Goal: Information Seeking & Learning: Learn about a topic

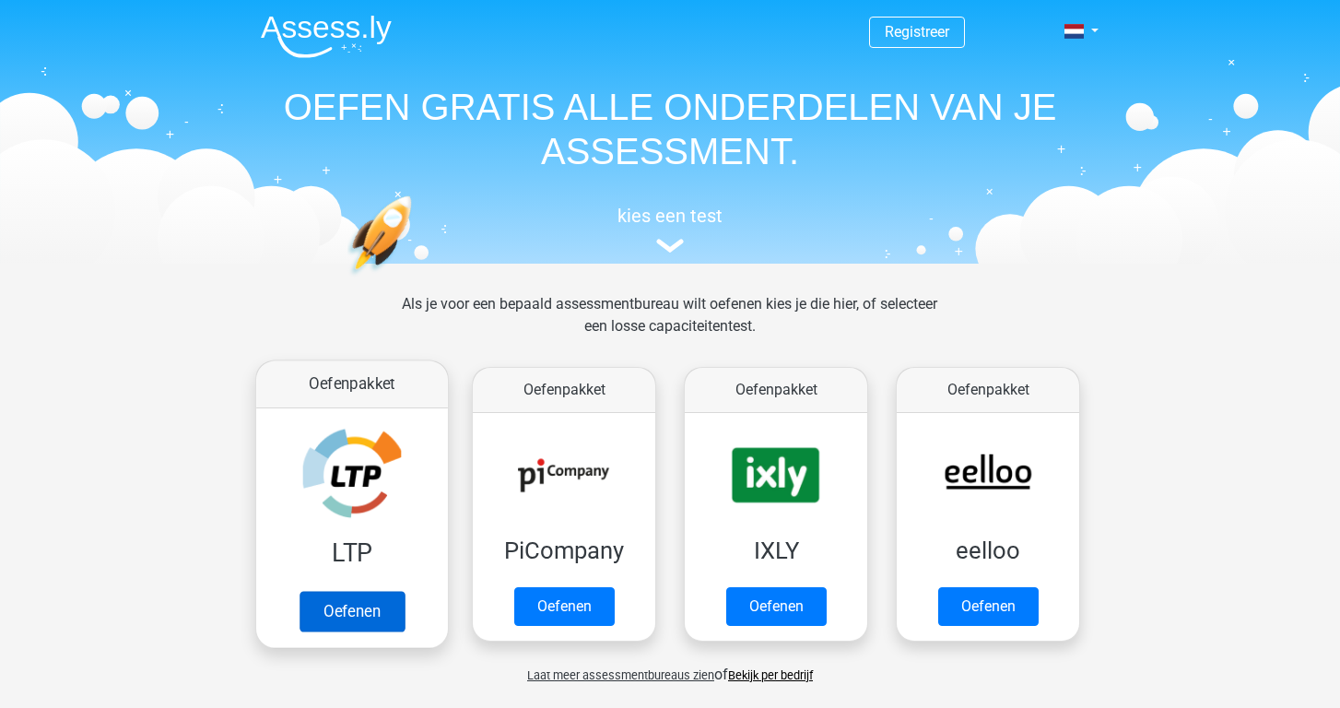
click at [365, 616] on link "Oefenen" at bounding box center [351, 611] width 105 height 41
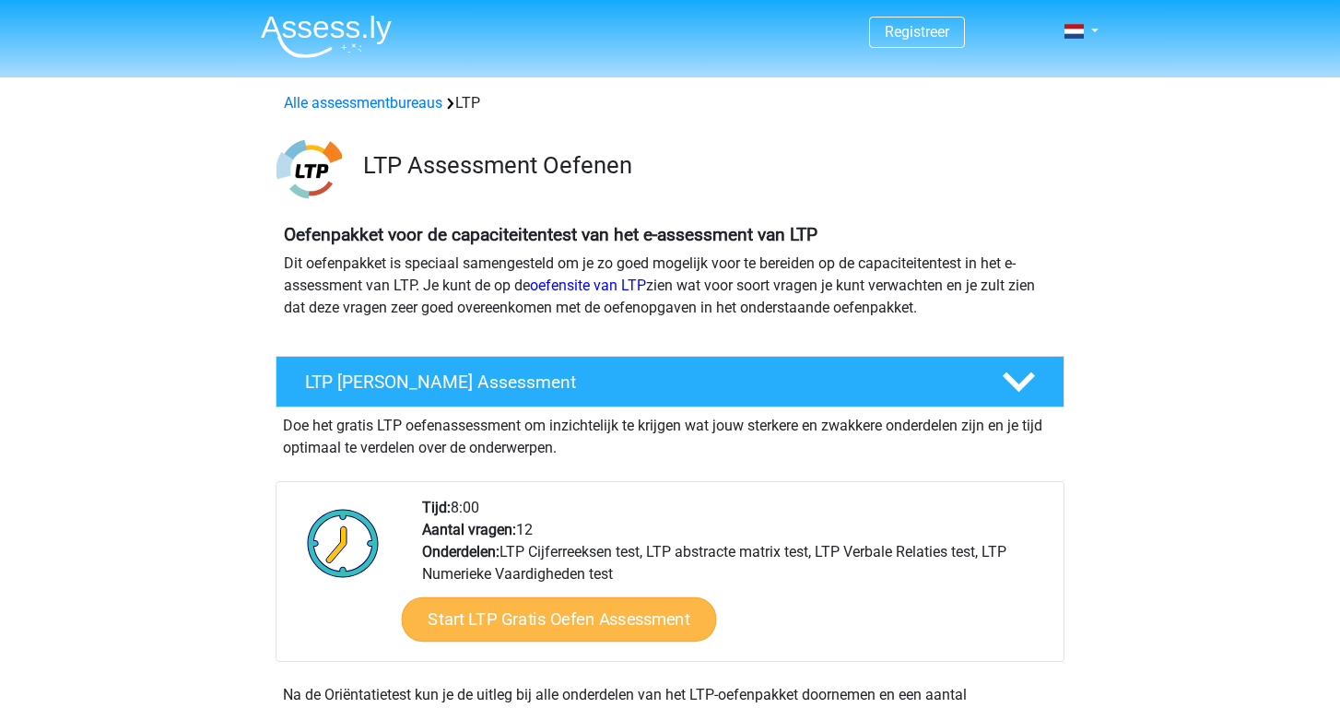
click at [493, 623] on link "Start LTP Gratis Oefen Assessment" at bounding box center [559, 619] width 315 height 44
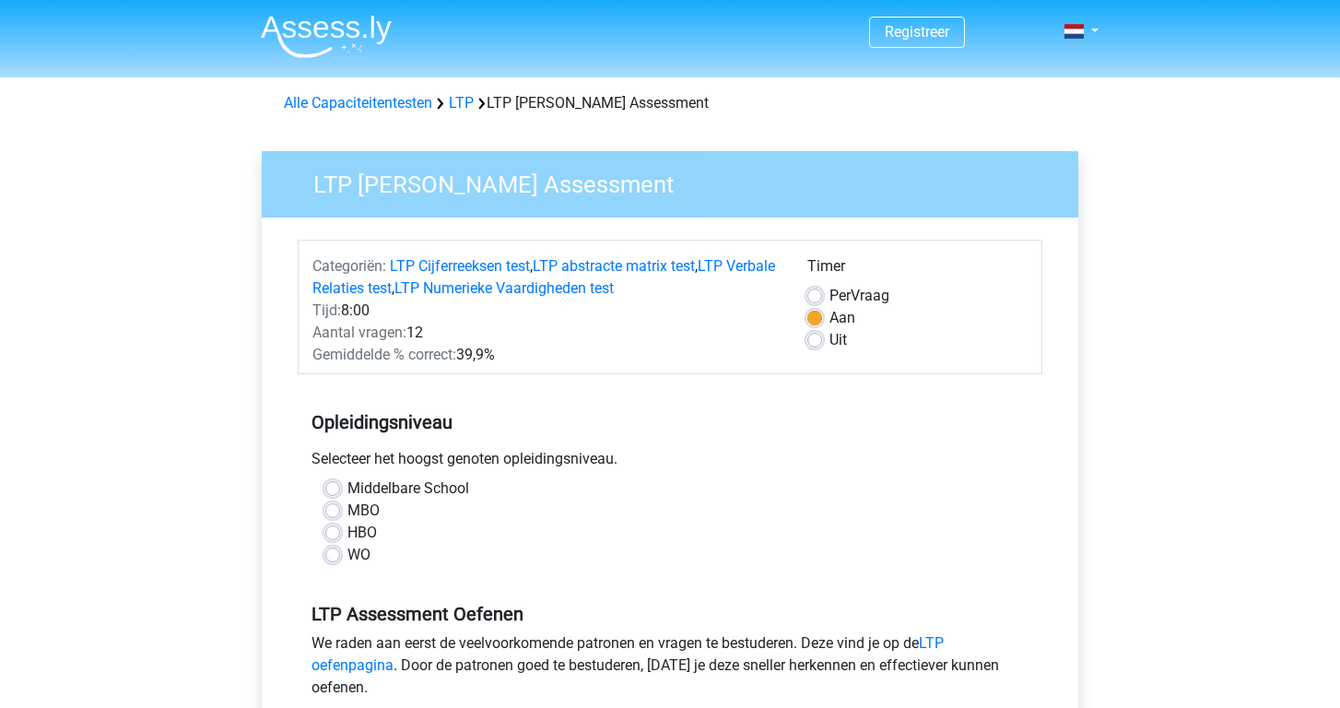
click at [344, 555] on div "WO" at bounding box center [669, 555] width 689 height 22
click at [347, 531] on label "HBO" at bounding box center [361, 532] width 29 height 22
click at [334, 531] on input "HBO" at bounding box center [332, 530] width 15 height 18
radio input "true"
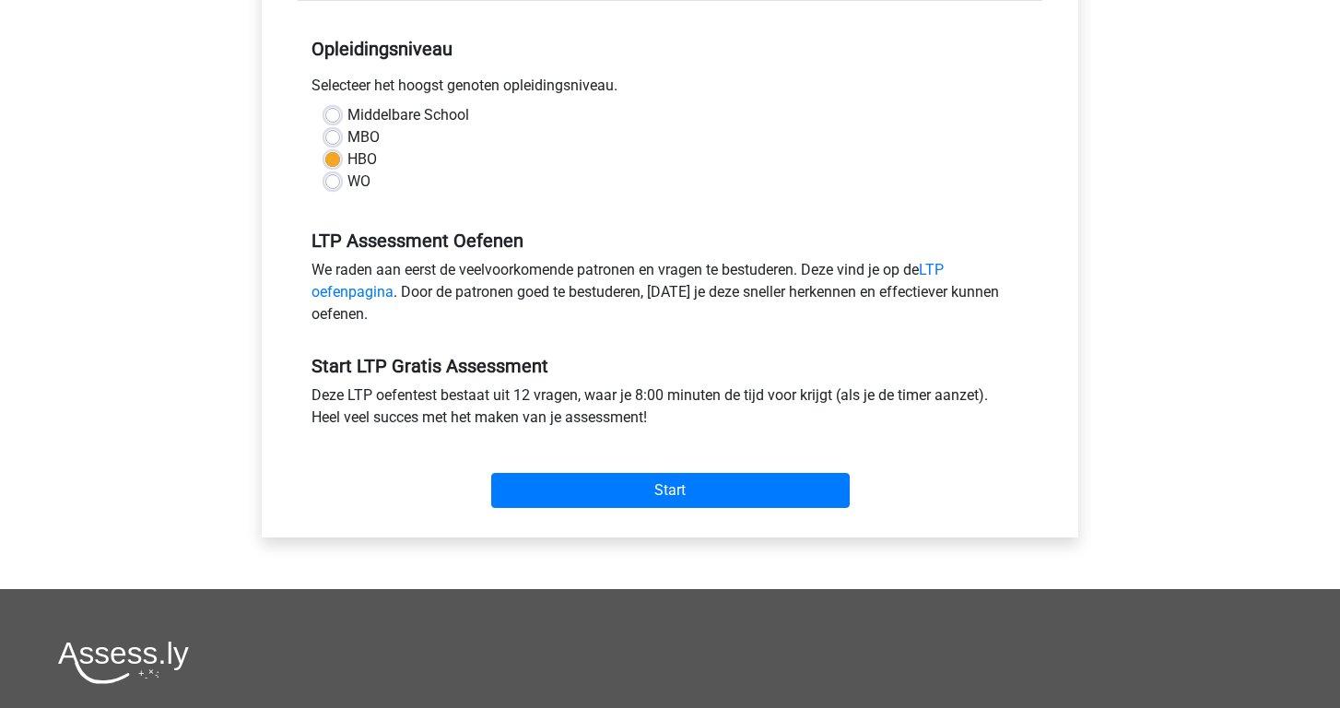
scroll to position [435, 0]
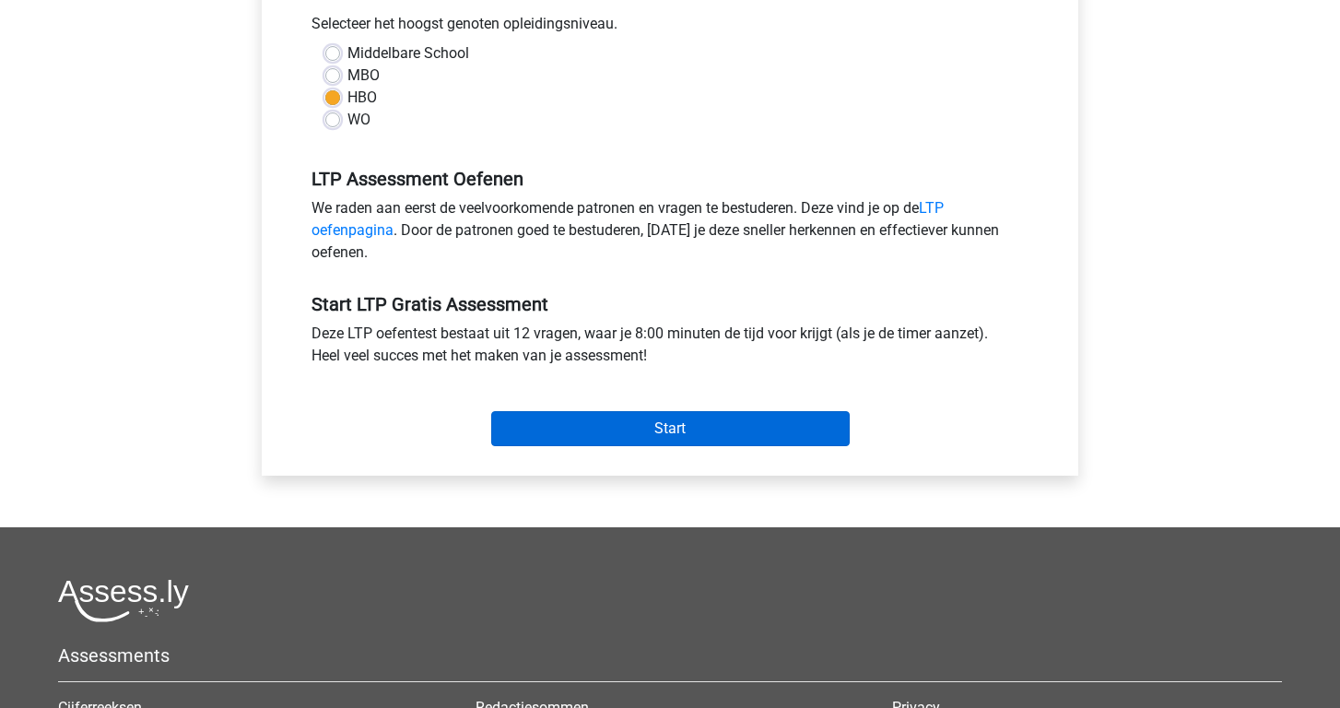
click at [638, 441] on input "Start" at bounding box center [670, 428] width 358 height 35
click at [528, 432] on input "Start" at bounding box center [670, 428] width 358 height 35
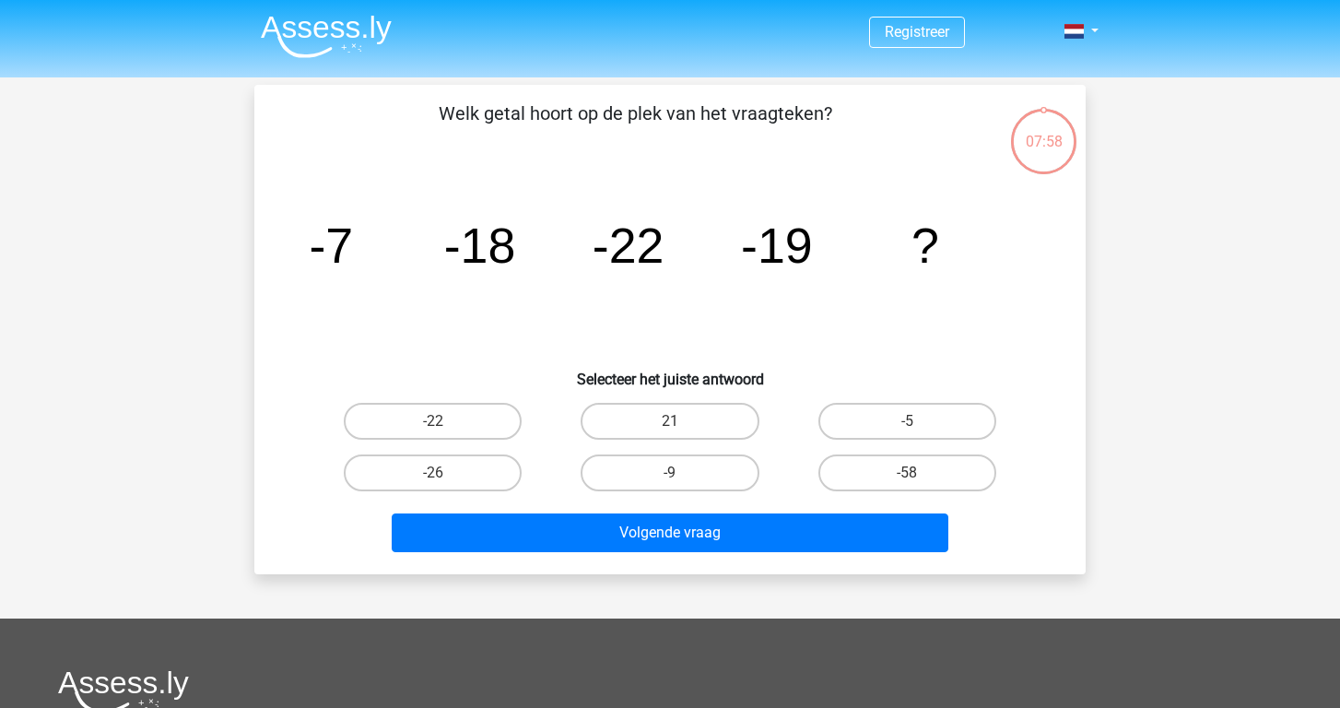
scroll to position [3, 0]
click at [479, 478] on label "-26" at bounding box center [433, 472] width 178 height 37
click at [445, 478] on input "-26" at bounding box center [439, 479] width 12 height 12
radio input "true"
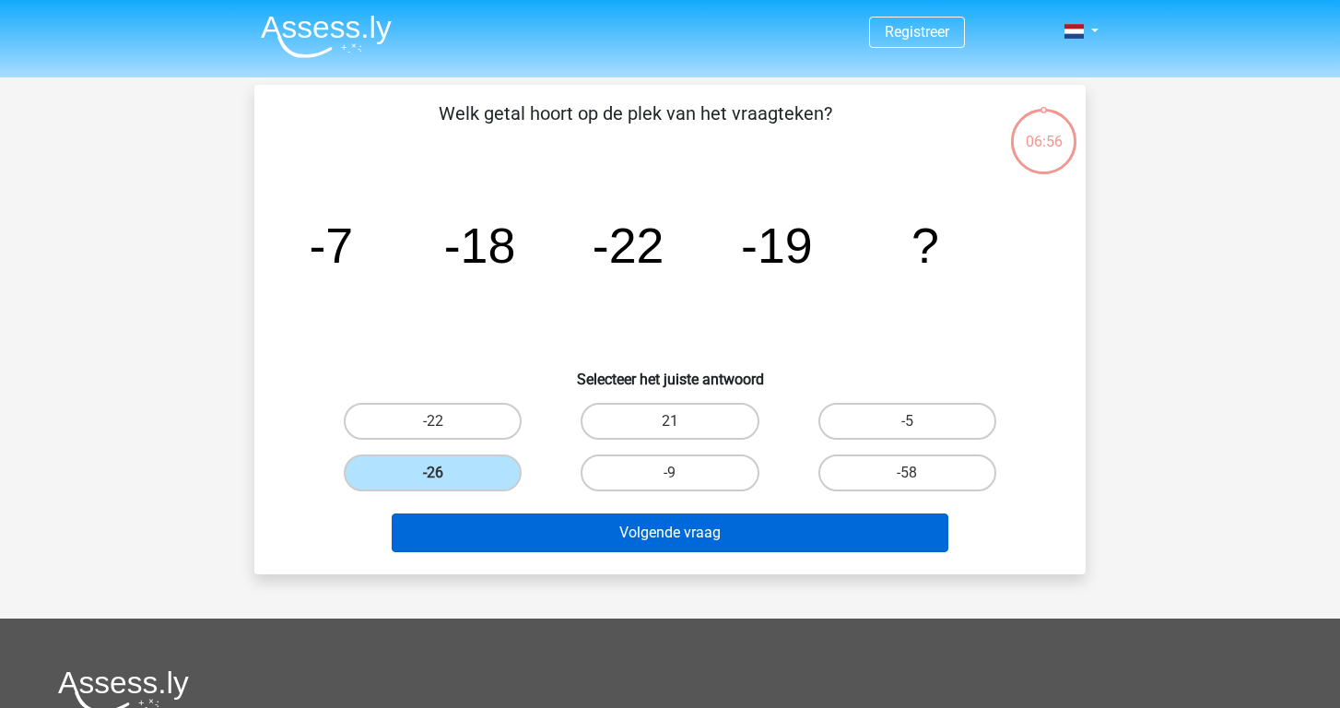
click at [571, 544] on button "Volgende vraag" at bounding box center [670, 532] width 557 height 39
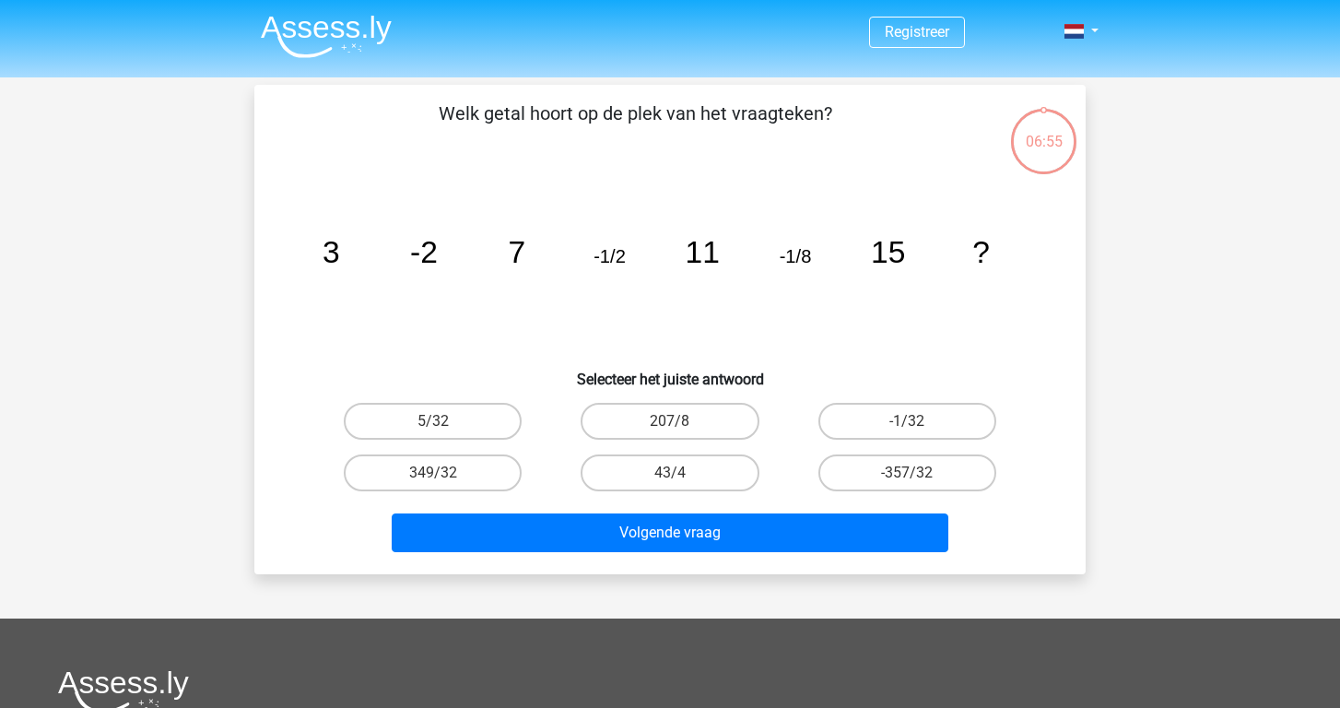
scroll to position [85, 0]
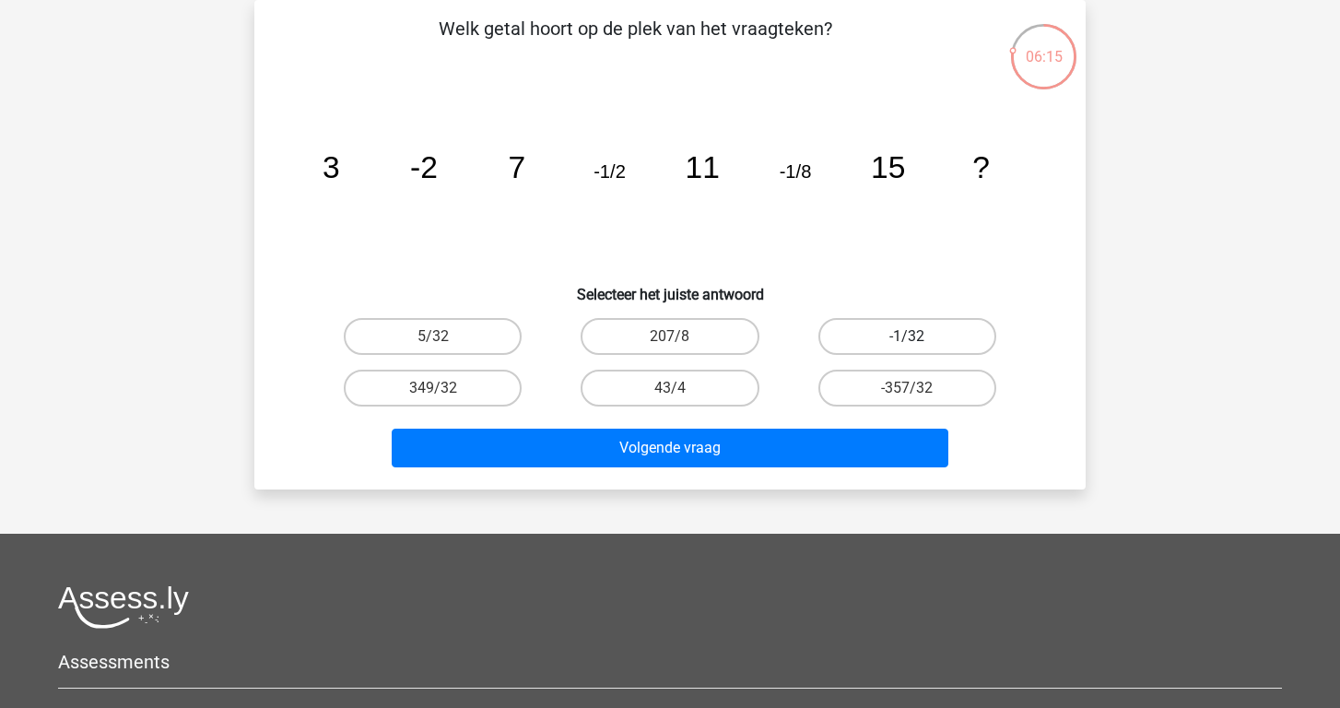
click at [872, 335] on label "-1/32" at bounding box center [907, 336] width 178 height 37
click at [907, 336] on input "-1/32" at bounding box center [913, 342] width 12 height 12
radio input "true"
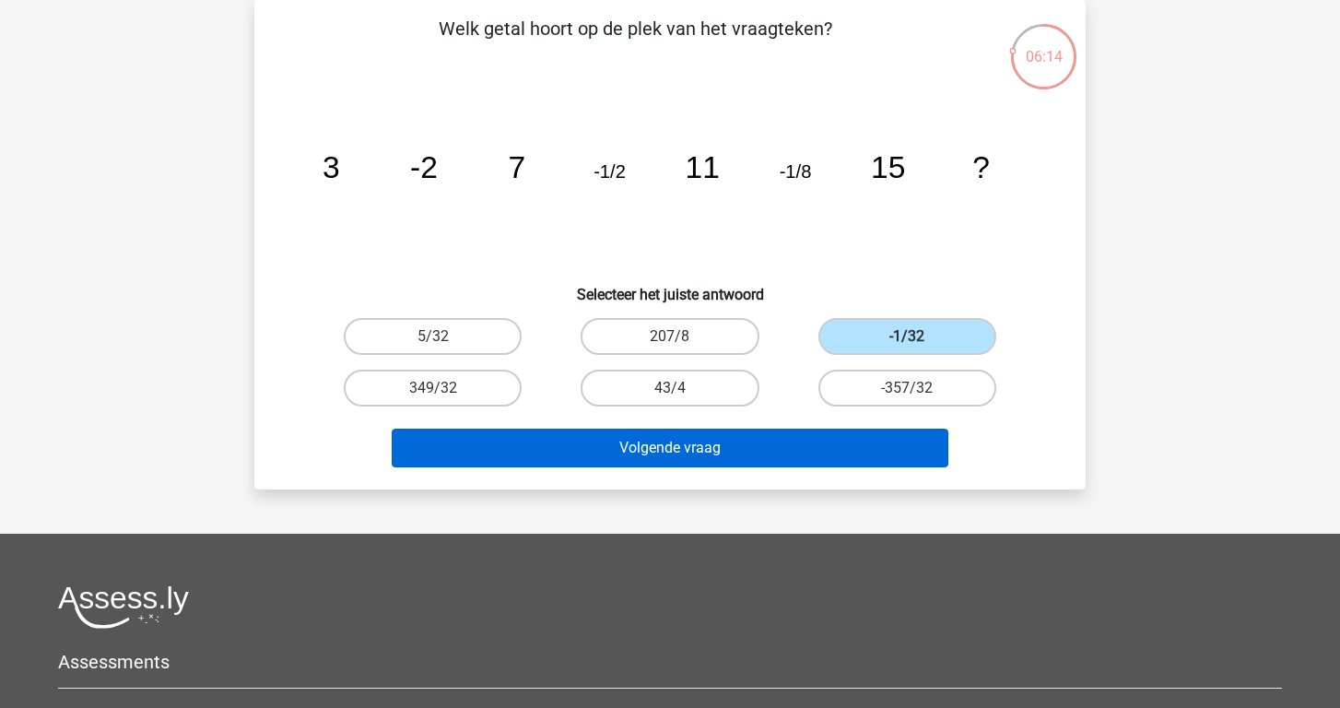
click at [770, 459] on button "Volgende vraag" at bounding box center [670, 447] width 557 height 39
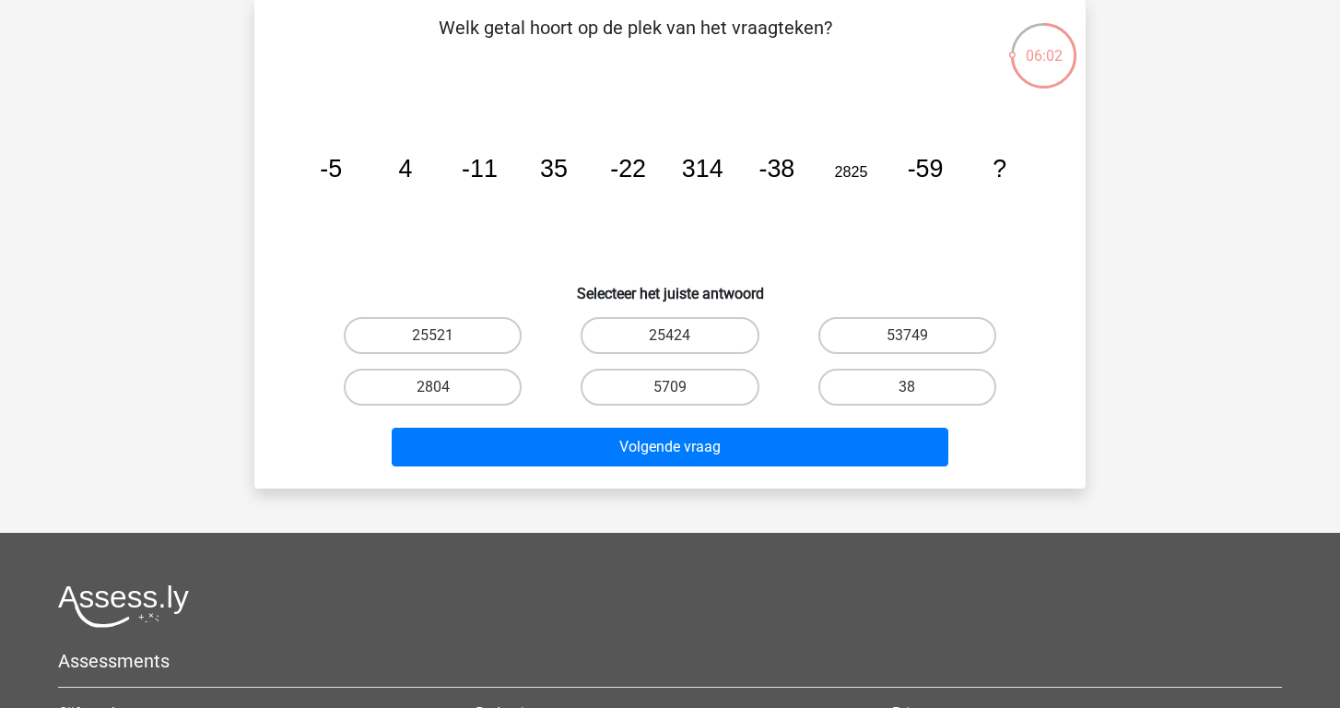
scroll to position [86, 0]
click at [633, 386] on label "5709" at bounding box center [669, 387] width 178 height 37
click at [670, 387] on input "5709" at bounding box center [676, 393] width 12 height 12
radio input "true"
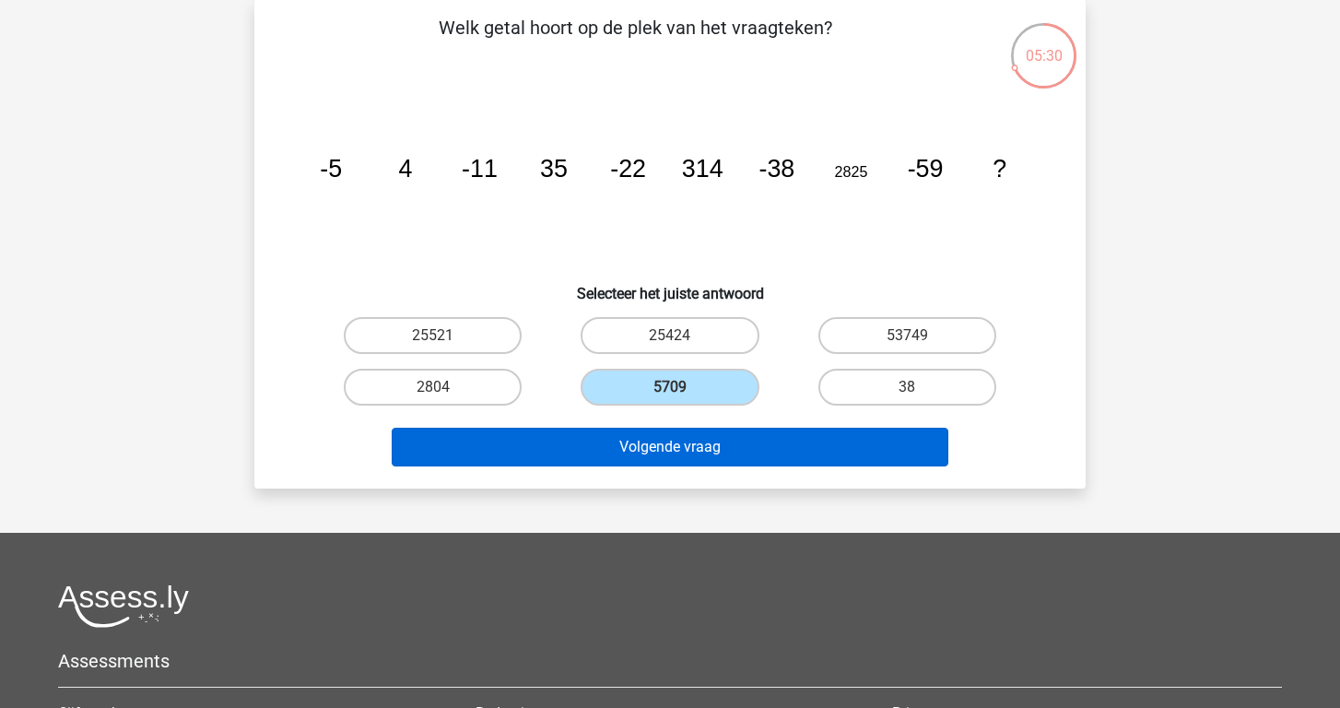
click at [636, 451] on button "Volgende vraag" at bounding box center [670, 446] width 557 height 39
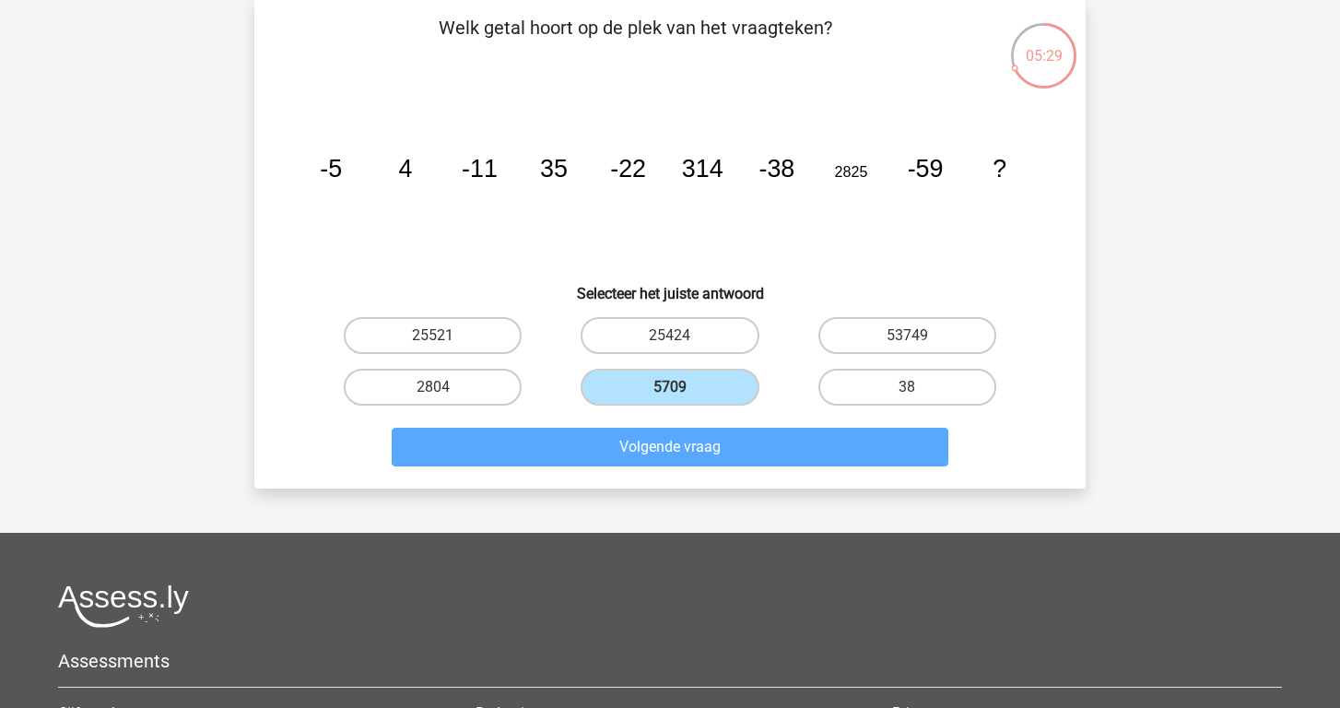
scroll to position [85, 0]
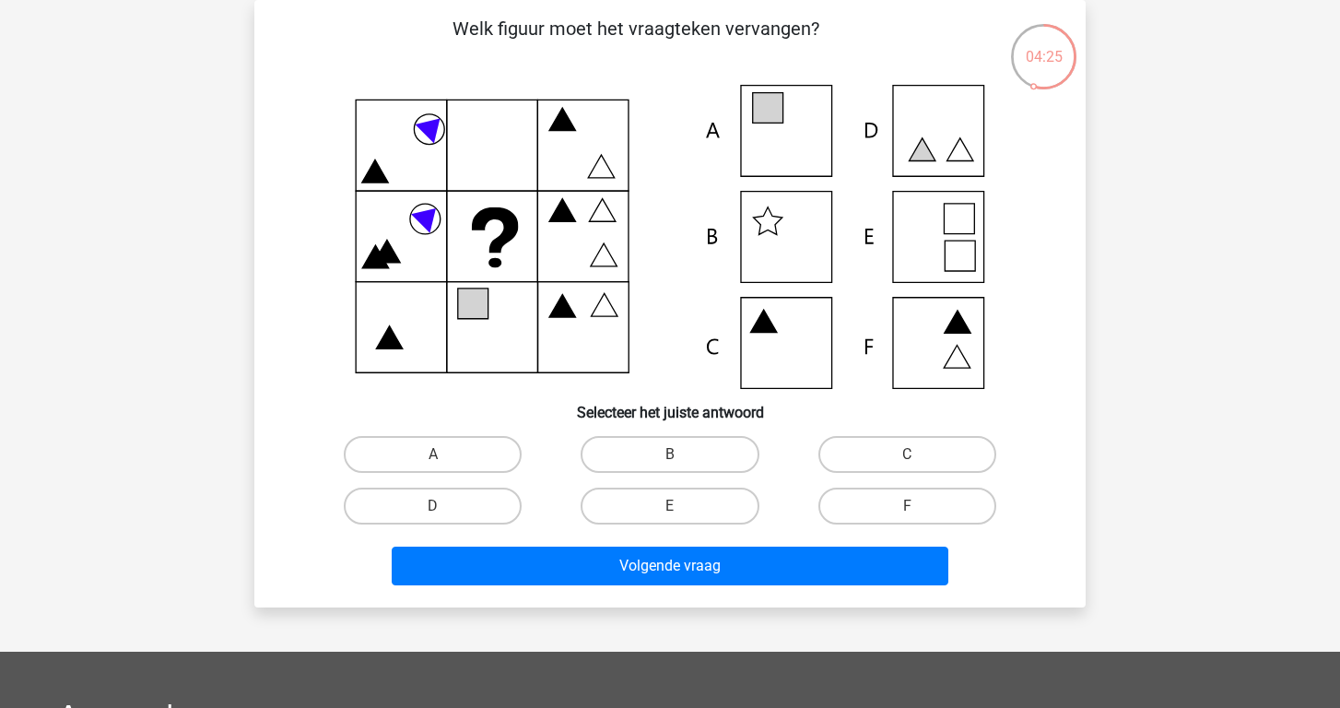
click at [677, 512] on input "E" at bounding box center [676, 512] width 12 height 12
radio input "true"
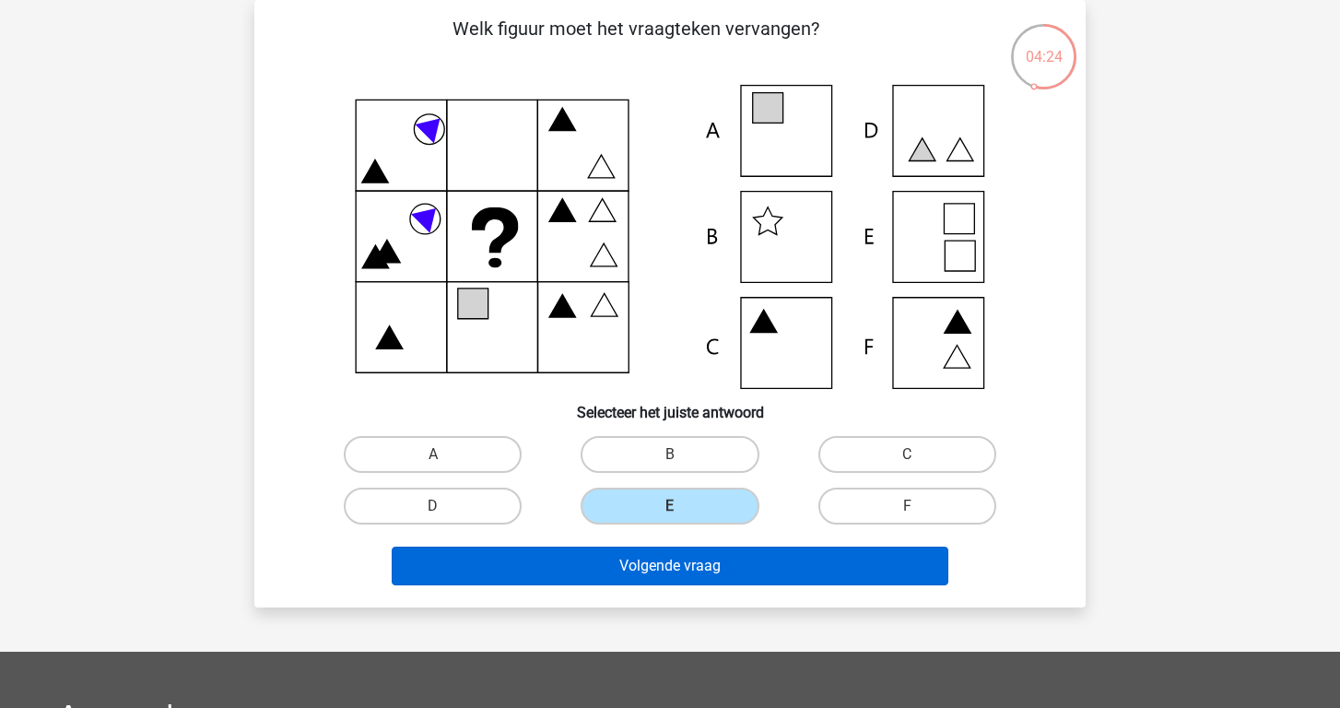
click at [656, 577] on button "Volgende vraag" at bounding box center [670, 565] width 557 height 39
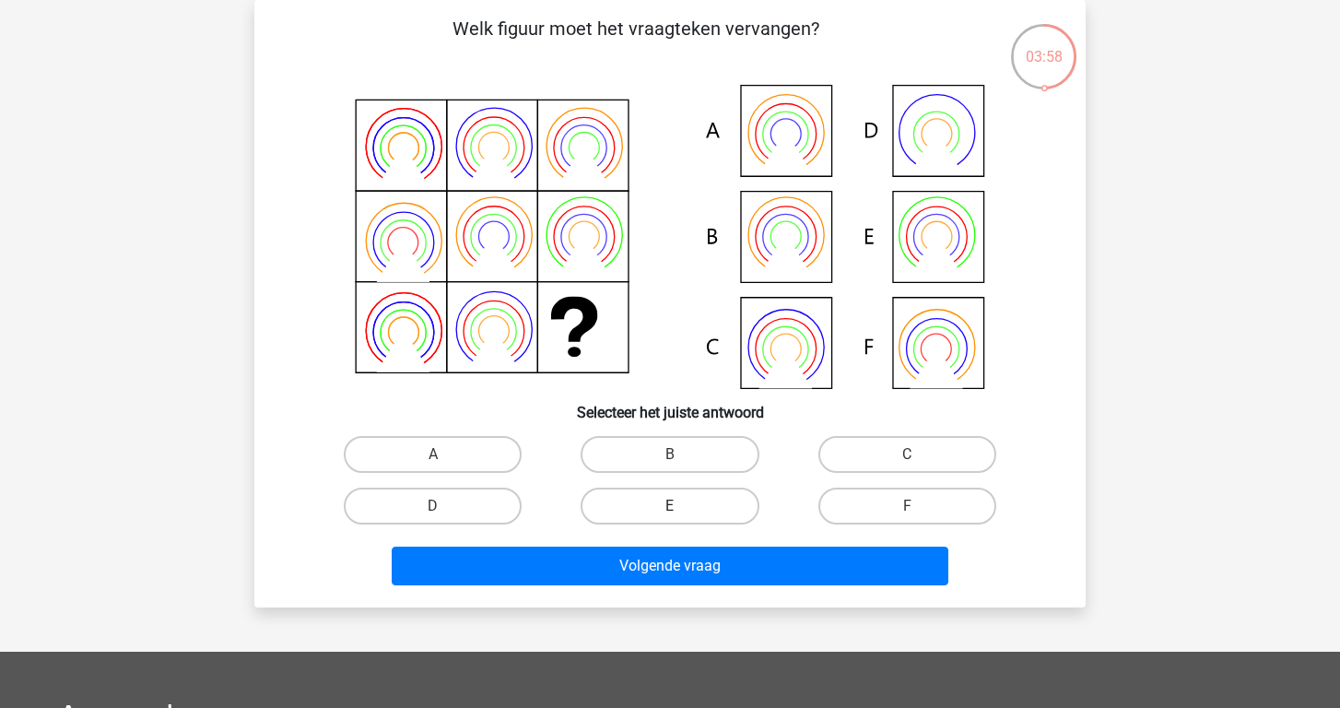
scroll to position [80, 0]
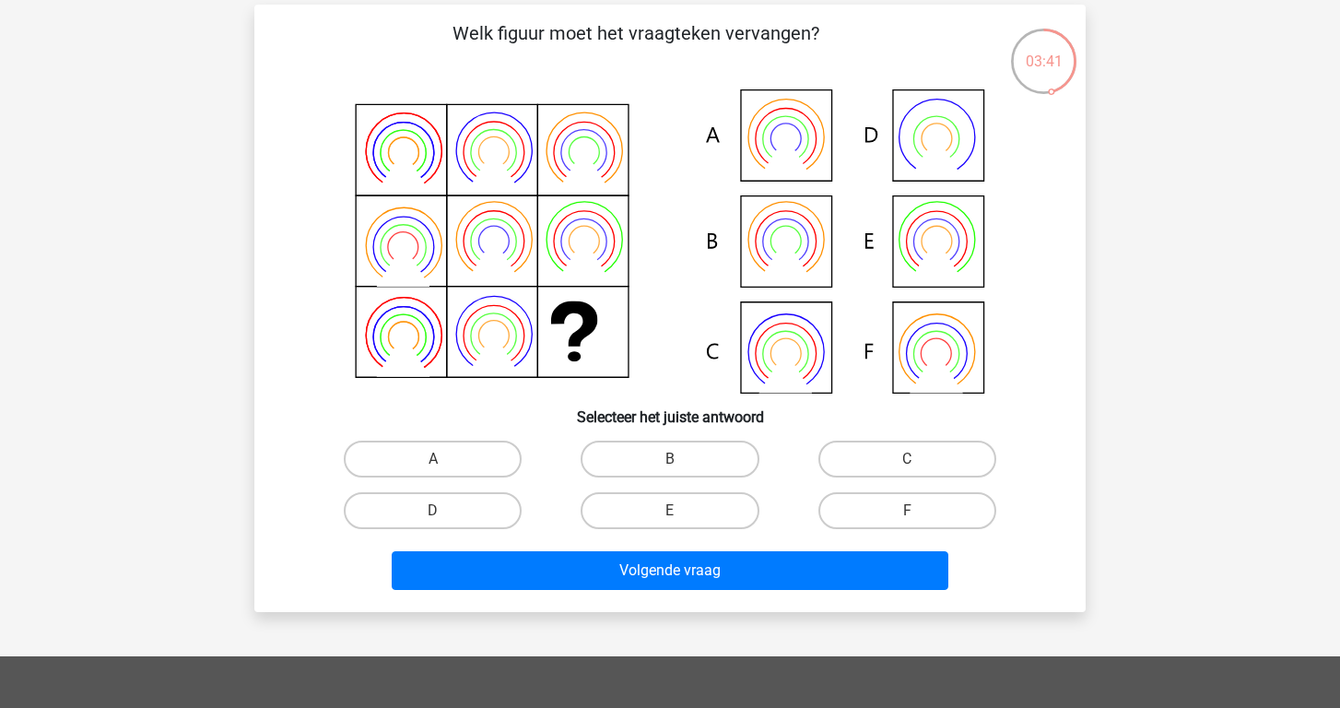
click at [795, 239] on icon at bounding box center [669, 241] width 743 height 304
click at [654, 444] on label "B" at bounding box center [669, 458] width 178 height 37
click at [670, 459] on input "B" at bounding box center [676, 465] width 12 height 12
radio input "true"
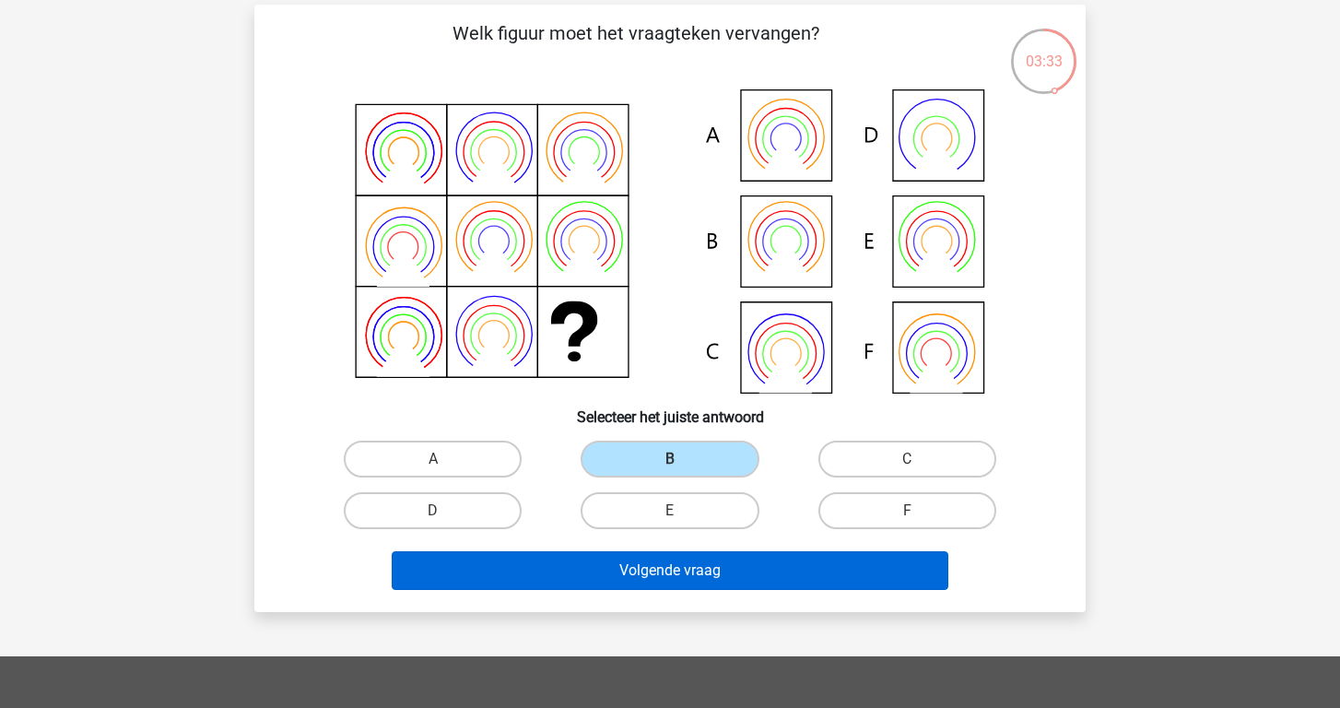
click at [634, 570] on button "Volgende vraag" at bounding box center [670, 570] width 557 height 39
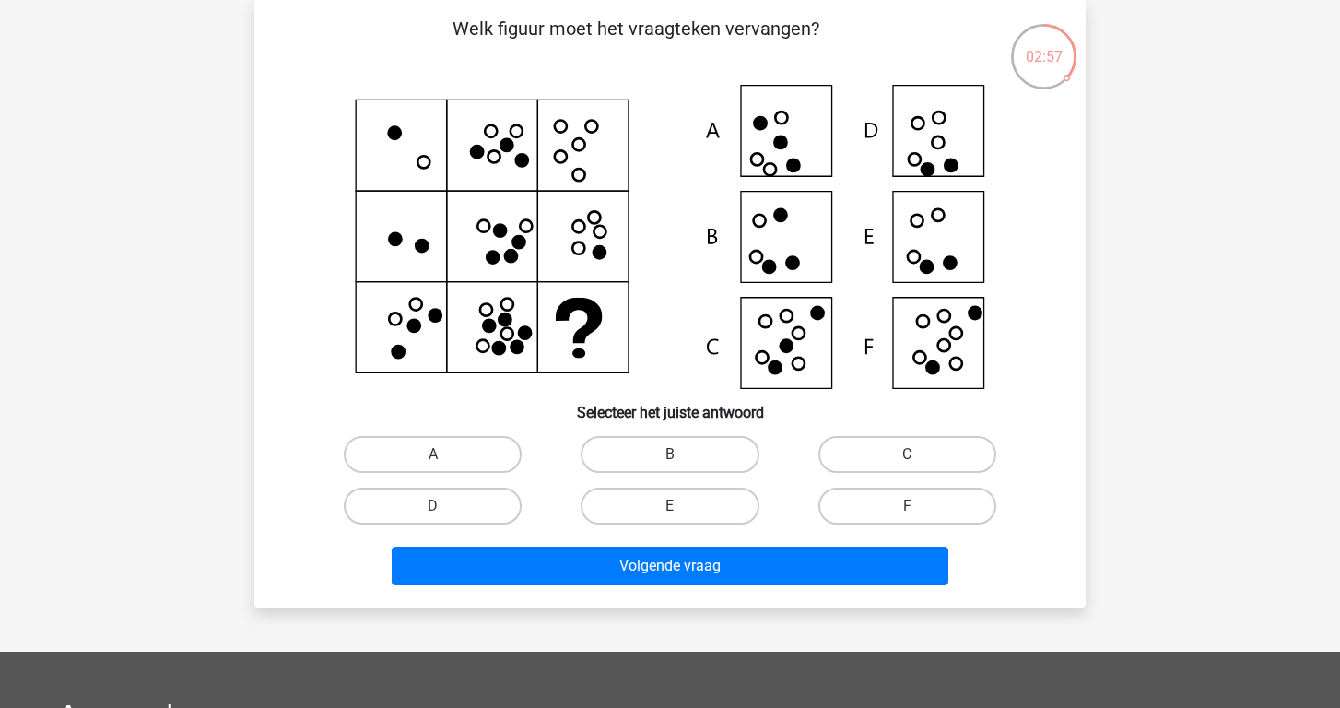
scroll to position [88, 0]
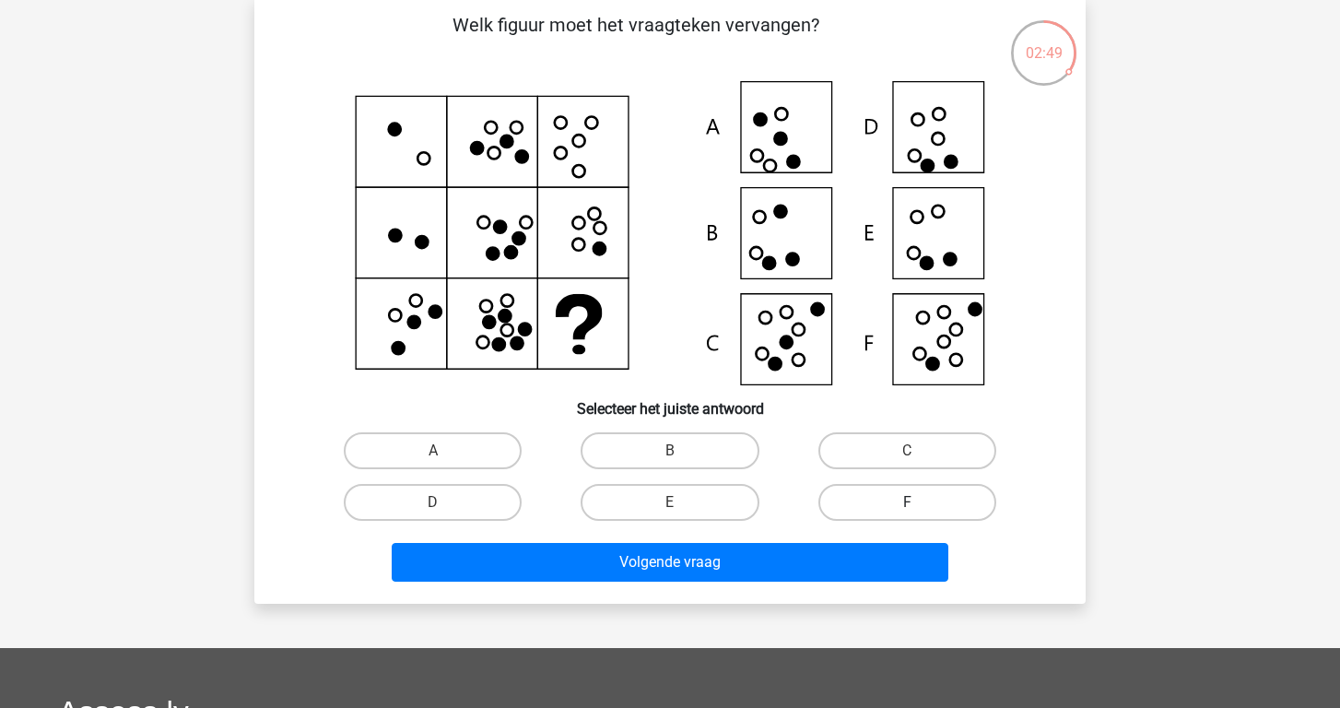
click at [891, 504] on label "F" at bounding box center [907, 502] width 178 height 37
click at [907, 504] on input "F" at bounding box center [913, 508] width 12 height 12
radio input "true"
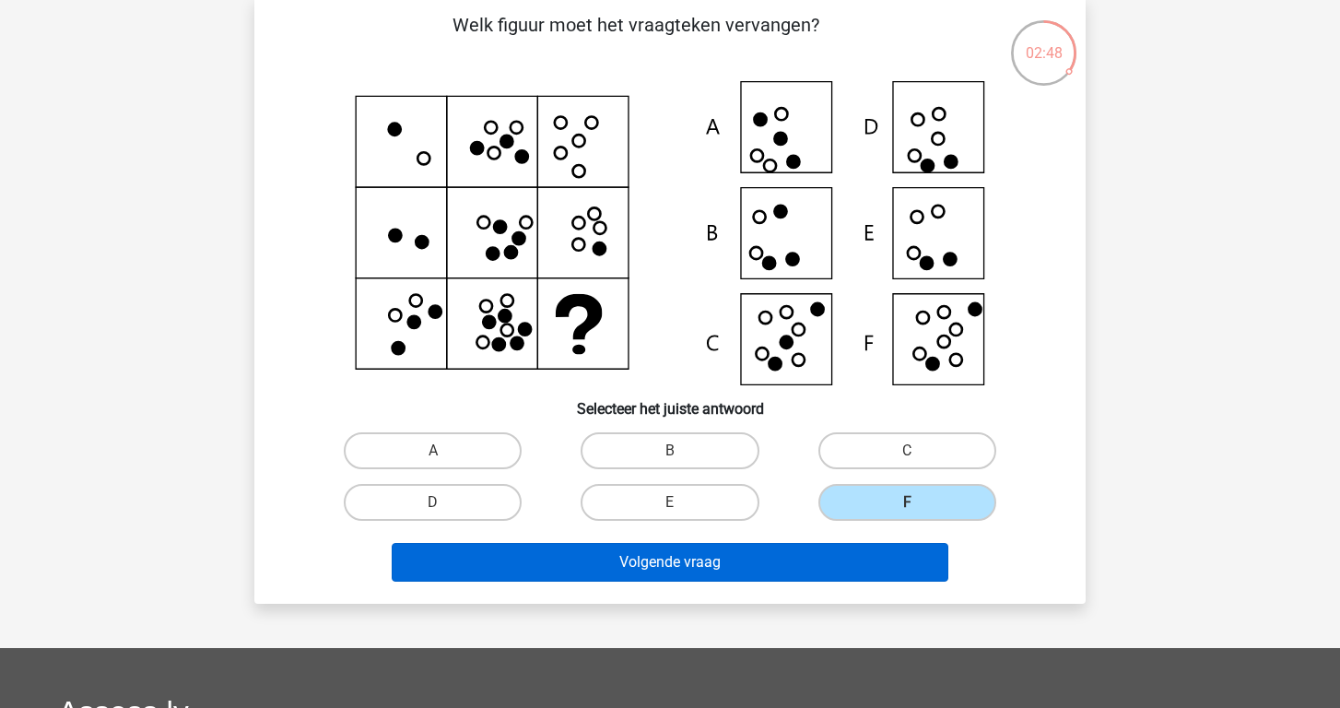
click at [845, 579] on button "Volgende vraag" at bounding box center [670, 562] width 557 height 39
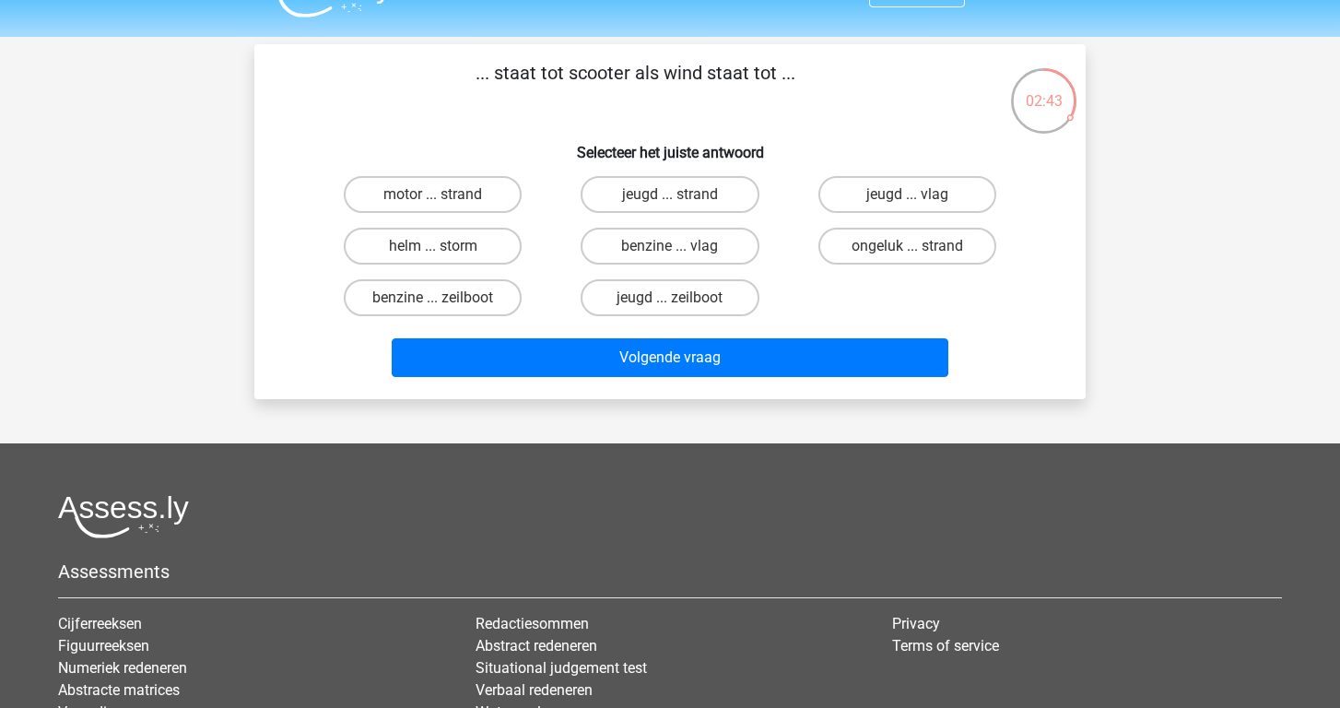
scroll to position [27, 0]
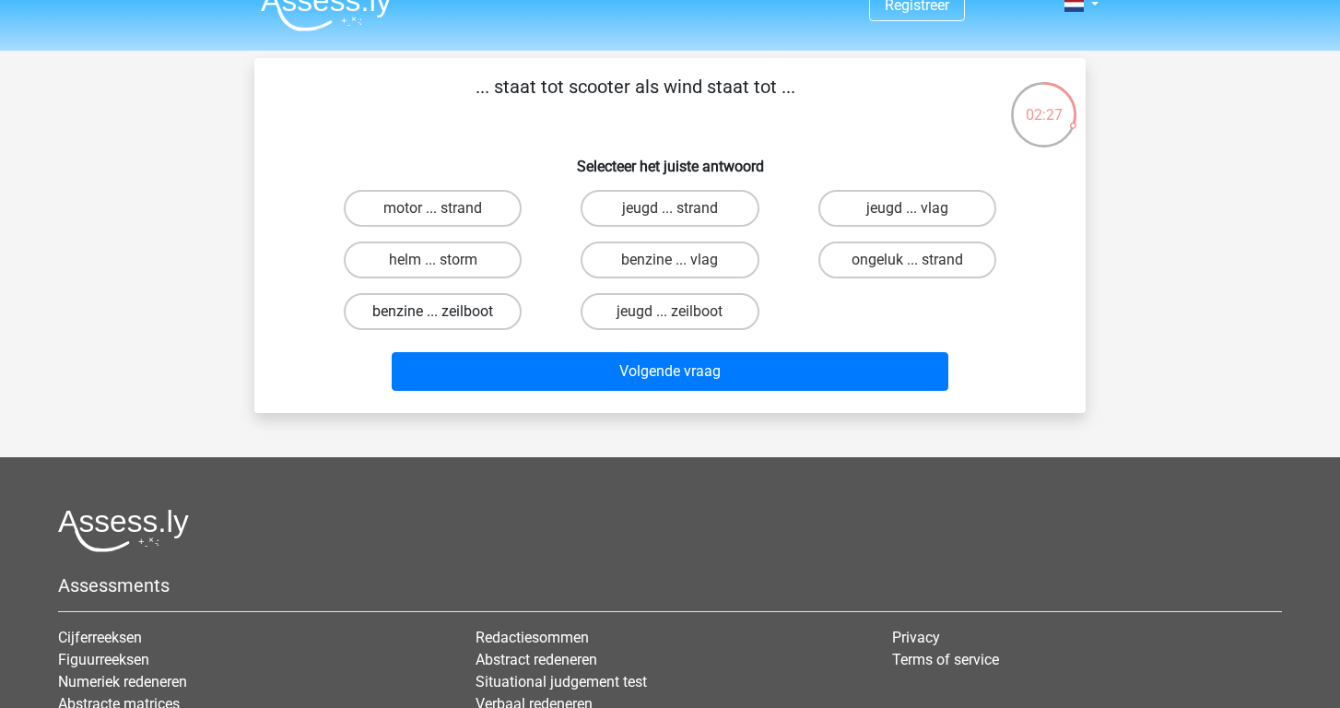
click at [420, 316] on label "benzine ... zeilboot" at bounding box center [433, 311] width 178 height 37
click at [433, 316] on input "benzine ... zeilboot" at bounding box center [439, 317] width 12 height 12
radio input "true"
click at [528, 392] on div "Volgende vraag" at bounding box center [669, 375] width 711 height 46
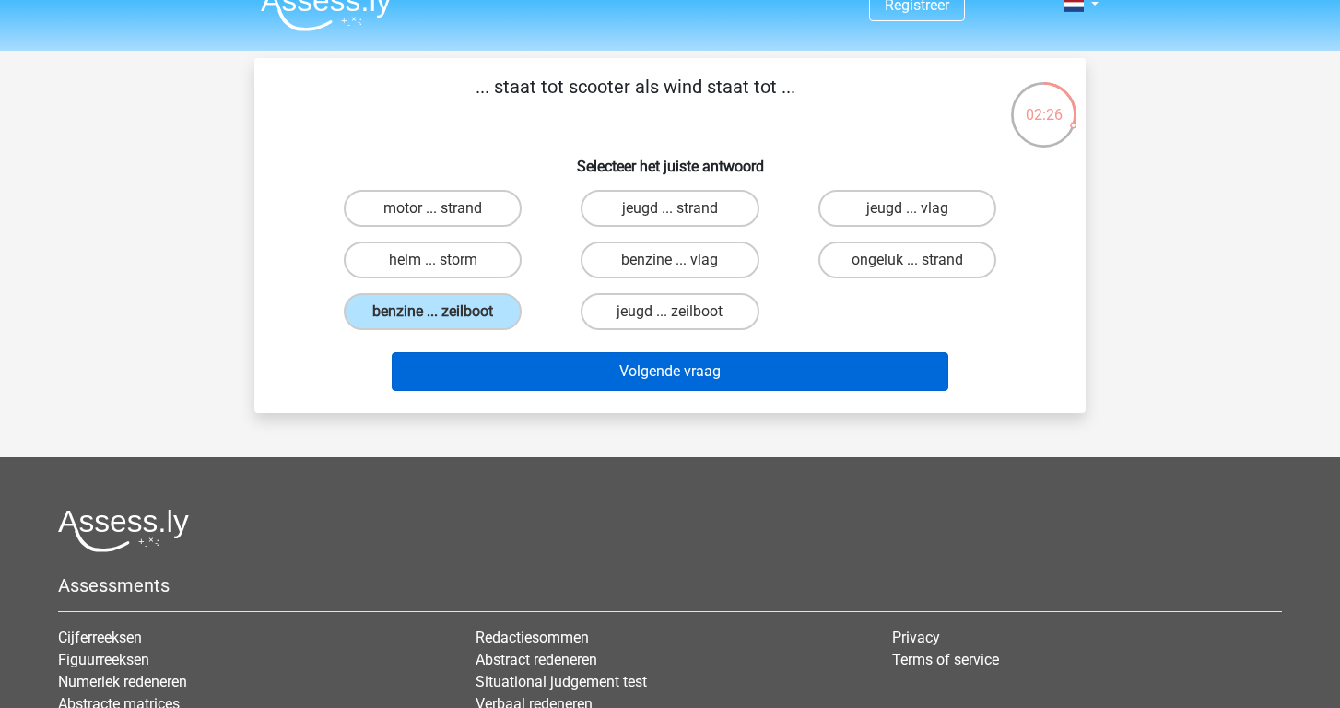
click at [523, 369] on button "Volgende vraag" at bounding box center [670, 371] width 557 height 39
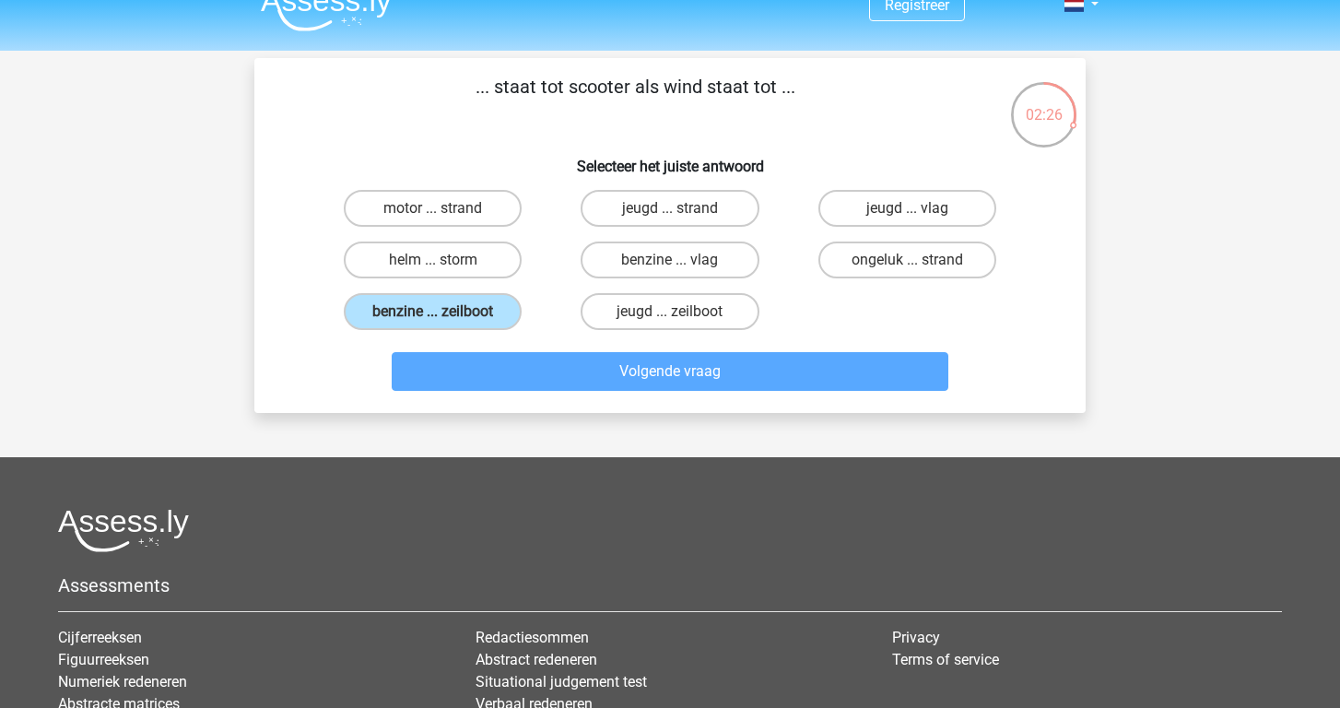
scroll to position [85, 0]
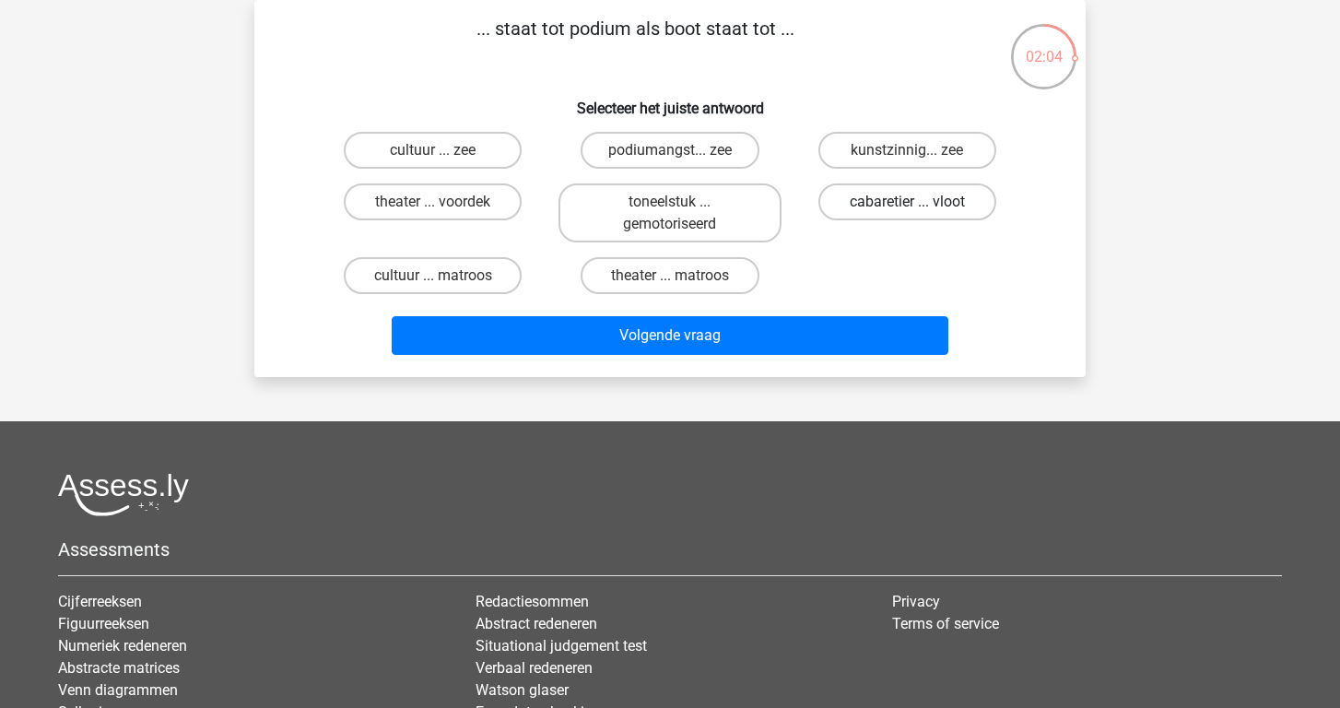
click at [920, 200] on label "cabaretier ... vloot" at bounding box center [907, 201] width 178 height 37
click at [919, 202] on input "cabaretier ... vloot" at bounding box center [913, 208] width 12 height 12
radio input "true"
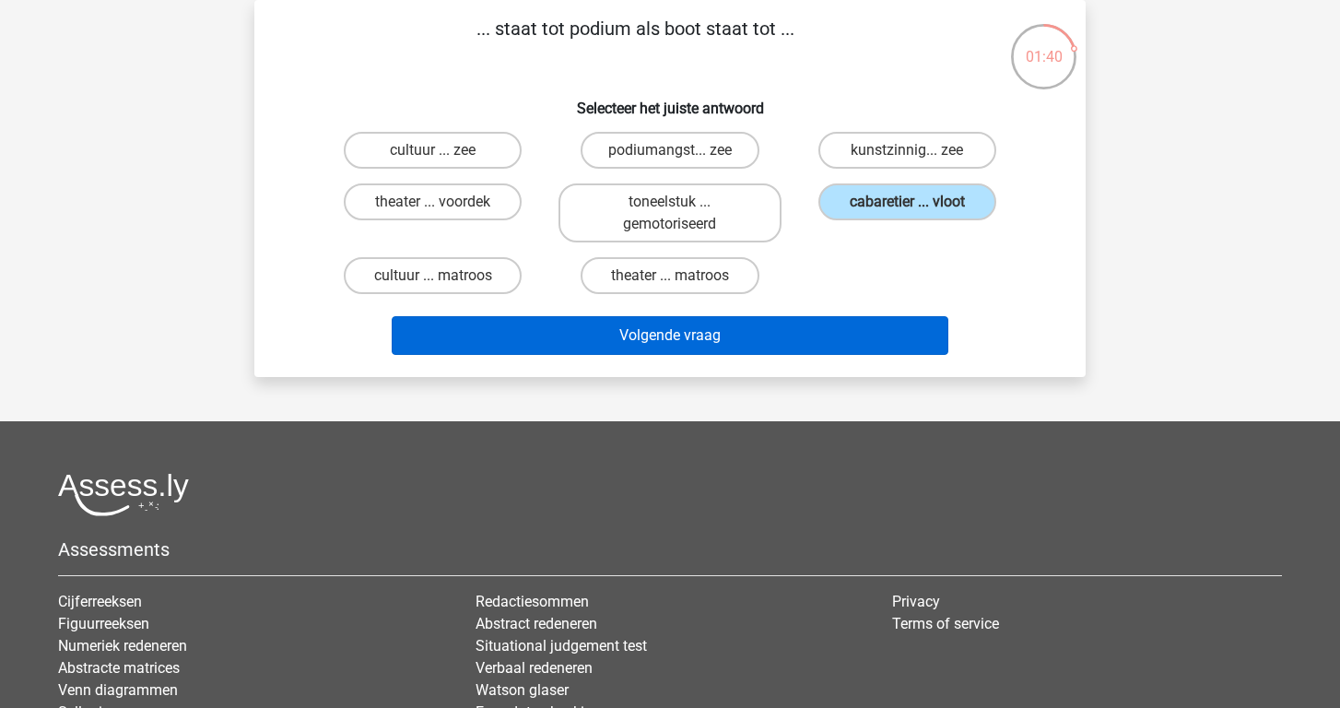
click at [816, 339] on button "Volgende vraag" at bounding box center [670, 335] width 557 height 39
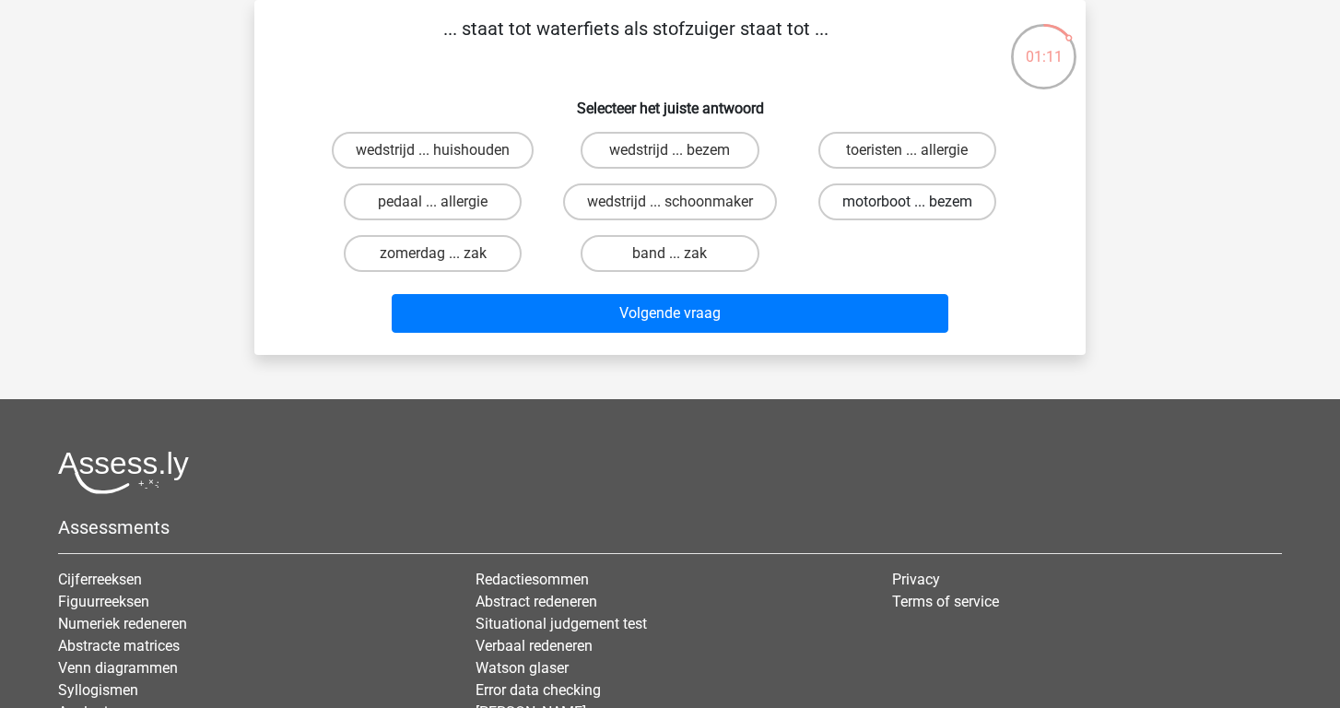
click at [905, 211] on label "motorboot ... bezem" at bounding box center [907, 201] width 178 height 37
click at [907, 211] on input "motorboot ... bezem" at bounding box center [913, 208] width 12 height 12
radio input "true"
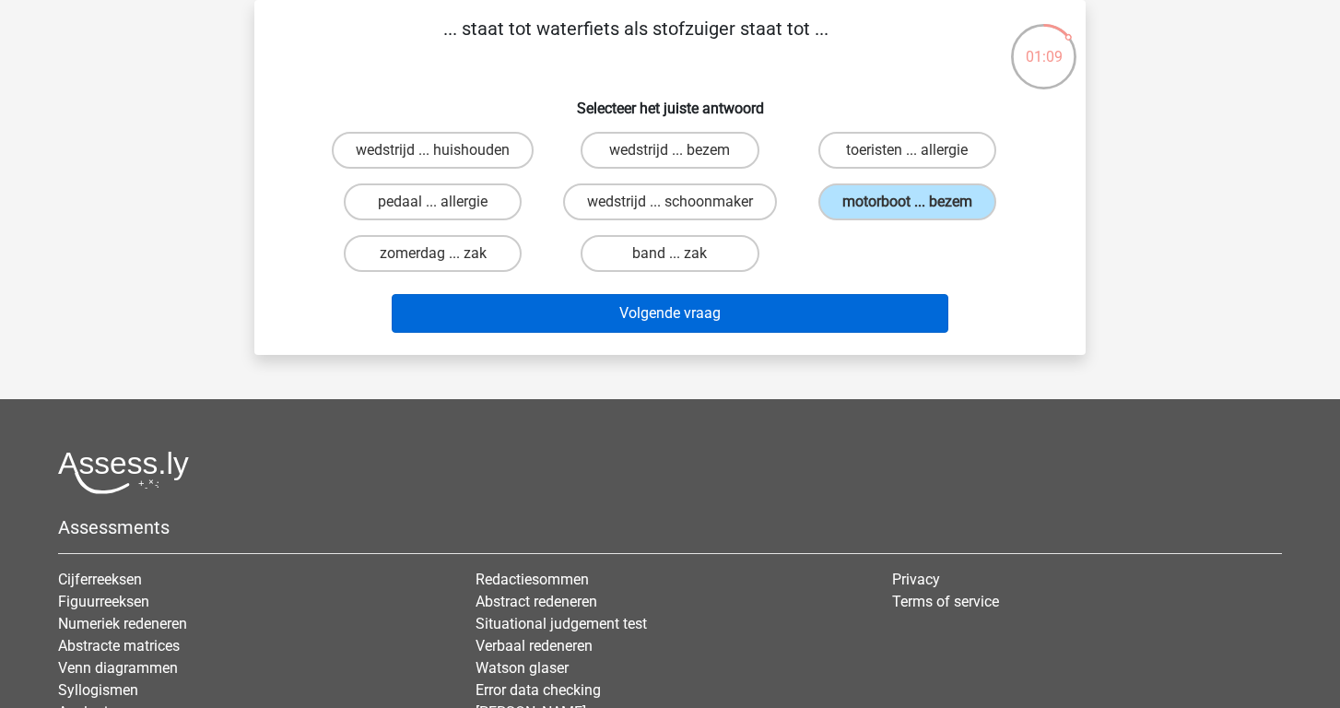
click at [862, 322] on button "Volgende vraag" at bounding box center [670, 313] width 557 height 39
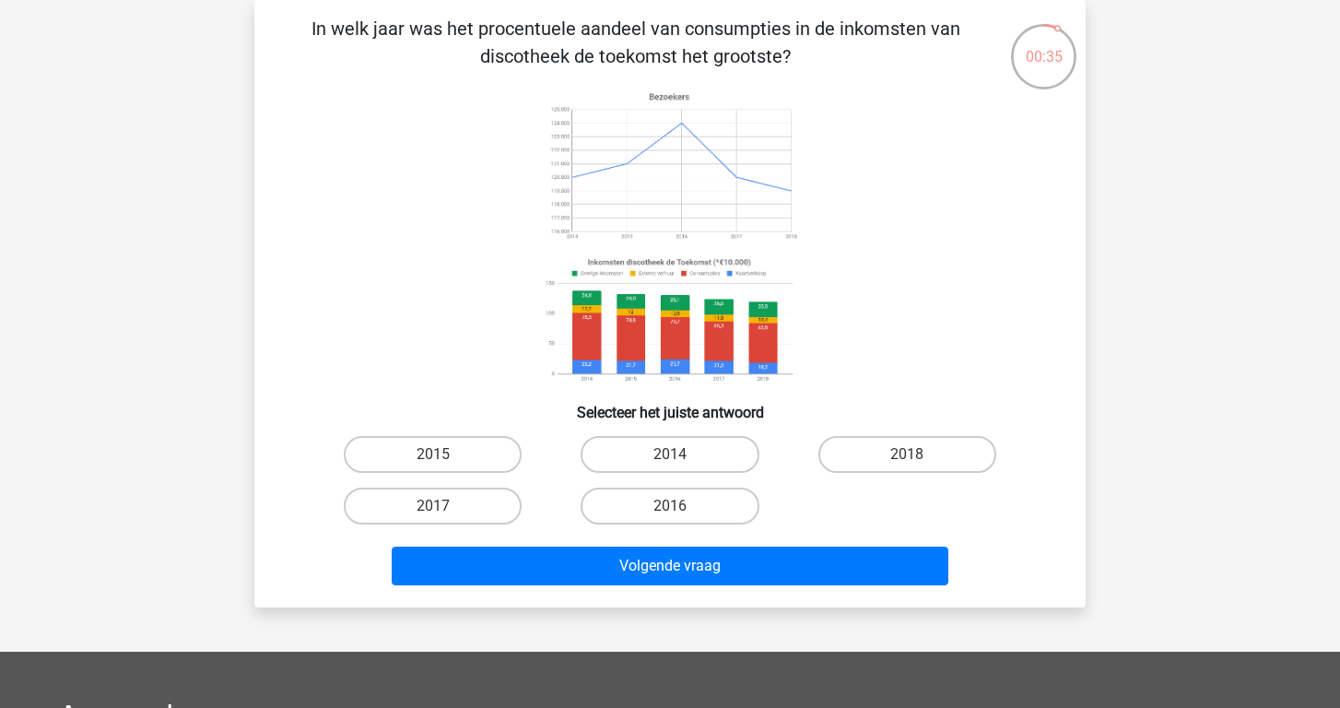
click at [578, 475] on div "2014" at bounding box center [669, 454] width 237 height 52
click at [603, 460] on label "2014" at bounding box center [669, 454] width 178 height 37
click at [670, 460] on input "2014" at bounding box center [676, 460] width 12 height 12
radio input "true"
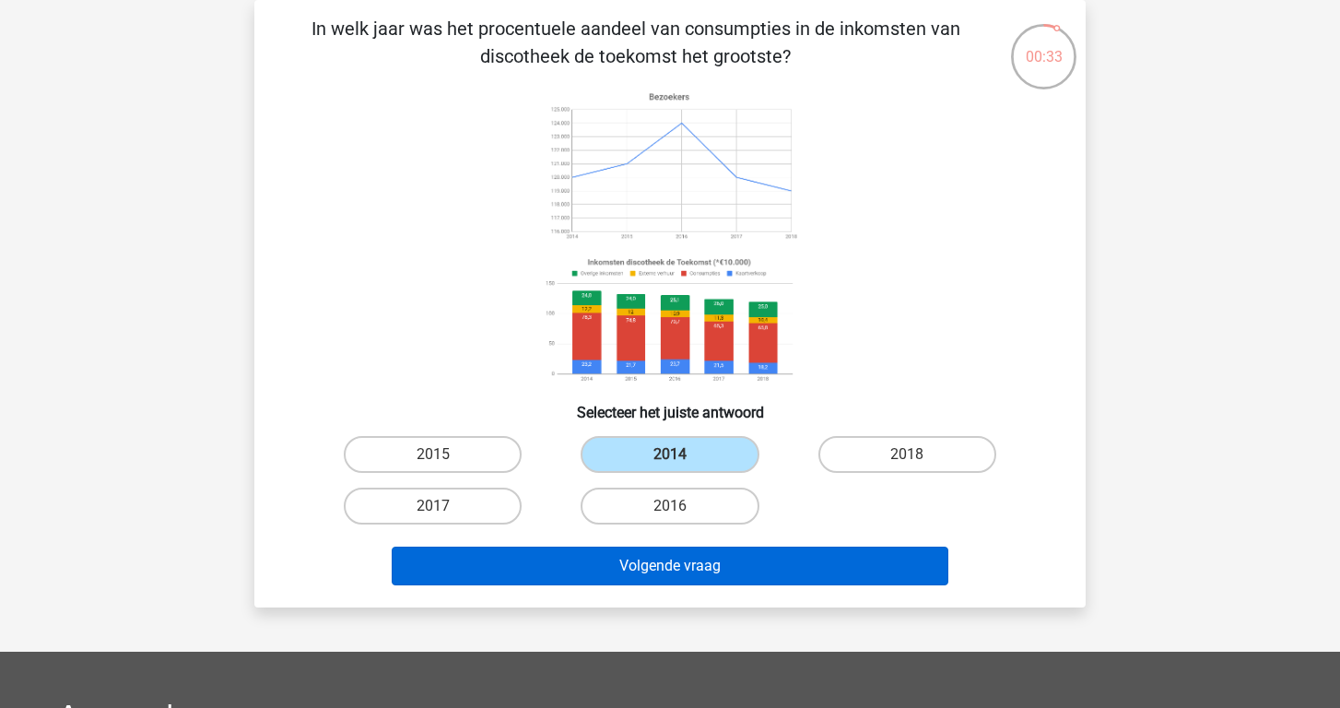
click at [616, 568] on button "Volgende vraag" at bounding box center [670, 565] width 557 height 39
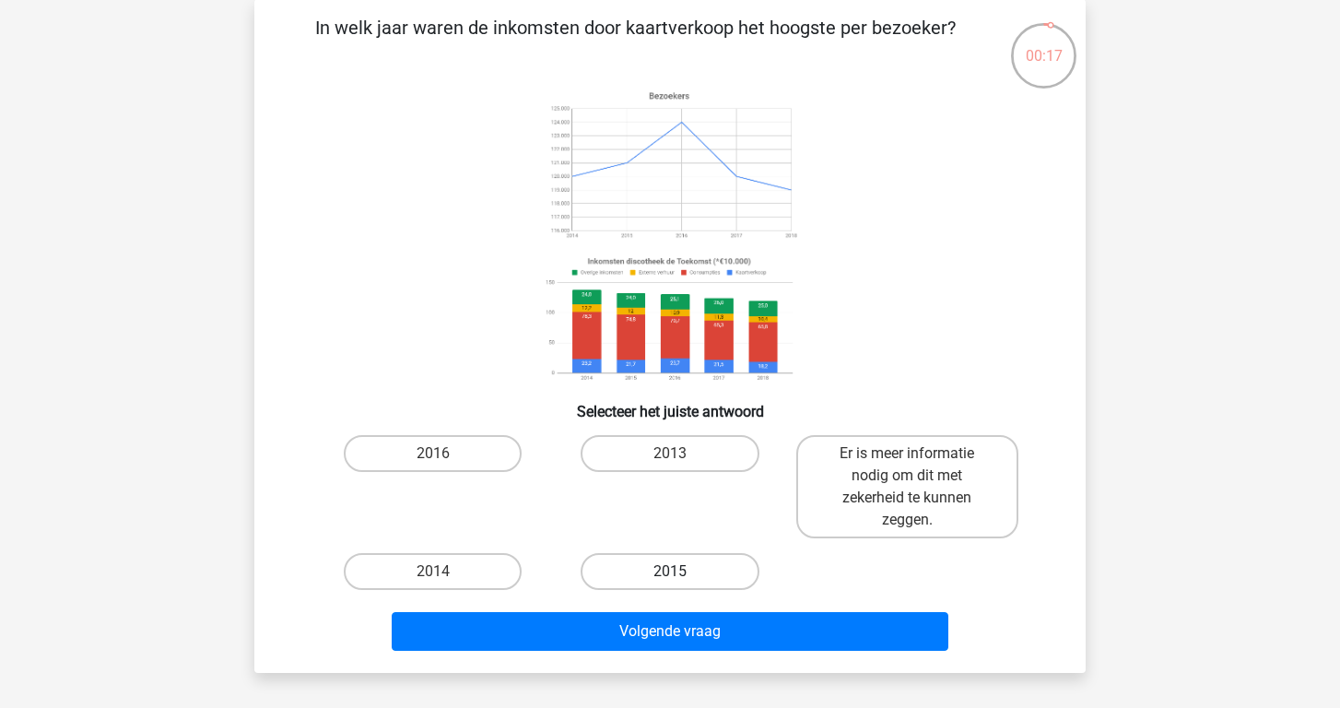
scroll to position [88, 0]
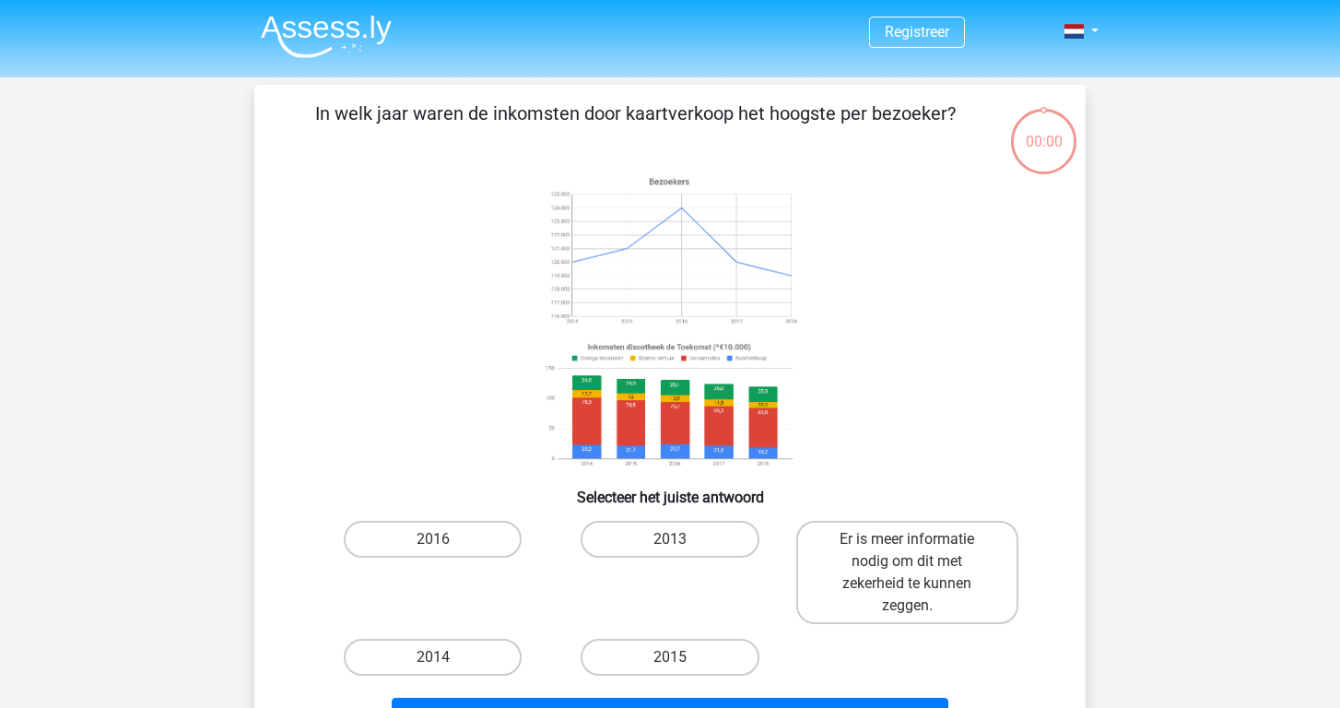
scroll to position [88, 0]
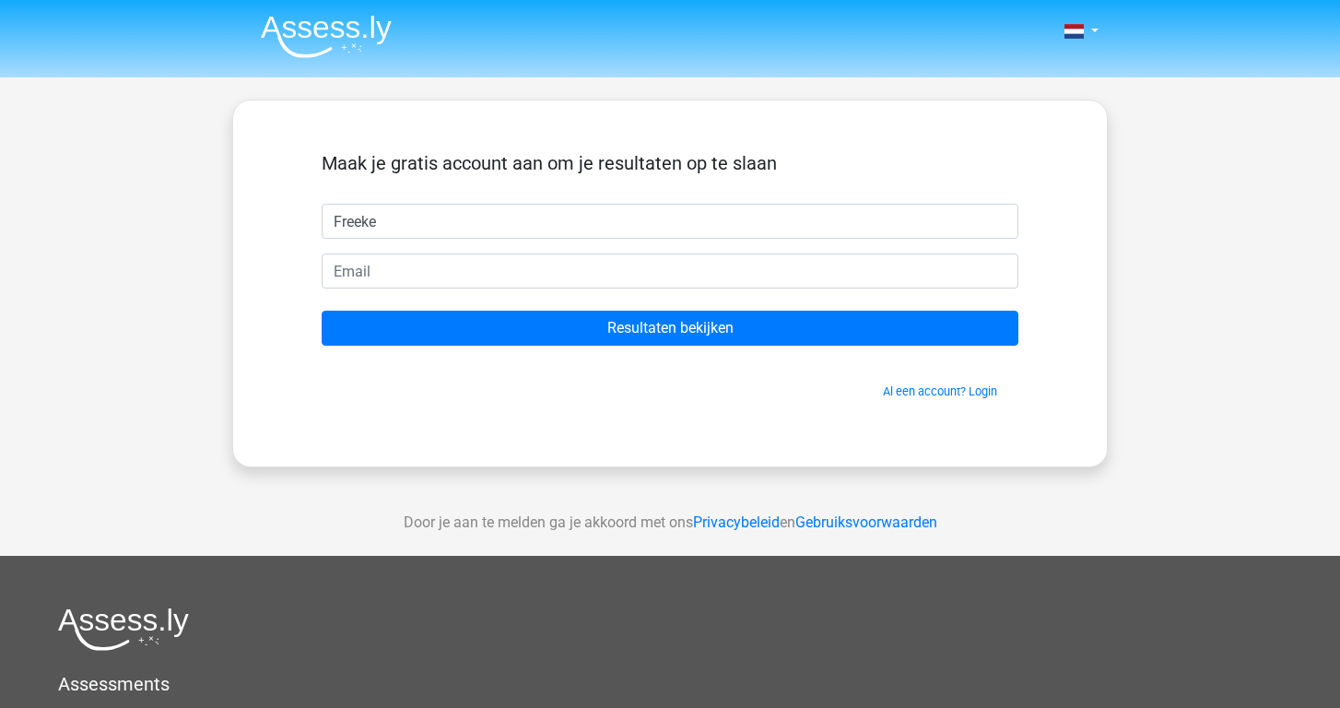
type input "Freeke"
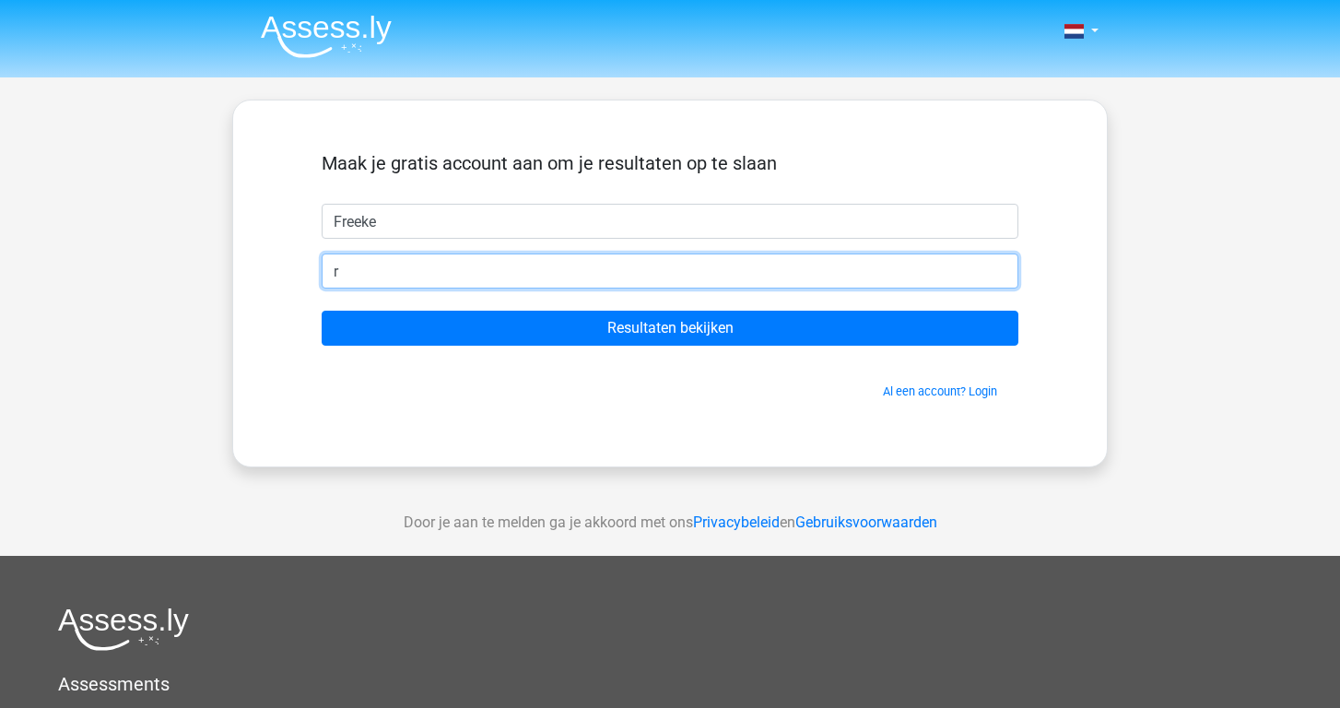
type input "re"
type input "[EMAIL_ADDRESS][DOMAIN_NAME]"
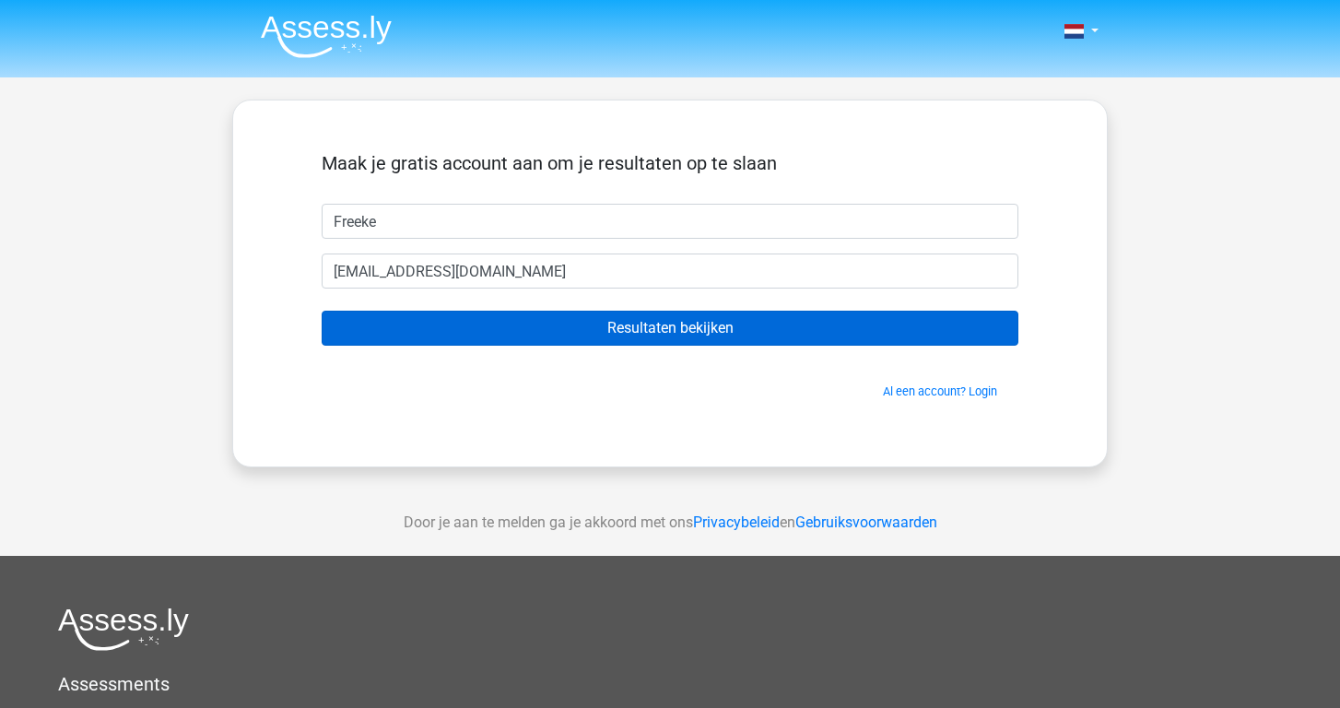
click at [539, 343] on input "Resultaten bekijken" at bounding box center [670, 327] width 696 height 35
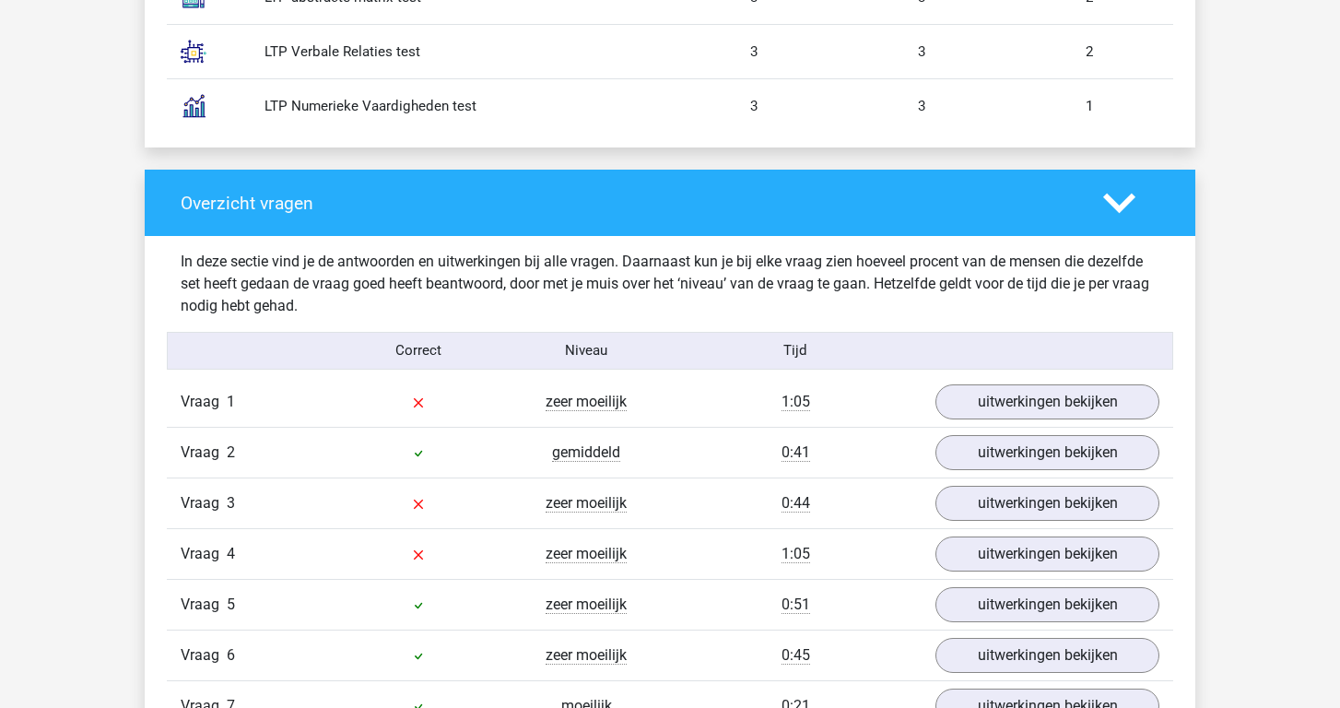
scroll to position [1823, 0]
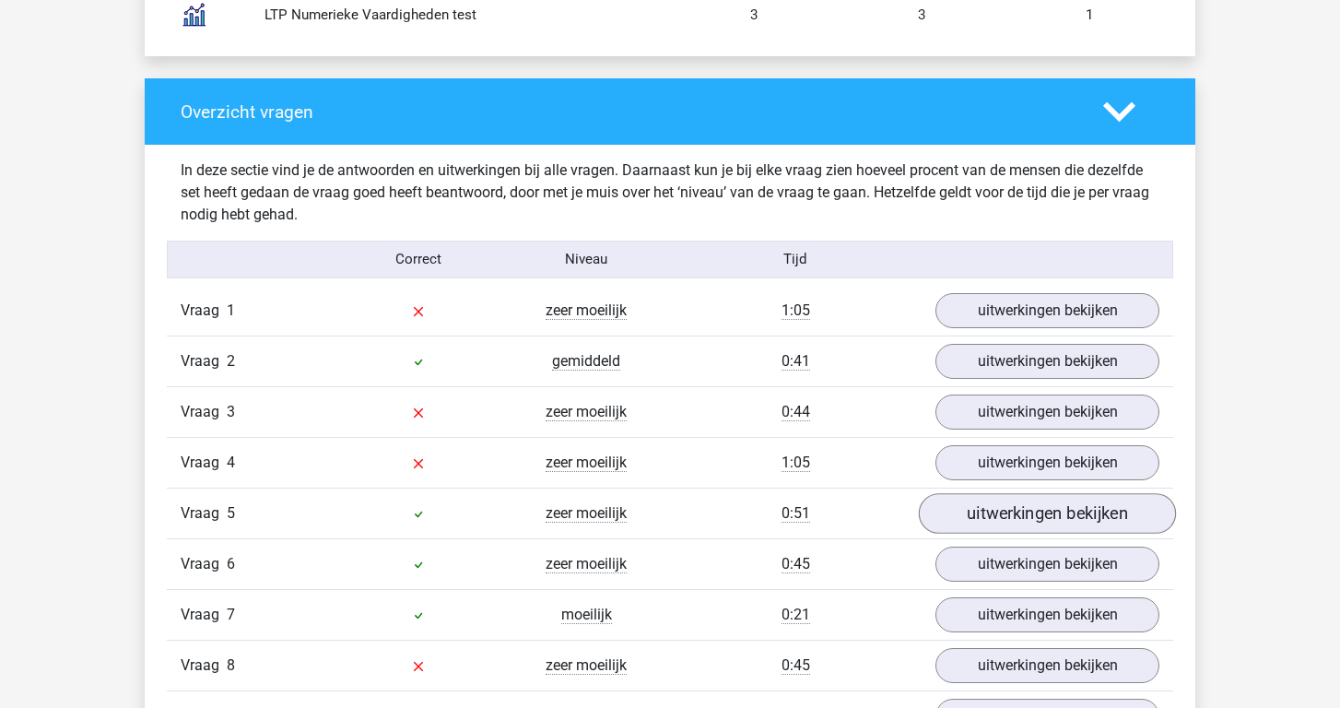
click at [1064, 519] on link "uitwerkingen bekijken" at bounding box center [1047, 513] width 257 height 41
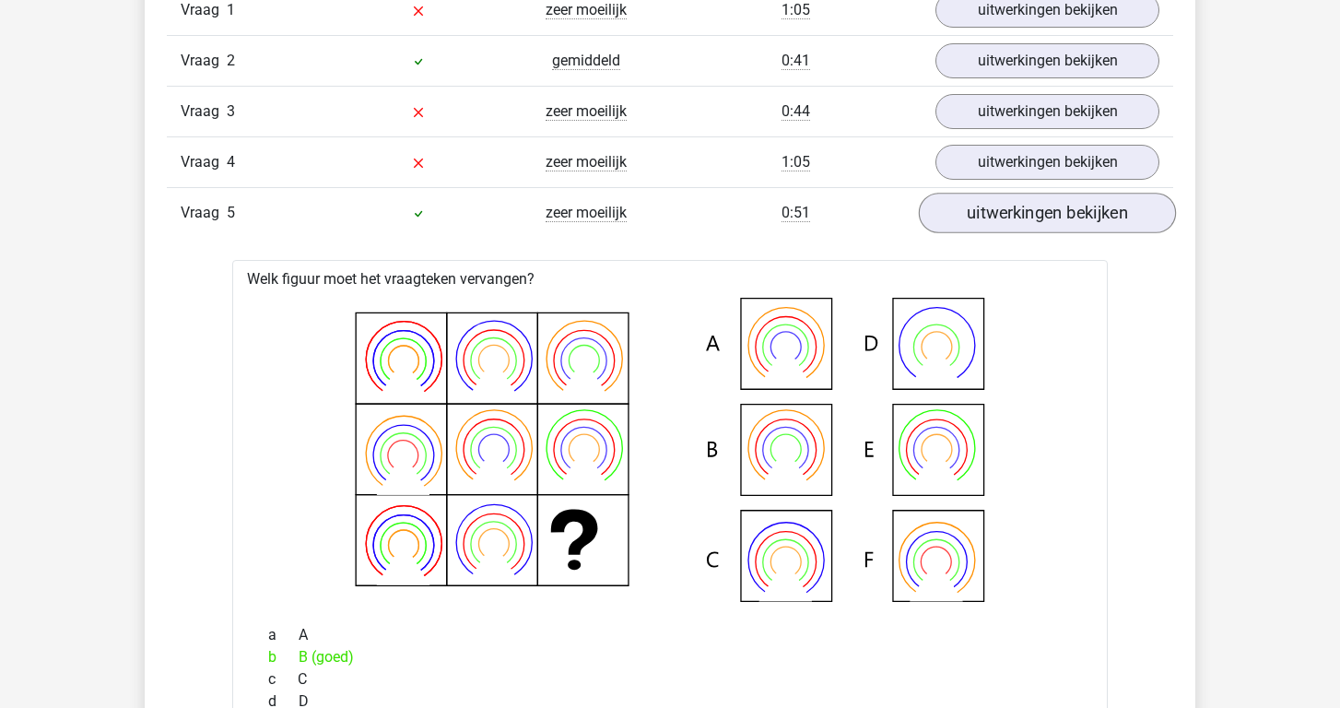
scroll to position [2175, 0]
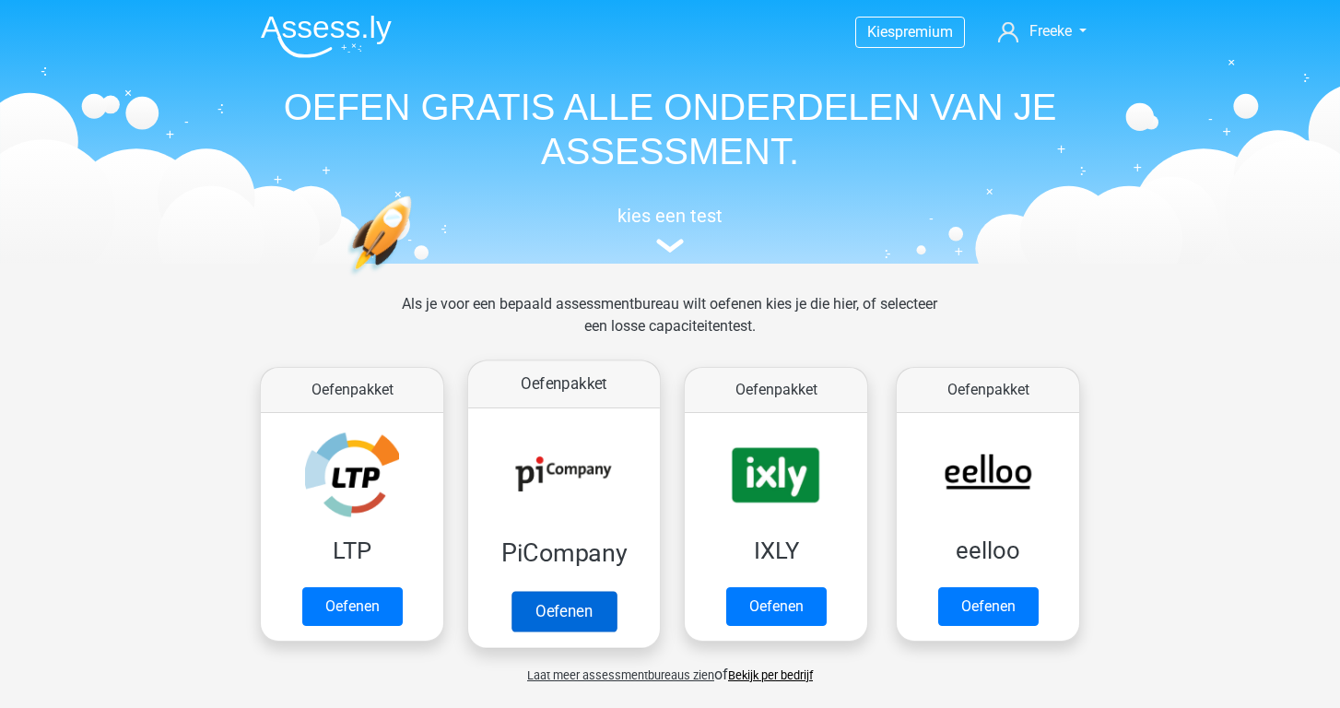
click at [554, 620] on link "Oefenen" at bounding box center [563, 611] width 105 height 41
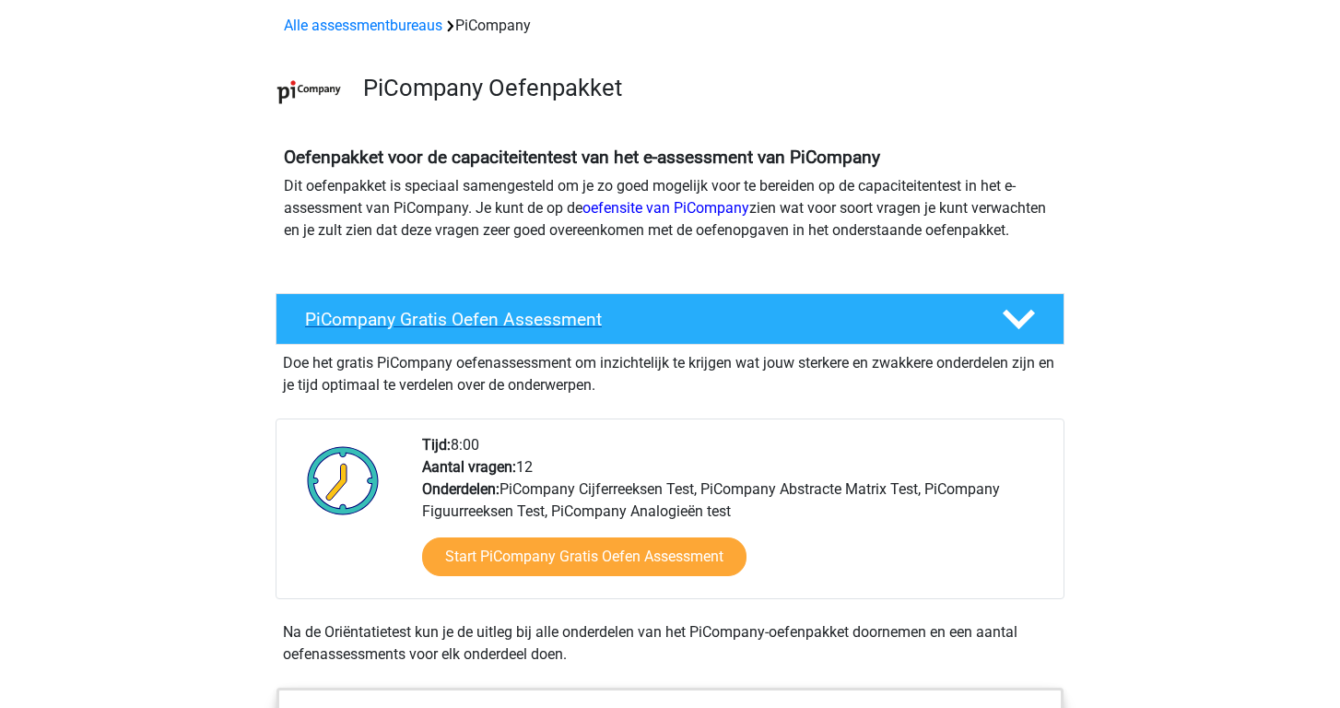
scroll to position [369, 0]
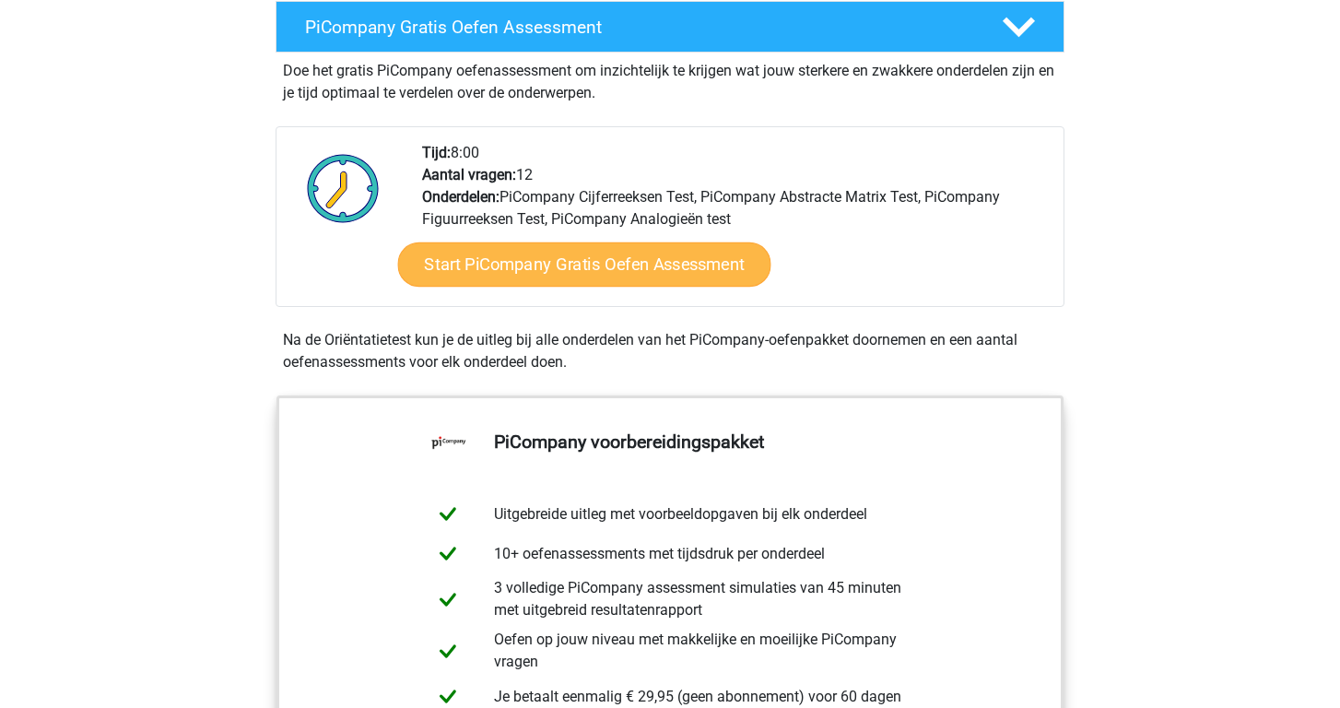
click at [563, 282] on link "Start PiCompany Gratis Oefen Assessment" at bounding box center [584, 264] width 373 height 44
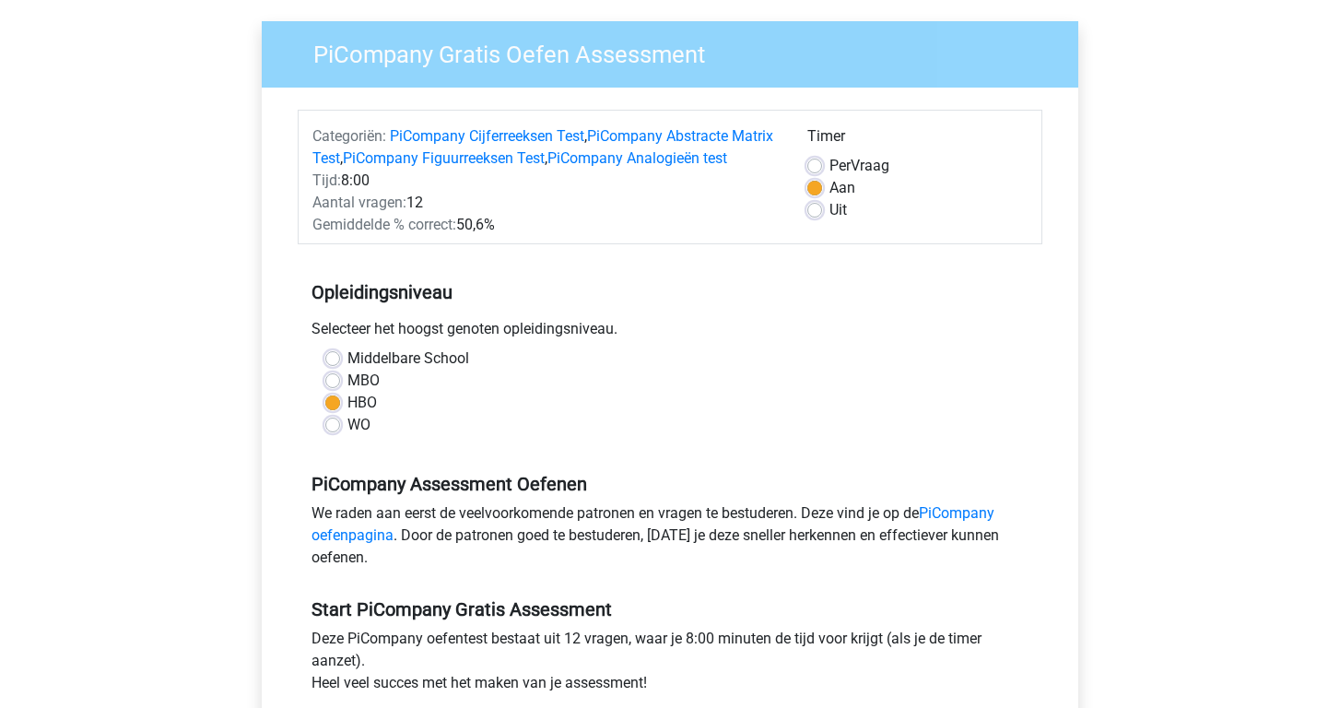
scroll to position [393, 0]
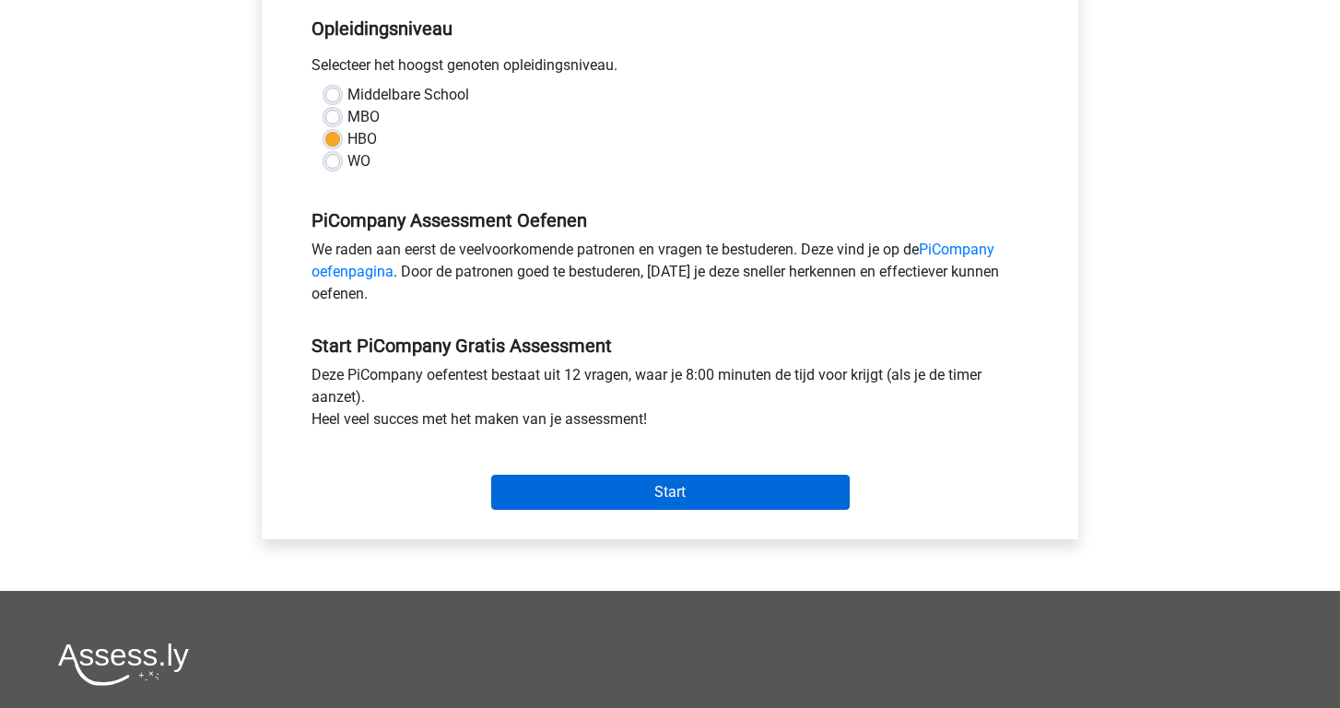
click at [648, 509] on input "Start" at bounding box center [670, 491] width 358 height 35
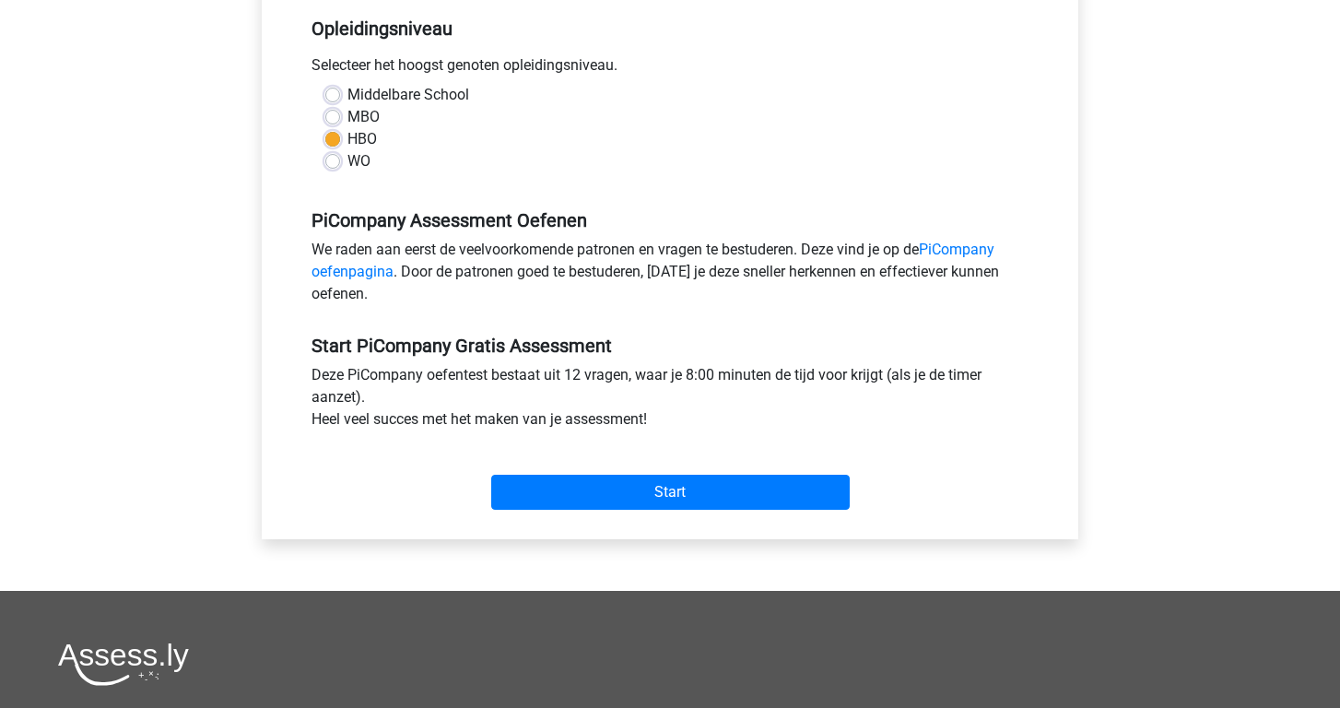
scroll to position [41, 0]
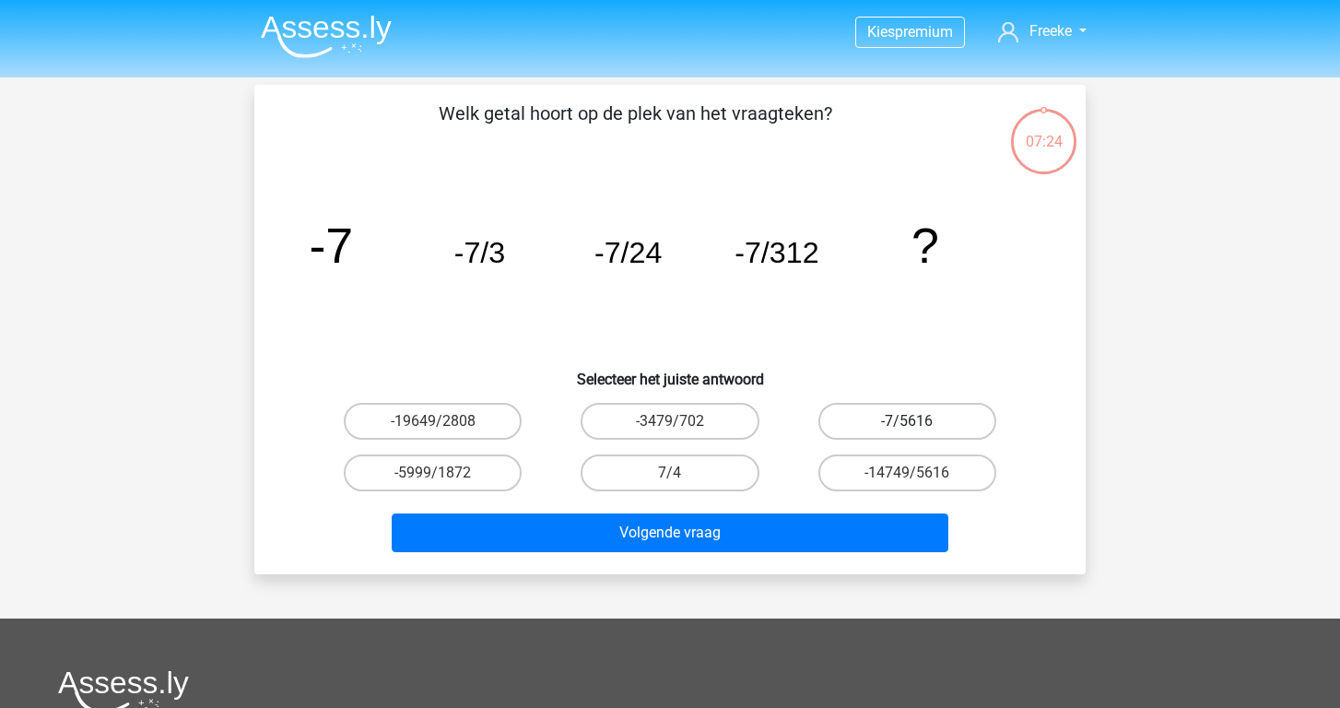
click at [866, 426] on label "-7/5616" at bounding box center [907, 421] width 178 height 37
click at [907, 426] on input "-7/5616" at bounding box center [913, 427] width 12 height 12
radio input "true"
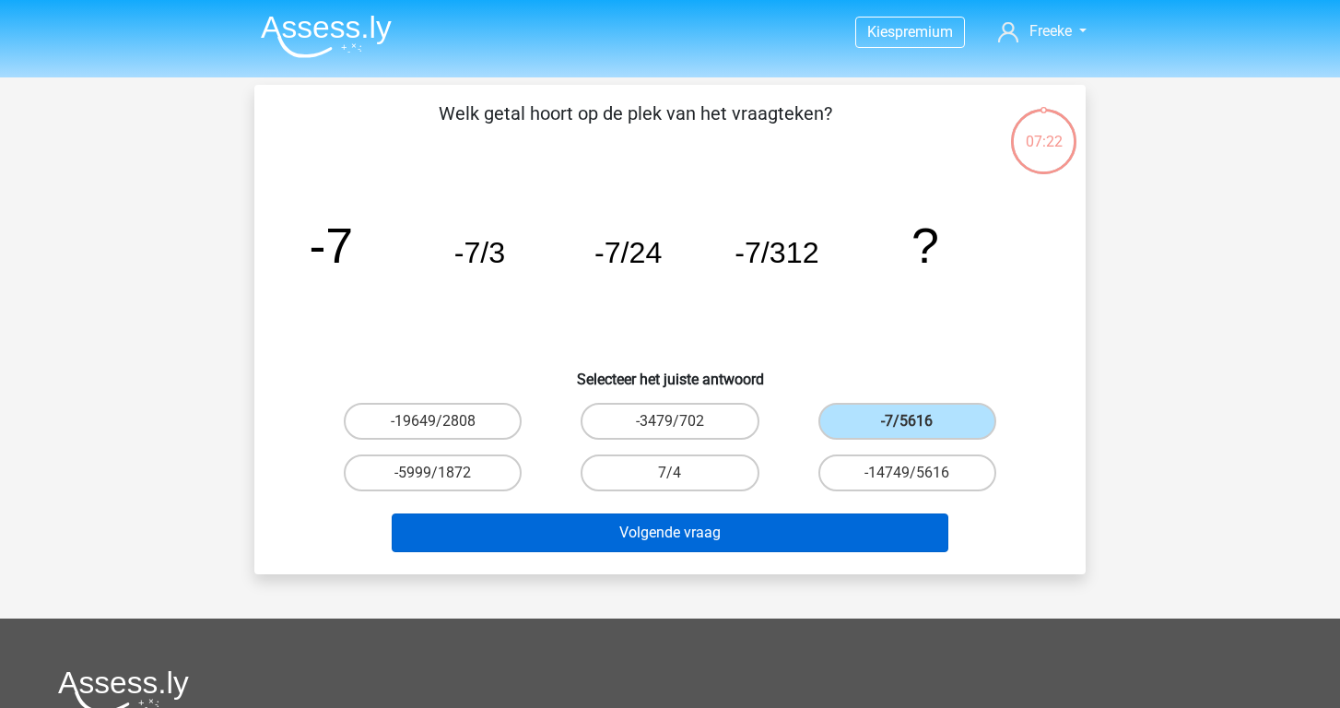
click at [825, 533] on button "Volgende vraag" at bounding box center [670, 532] width 557 height 39
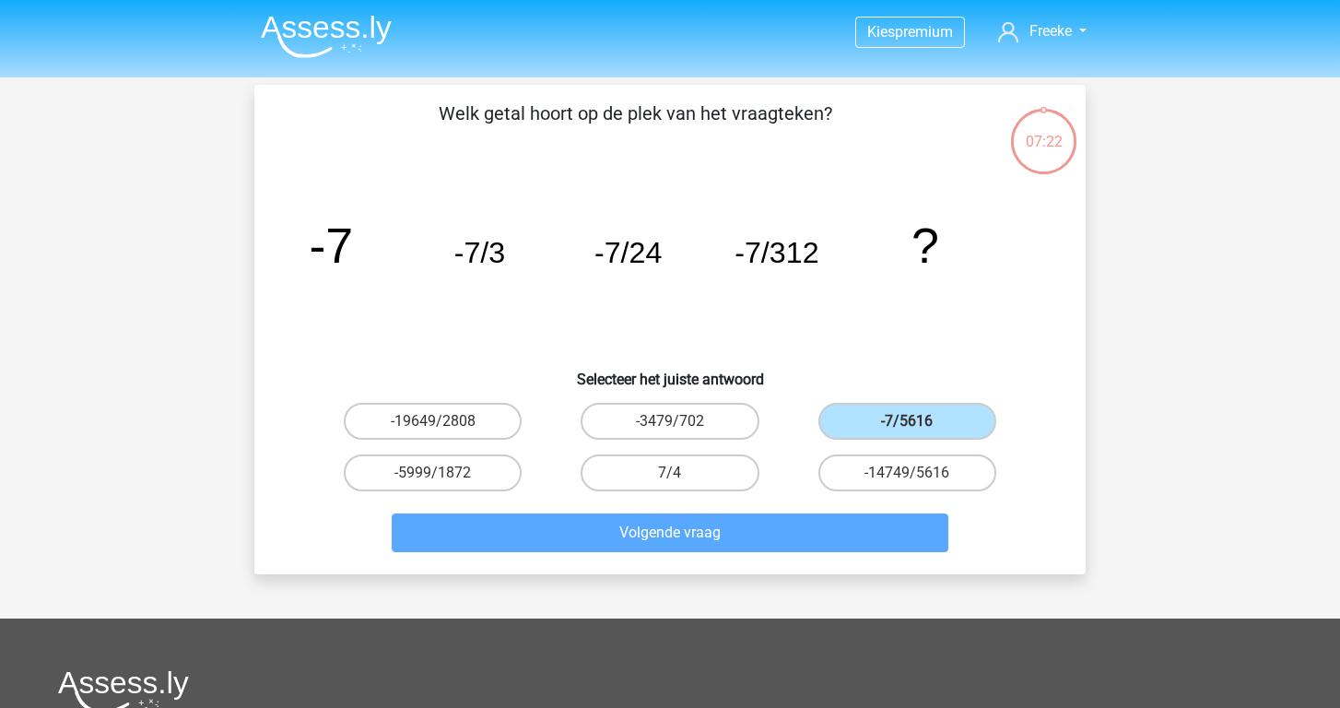
scroll to position [85, 0]
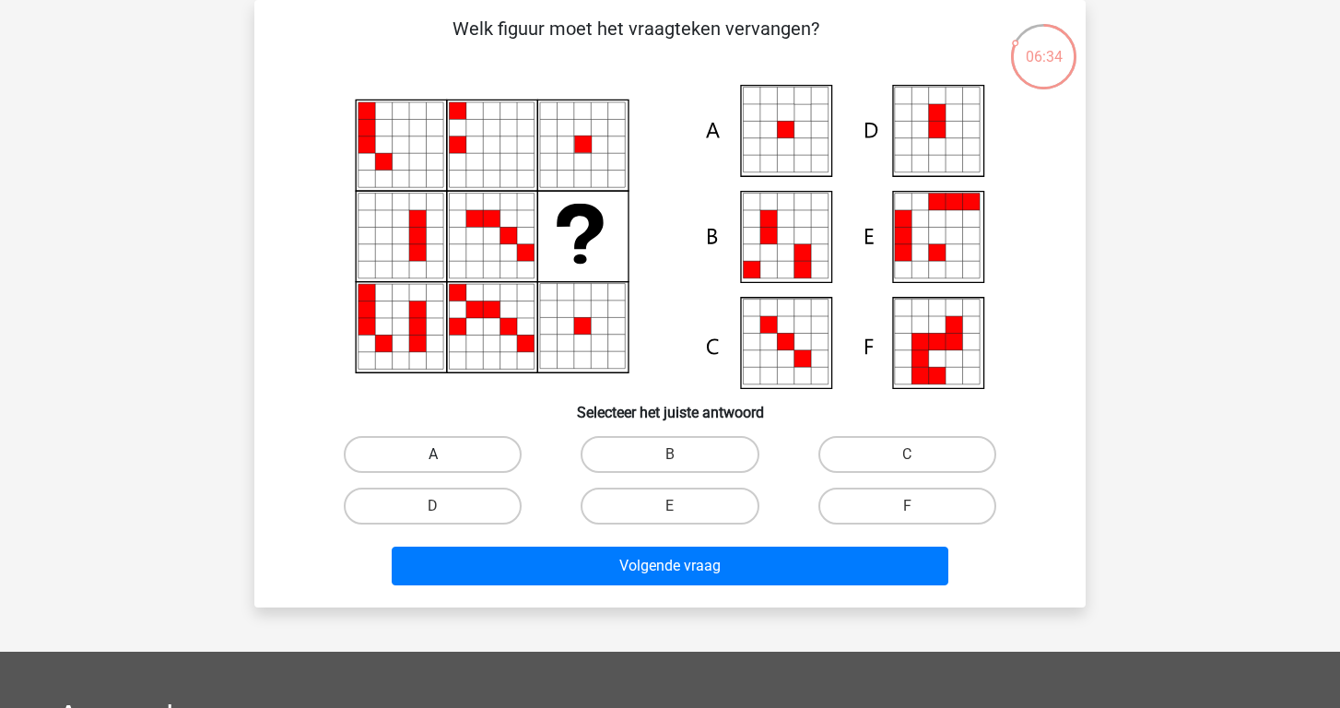
click at [394, 451] on label "A" at bounding box center [433, 454] width 178 height 37
click at [433, 454] on input "A" at bounding box center [439, 460] width 12 height 12
radio input "true"
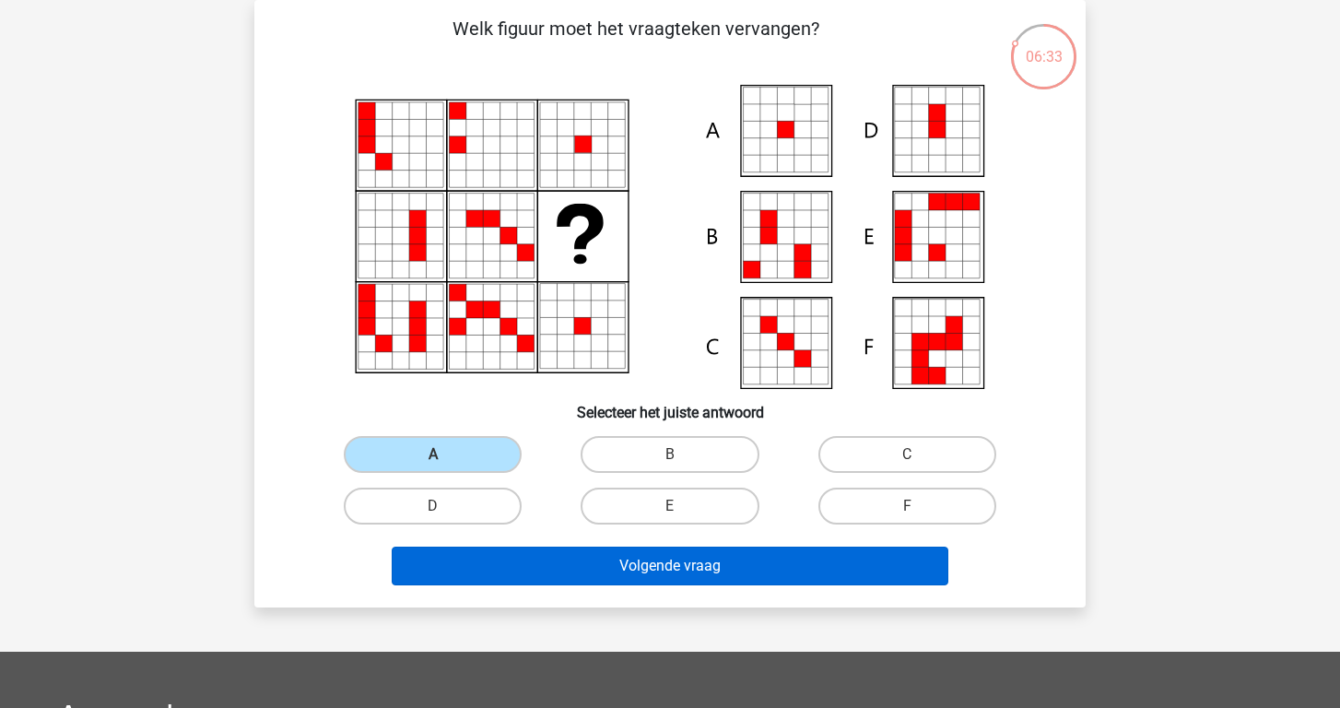
click at [640, 566] on button "Volgende vraag" at bounding box center [670, 565] width 557 height 39
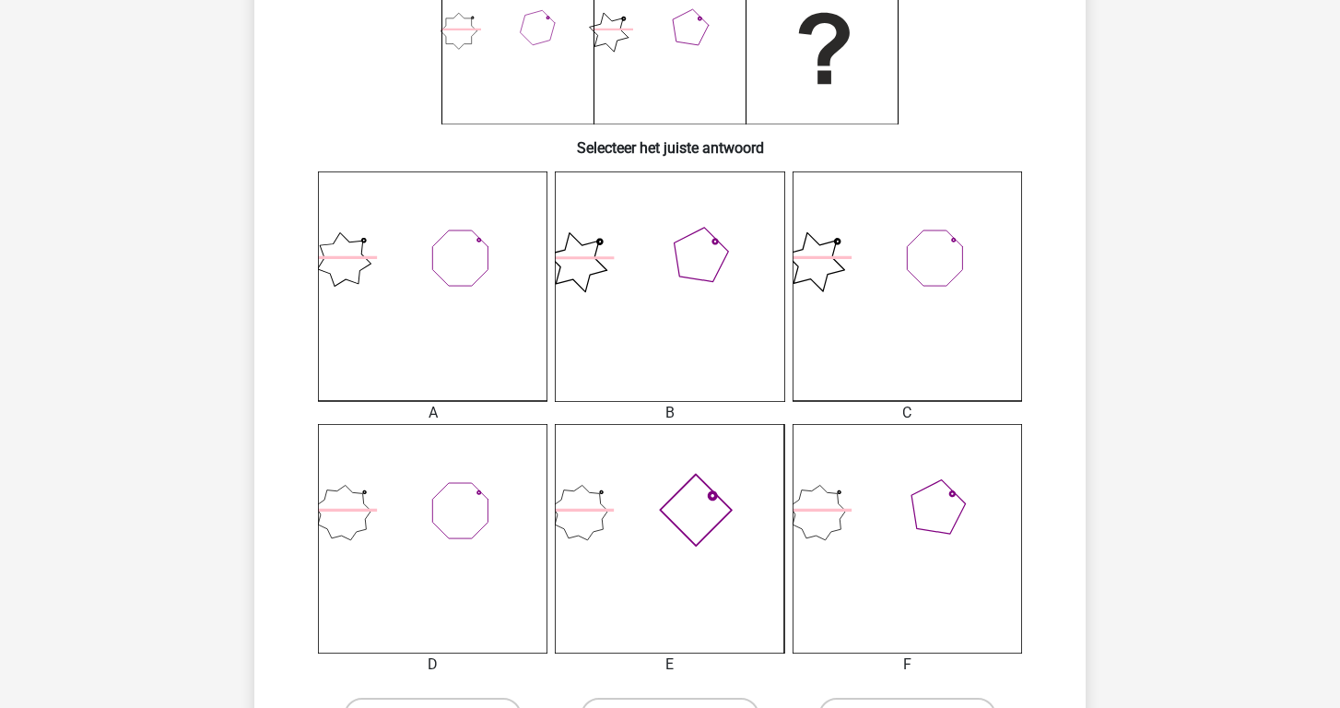
scroll to position [392, 0]
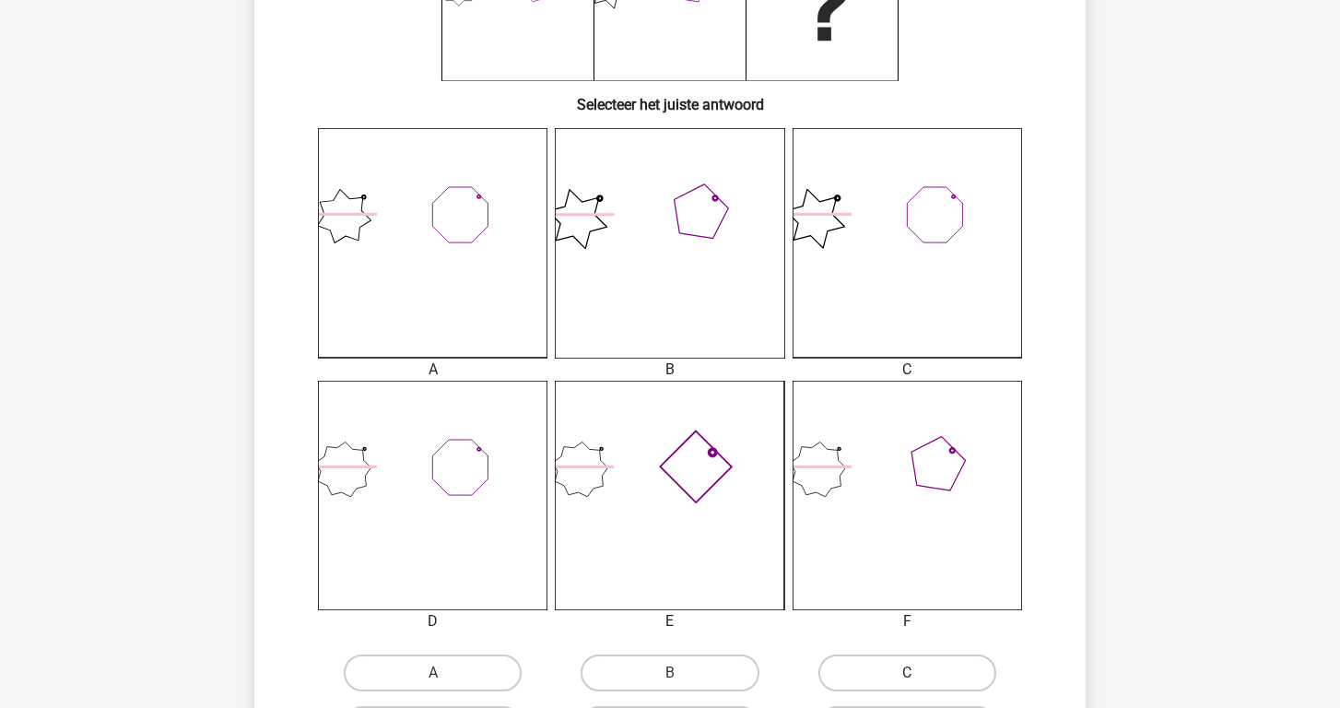
click at [906, 668] on label "C" at bounding box center [907, 672] width 178 height 37
click at [907, 673] on input "C" at bounding box center [913, 679] width 12 height 12
radio input "true"
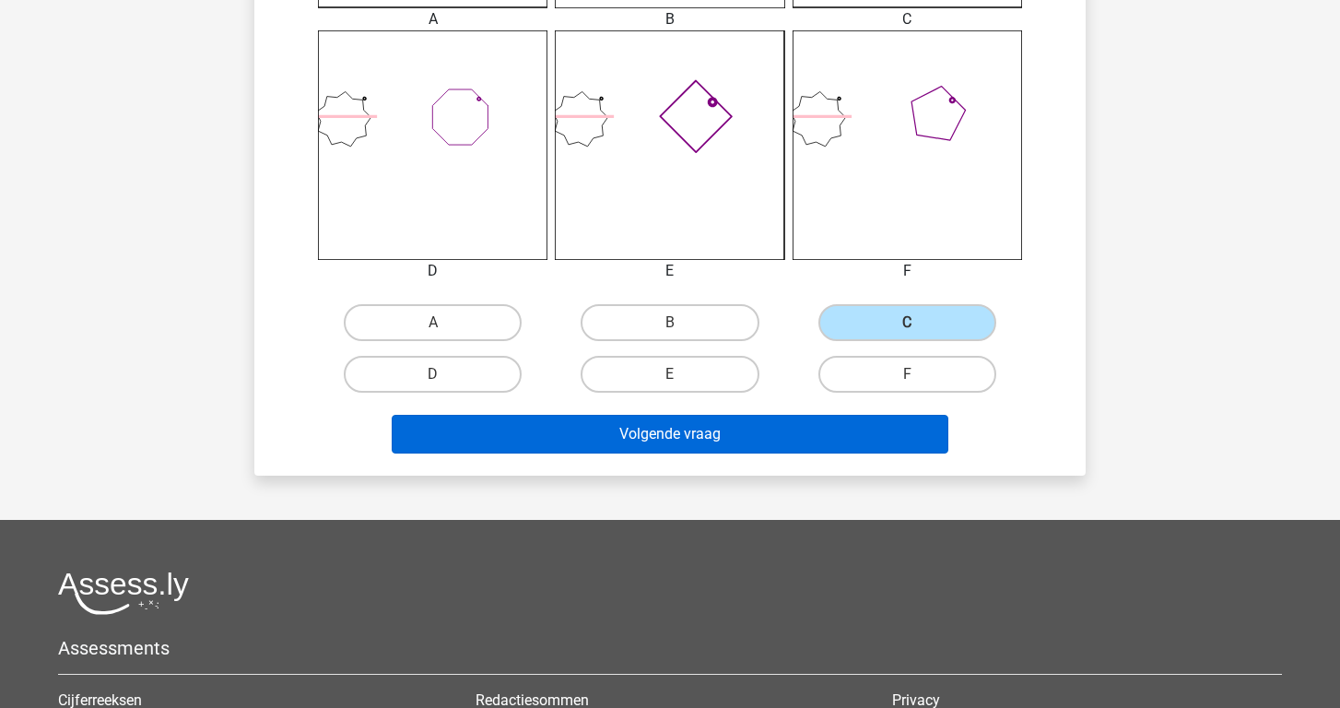
click at [794, 436] on button "Volgende vraag" at bounding box center [670, 434] width 557 height 39
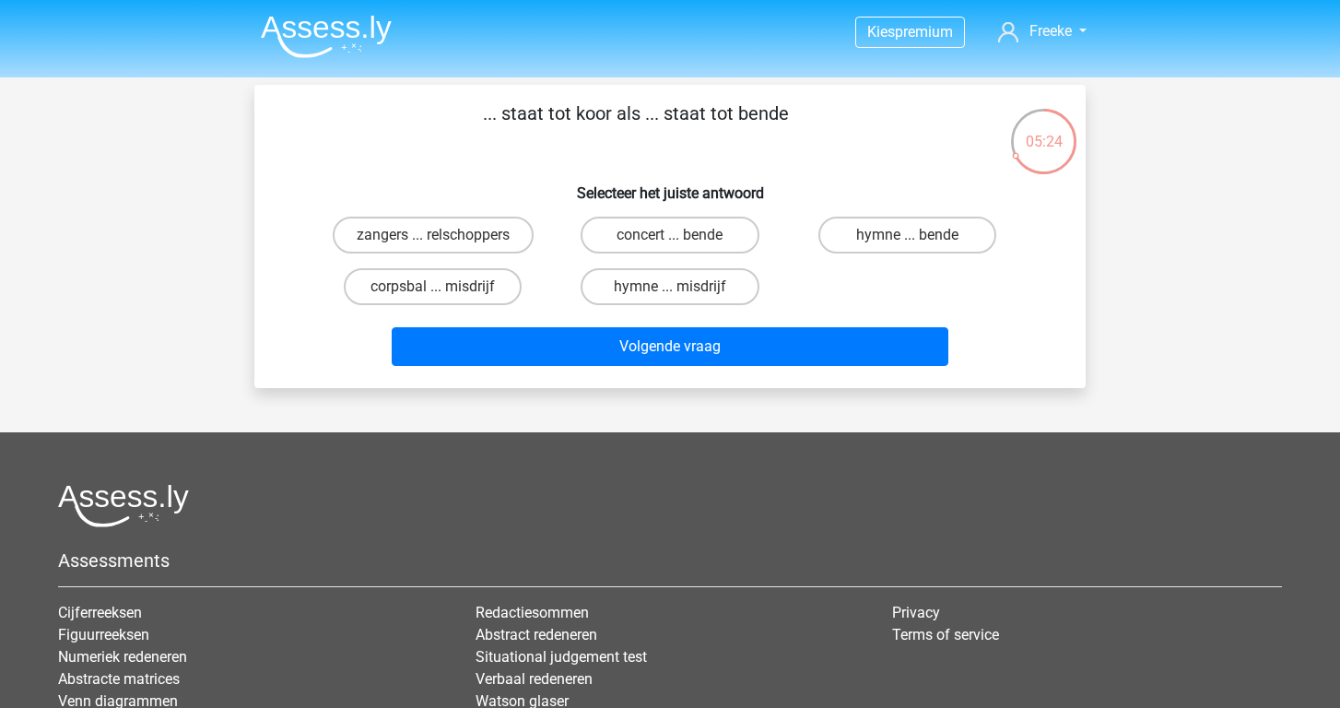
scroll to position [0, 0]
click at [666, 286] on label "hymne ... misdrijf" at bounding box center [669, 286] width 178 height 37
click at [670, 287] on input "hymne ... misdrijf" at bounding box center [676, 293] width 12 height 12
radio input "true"
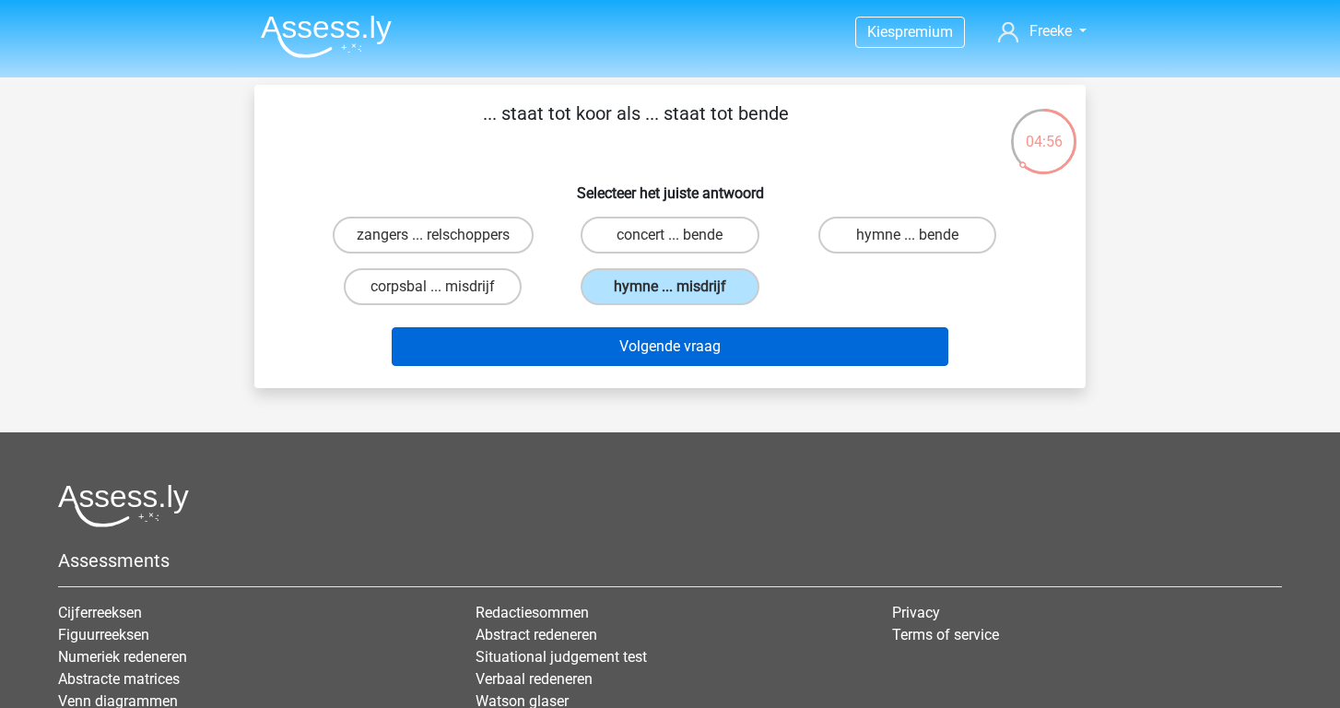
click at [666, 351] on button "Volgende vraag" at bounding box center [670, 346] width 557 height 39
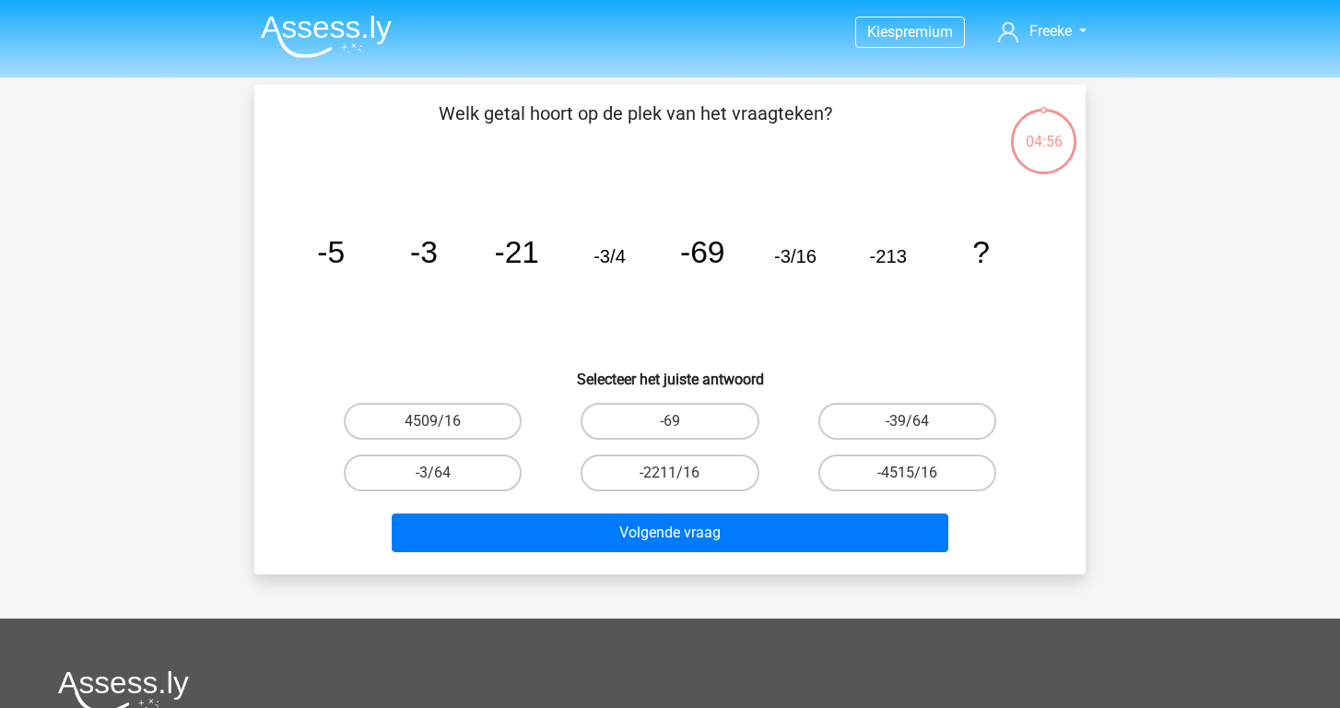
scroll to position [85, 0]
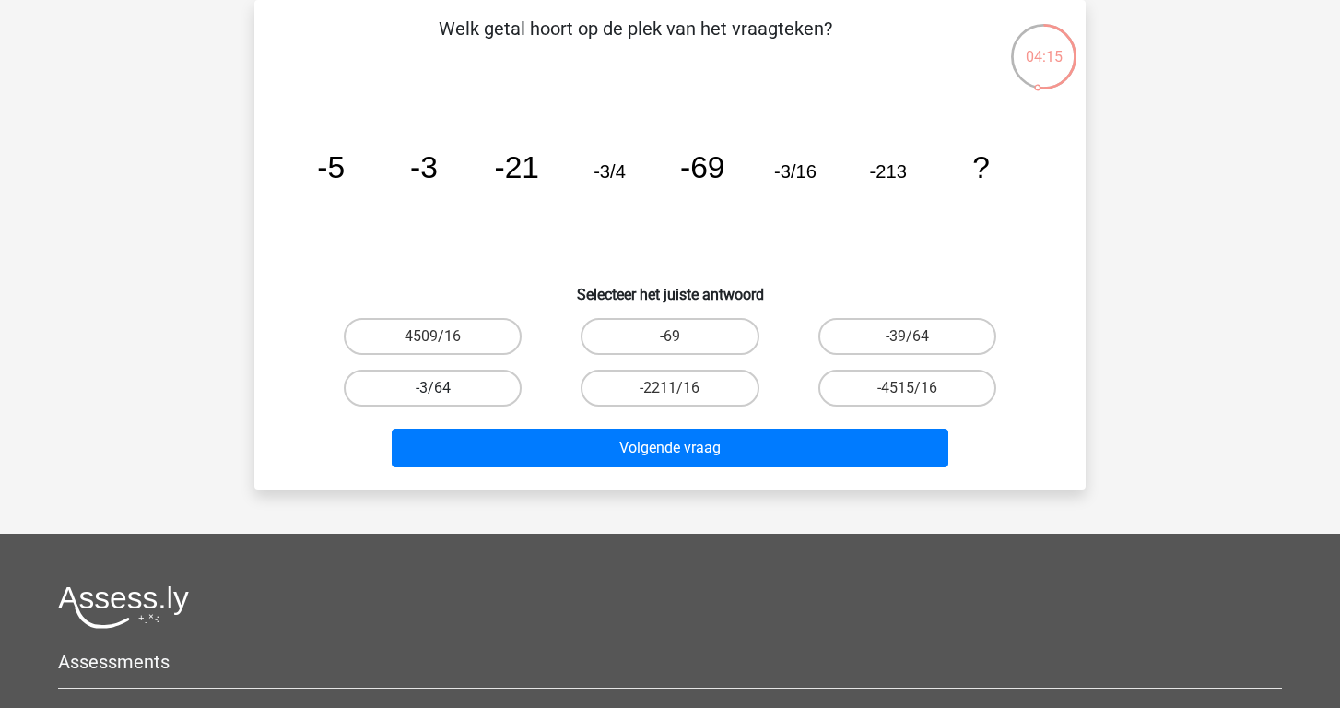
click at [434, 384] on label "-3/64" at bounding box center [433, 387] width 178 height 37
click at [434, 388] on input "-3/64" at bounding box center [439, 394] width 12 height 12
radio input "true"
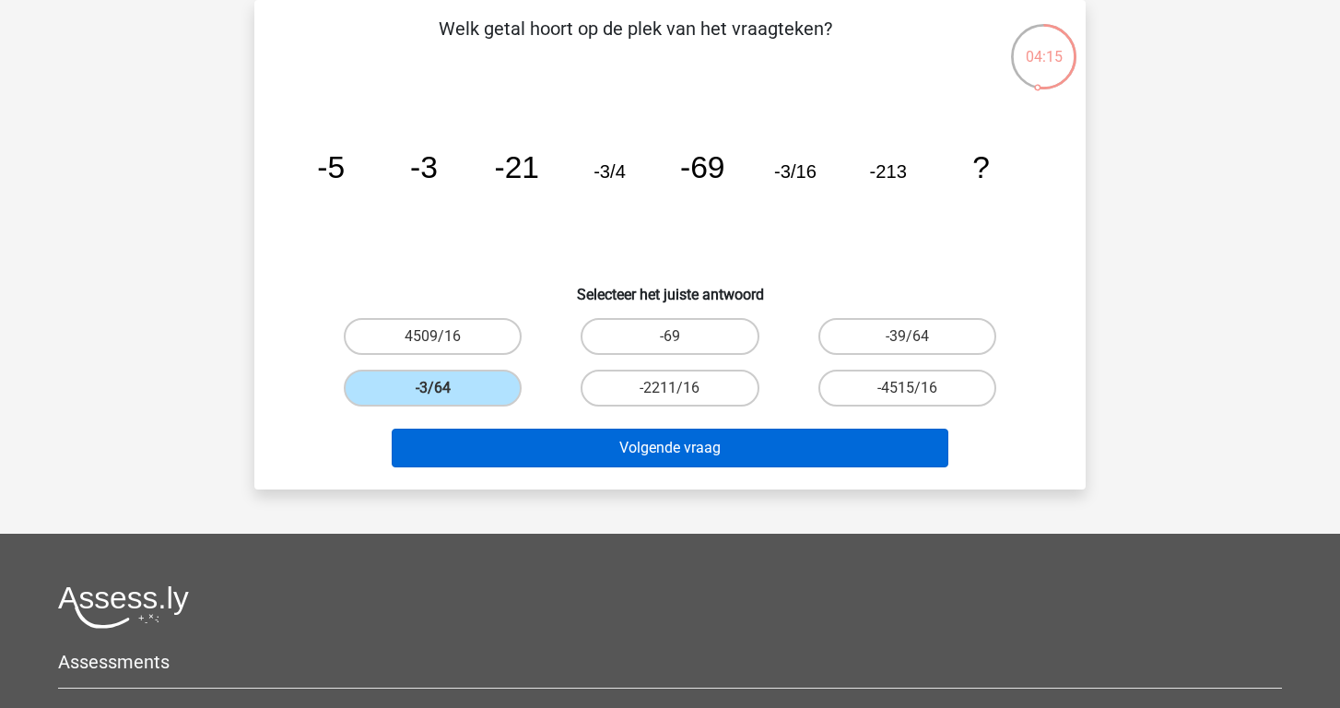
click at [486, 430] on button "Volgende vraag" at bounding box center [670, 447] width 557 height 39
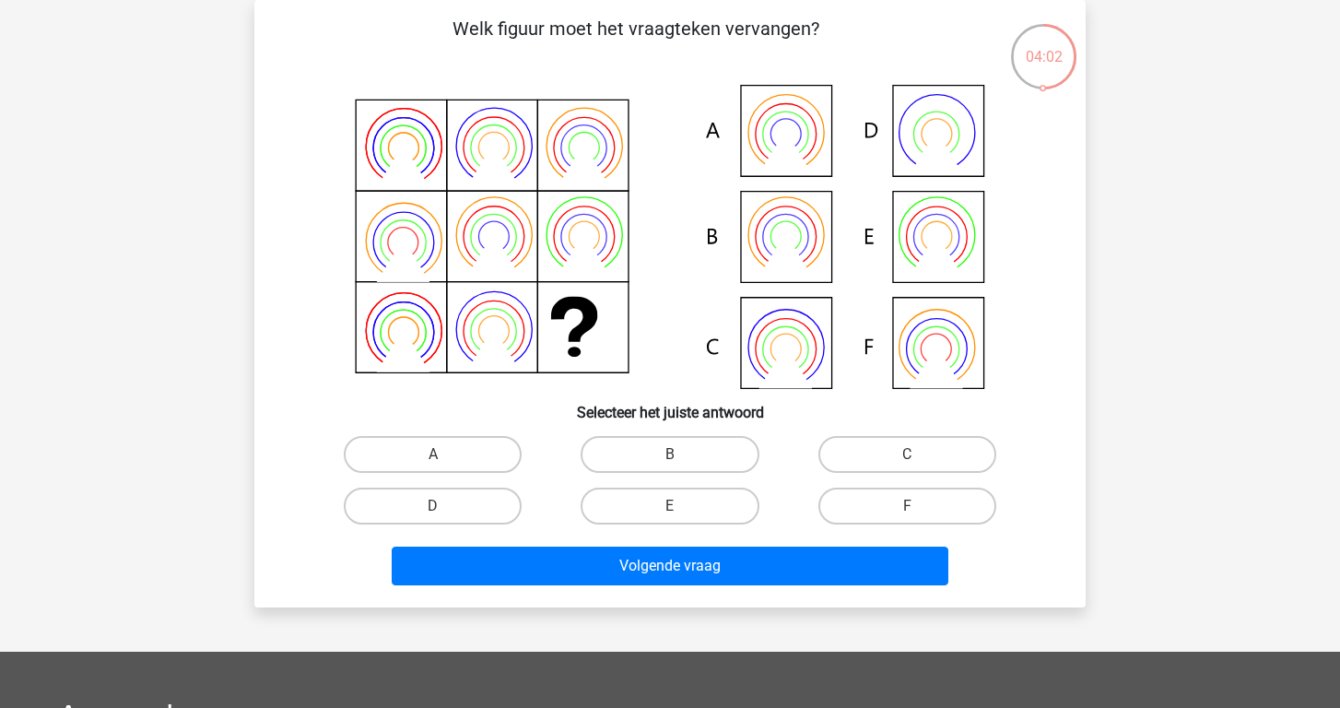
click at [811, 232] on icon at bounding box center [669, 237] width 743 height 304
click at [649, 459] on label "B" at bounding box center [669, 454] width 178 height 37
click at [670, 459] on input "B" at bounding box center [676, 460] width 12 height 12
radio input "true"
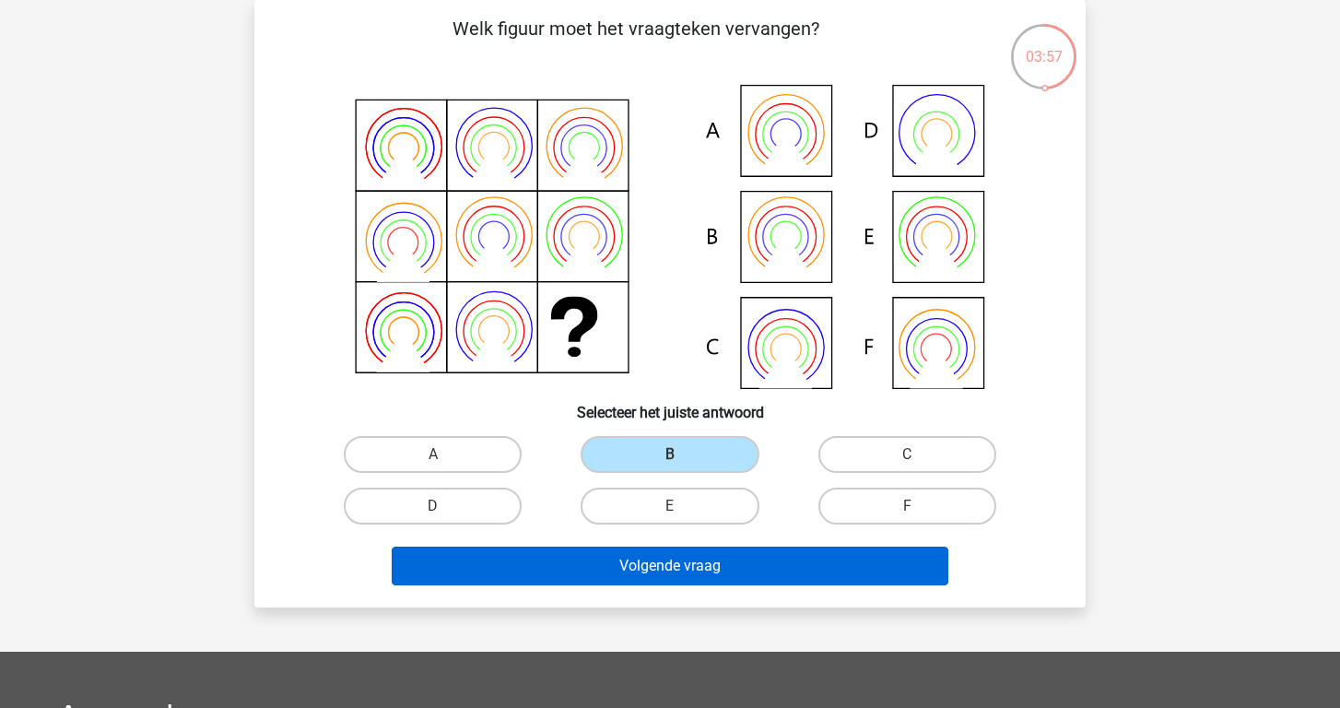
click at [651, 570] on button "Volgende vraag" at bounding box center [670, 565] width 557 height 39
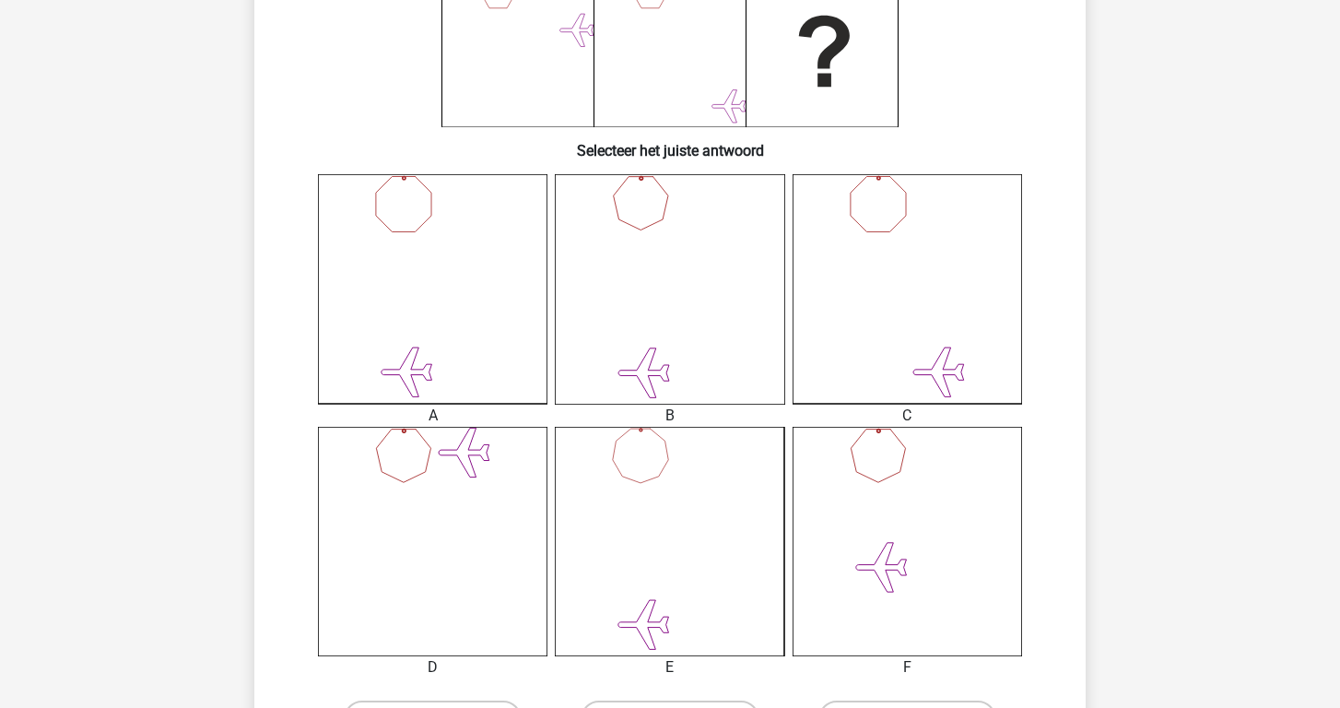
scroll to position [0, 0]
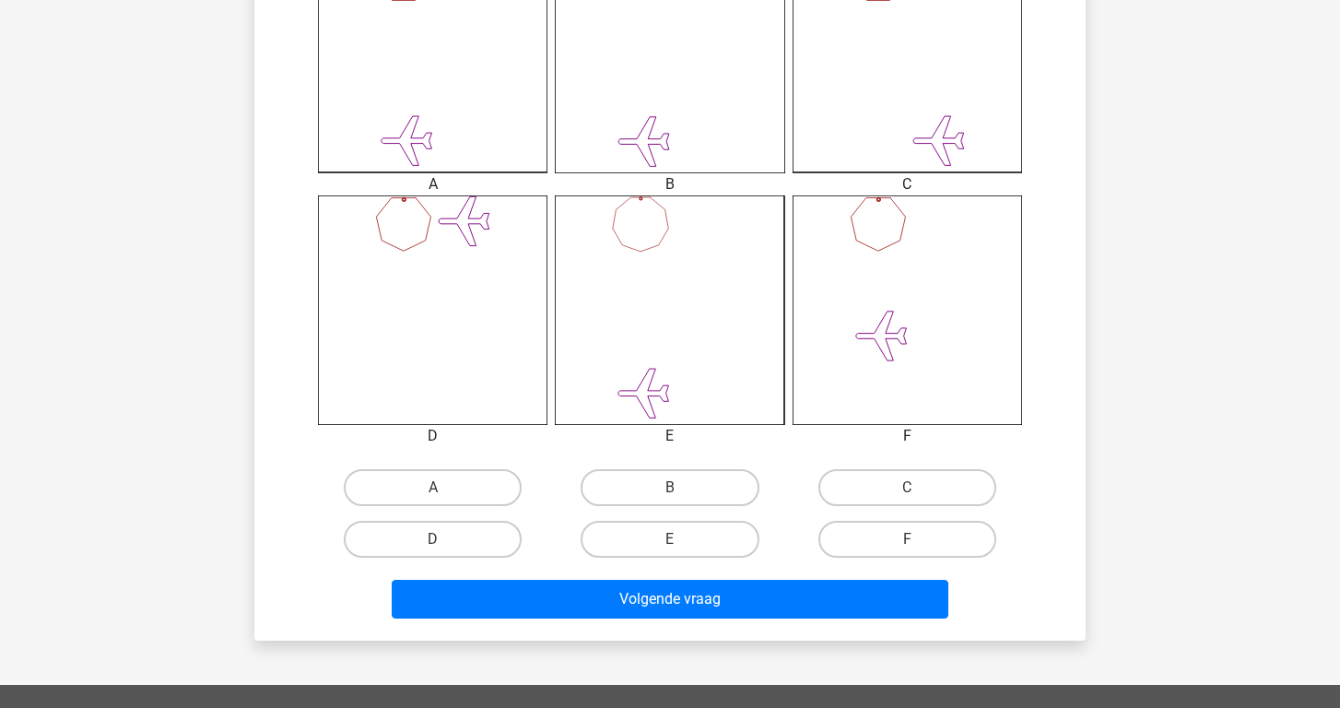
click at [672, 539] on input "E" at bounding box center [676, 545] width 12 height 12
radio input "true"
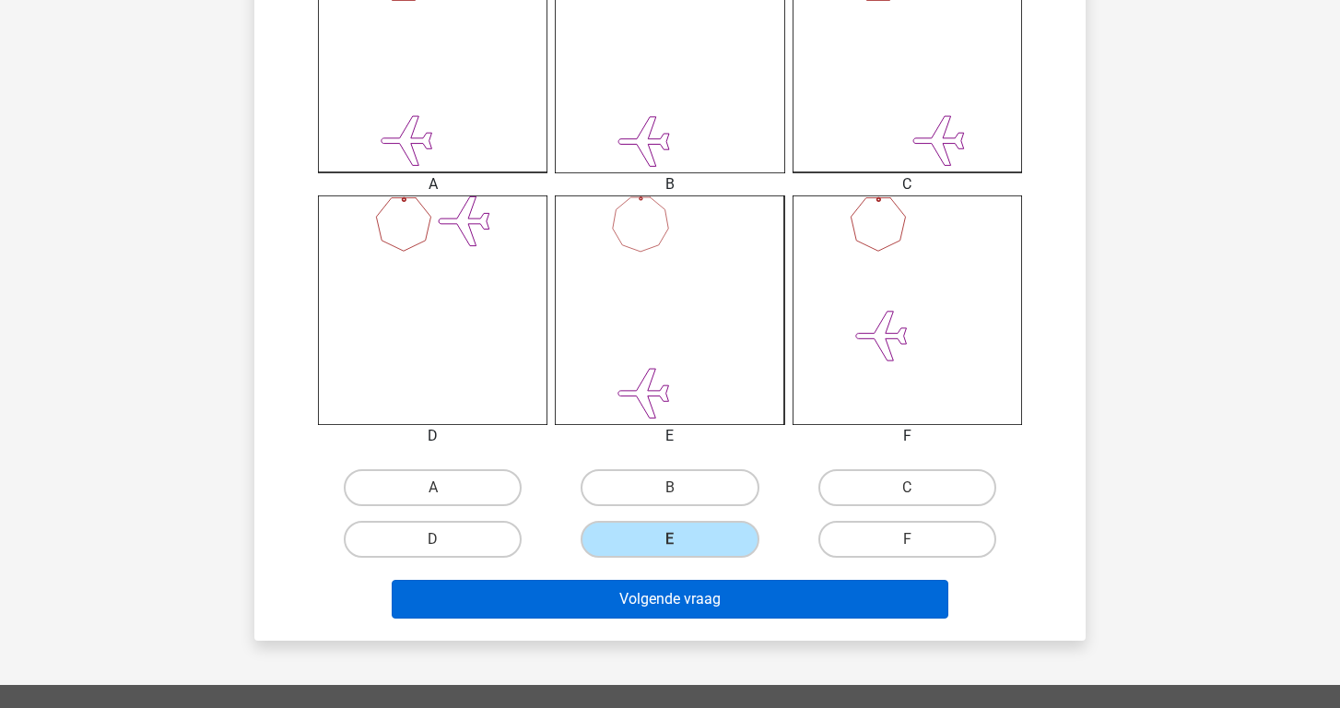
click at [664, 613] on button "Volgende vraag" at bounding box center [670, 598] width 557 height 39
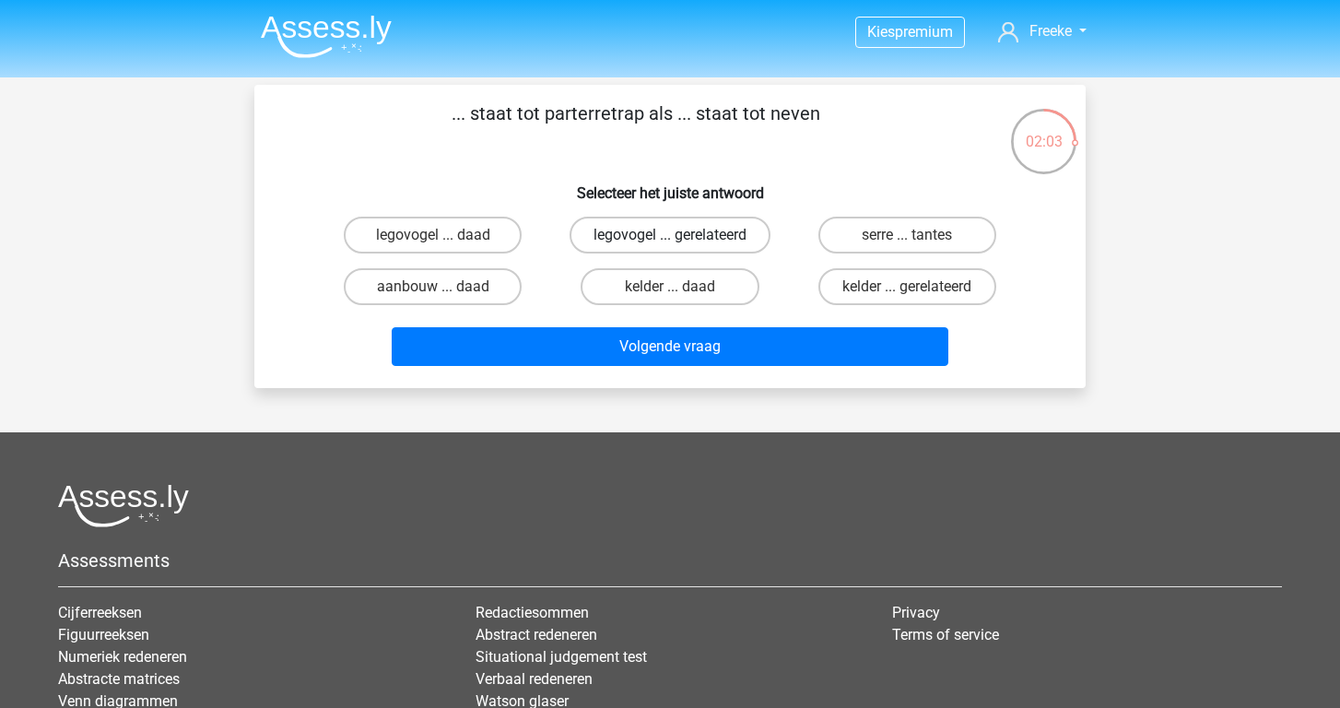
click at [657, 235] on label "legovogel ... gerelateerd" at bounding box center [669, 234] width 201 height 37
click at [670, 235] on input "legovogel ... gerelateerd" at bounding box center [676, 241] width 12 height 12
radio input "true"
click at [481, 239] on label "legovogel ... daad" at bounding box center [433, 234] width 178 height 37
click at [445, 239] on input "legovogel ... daad" at bounding box center [439, 241] width 12 height 12
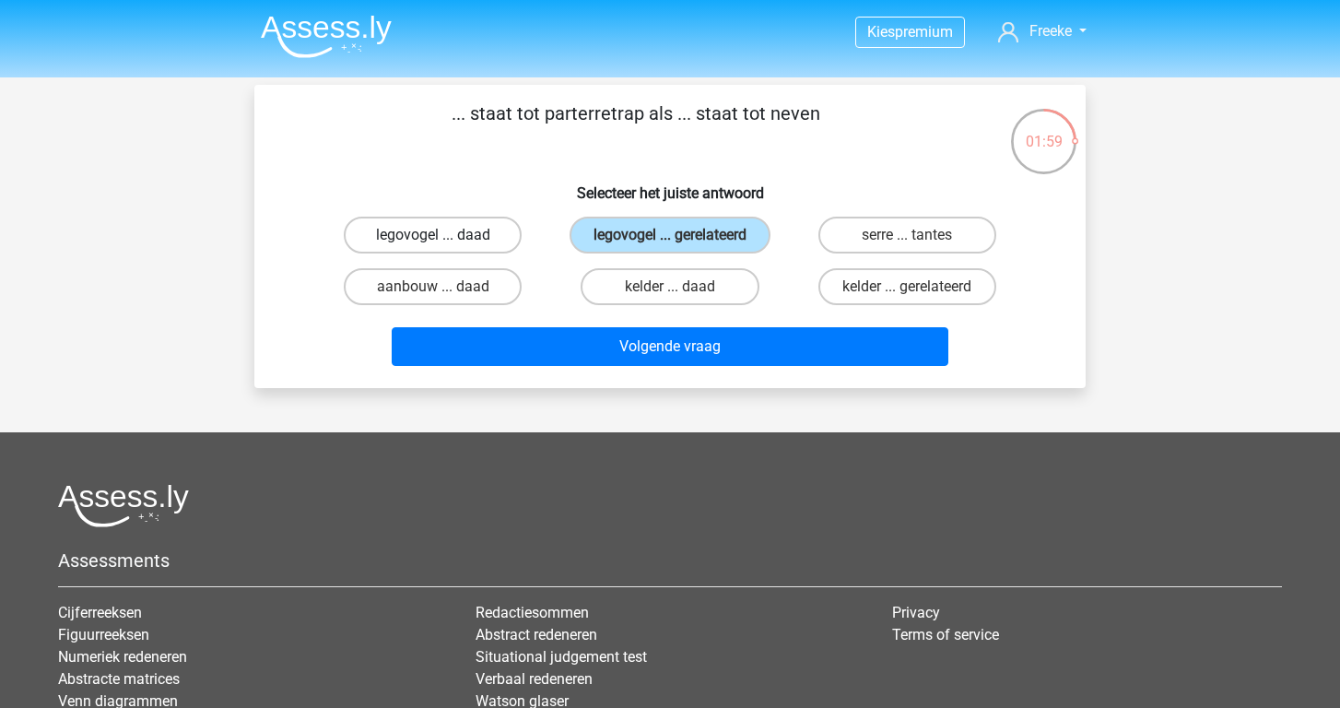
radio input "true"
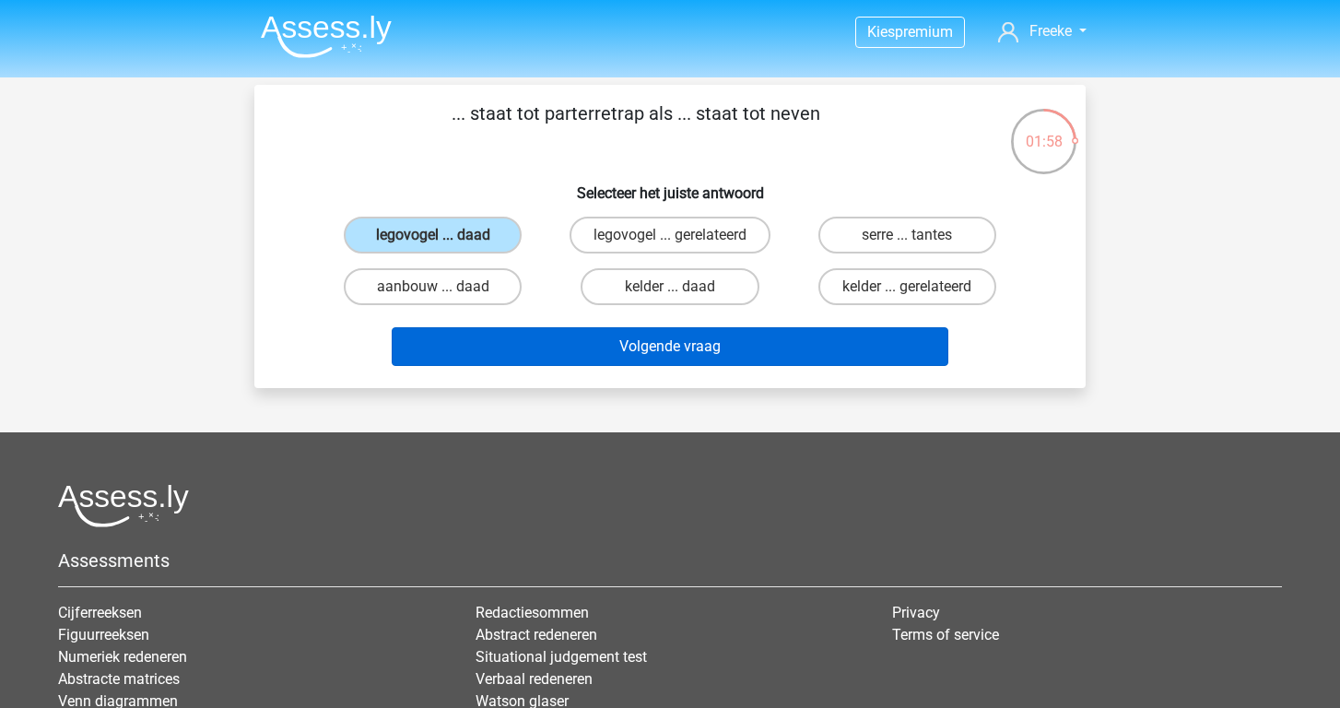
click at [533, 361] on button "Volgende vraag" at bounding box center [670, 346] width 557 height 39
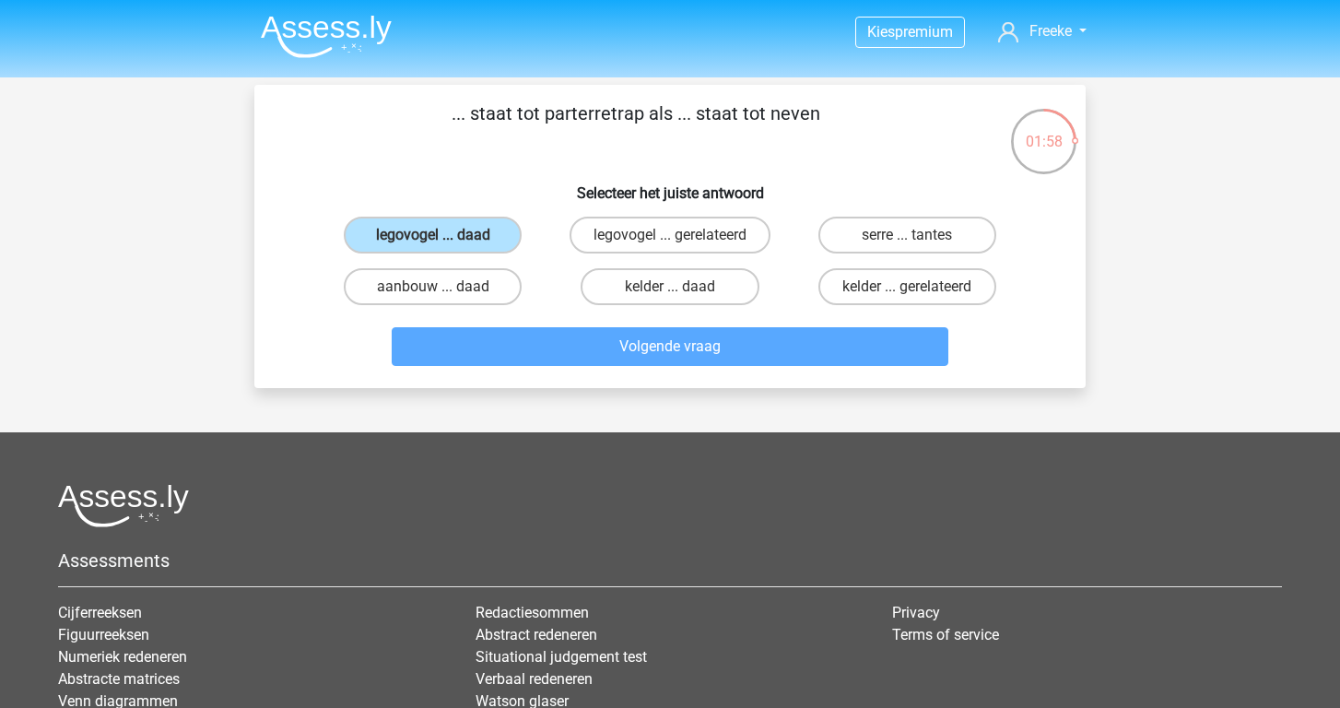
scroll to position [85, 0]
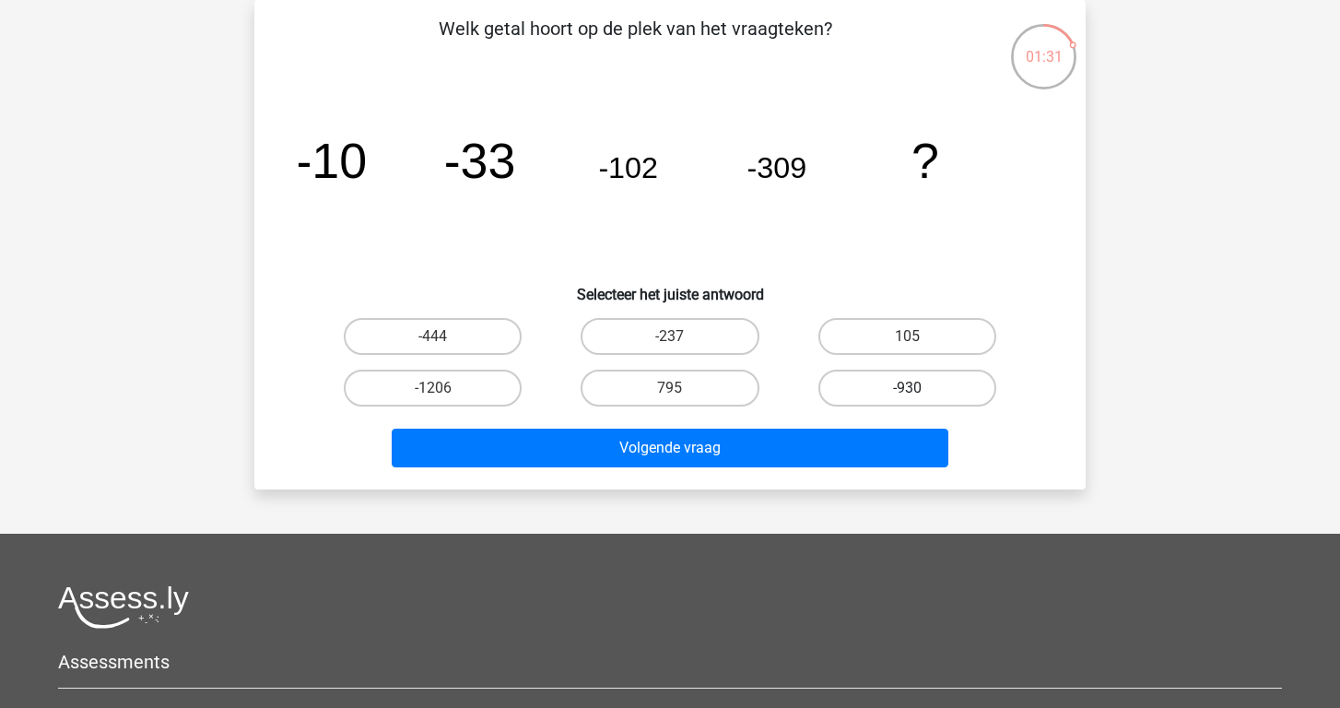
click at [900, 389] on label "-930" at bounding box center [907, 387] width 178 height 37
click at [907, 389] on input "-930" at bounding box center [913, 394] width 12 height 12
radio input "true"
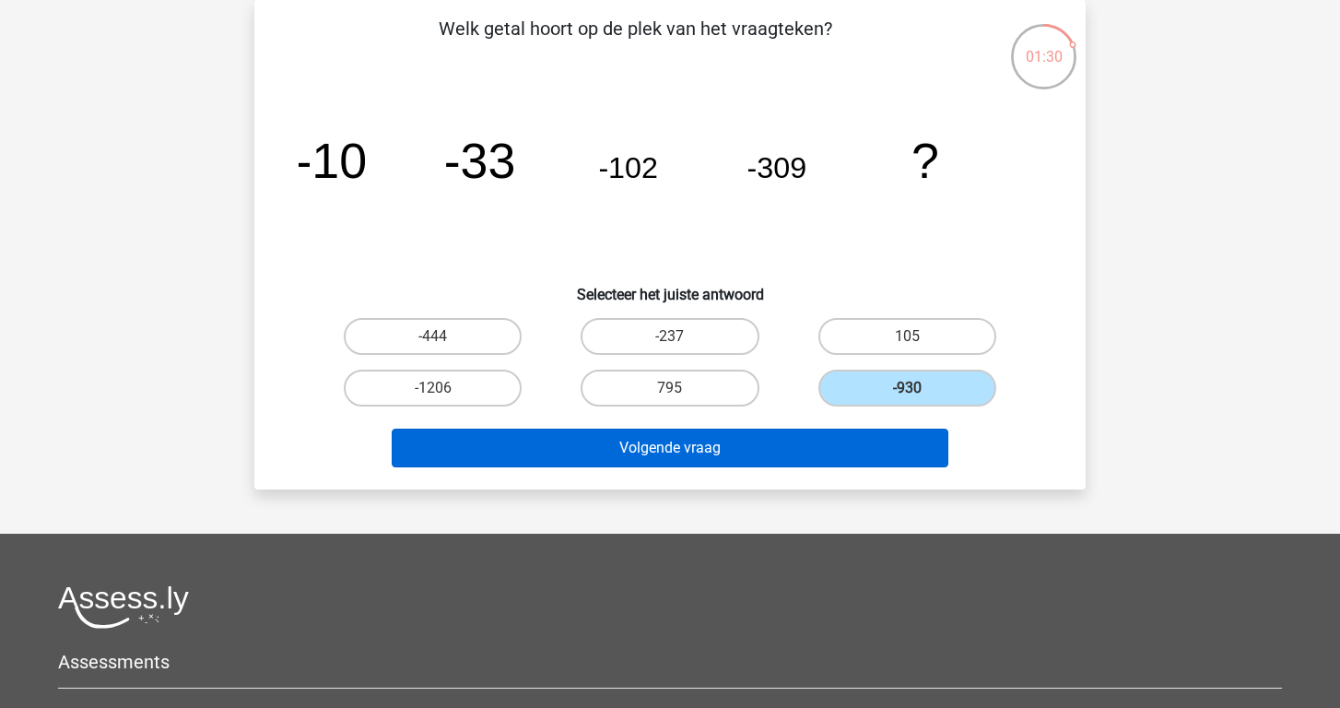
click at [872, 447] on button "Volgende vraag" at bounding box center [670, 447] width 557 height 39
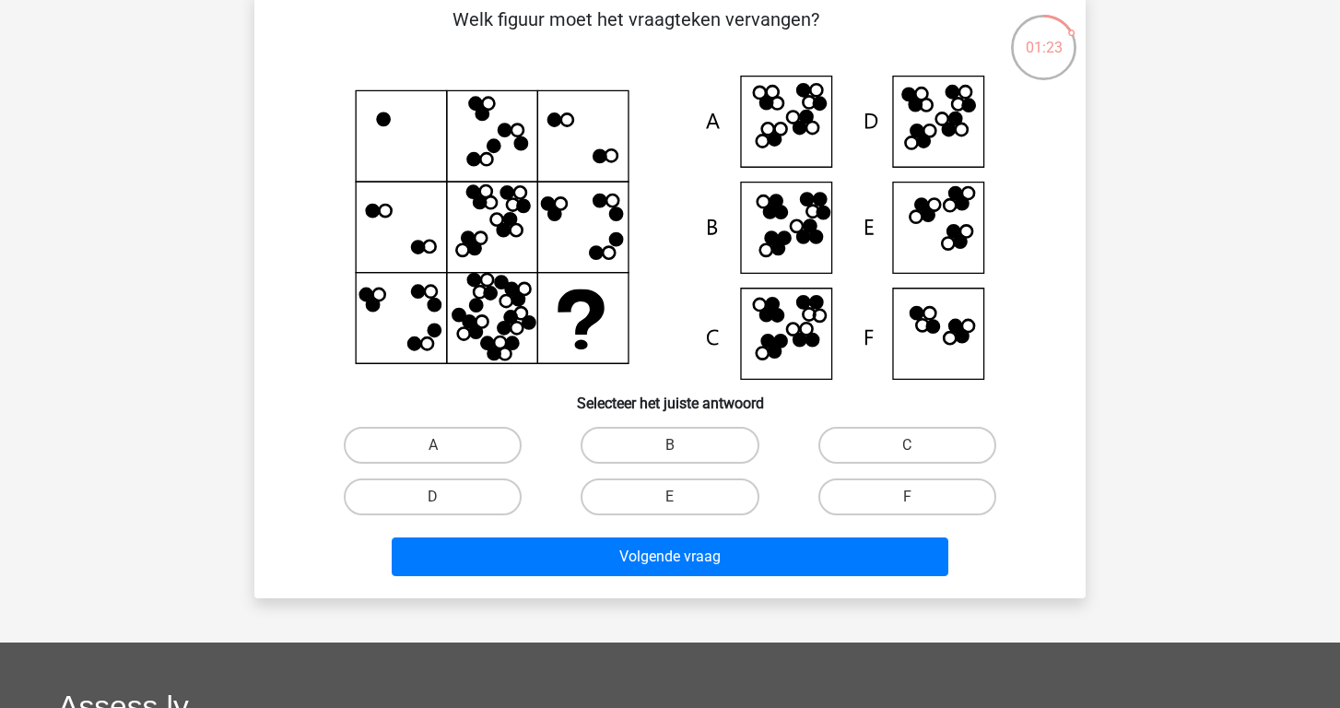
scroll to position [94, 0]
click at [780, 345] on icon at bounding box center [780, 341] width 12 height 12
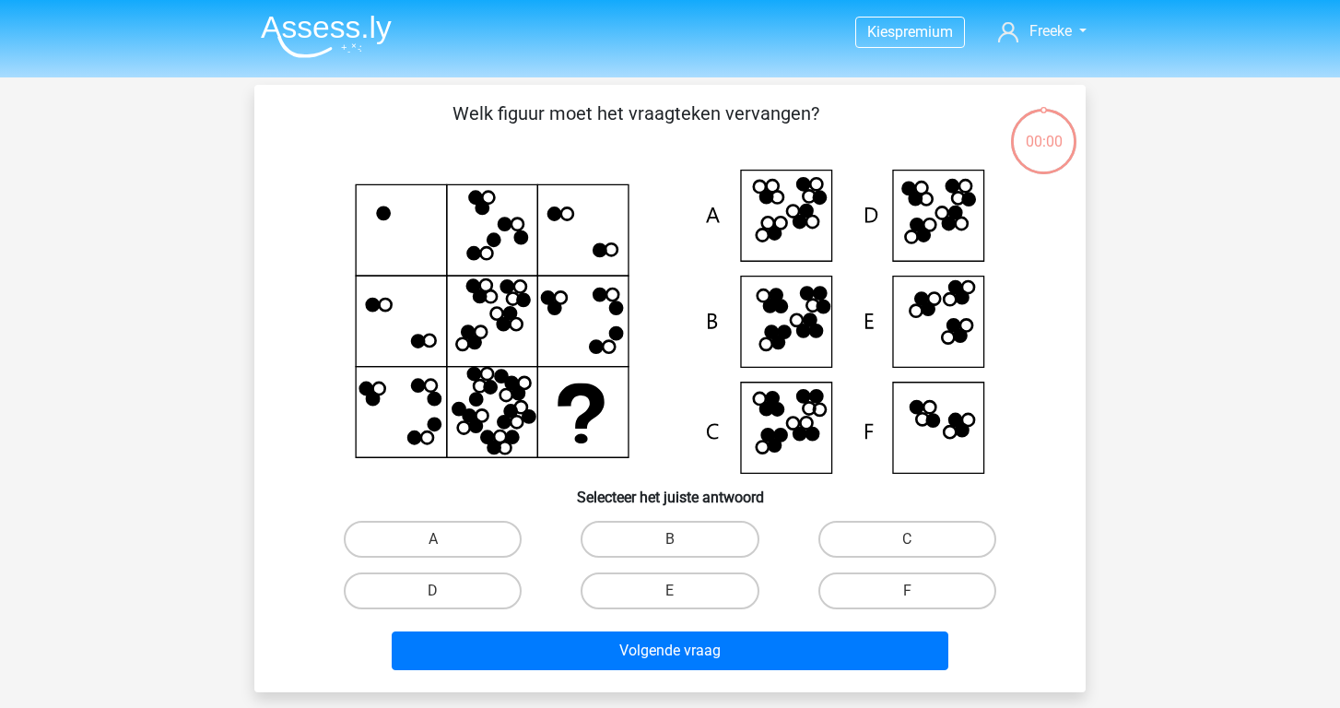
scroll to position [94, 0]
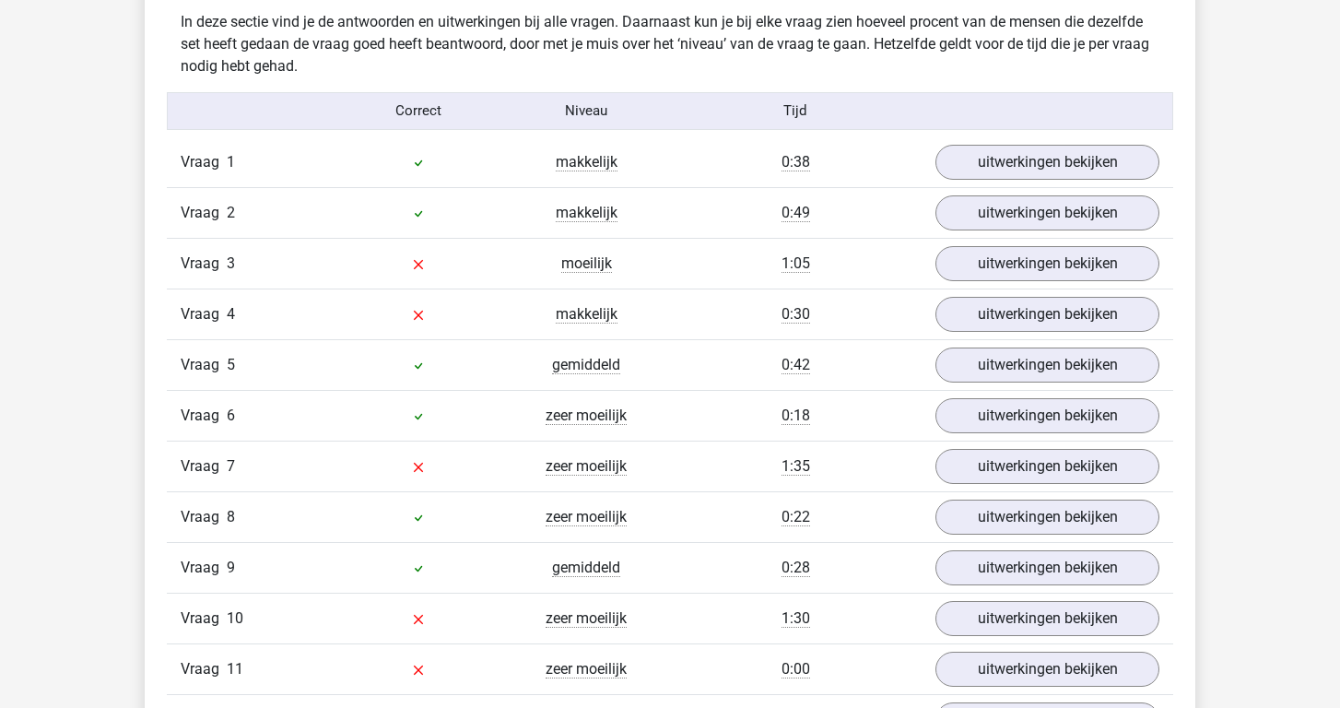
scroll to position [2060, 0]
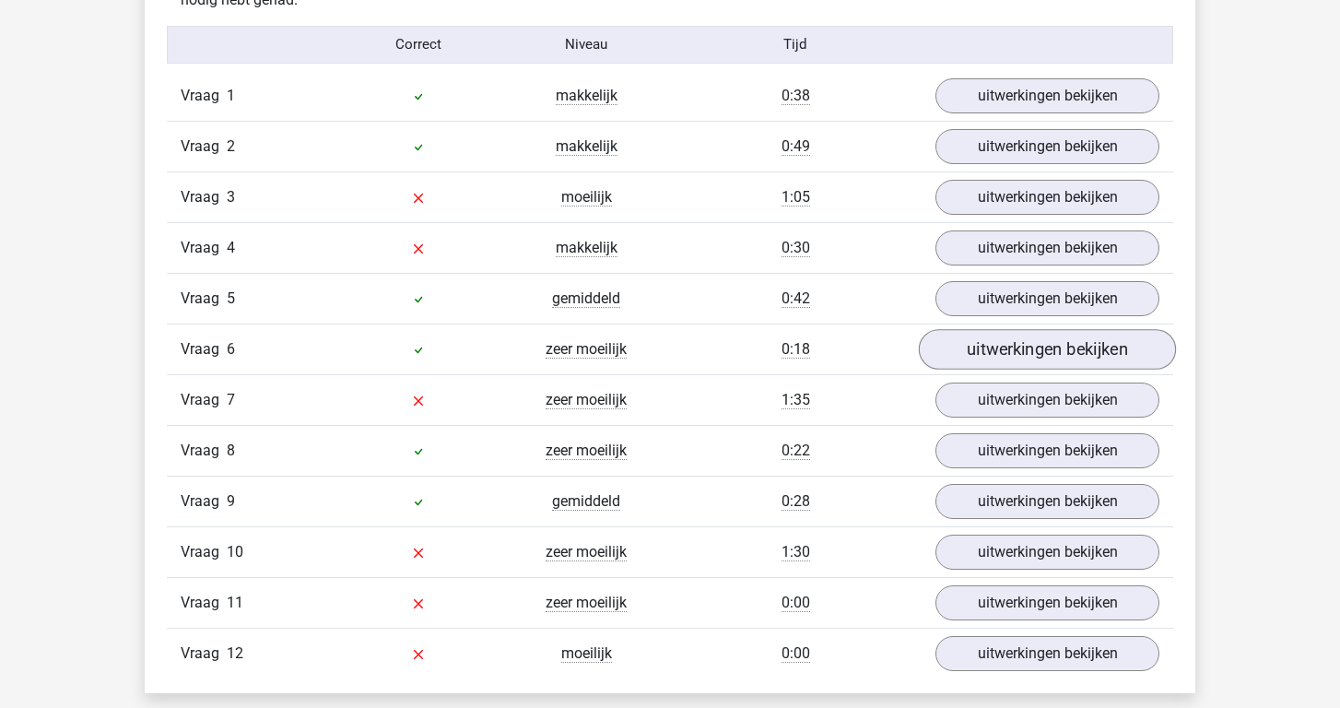
click at [1044, 335] on link "uitwerkingen bekijken" at bounding box center [1047, 349] width 257 height 41
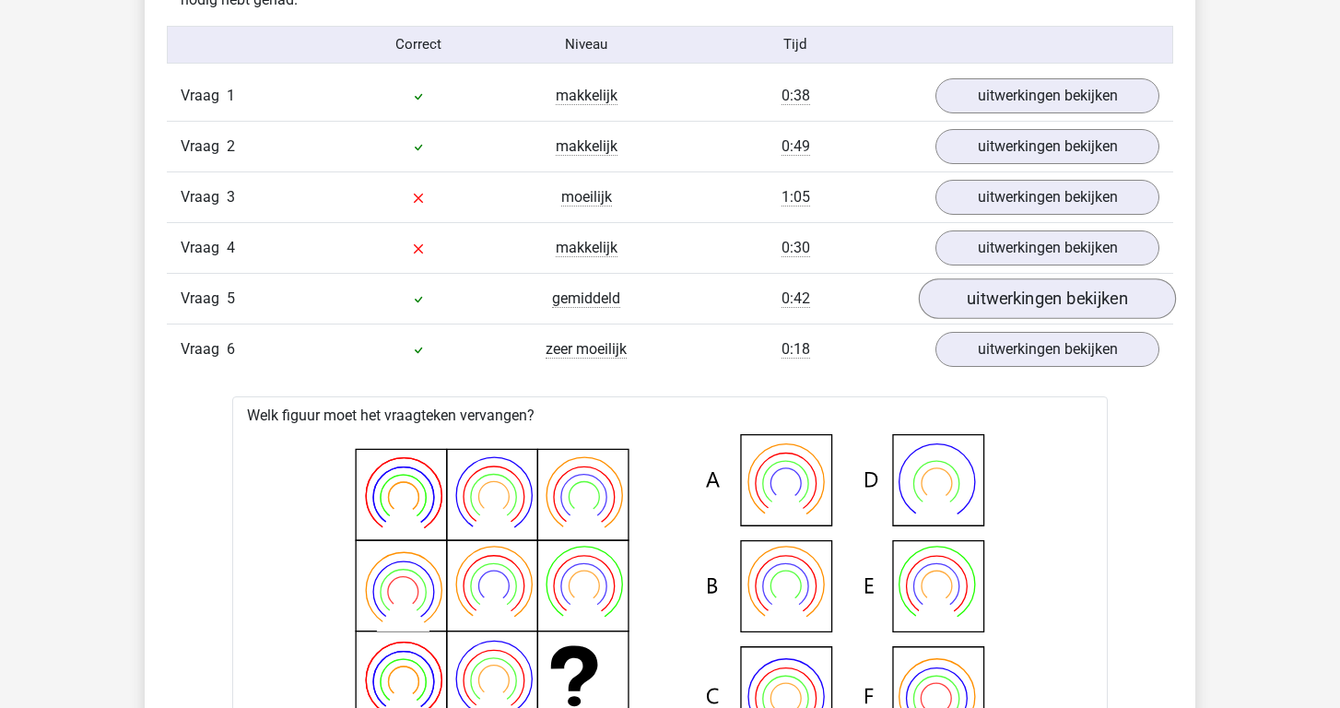
click at [1023, 289] on link "uitwerkingen bekijken" at bounding box center [1047, 298] width 257 height 41
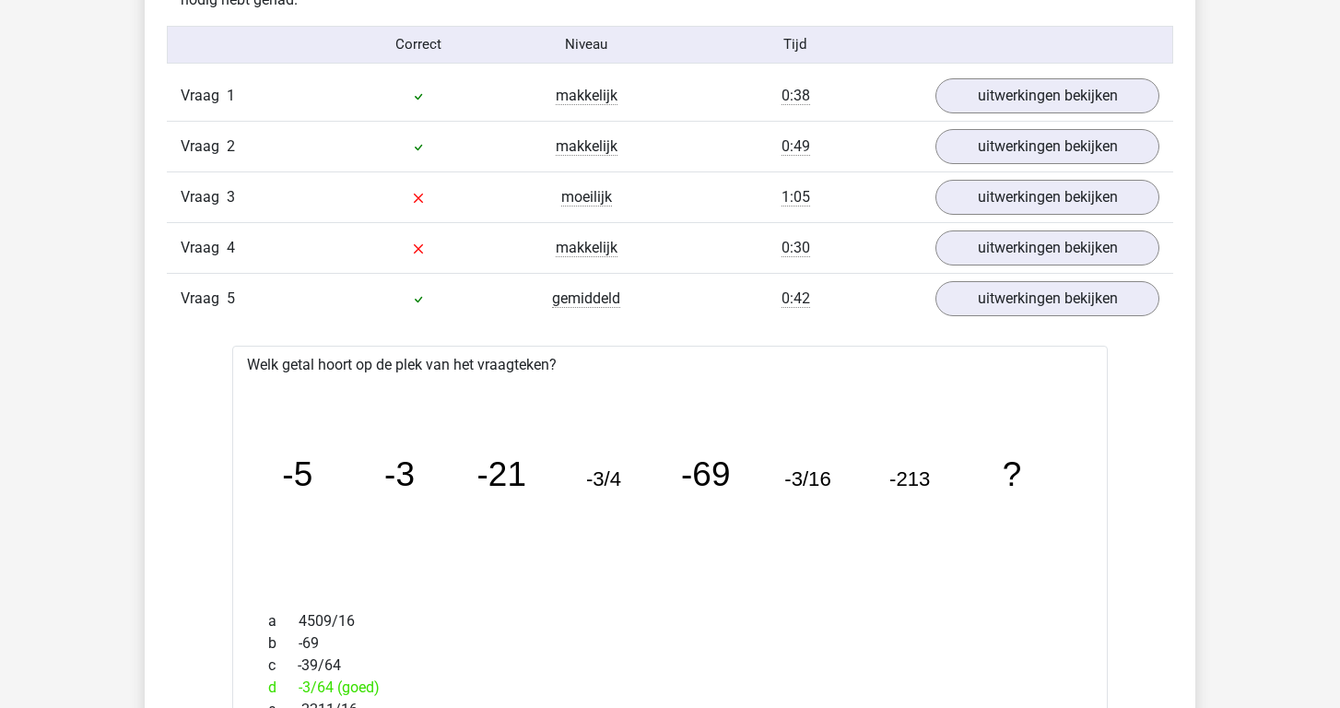
click at [1049, 124] on div "Vraag 2 makkelijk 0:49 uitwerkingen bekijken" at bounding box center [670, 146] width 1006 height 51
click at [1049, 141] on link "uitwerkingen bekijken" at bounding box center [1047, 146] width 257 height 41
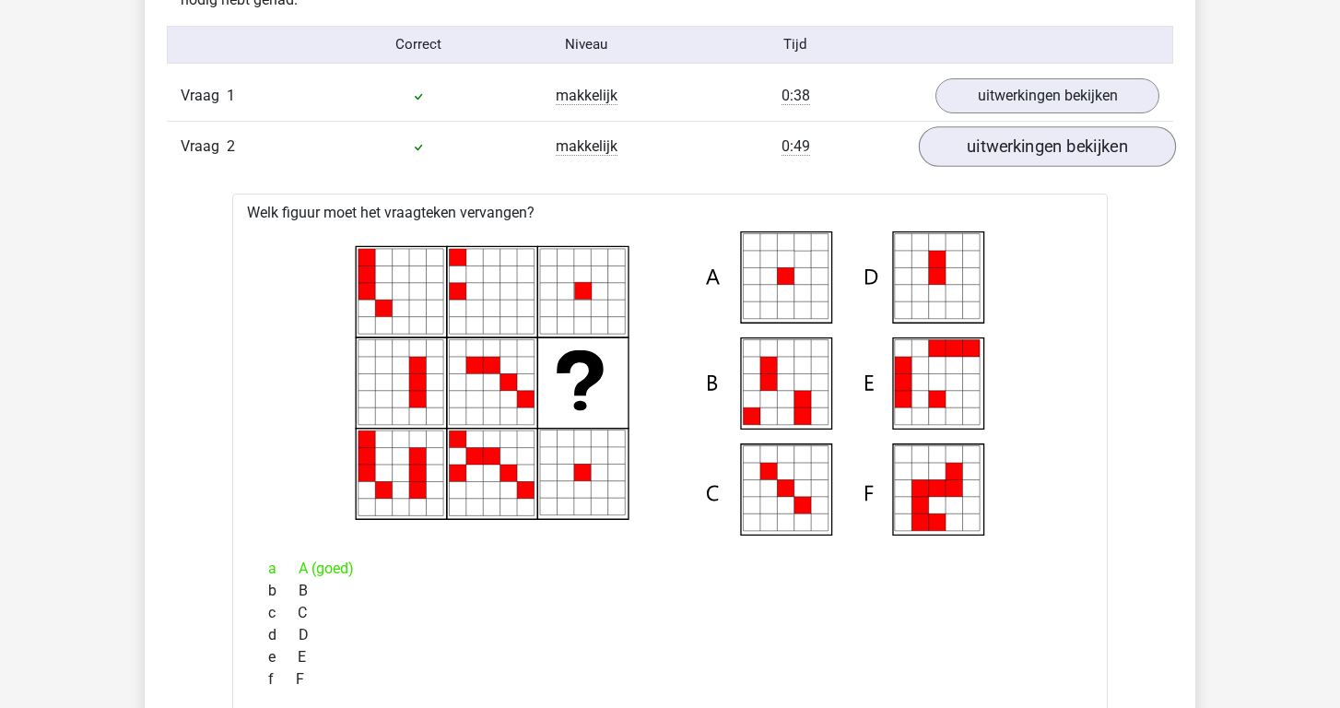
click at [1049, 141] on link "uitwerkingen bekijken" at bounding box center [1047, 146] width 257 height 41
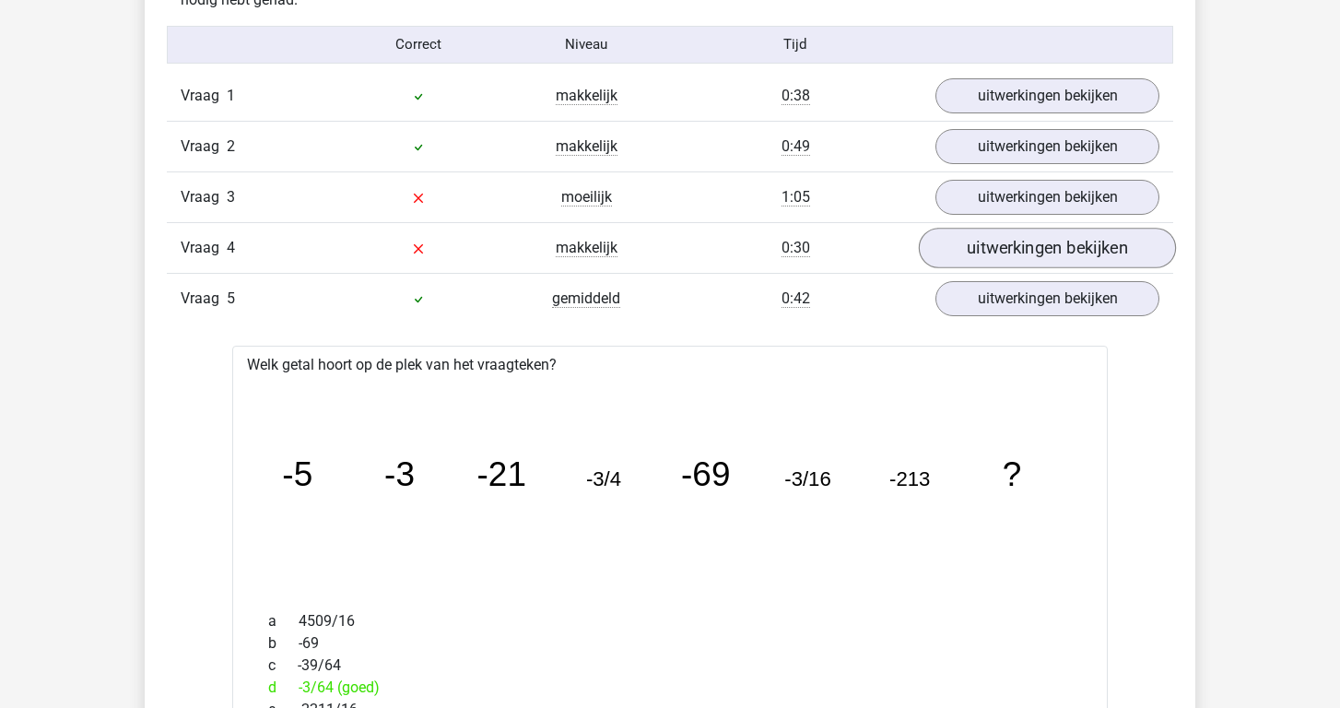
click at [1027, 236] on link "uitwerkingen bekijken" at bounding box center [1047, 248] width 257 height 41
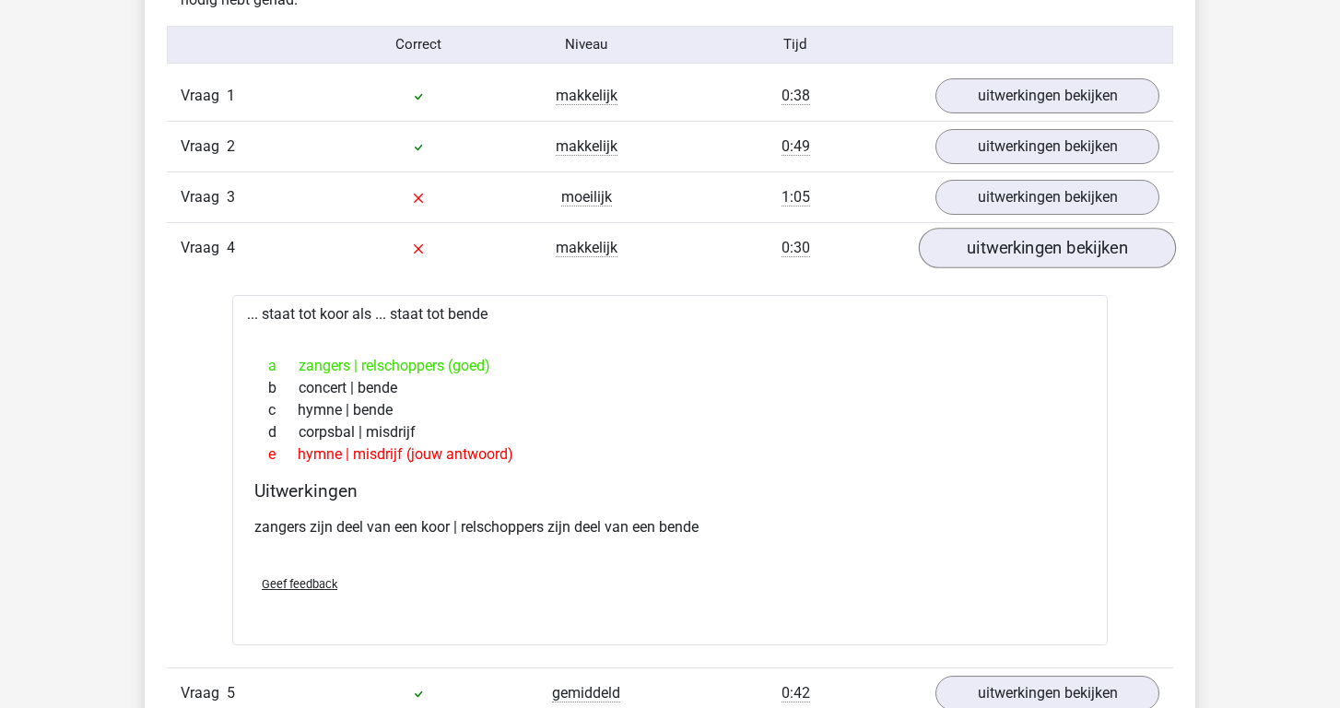
click at [1024, 241] on link "uitwerkingen bekijken" at bounding box center [1047, 248] width 257 height 41
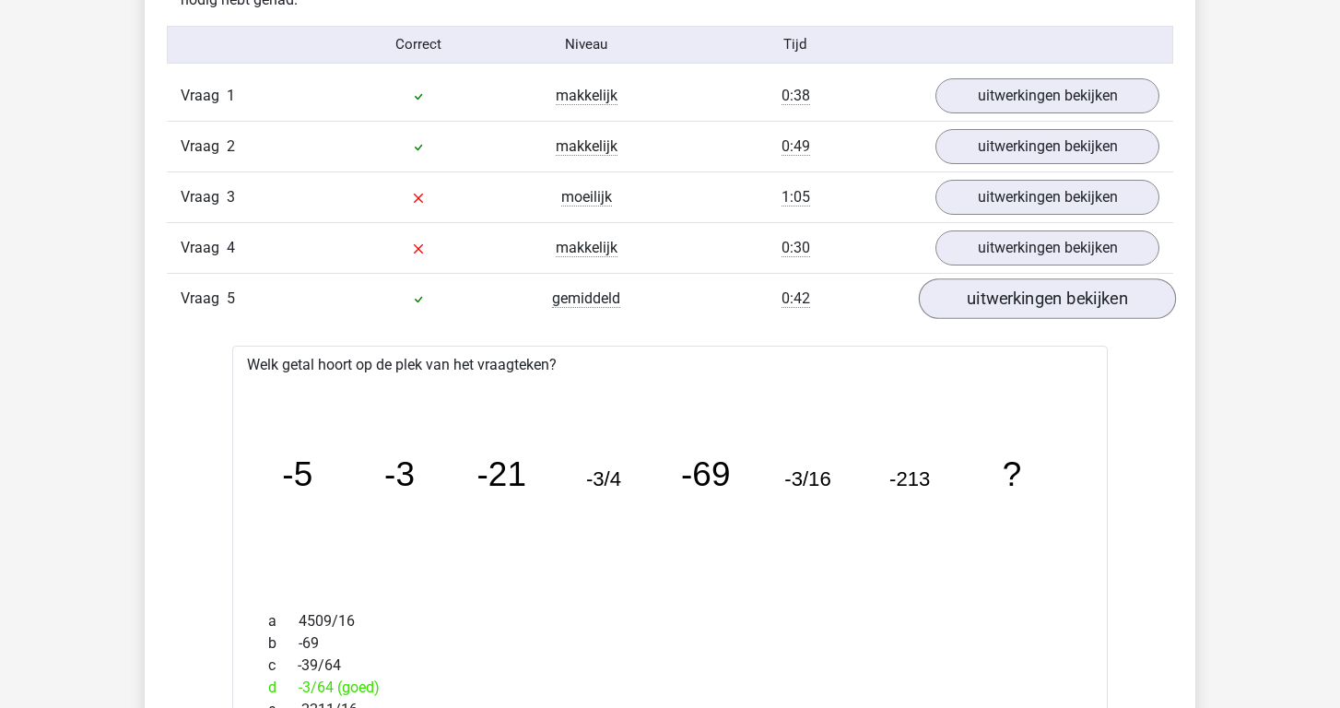
click at [1022, 298] on link "uitwerkingen bekijken" at bounding box center [1047, 298] width 257 height 41
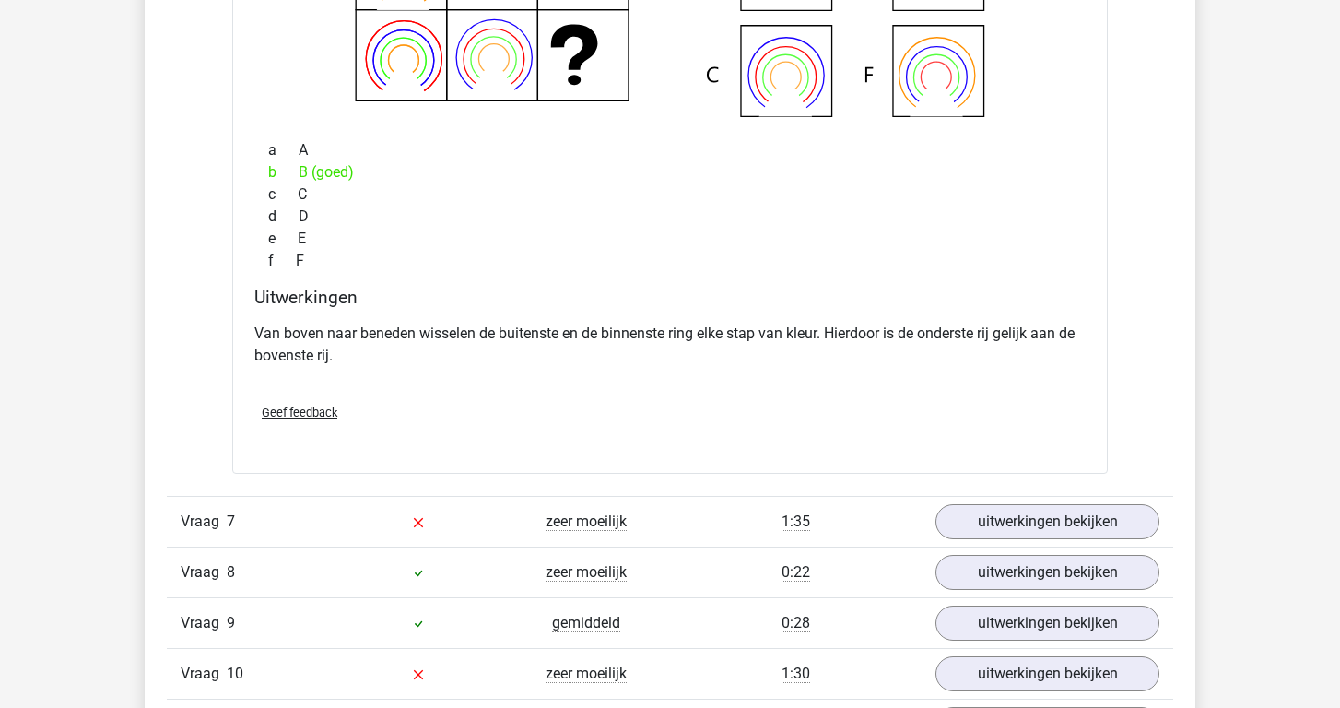
scroll to position [2907, 0]
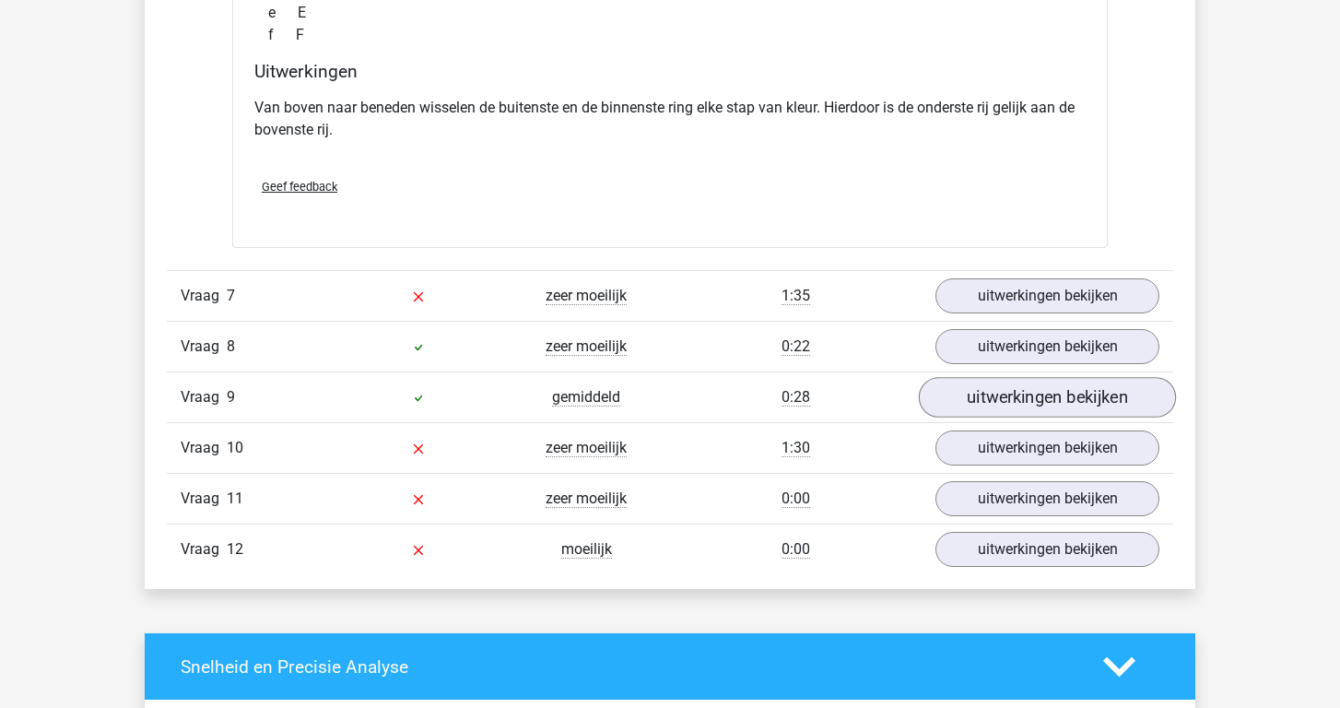
click at [1023, 415] on link "uitwerkingen bekijken" at bounding box center [1047, 398] width 257 height 41
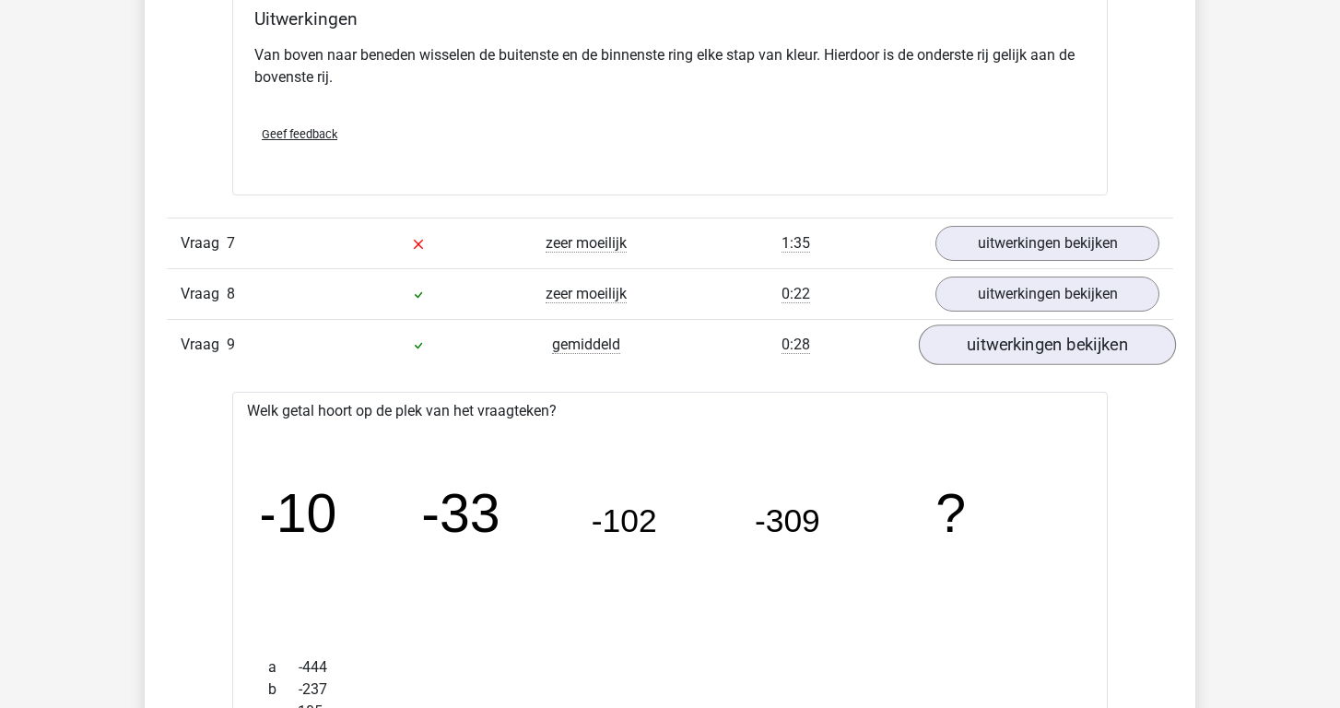
scroll to position [3184, 0]
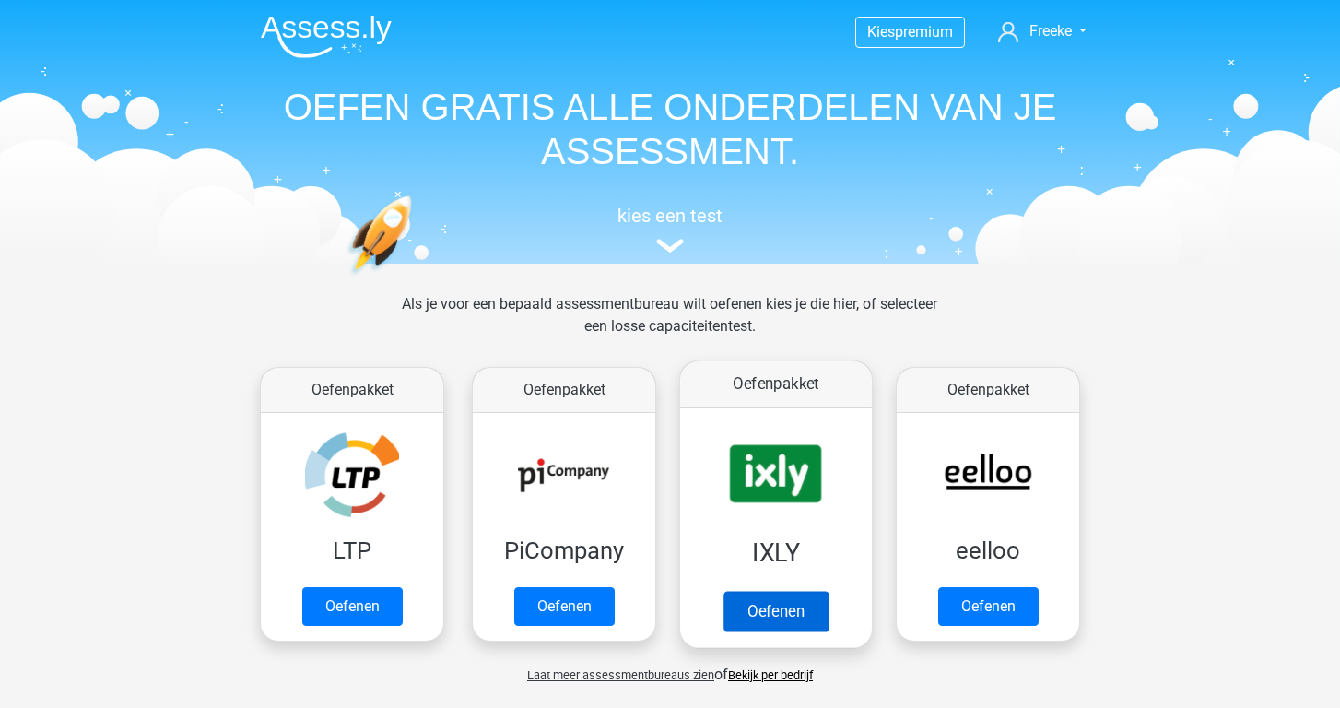
click at [803, 622] on link "Oefenen" at bounding box center [775, 611] width 105 height 41
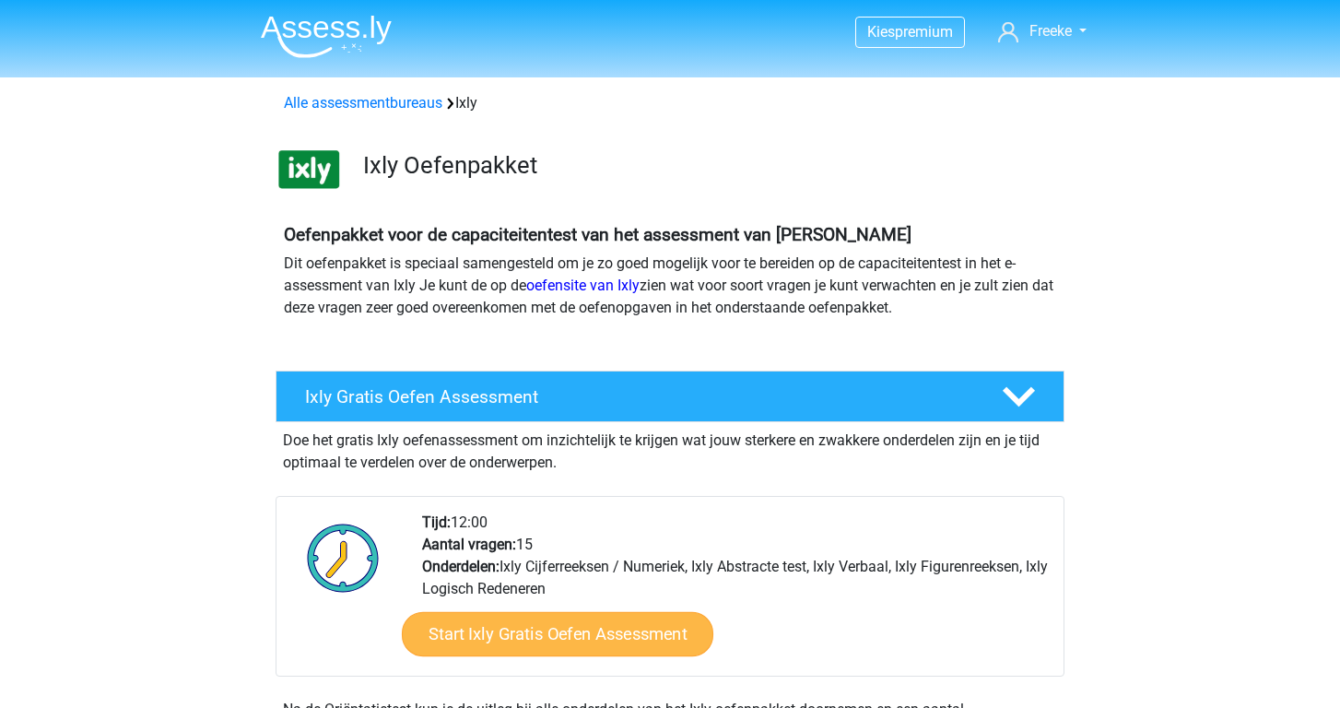
click at [624, 631] on link "Start Ixly Gratis Oefen Assessment" at bounding box center [557, 634] width 311 height 44
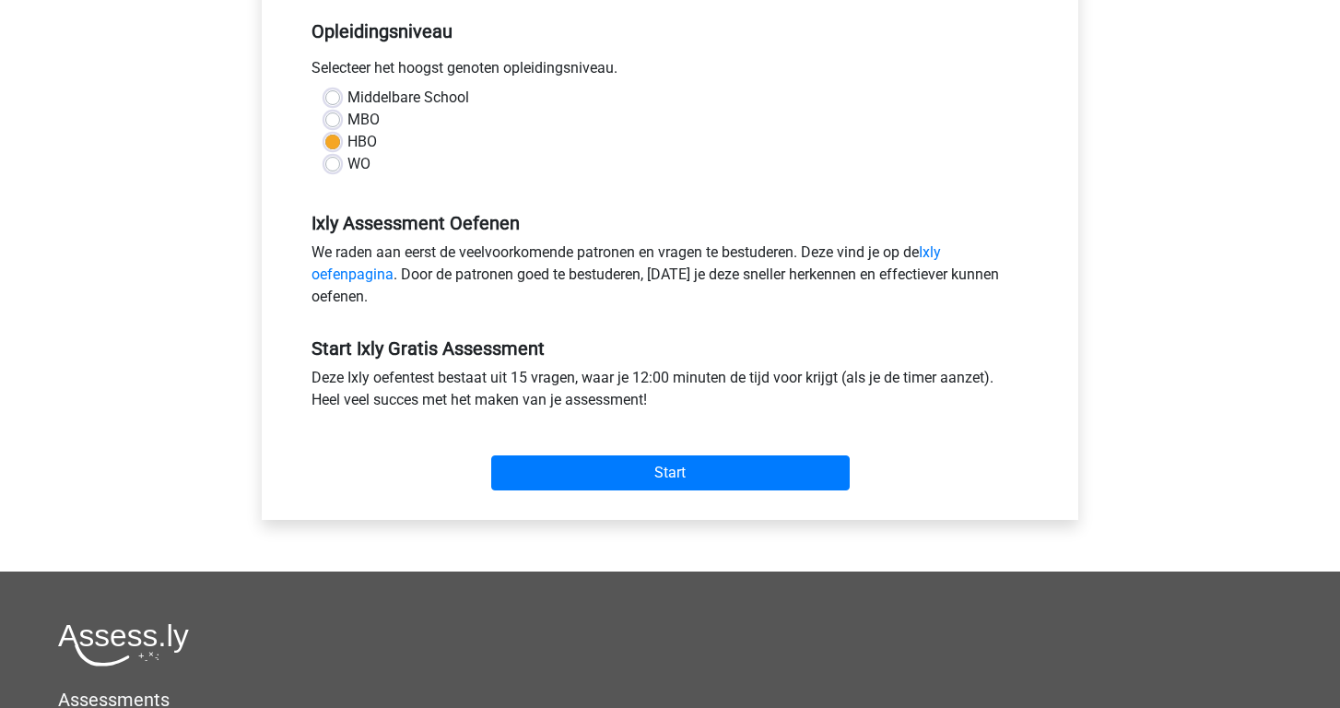
scroll to position [430, 0]
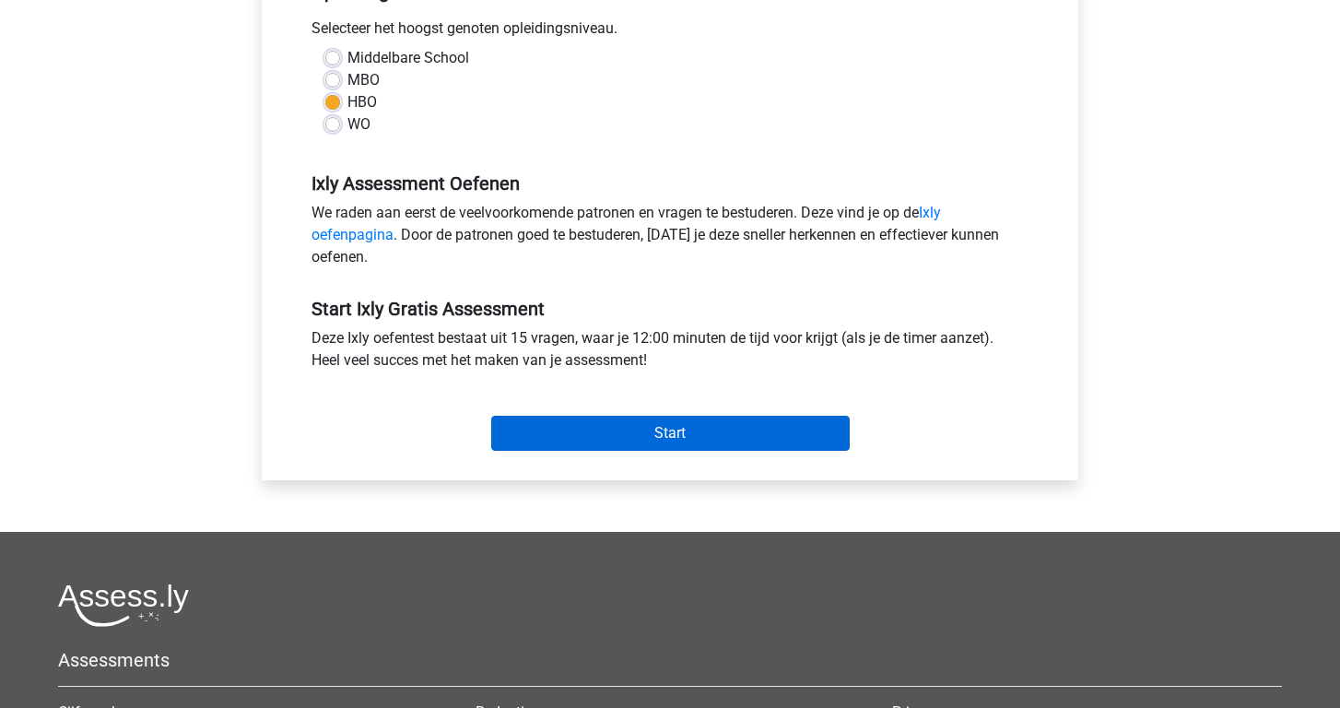
click at [649, 425] on input "Start" at bounding box center [670, 432] width 358 height 35
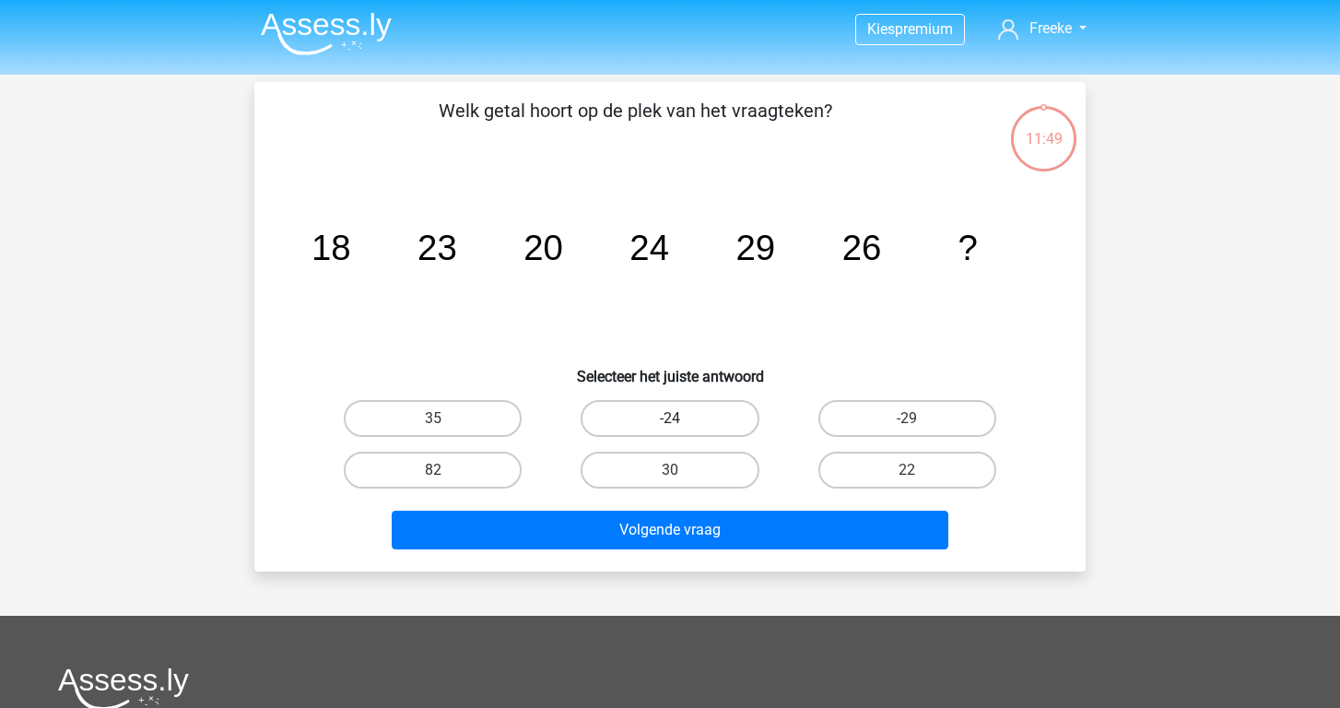
scroll to position [3, 0]
click at [889, 461] on label "22" at bounding box center [907, 469] width 178 height 37
click at [907, 470] on input "22" at bounding box center [913, 476] width 12 height 12
radio input "true"
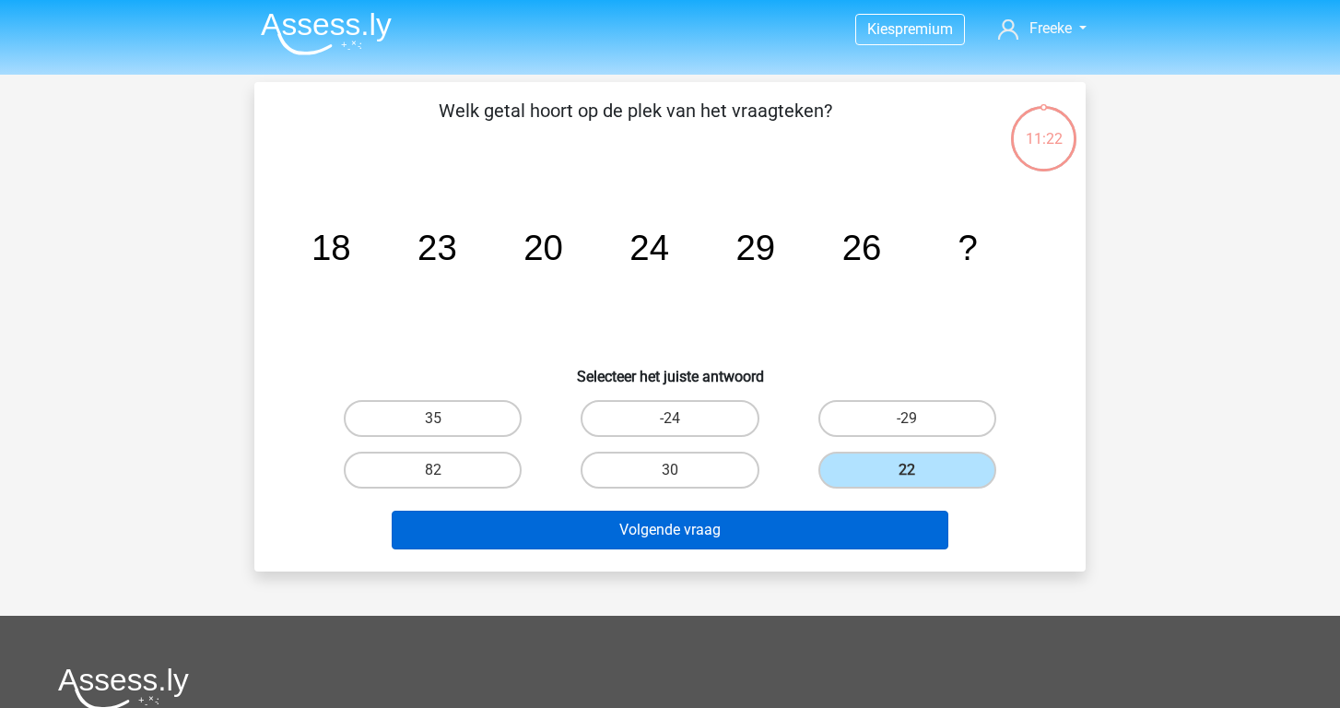
click at [818, 526] on button "Volgende vraag" at bounding box center [670, 529] width 557 height 39
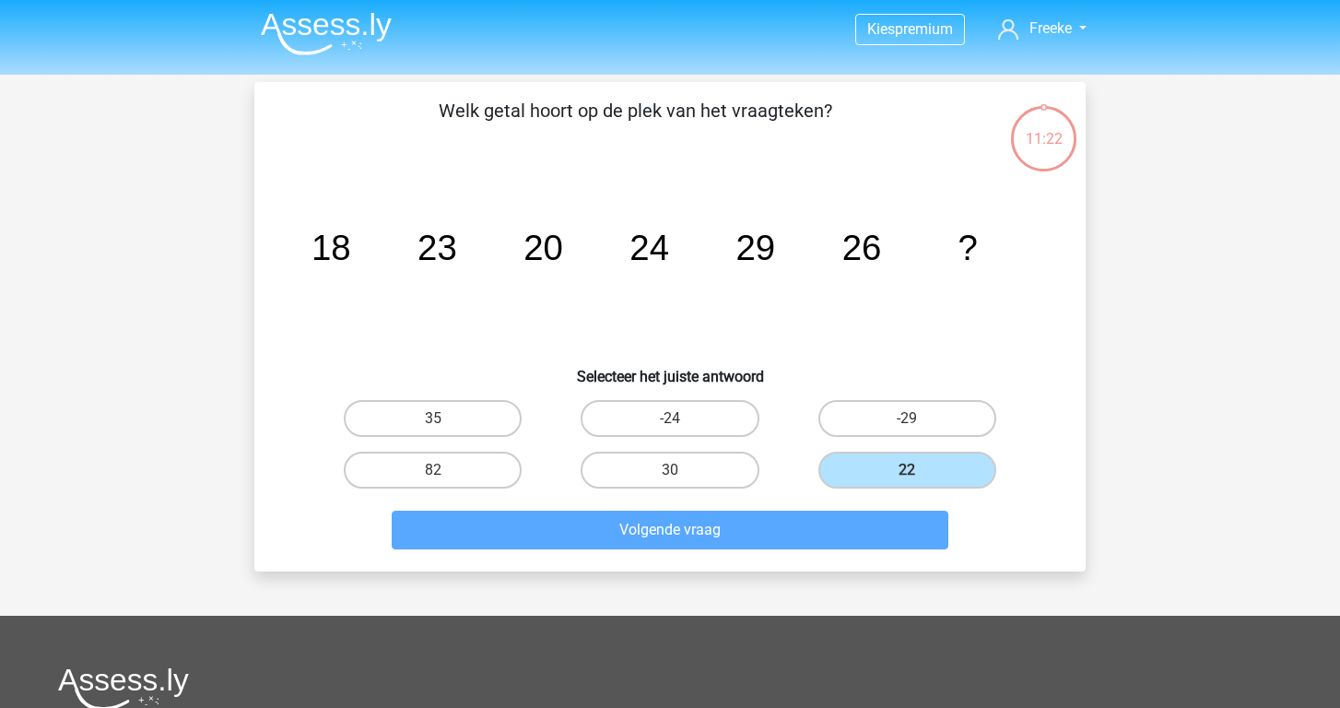
scroll to position [85, 0]
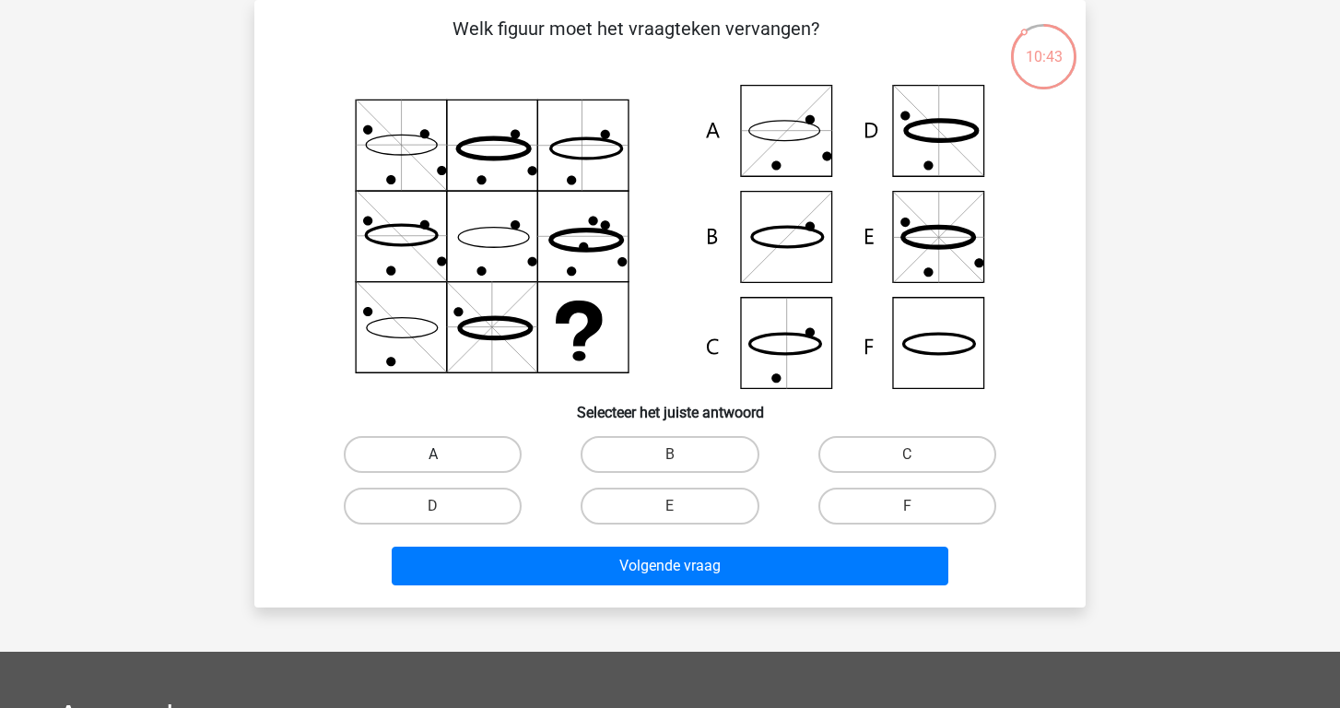
click at [429, 443] on label "A" at bounding box center [433, 454] width 178 height 37
click at [433, 454] on input "A" at bounding box center [439, 460] width 12 height 12
radio input "true"
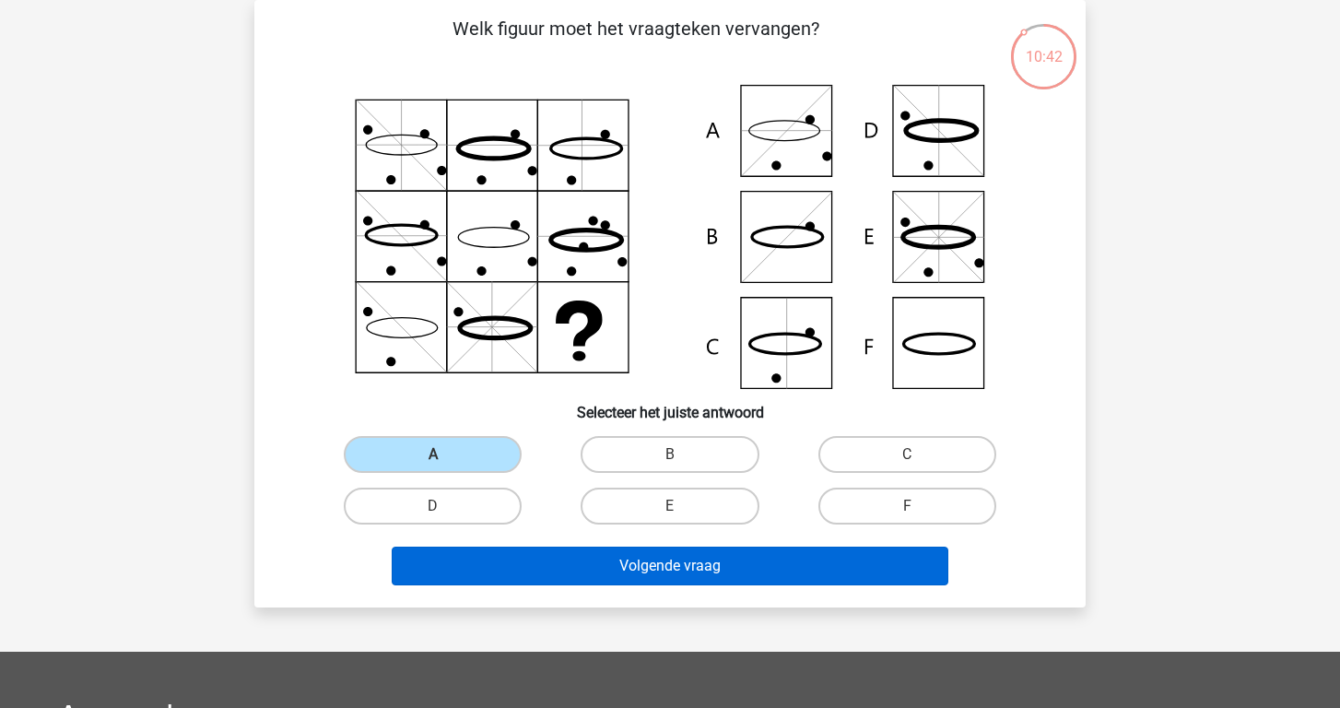
click at [586, 563] on button "Volgende vraag" at bounding box center [670, 565] width 557 height 39
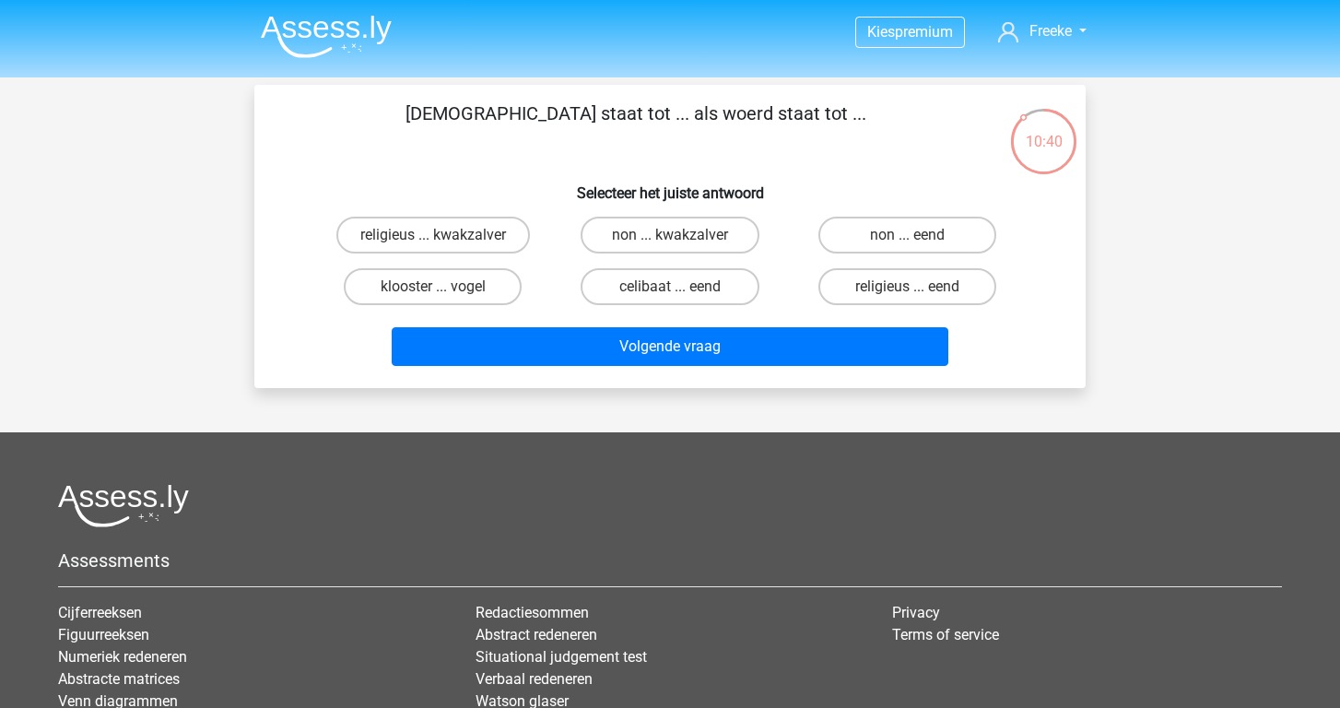
scroll to position [0, 0]
drag, startPoint x: 1266, startPoint y: 516, endPoint x: 1149, endPoint y: 267, distance: 274.9
click at [1149, 267] on div "Kies premium Freeke refreeke@gmail.com" at bounding box center [670, 459] width 1340 height 919
click at [697, 282] on label "celibaat ... eend" at bounding box center [669, 286] width 178 height 37
click at [682, 287] on input "celibaat ... eend" at bounding box center [676, 293] width 12 height 12
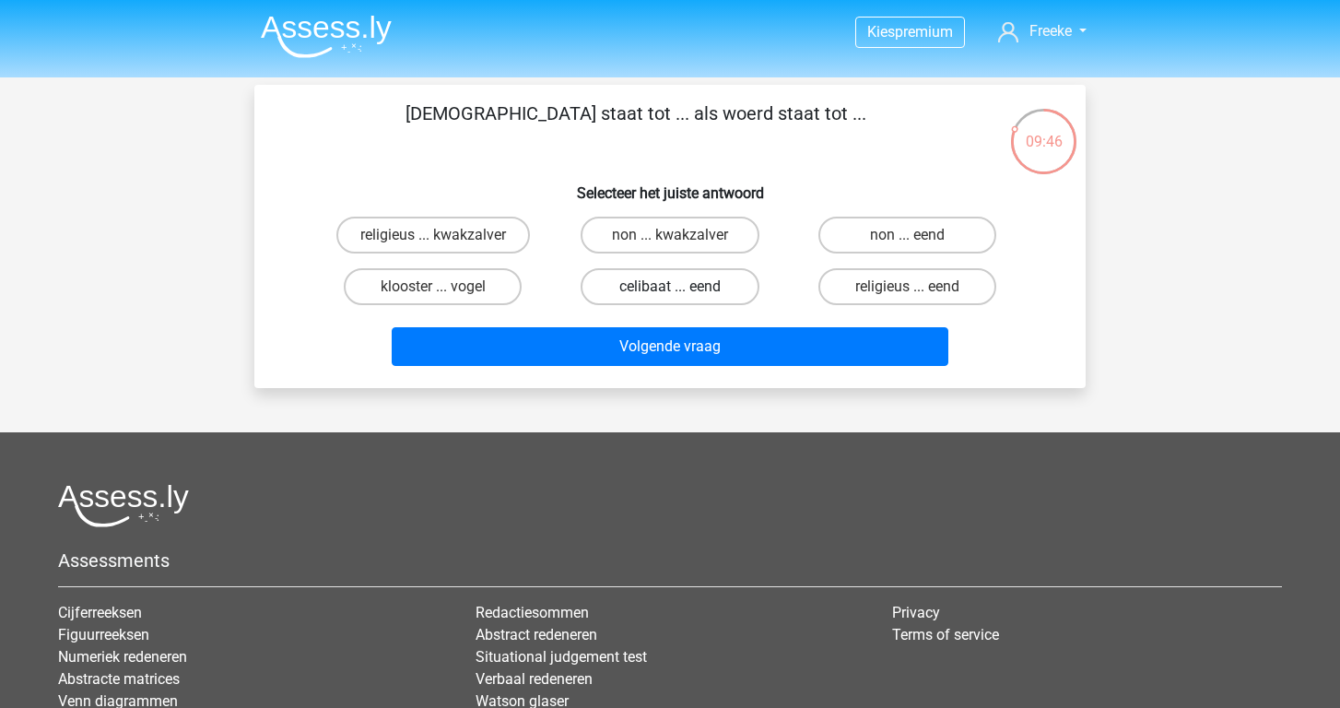
radio input "true"
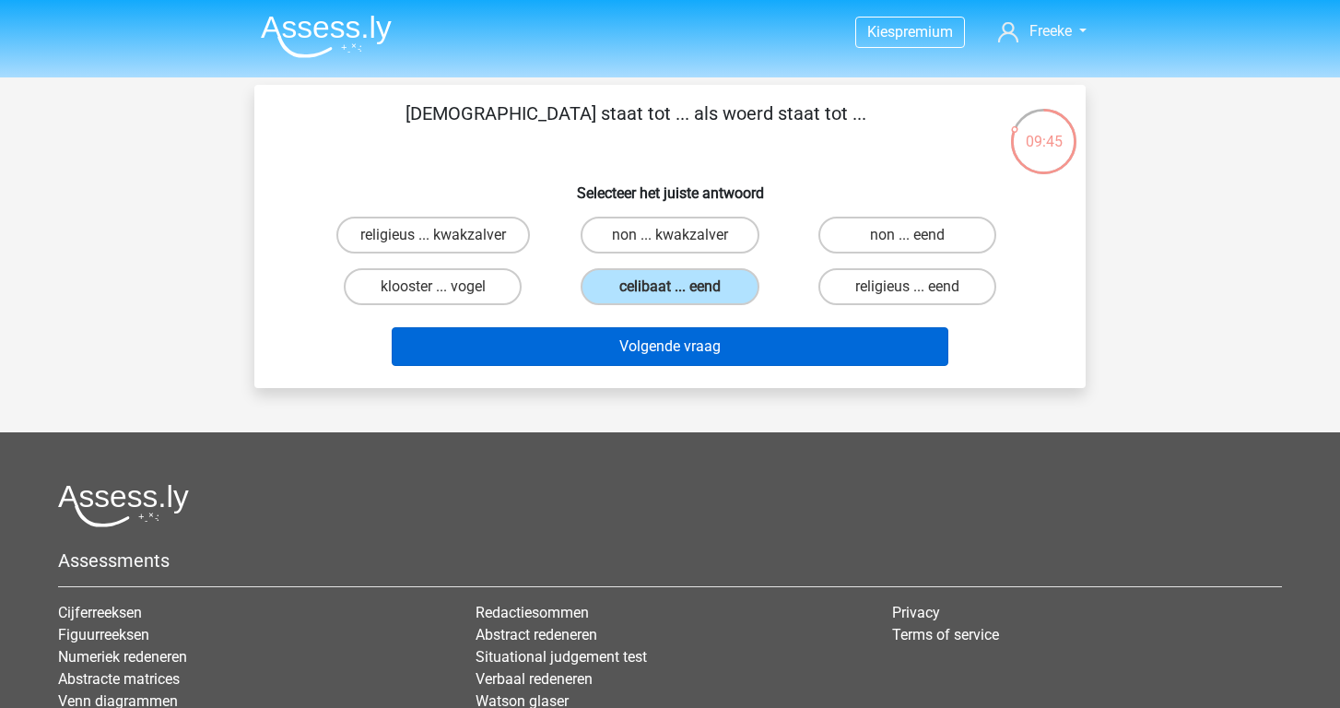
click at [689, 354] on button "Volgende vraag" at bounding box center [670, 346] width 557 height 39
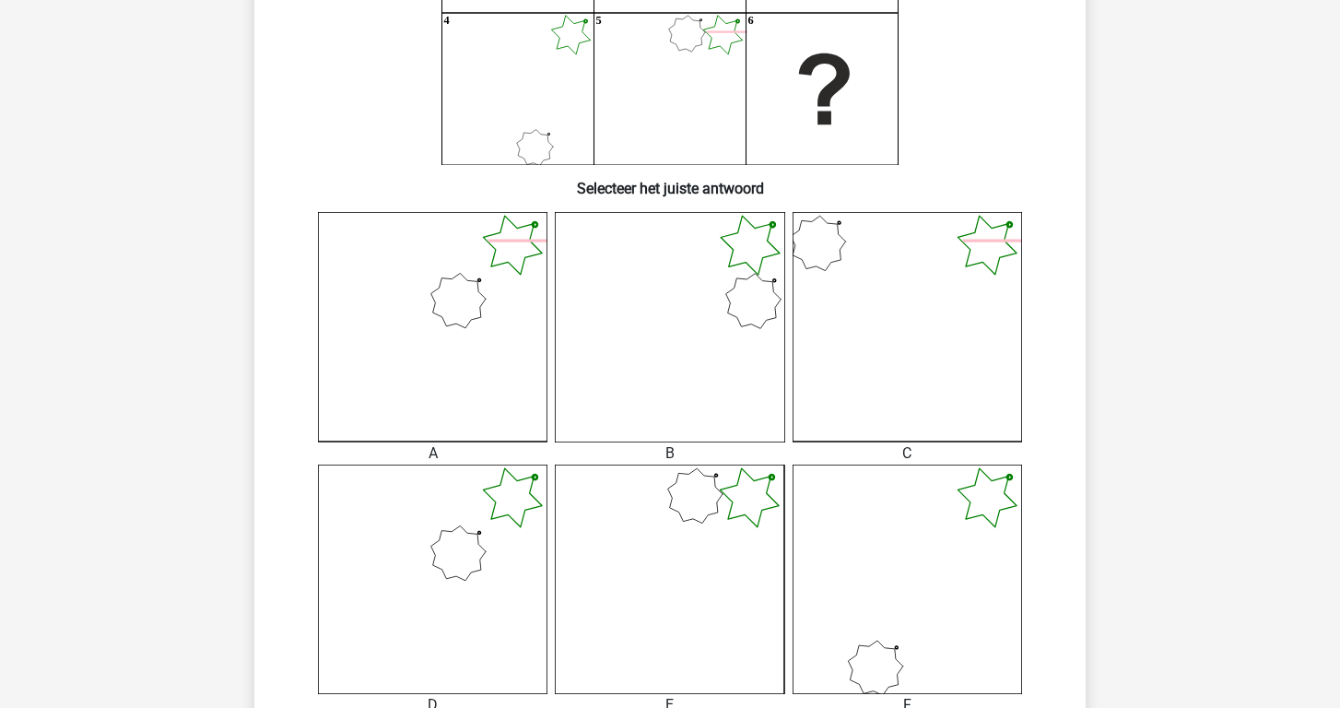
scroll to position [308, 0]
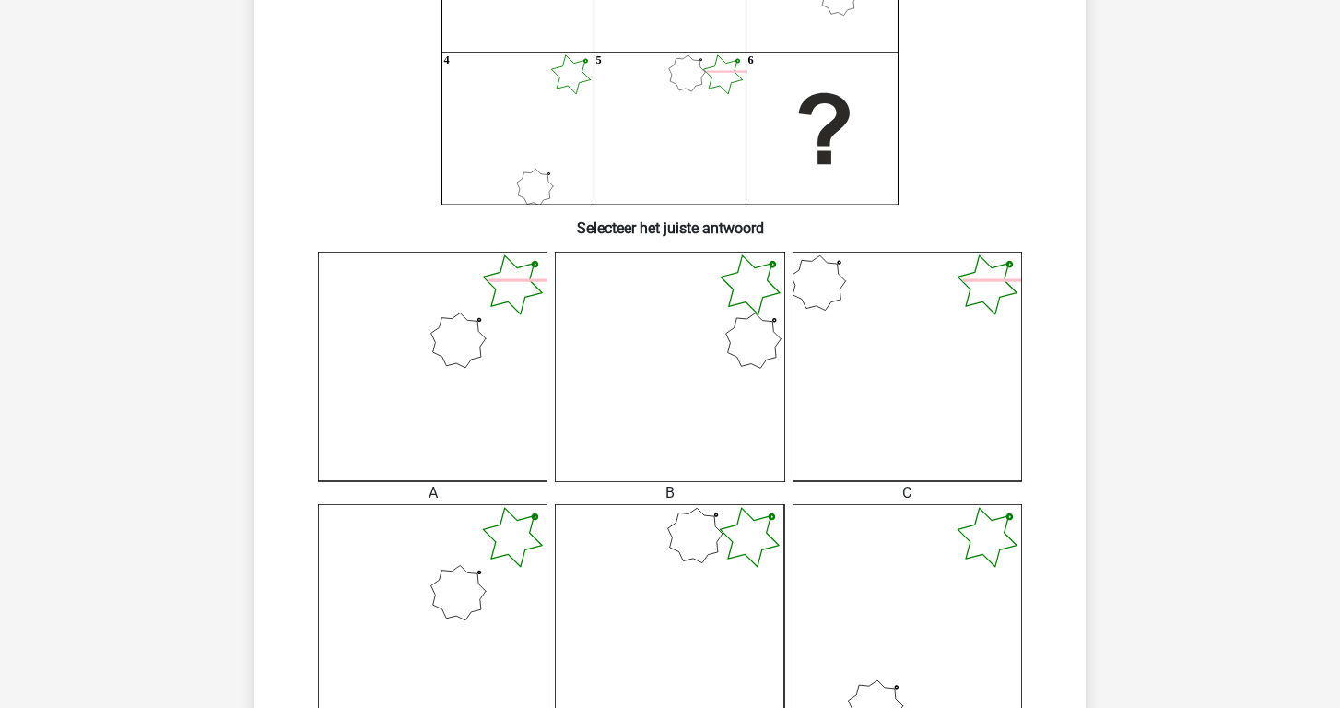
click at [442, 581] on icon at bounding box center [432, 618] width 229 height 229
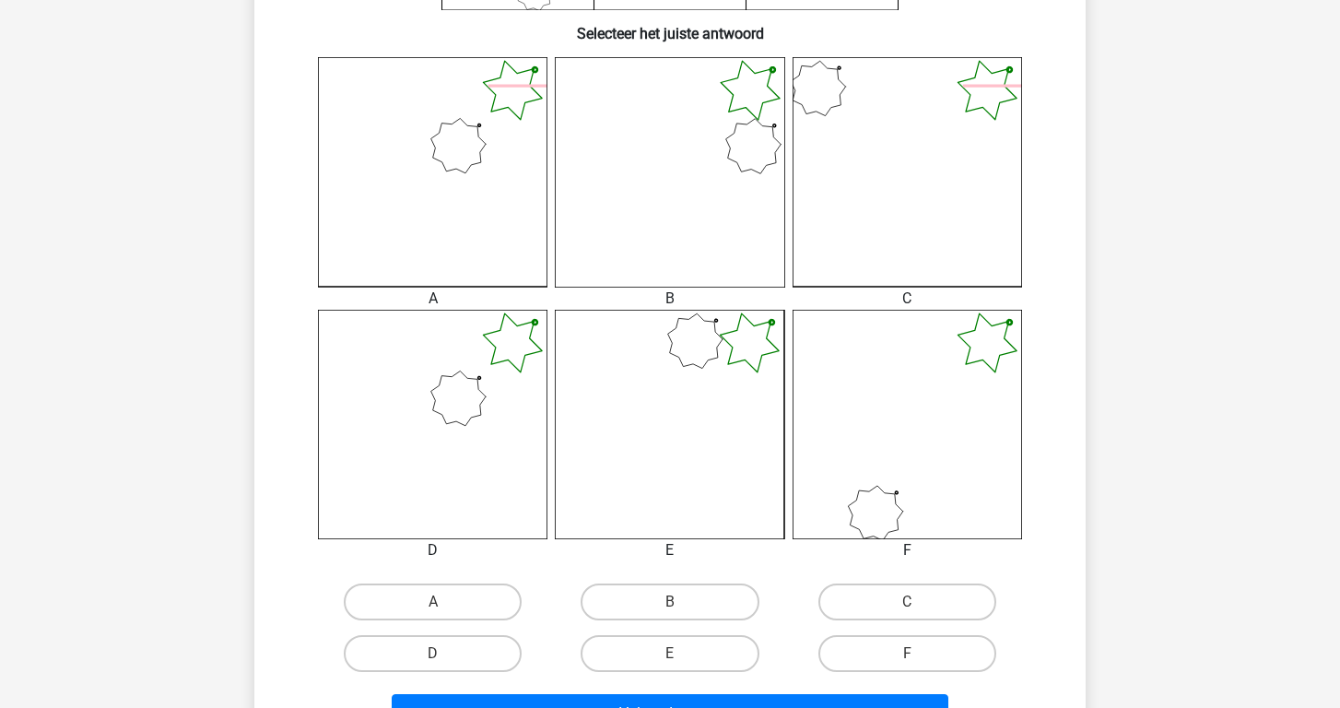
scroll to position [592, 0]
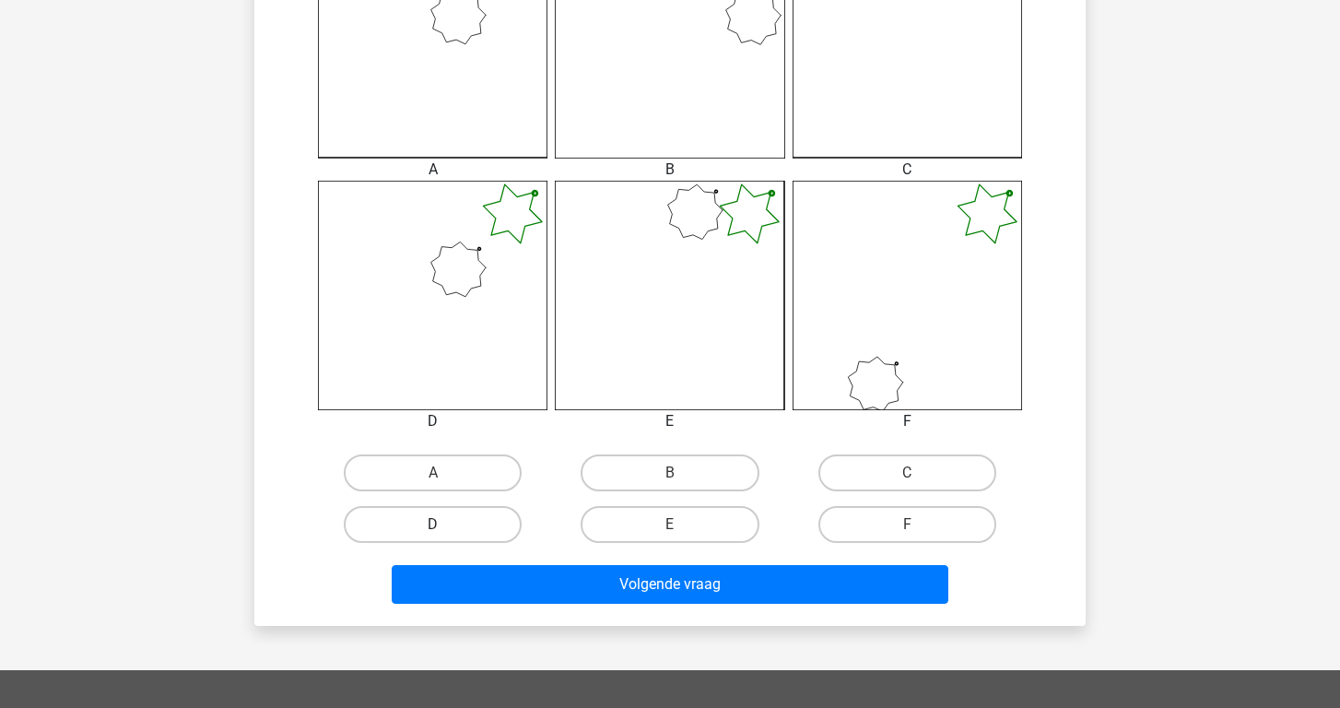
click at [462, 520] on label "D" at bounding box center [433, 524] width 178 height 37
click at [445, 524] on input "D" at bounding box center [439, 530] width 12 height 12
radio input "true"
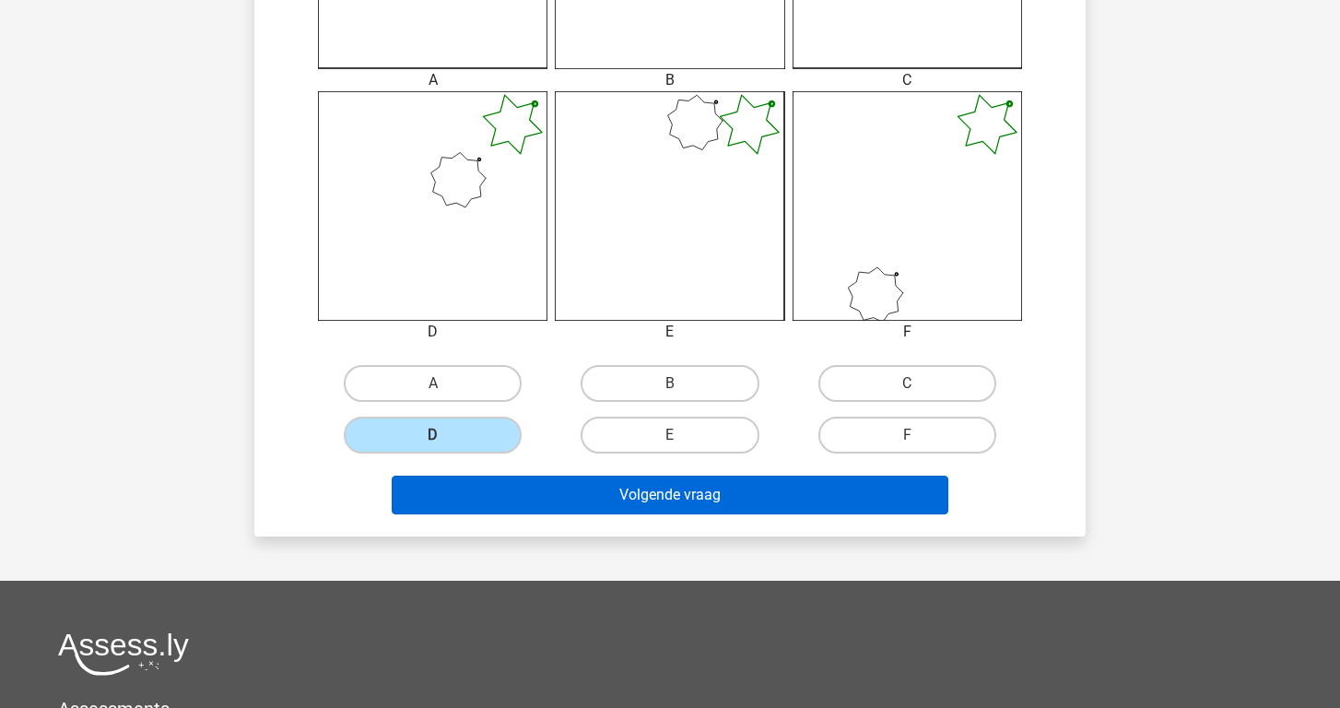
scroll to position [682, 0]
click at [526, 504] on button "Volgende vraag" at bounding box center [670, 494] width 557 height 39
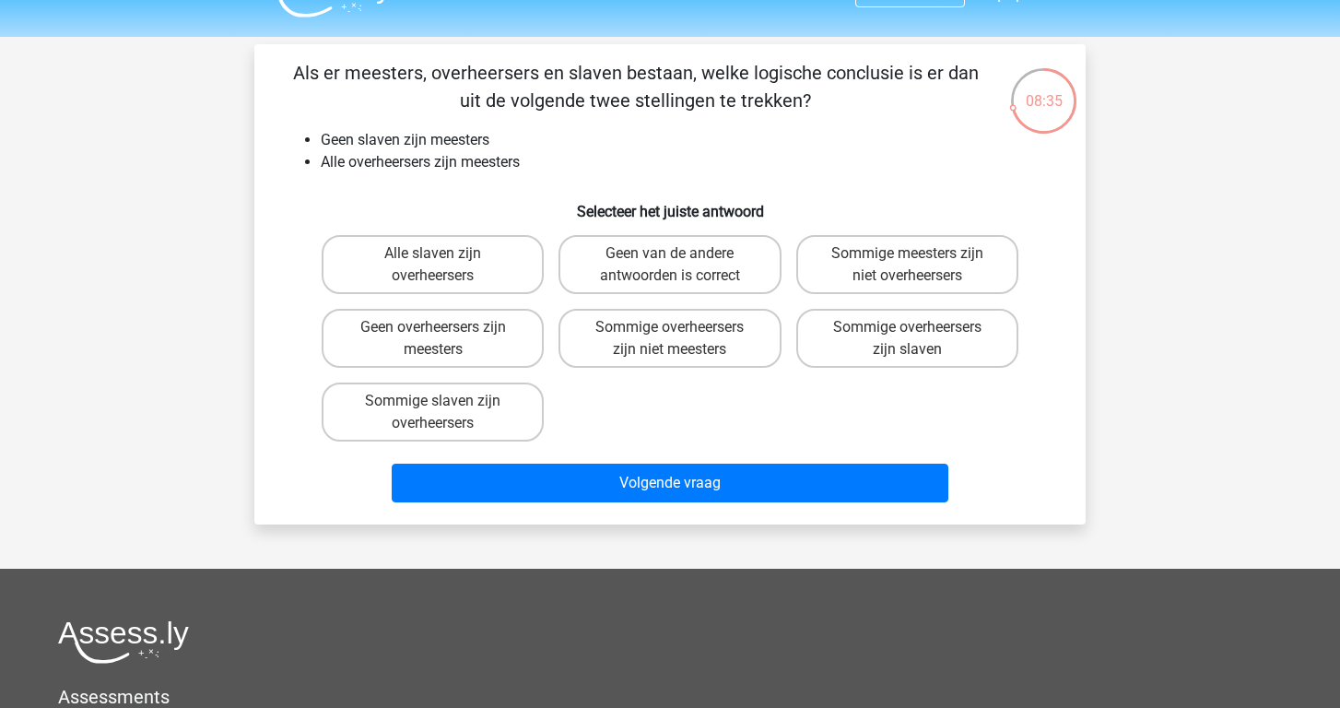
scroll to position [42, 0]
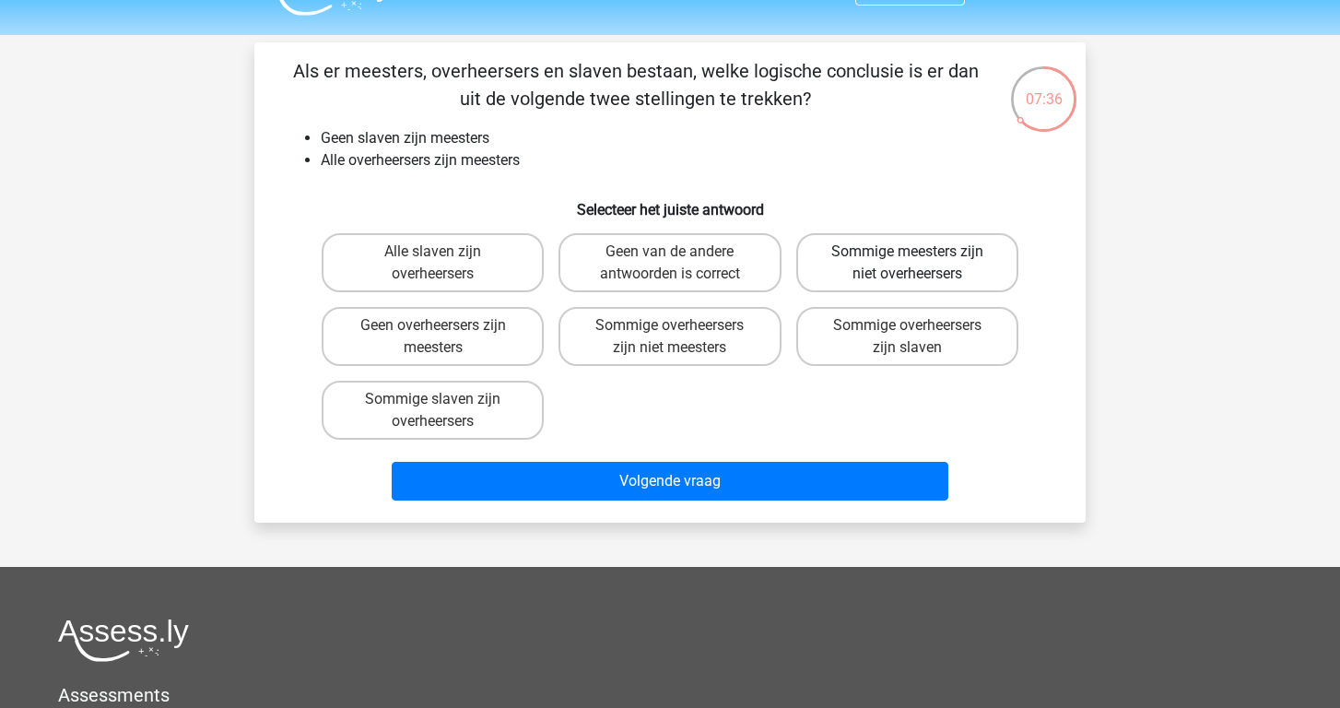
click at [865, 252] on label "Sommige meesters zijn niet overheersers" at bounding box center [907, 262] width 222 height 59
click at [907, 252] on input "Sommige meesters zijn niet overheersers" at bounding box center [913, 258] width 12 height 12
radio input "true"
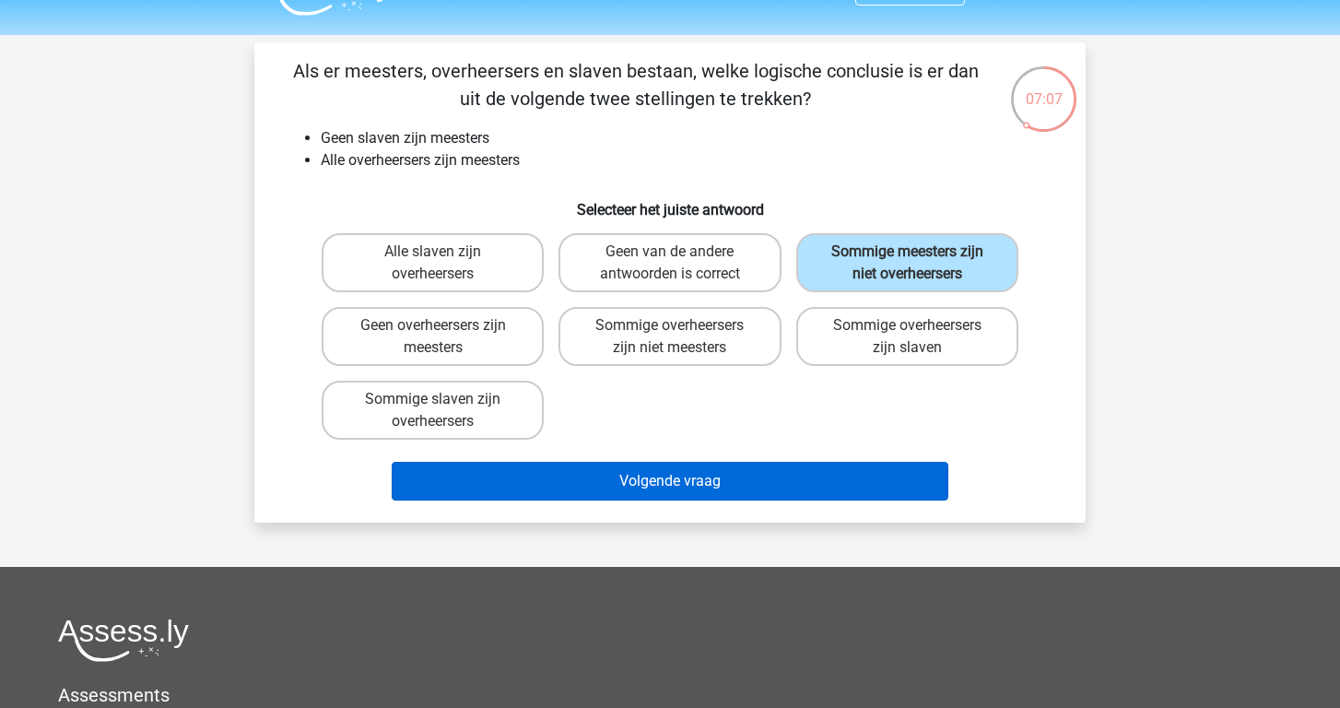
click at [812, 472] on button "Volgende vraag" at bounding box center [670, 481] width 557 height 39
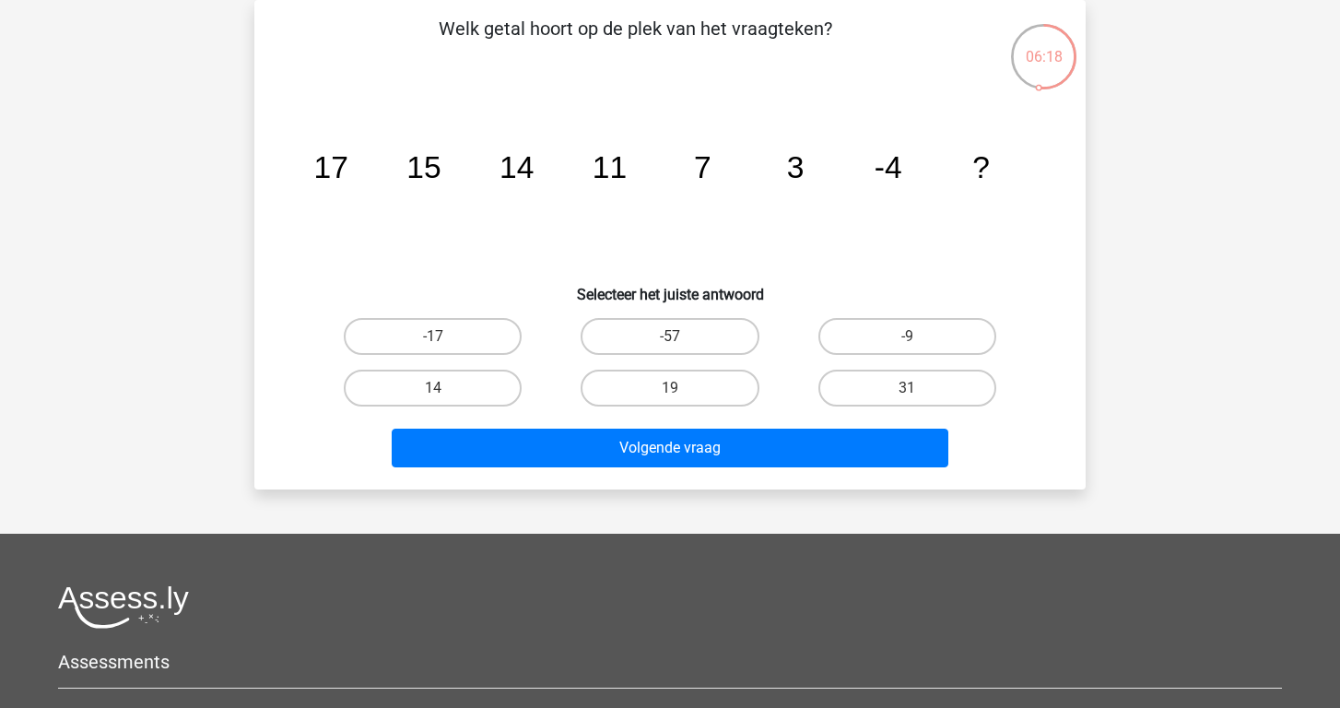
scroll to position [82, 0]
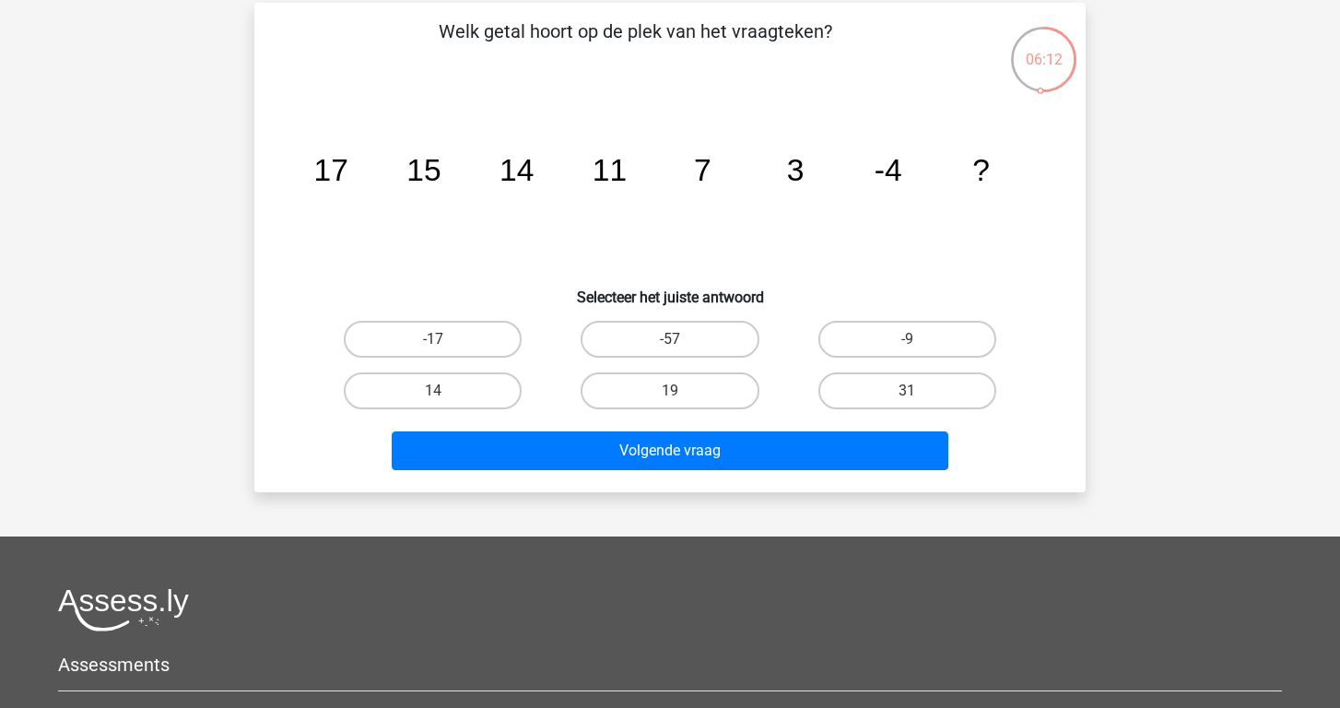
click at [435, 348] on input "-17" at bounding box center [439, 345] width 12 height 12
radio input "true"
click at [899, 328] on label "-9" at bounding box center [907, 339] width 178 height 37
click at [907, 339] on input "-9" at bounding box center [913, 345] width 12 height 12
radio input "true"
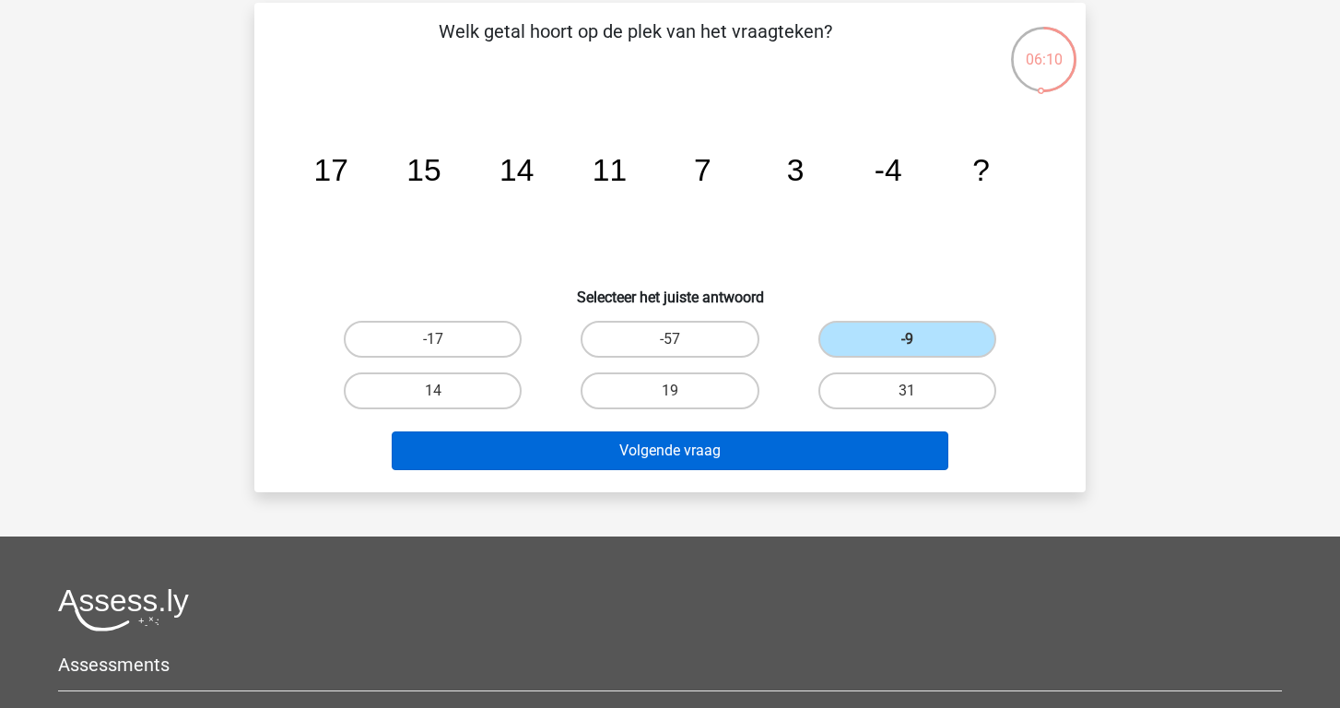
click at [817, 444] on button "Volgende vraag" at bounding box center [670, 450] width 557 height 39
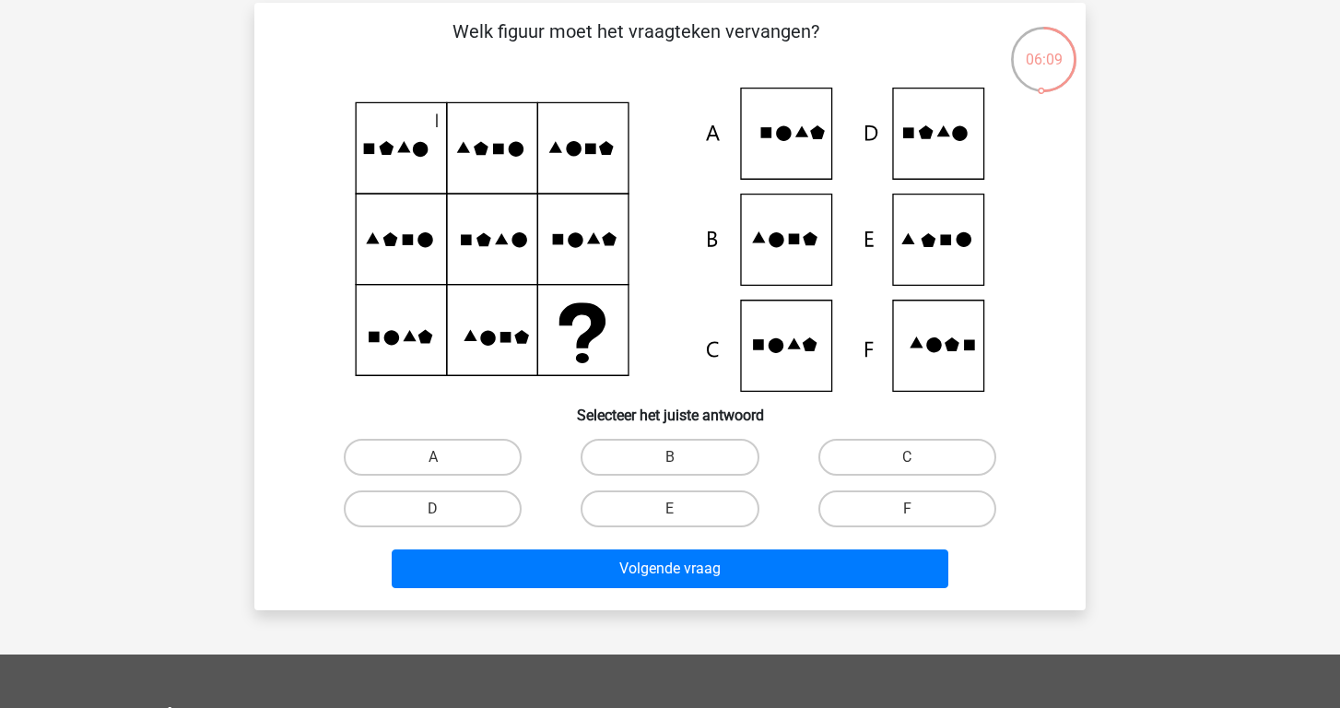
scroll to position [85, 0]
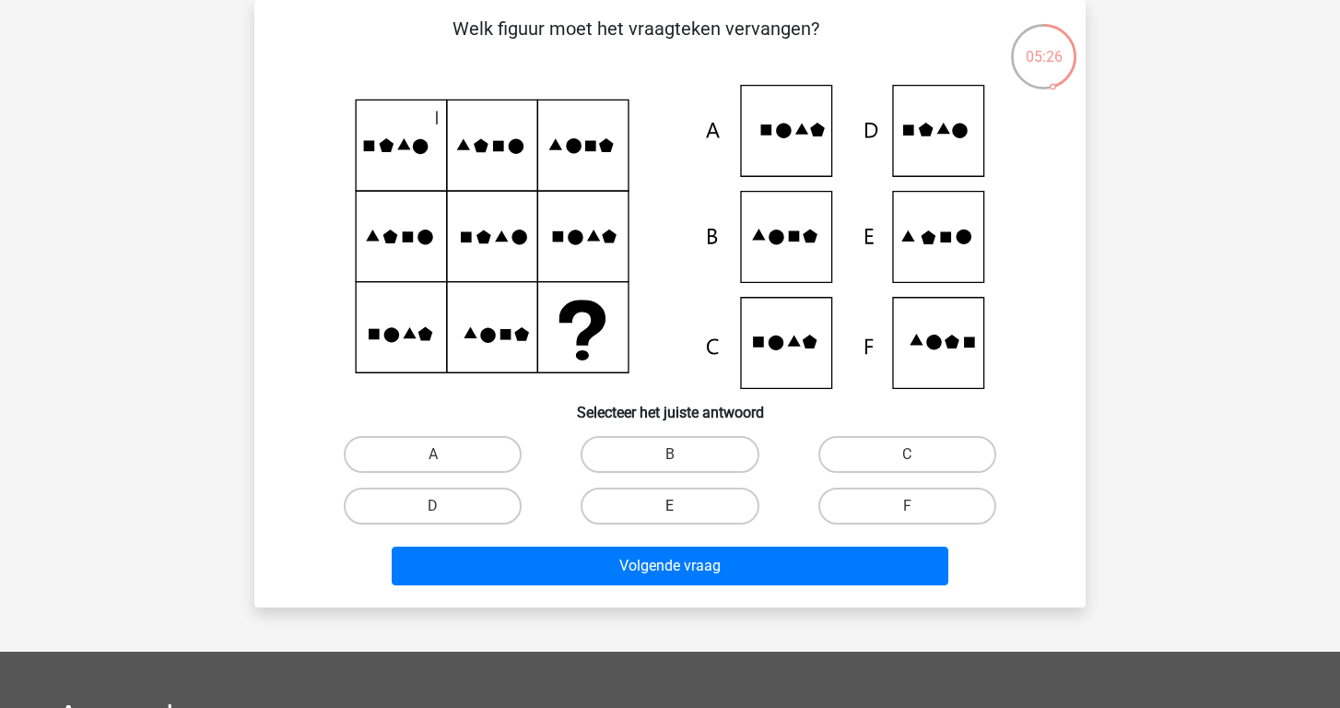
click at [662, 511] on label "E" at bounding box center [669, 505] width 178 height 37
click at [670, 511] on input "E" at bounding box center [676, 512] width 12 height 12
radio input "true"
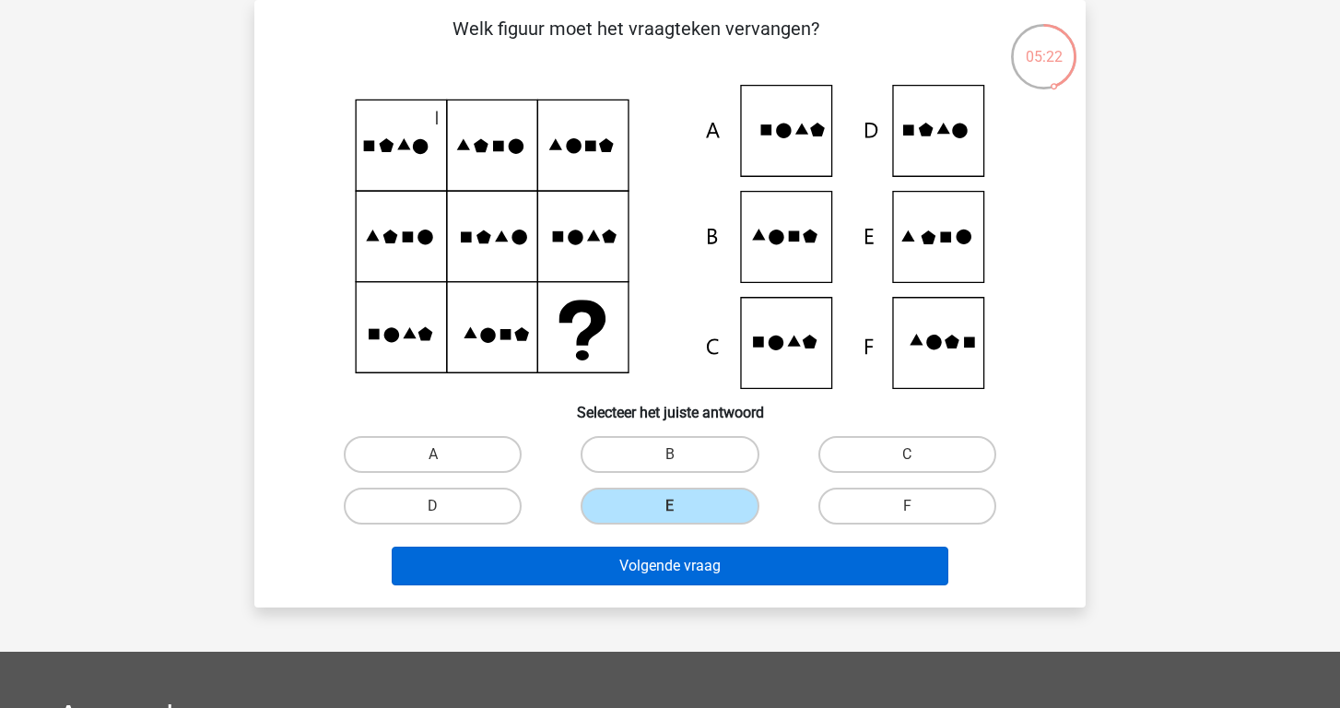
click at [669, 577] on button "Volgende vraag" at bounding box center [670, 565] width 557 height 39
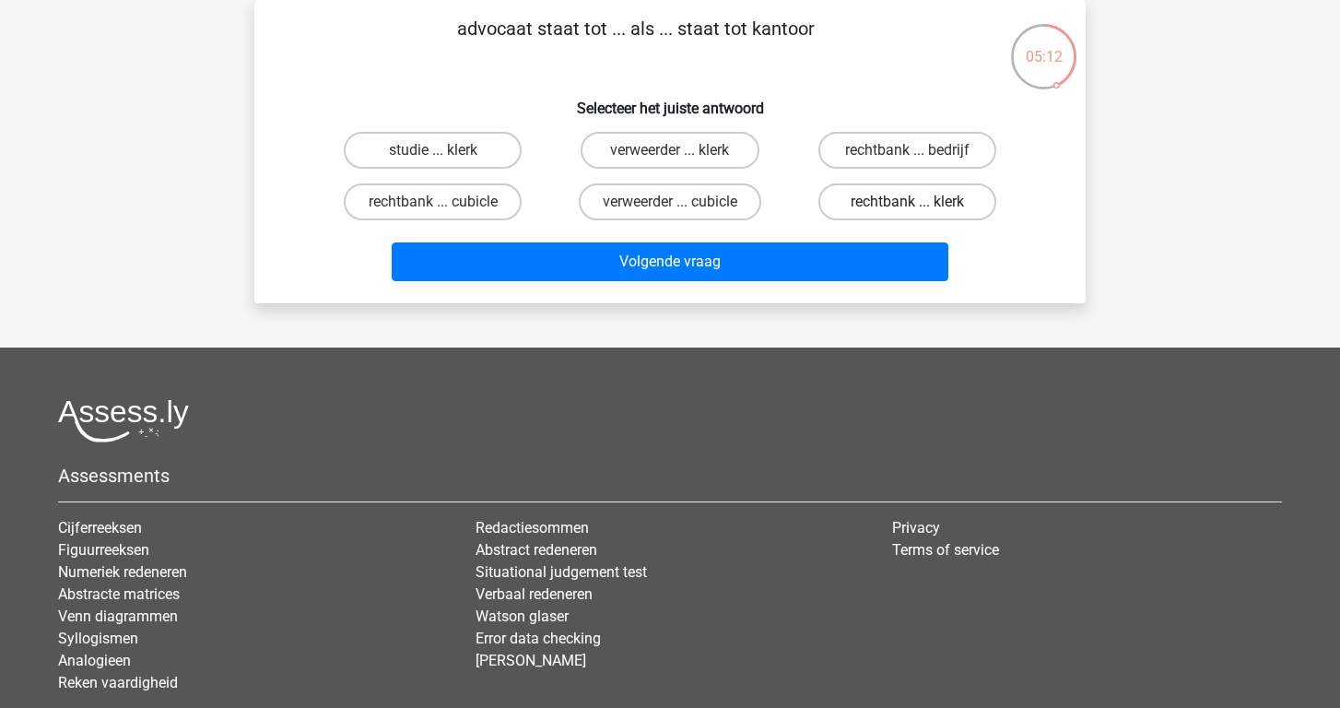
click at [869, 207] on label "rechtbank ... klerk" at bounding box center [907, 201] width 178 height 37
click at [907, 207] on input "rechtbank ... klerk" at bounding box center [913, 208] width 12 height 12
radio input "true"
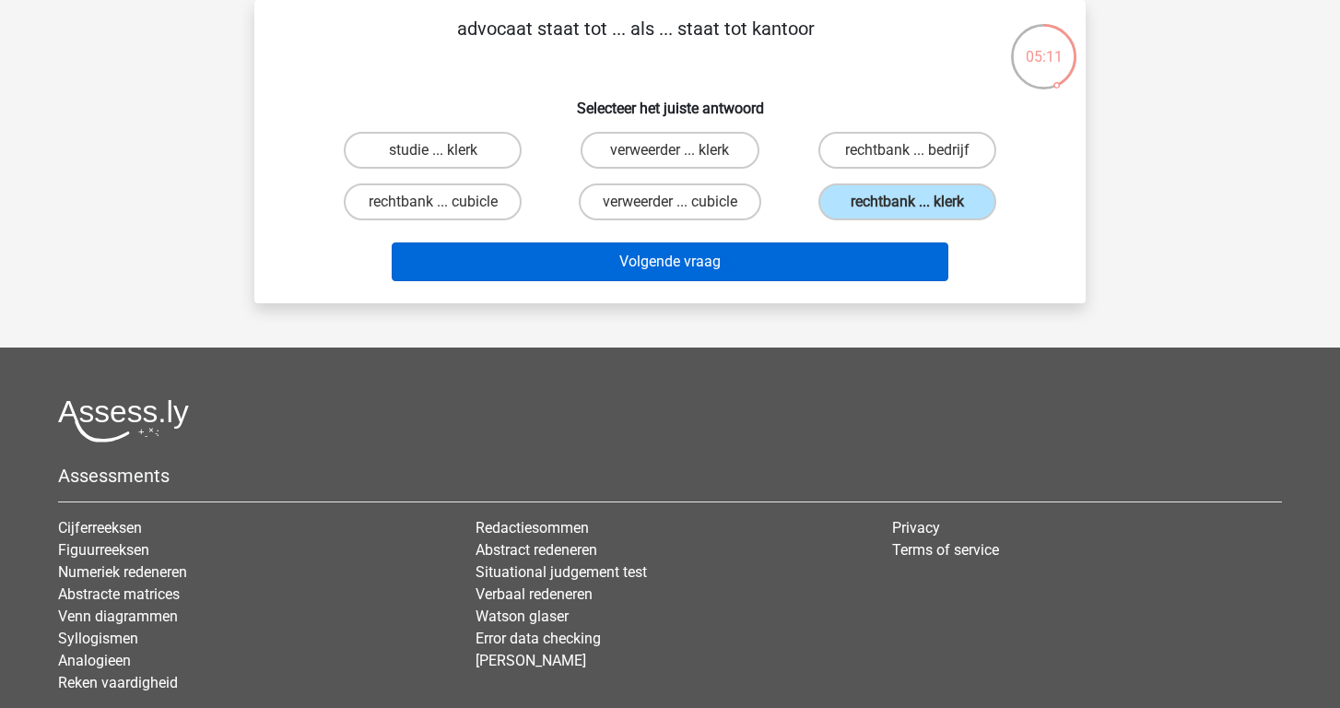
click at [844, 251] on button "Volgende vraag" at bounding box center [670, 261] width 557 height 39
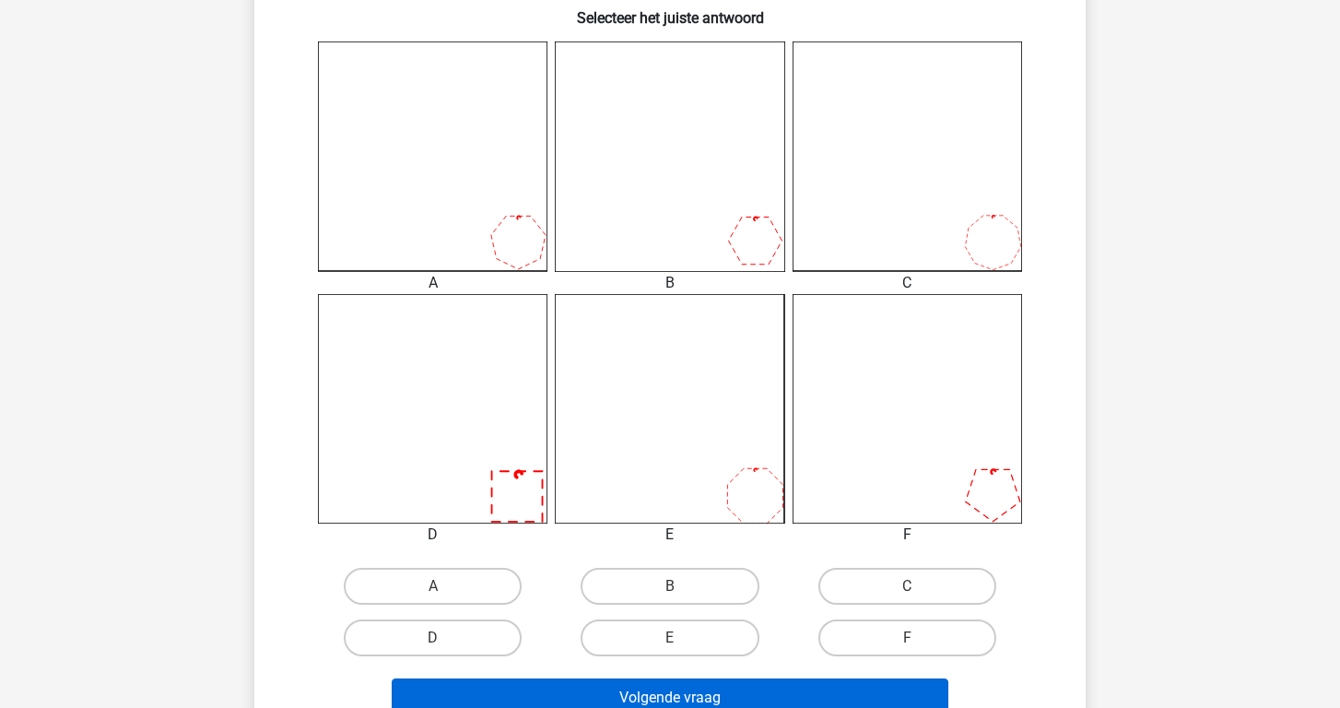
scroll to position [525, 0]
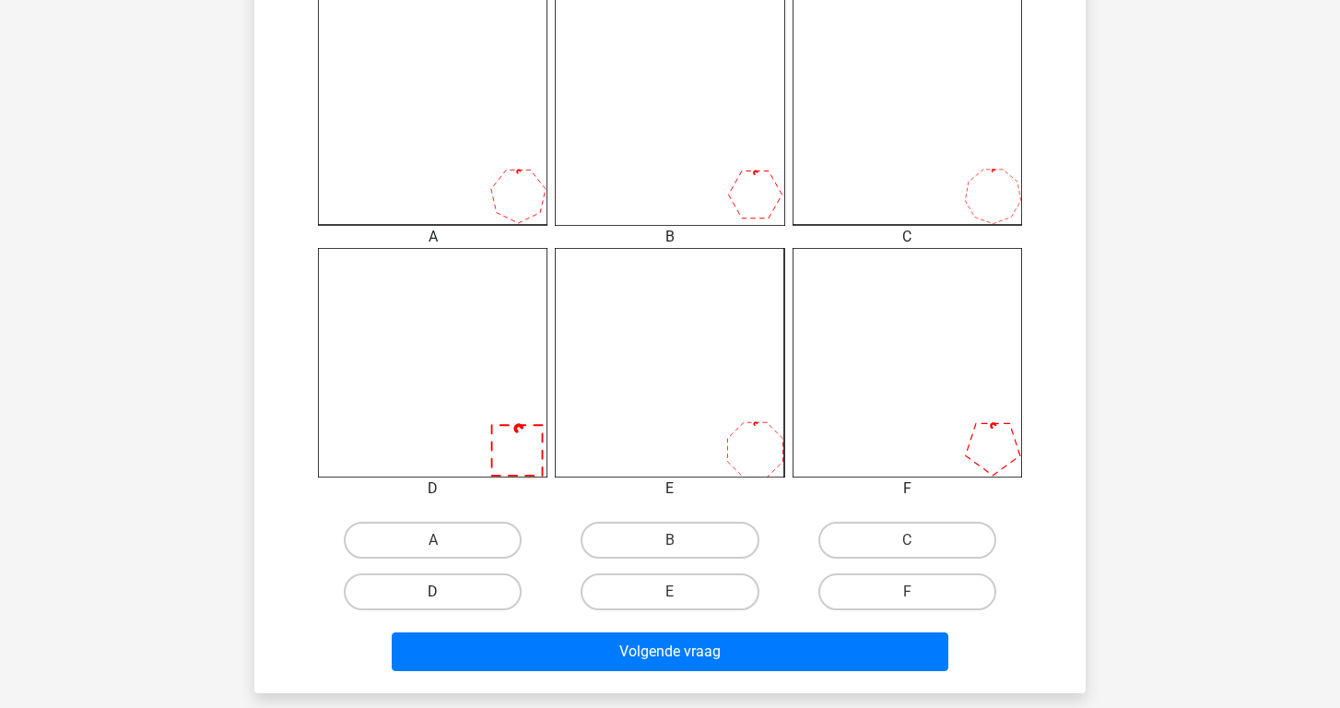
click at [429, 586] on label "D" at bounding box center [433, 591] width 178 height 37
click at [433, 591] on input "D" at bounding box center [439, 597] width 12 height 12
radio input "true"
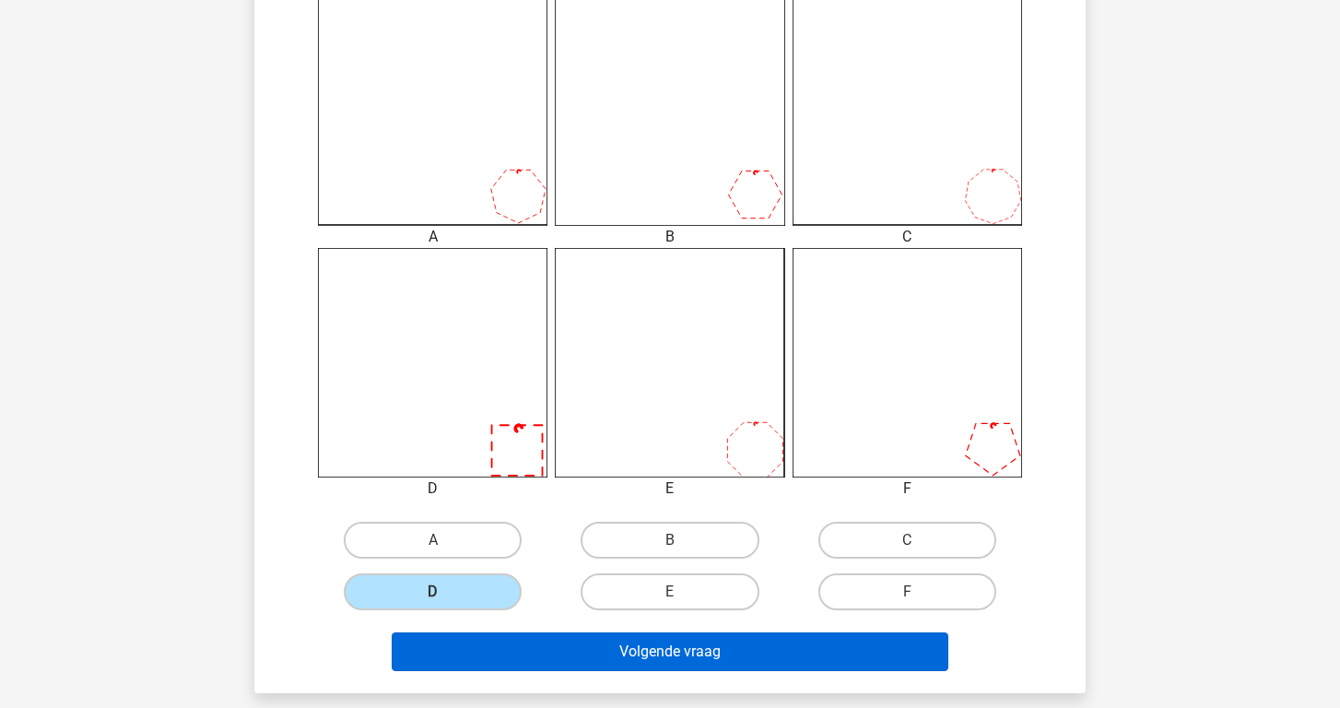
click at [507, 637] on button "Volgende vraag" at bounding box center [670, 651] width 557 height 39
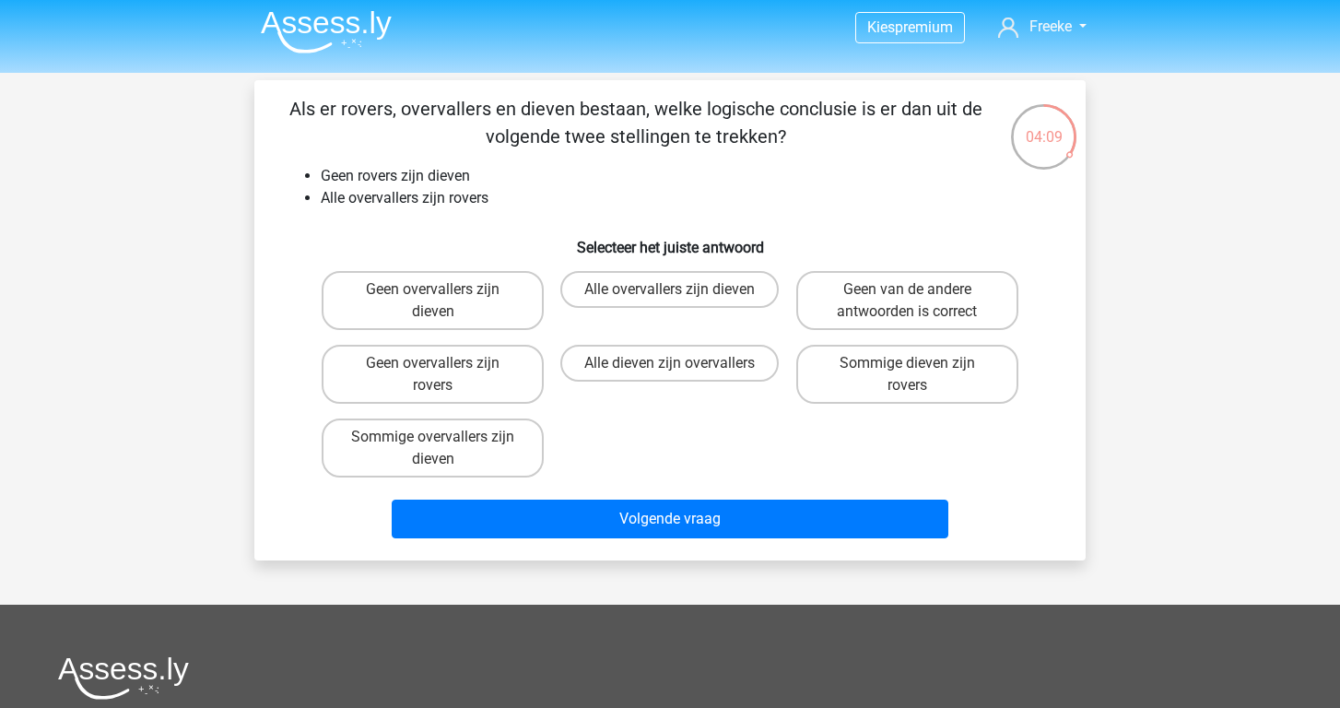
scroll to position [1, 0]
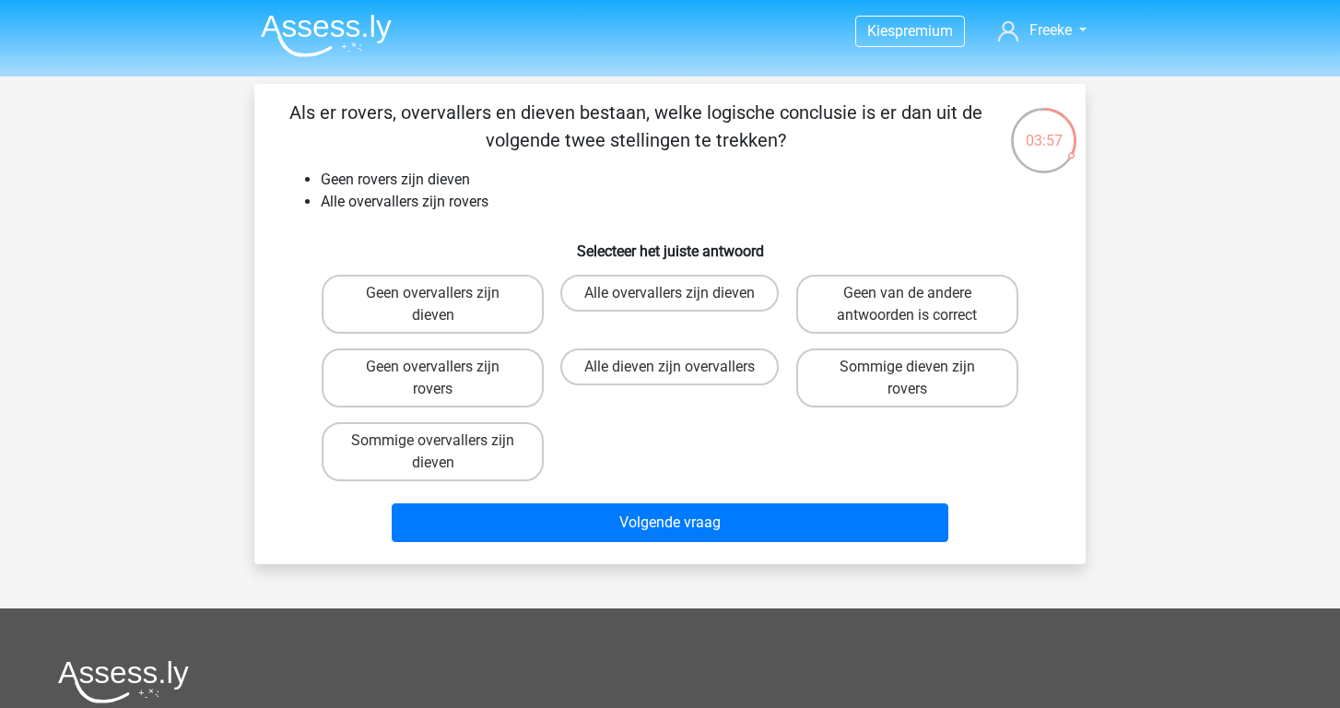
drag, startPoint x: 352, startPoint y: 117, endPoint x: 872, endPoint y: 152, distance: 520.8
click at [872, 152] on p "Als er rovers, overvallers en dieven bestaan, welke logische conclusie is er da…" at bounding box center [635, 126] width 703 height 55
click at [831, 321] on label "Geen van de andere antwoorden is correct" at bounding box center [907, 304] width 222 height 59
click at [907, 305] on input "Geen van de andere antwoorden is correct" at bounding box center [913, 299] width 12 height 12
radio input "true"
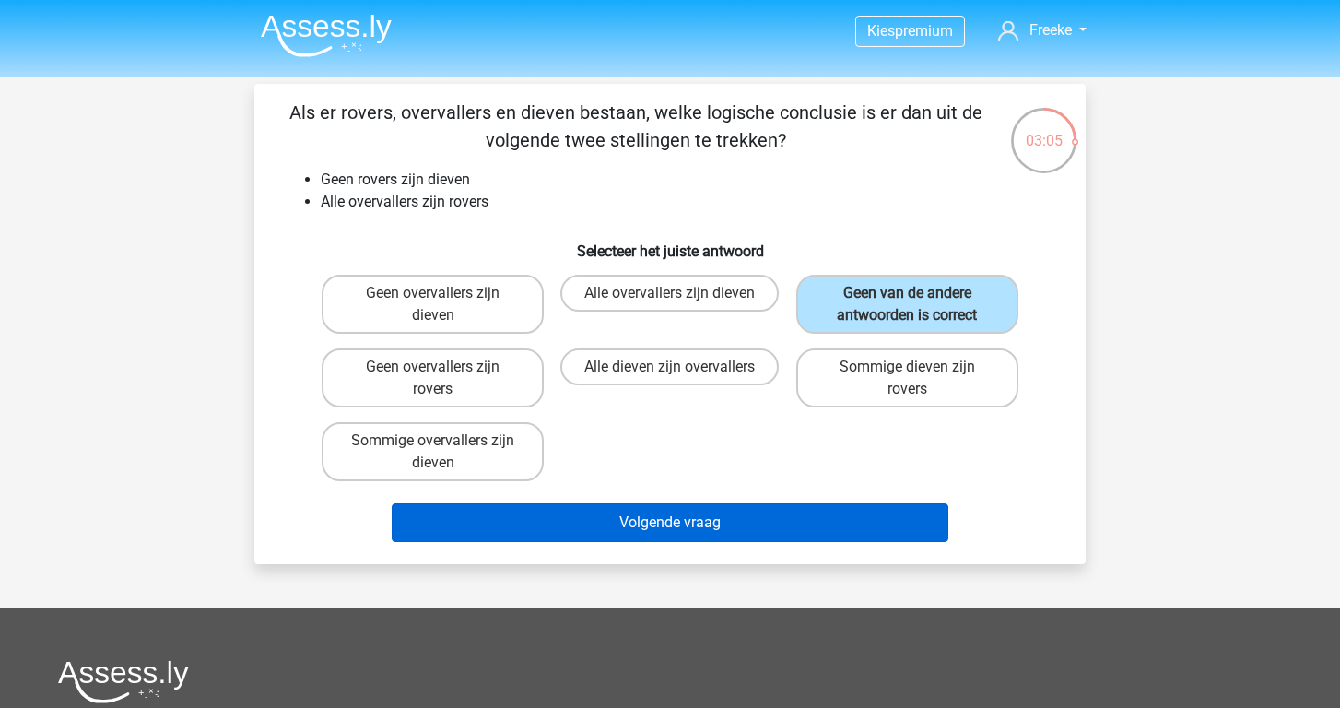
click at [798, 511] on button "Volgende vraag" at bounding box center [670, 522] width 557 height 39
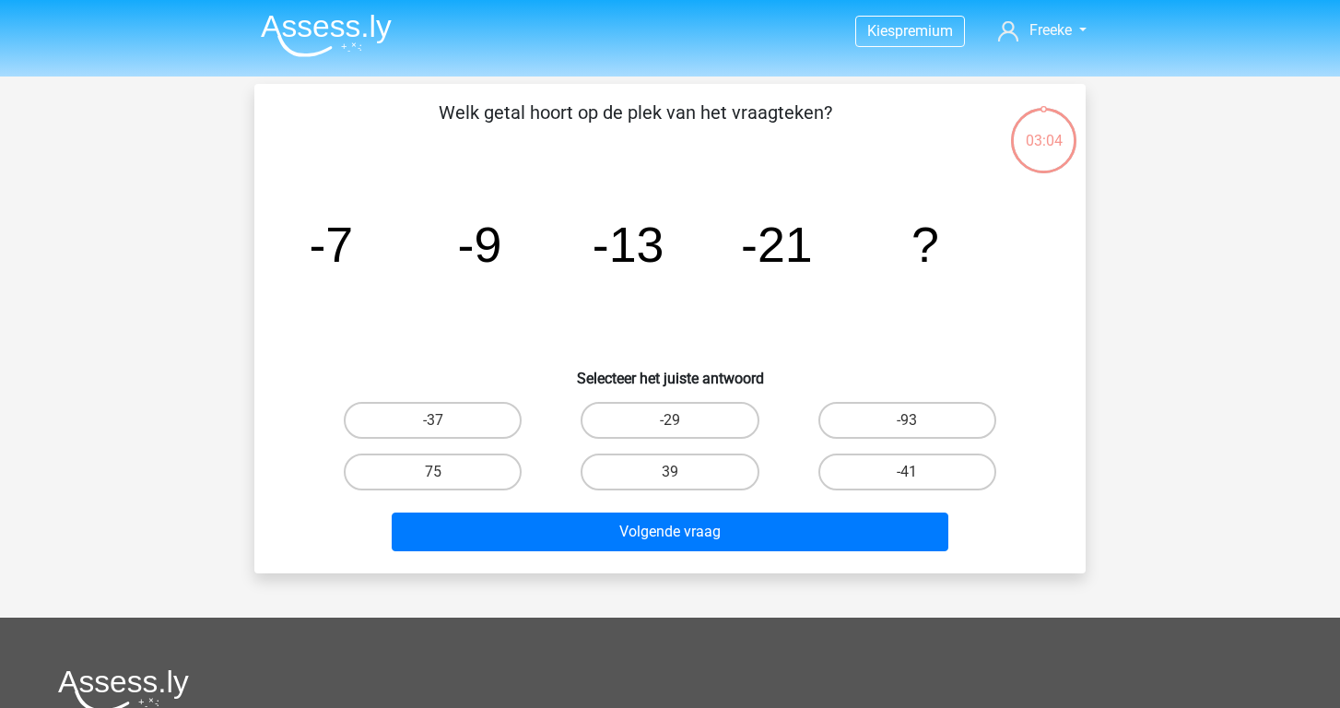
scroll to position [85, 0]
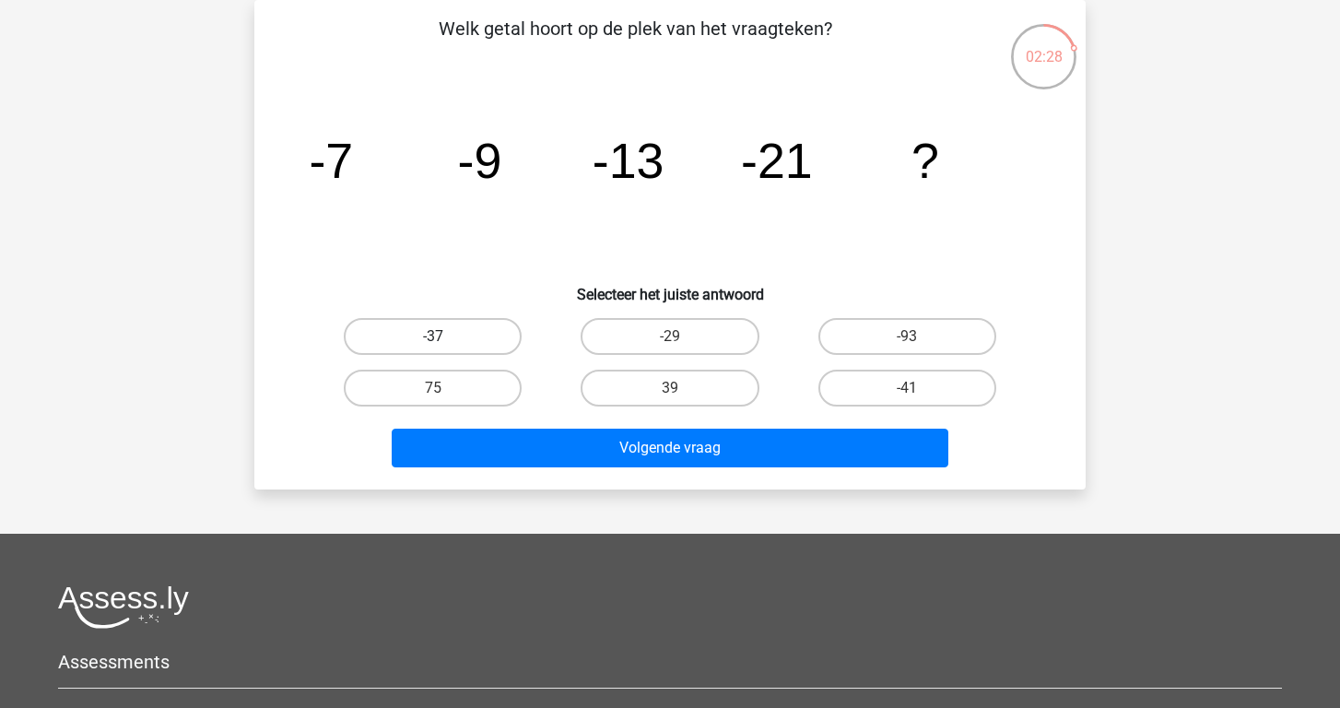
click at [382, 337] on label "-37" at bounding box center [433, 336] width 178 height 37
click at [433, 337] on input "-37" at bounding box center [439, 342] width 12 height 12
radio input "true"
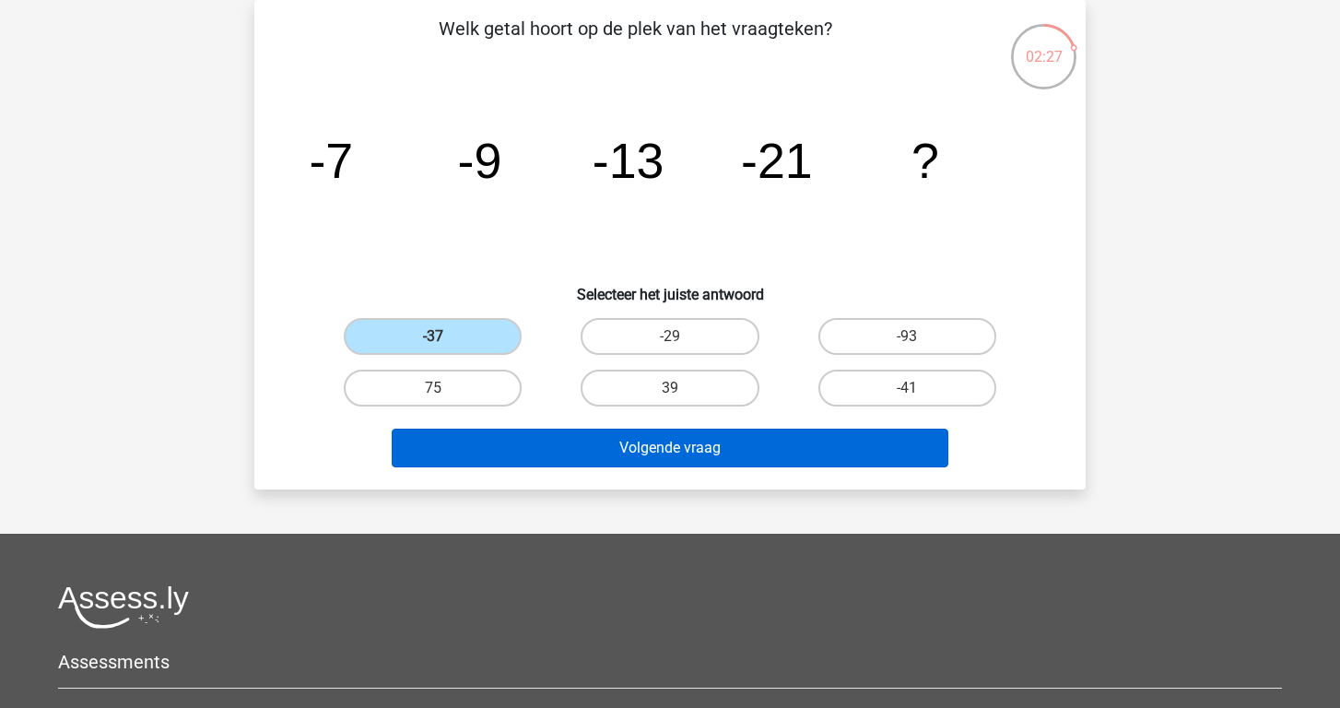
click at [542, 438] on button "Volgende vraag" at bounding box center [670, 447] width 557 height 39
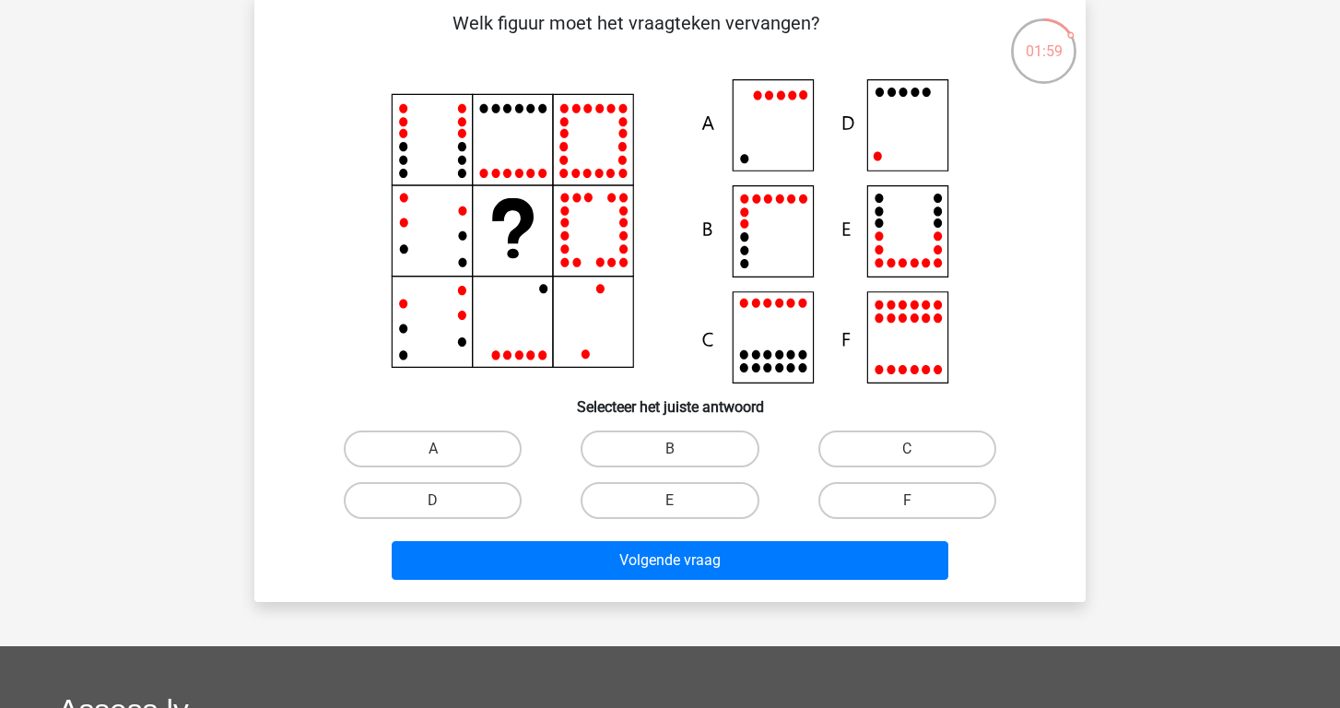
scroll to position [90, 0]
click at [788, 150] on icon at bounding box center [669, 231] width 743 height 304
click at [493, 450] on label "A" at bounding box center [433, 448] width 178 height 37
click at [445, 450] on input "A" at bounding box center [439, 455] width 12 height 12
radio input "true"
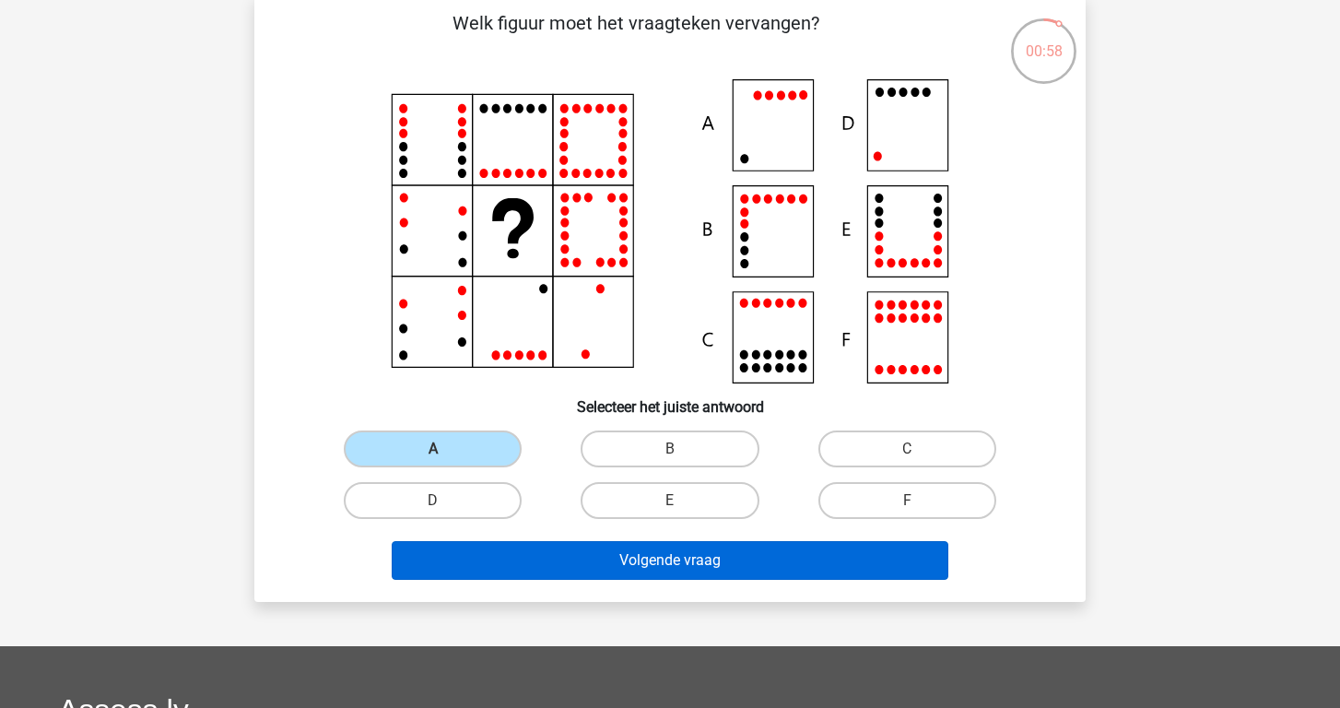
click at [596, 558] on button "Volgende vraag" at bounding box center [670, 560] width 557 height 39
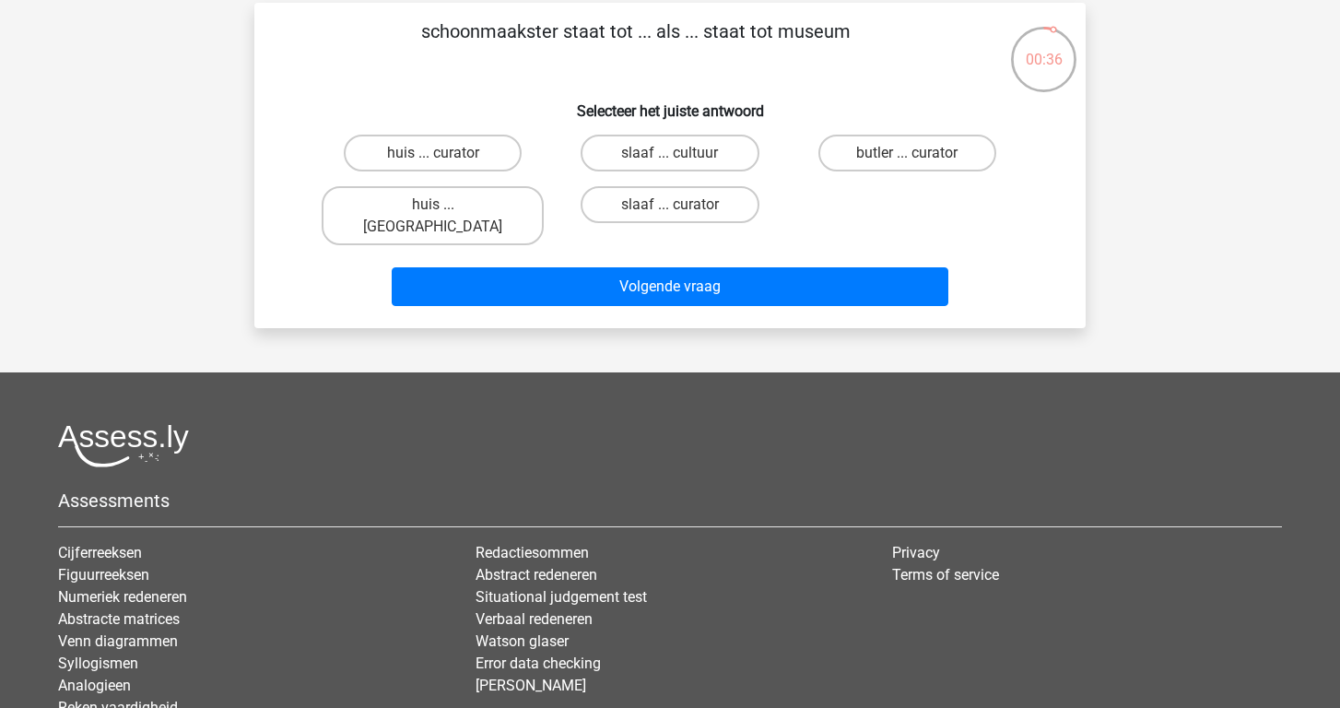
scroll to position [82, 0]
click at [443, 141] on label "huis ... curator" at bounding box center [433, 153] width 178 height 37
click at [443, 153] on input "huis ... curator" at bounding box center [439, 159] width 12 height 12
radio input "true"
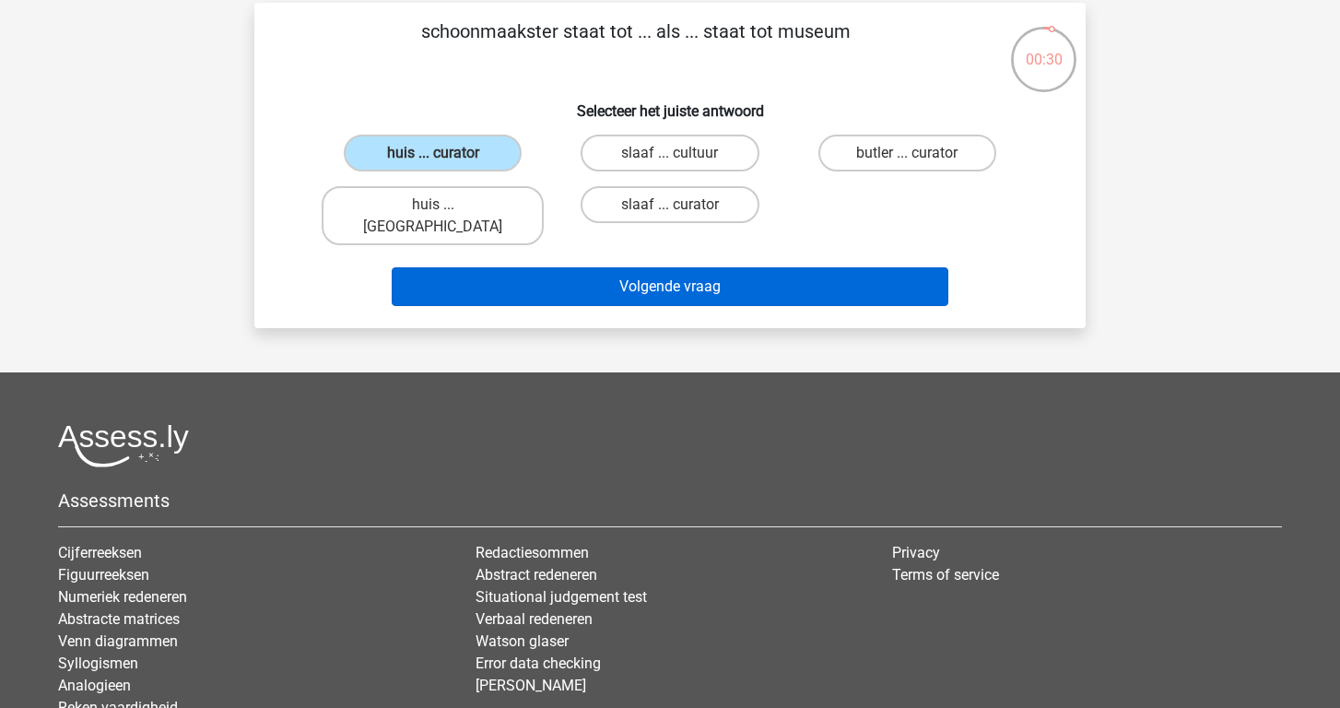
click at [609, 267] on button "Volgende vraag" at bounding box center [670, 286] width 557 height 39
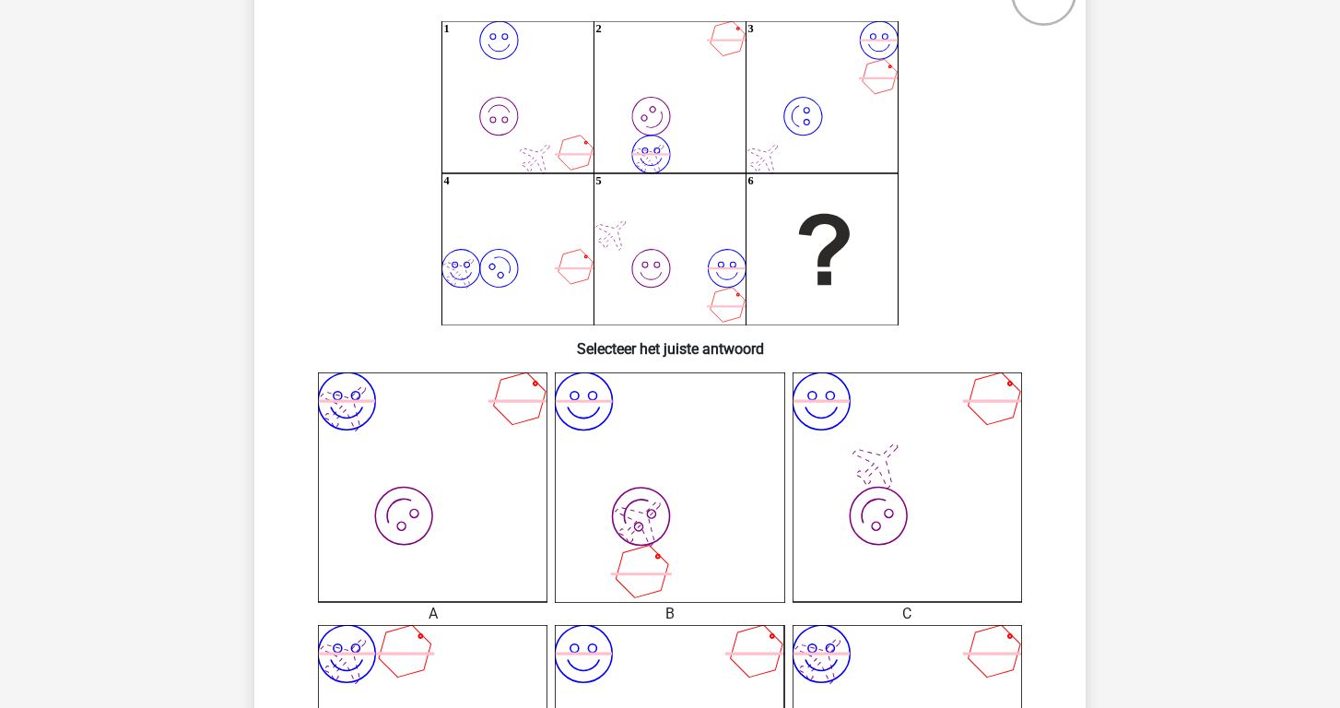
scroll to position [88, 0]
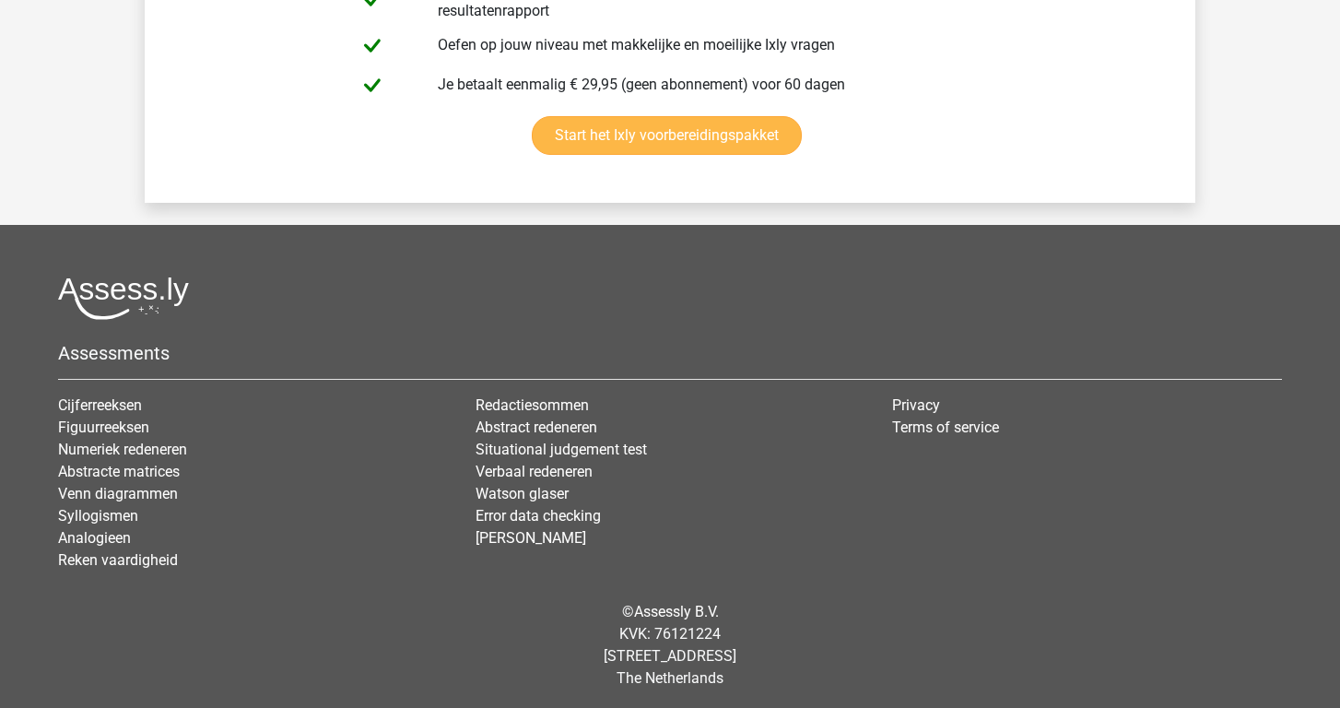
scroll to position [4197, 0]
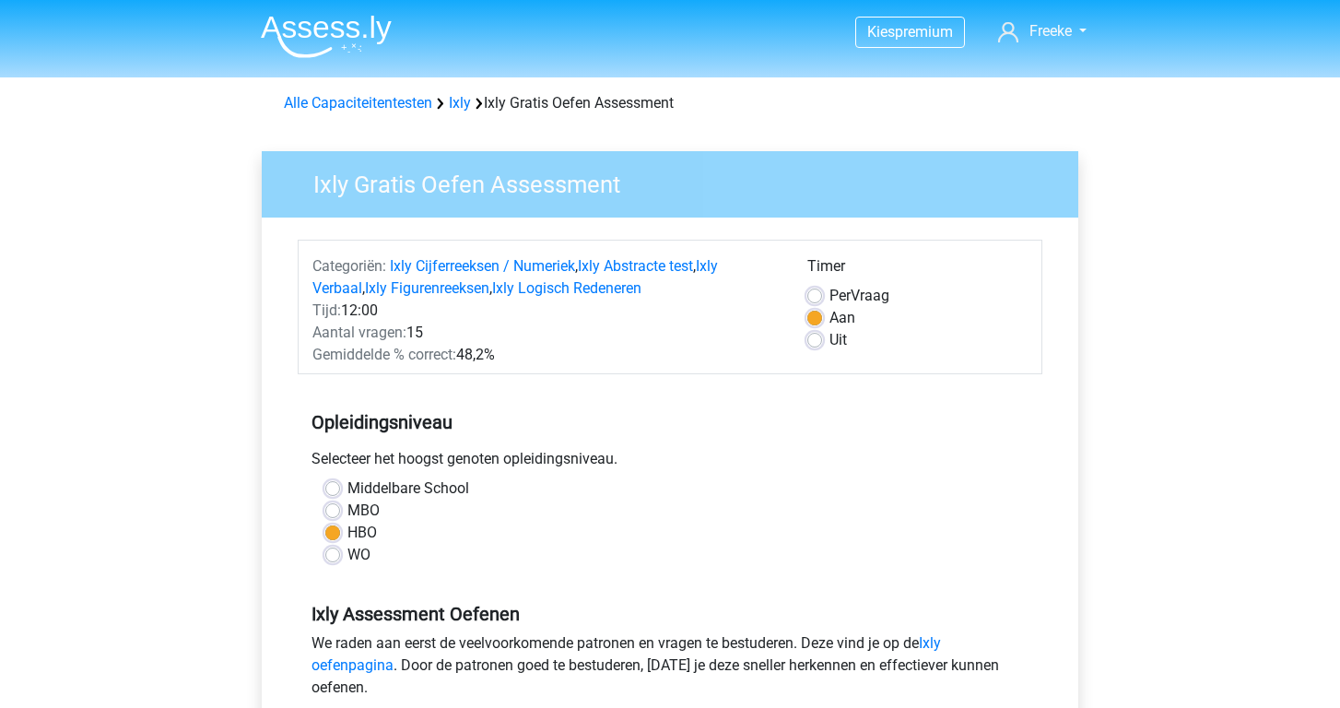
scroll to position [430, 0]
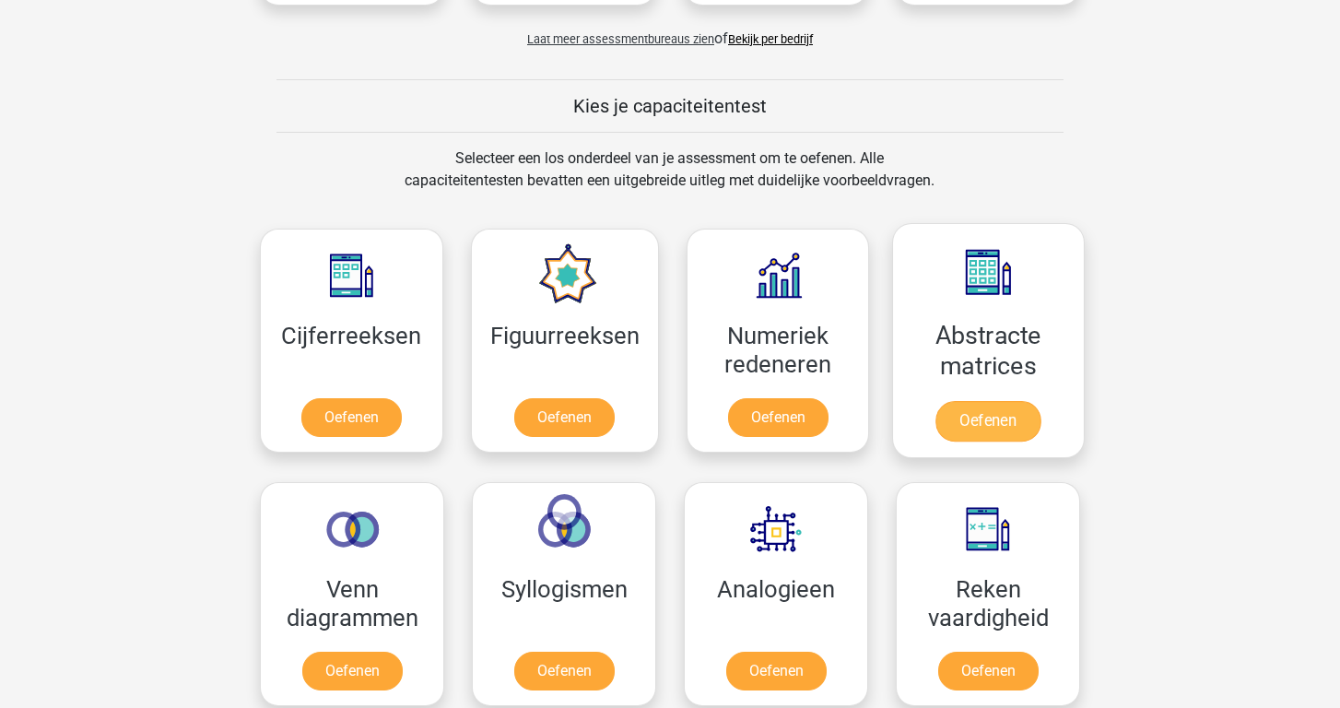
scroll to position [636, 0]
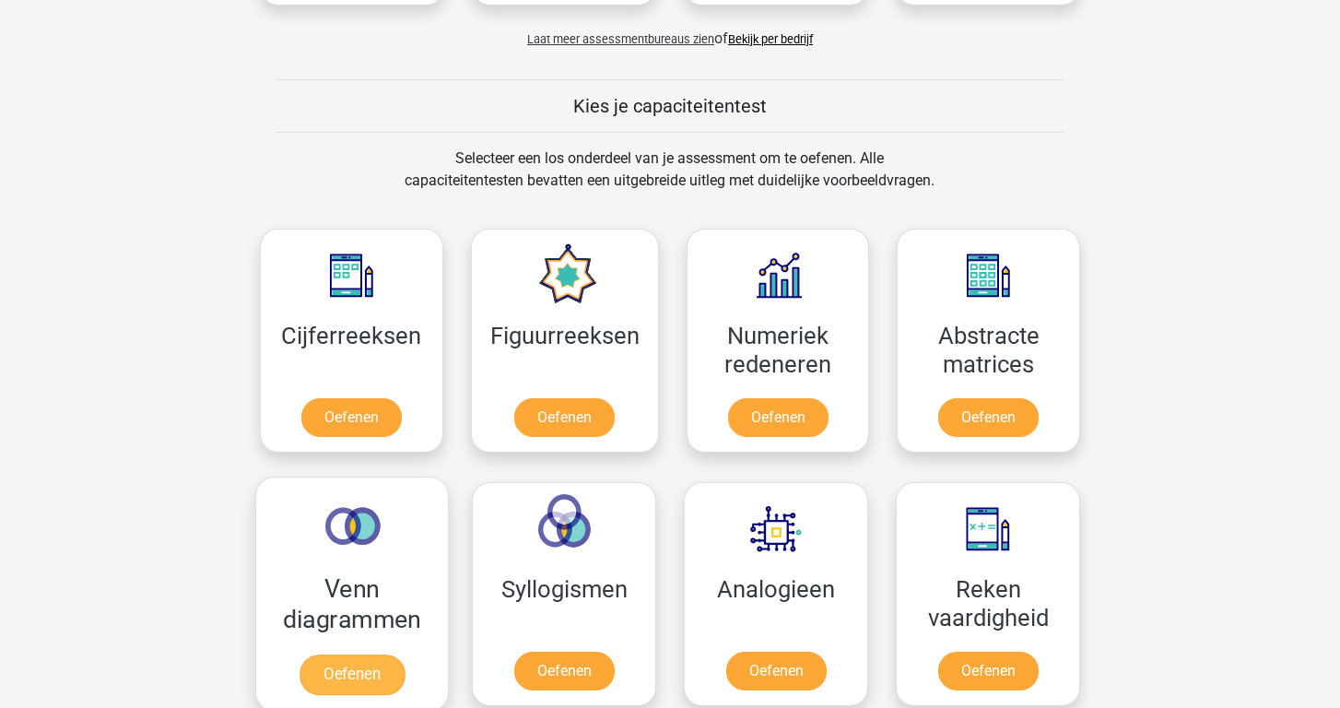
click at [351, 654] on link "Oefenen" at bounding box center [351, 674] width 105 height 41
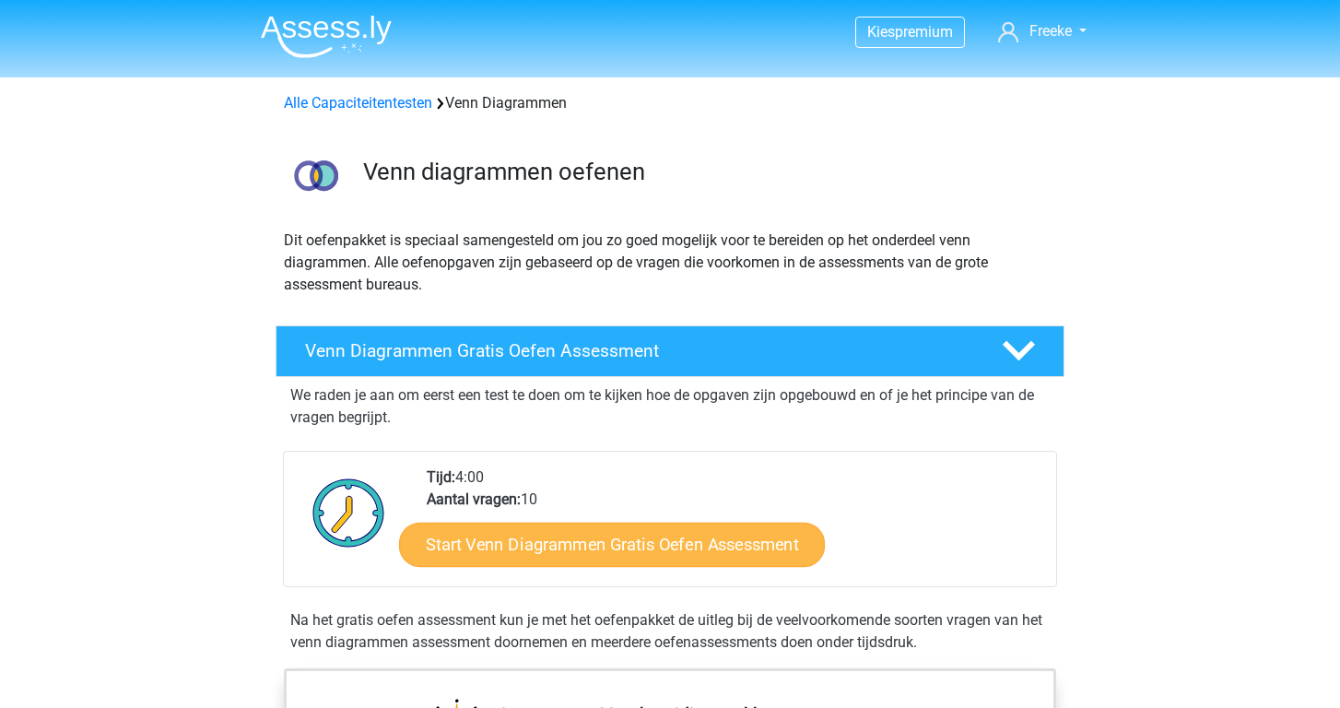
click at [508, 555] on link "Start Venn Diagrammen Gratis Oefen Assessment" at bounding box center [612, 544] width 426 height 44
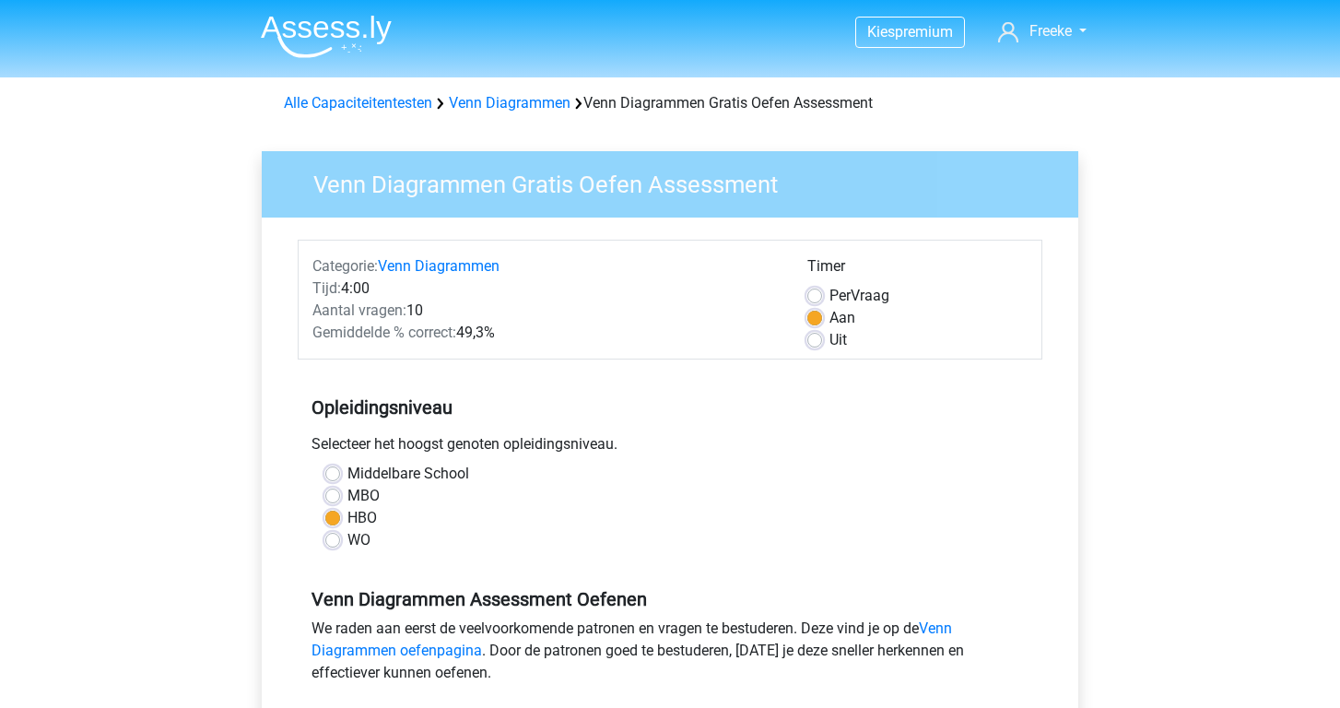
scroll to position [597, 0]
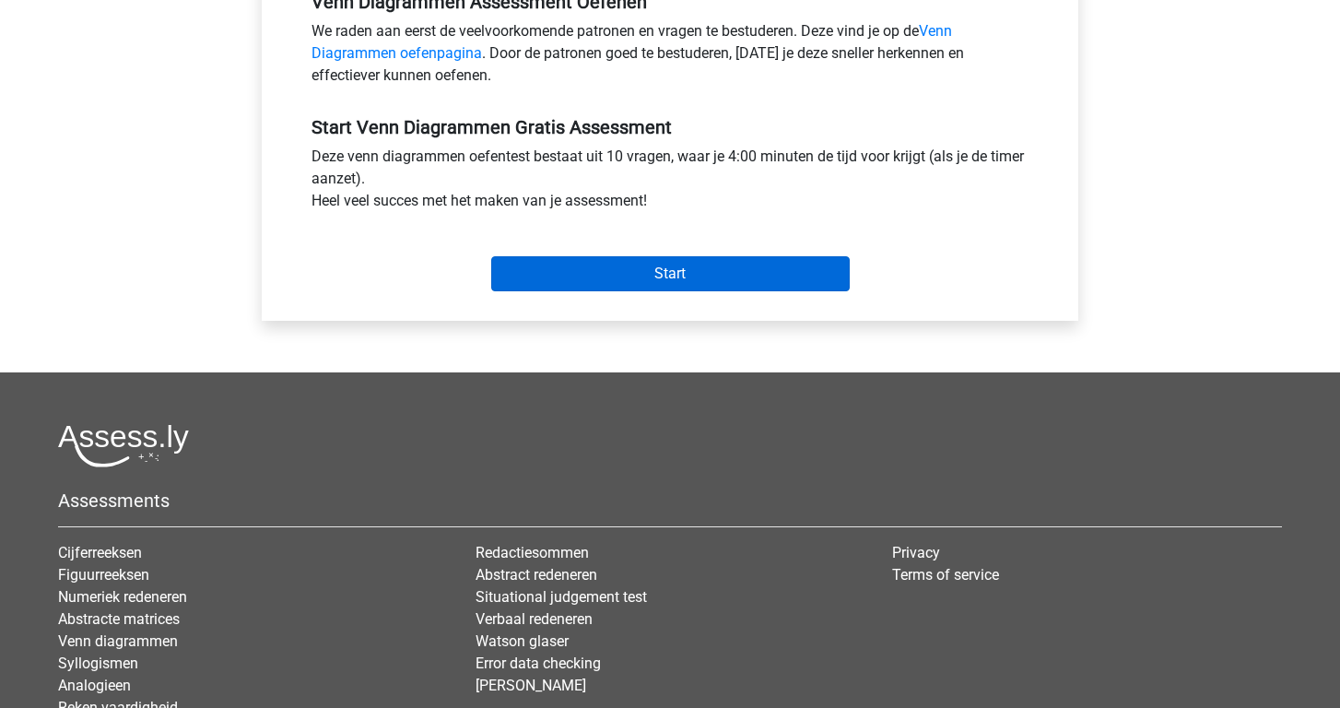
click at [607, 275] on input "Start" at bounding box center [670, 273] width 358 height 35
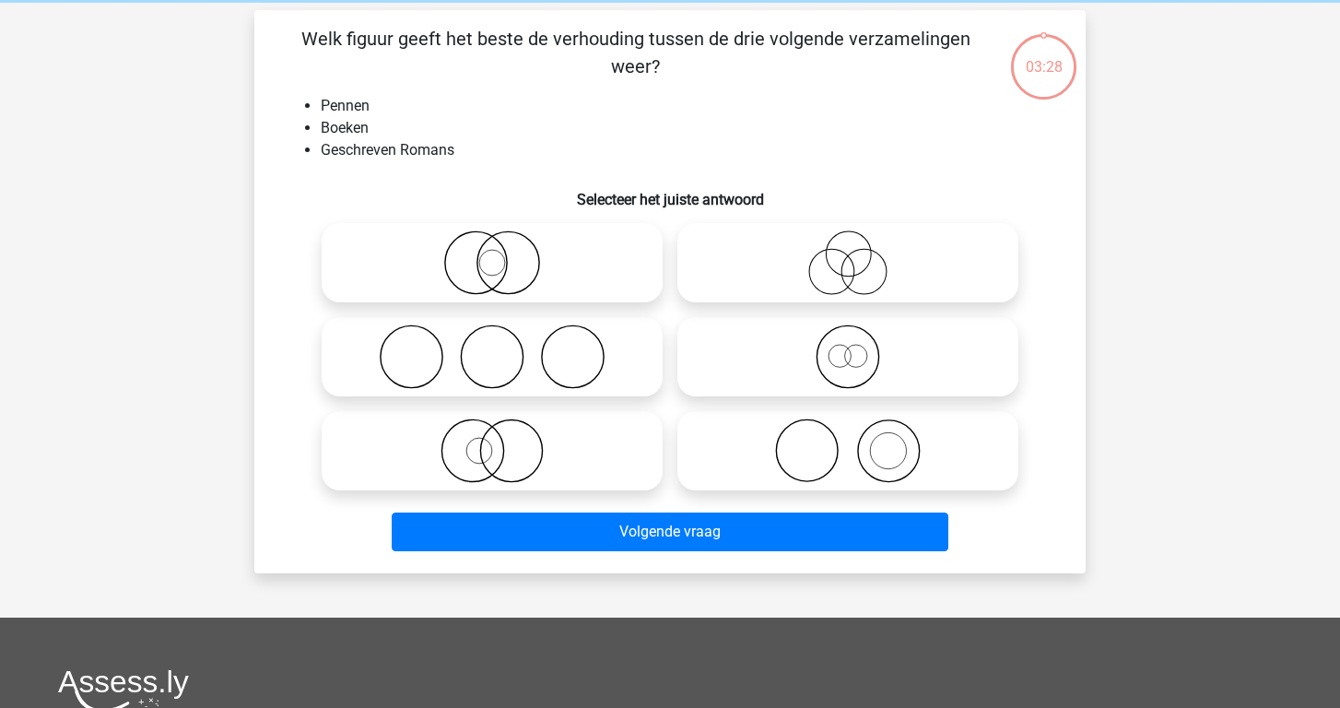
scroll to position [69, 0]
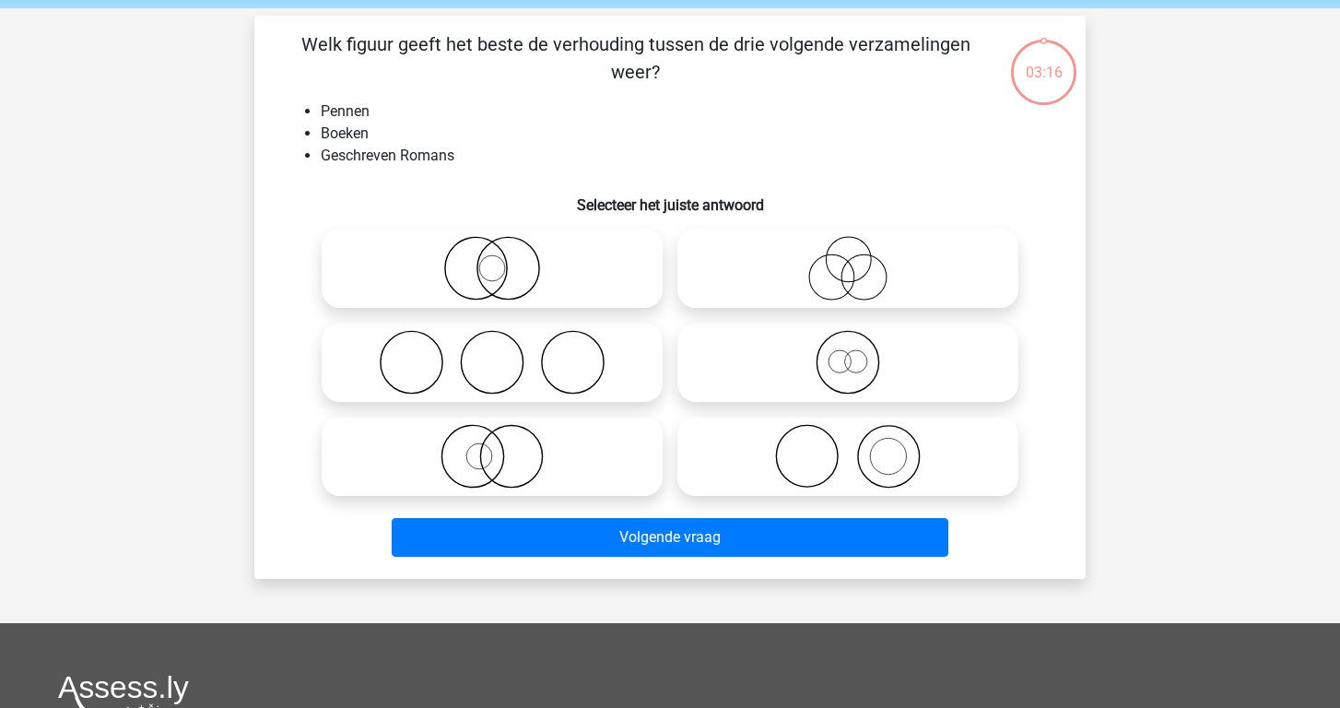
click at [857, 402] on label at bounding box center [847, 361] width 341 height 79
click at [857, 353] on input "radio" at bounding box center [854, 347] width 12 height 12
radio input "true"
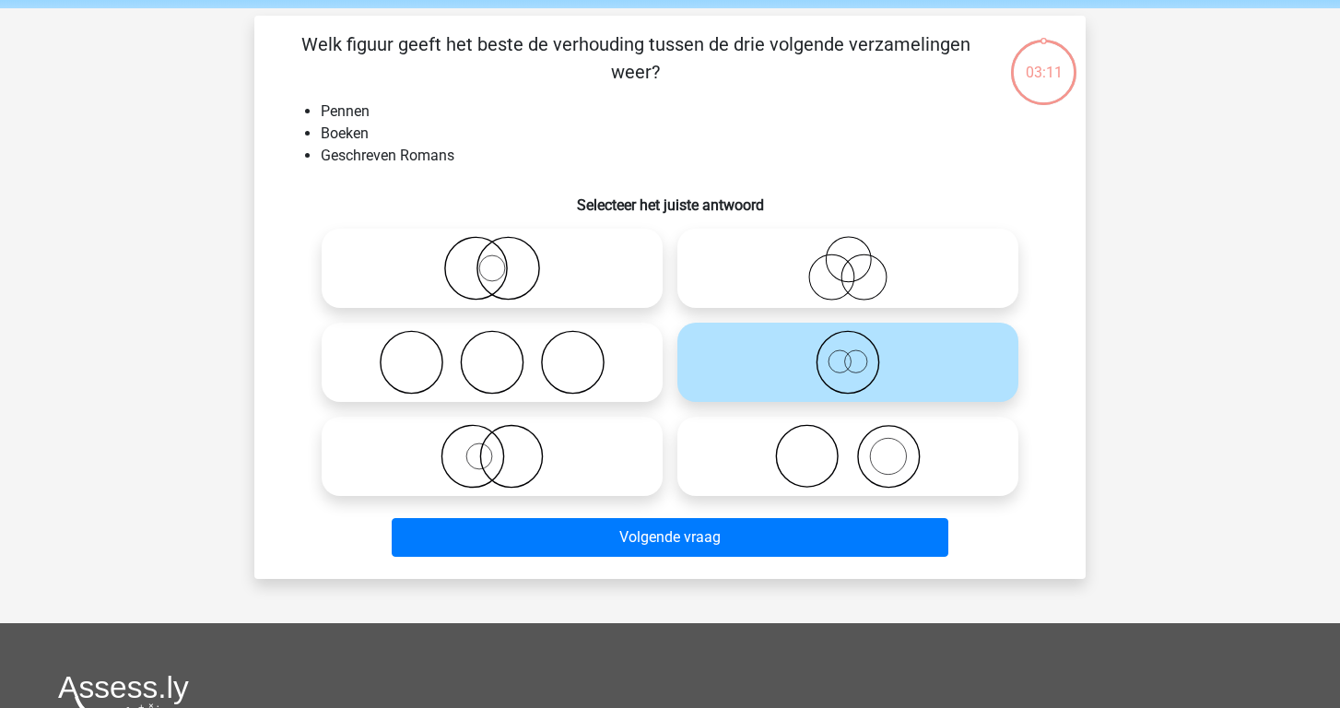
click at [475, 467] on icon at bounding box center [492, 456] width 326 height 64
click at [492, 447] on input "radio" at bounding box center [498, 441] width 12 height 12
radio input "true"
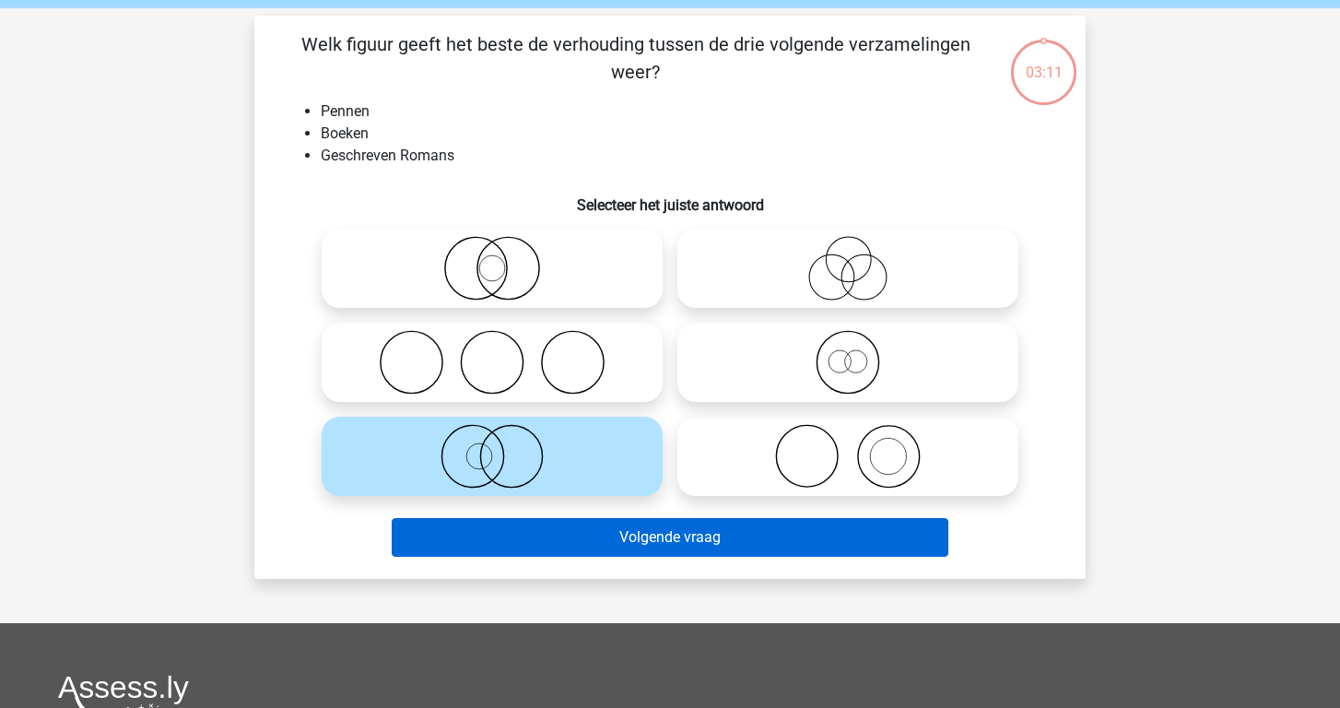
click at [565, 556] on button "Volgende vraag" at bounding box center [670, 537] width 557 height 39
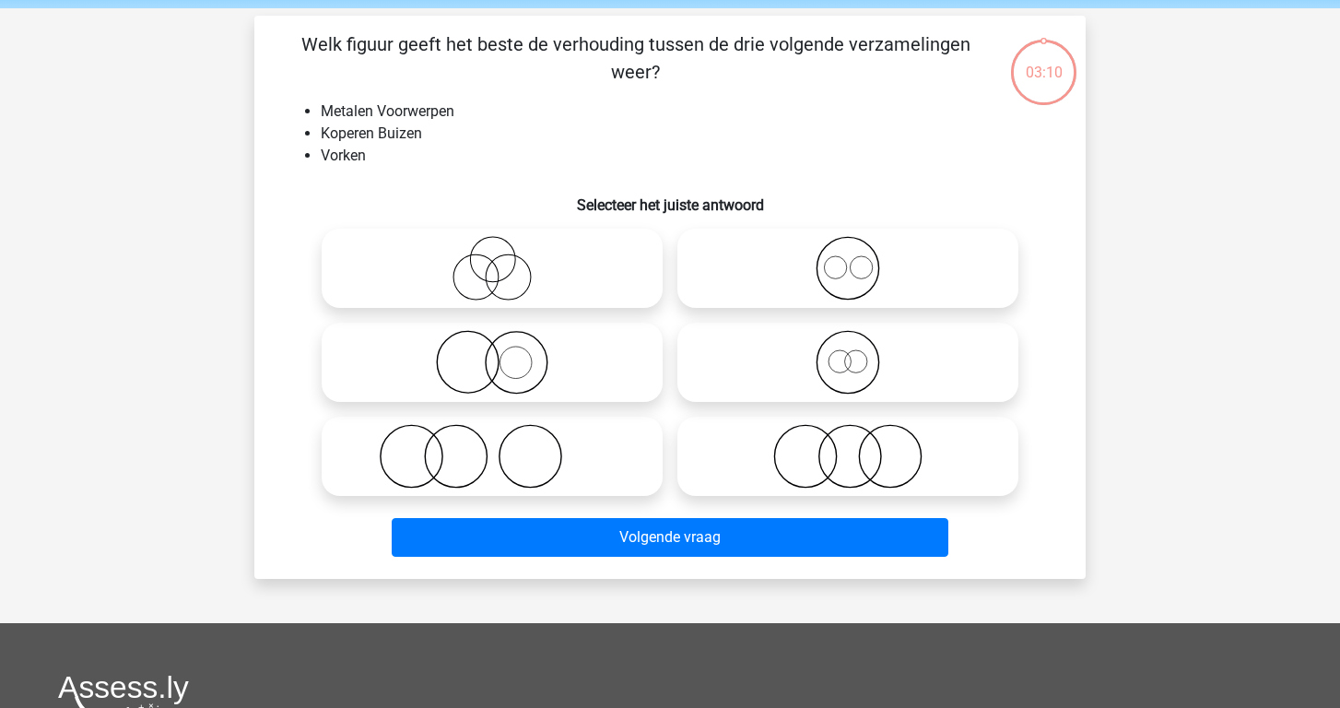
scroll to position [85, 0]
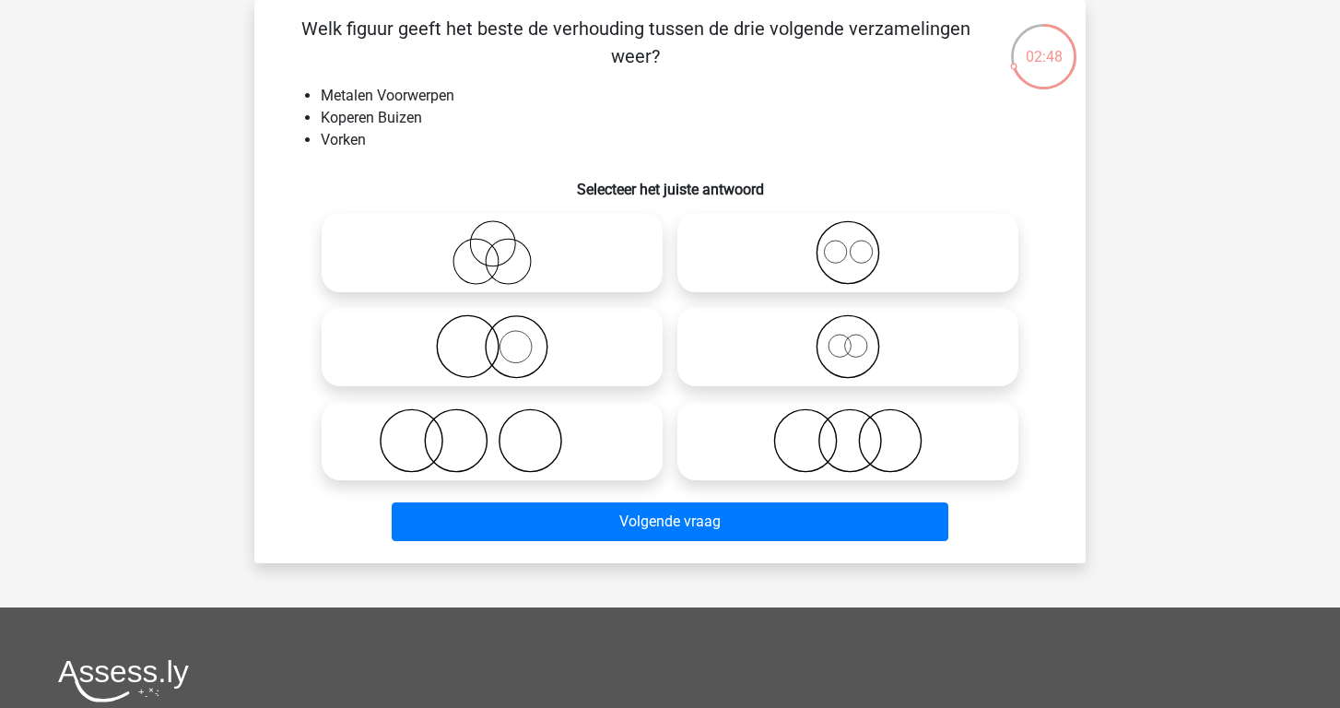
click at [848, 444] on icon at bounding box center [848, 440] width 326 height 64
click at [848, 431] on input "radio" at bounding box center [854, 425] width 12 height 12
radio input "true"
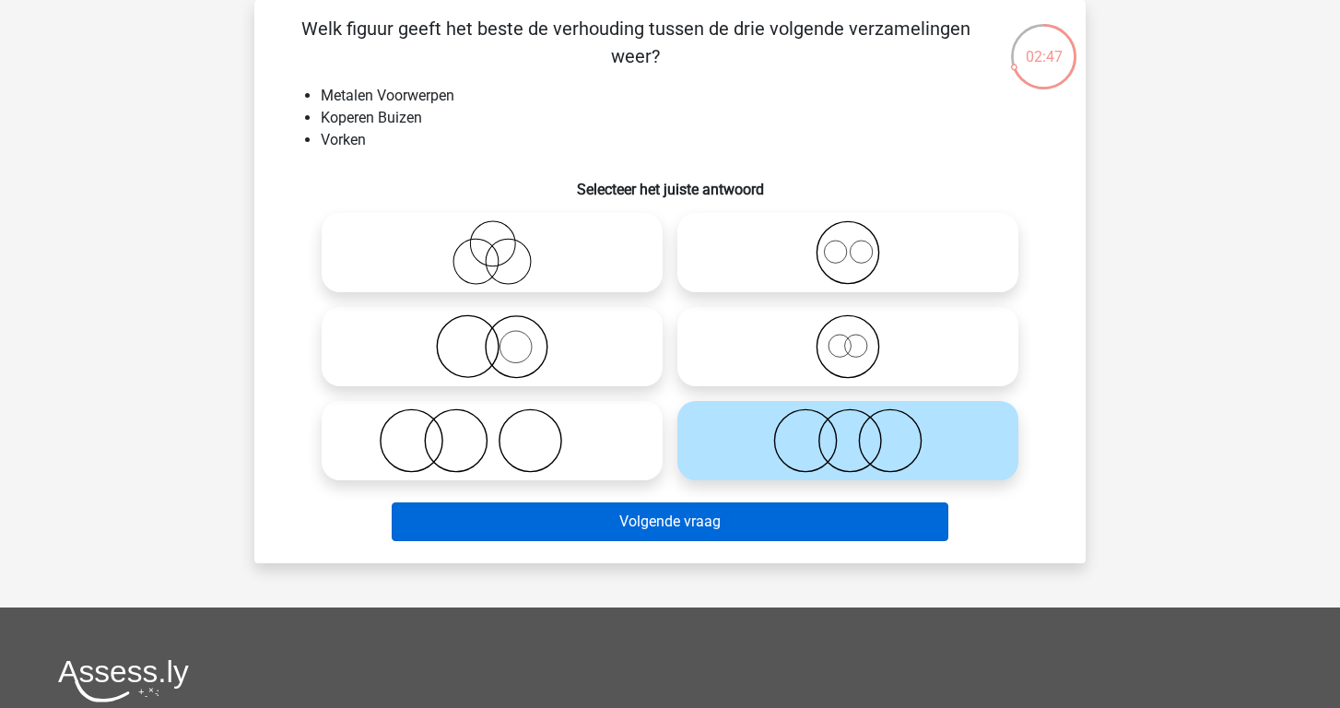
click at [810, 527] on button "Volgende vraag" at bounding box center [670, 521] width 557 height 39
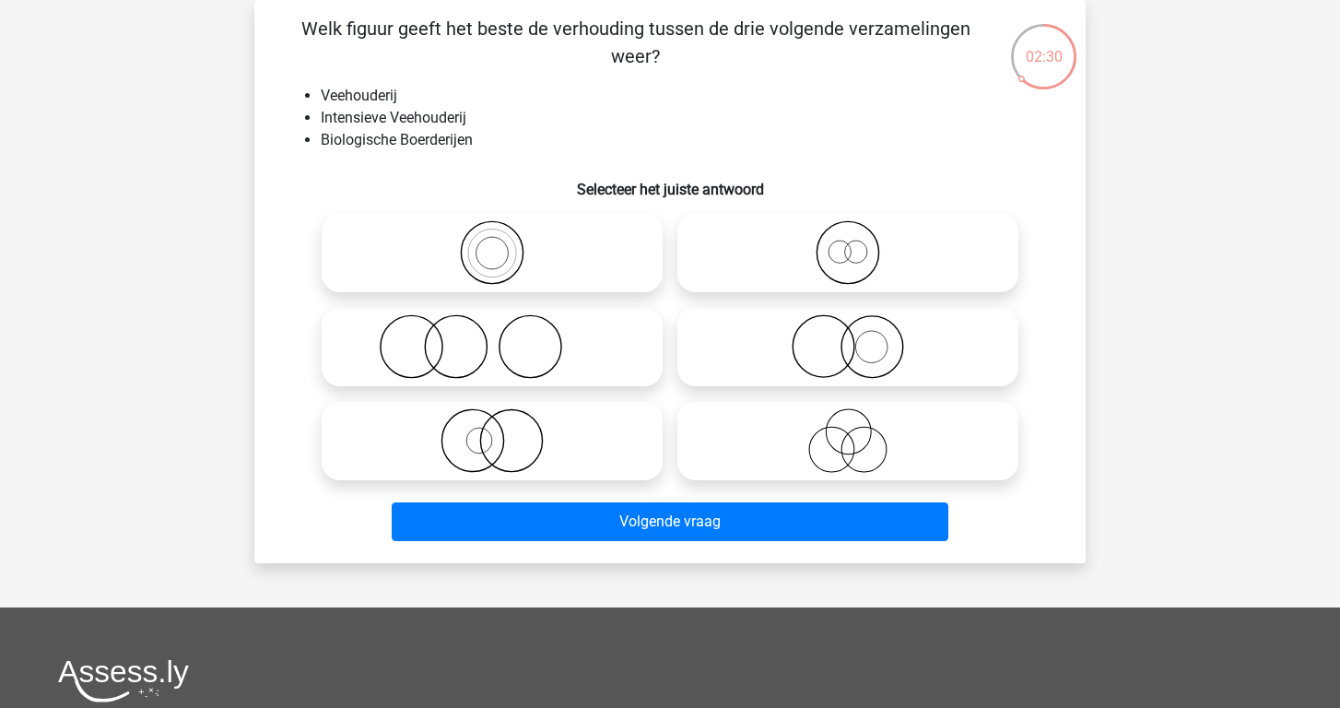
click at [486, 248] on icon at bounding box center [492, 252] width 326 height 64
click at [492, 243] on input "radio" at bounding box center [498, 237] width 12 height 12
radio input "true"
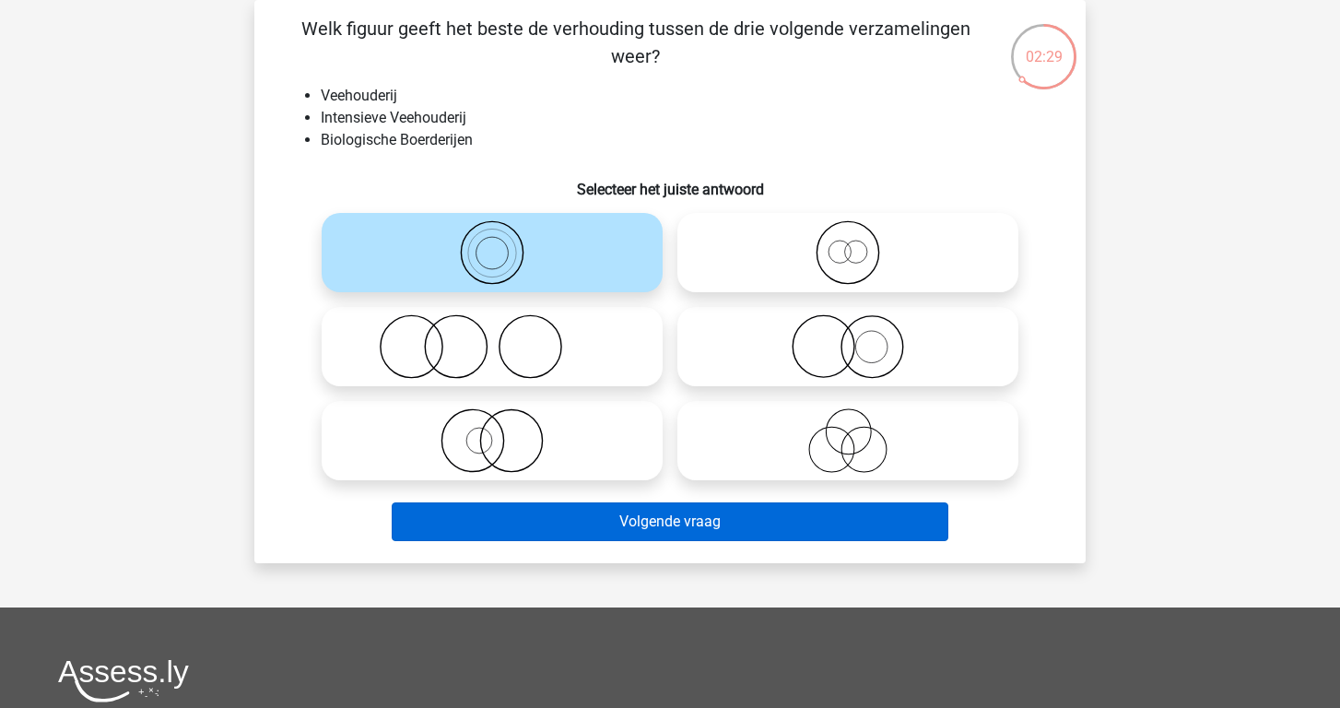
click at [619, 523] on button "Volgende vraag" at bounding box center [670, 521] width 557 height 39
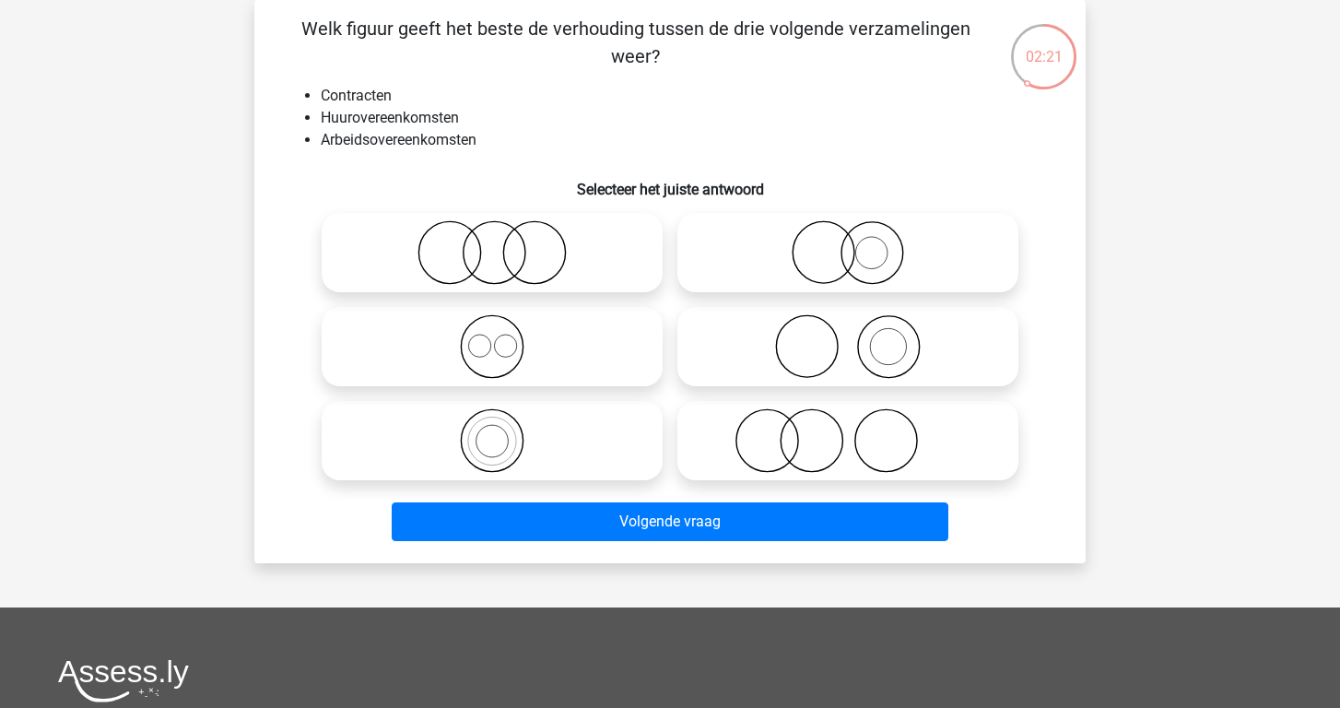
click at [476, 340] on icon at bounding box center [492, 346] width 326 height 64
click at [492, 337] on input "radio" at bounding box center [498, 331] width 12 height 12
radio input "true"
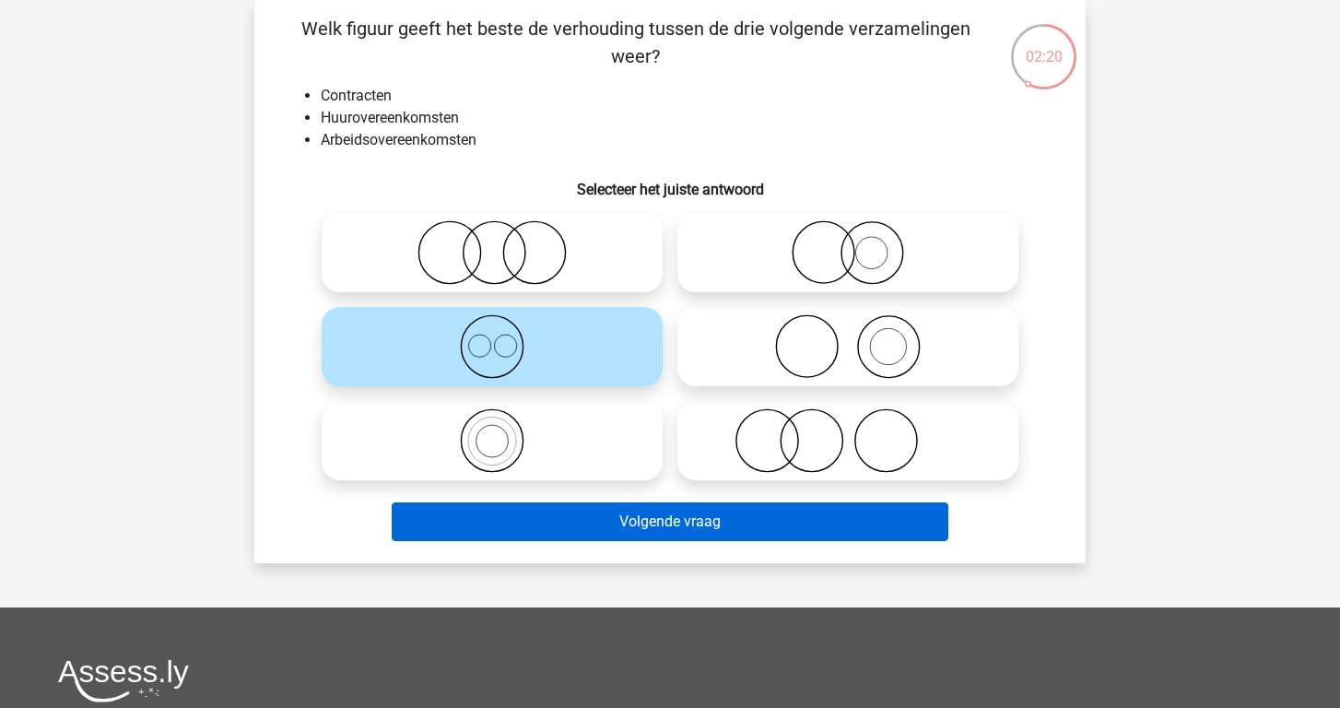
click at [632, 516] on button "Volgende vraag" at bounding box center [670, 521] width 557 height 39
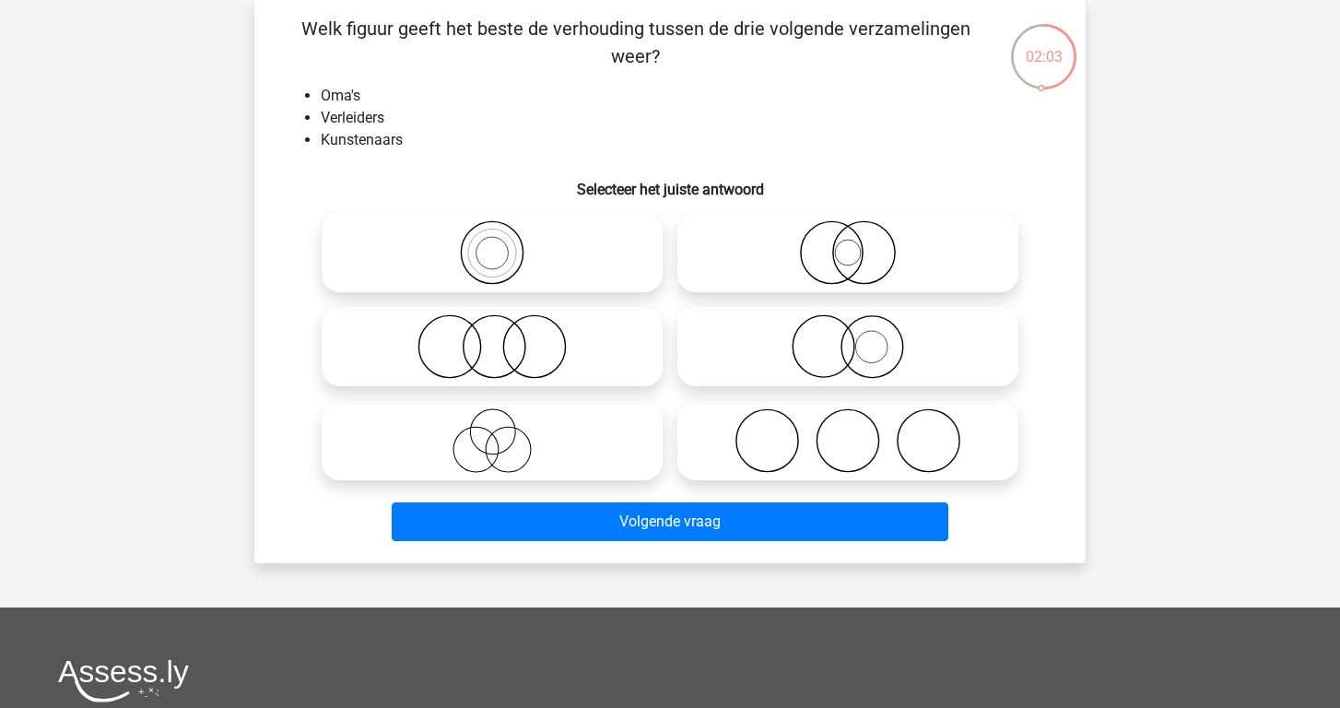
click at [844, 274] on icon at bounding box center [848, 252] width 326 height 64
click at [848, 243] on input "radio" at bounding box center [854, 237] width 12 height 12
radio input "true"
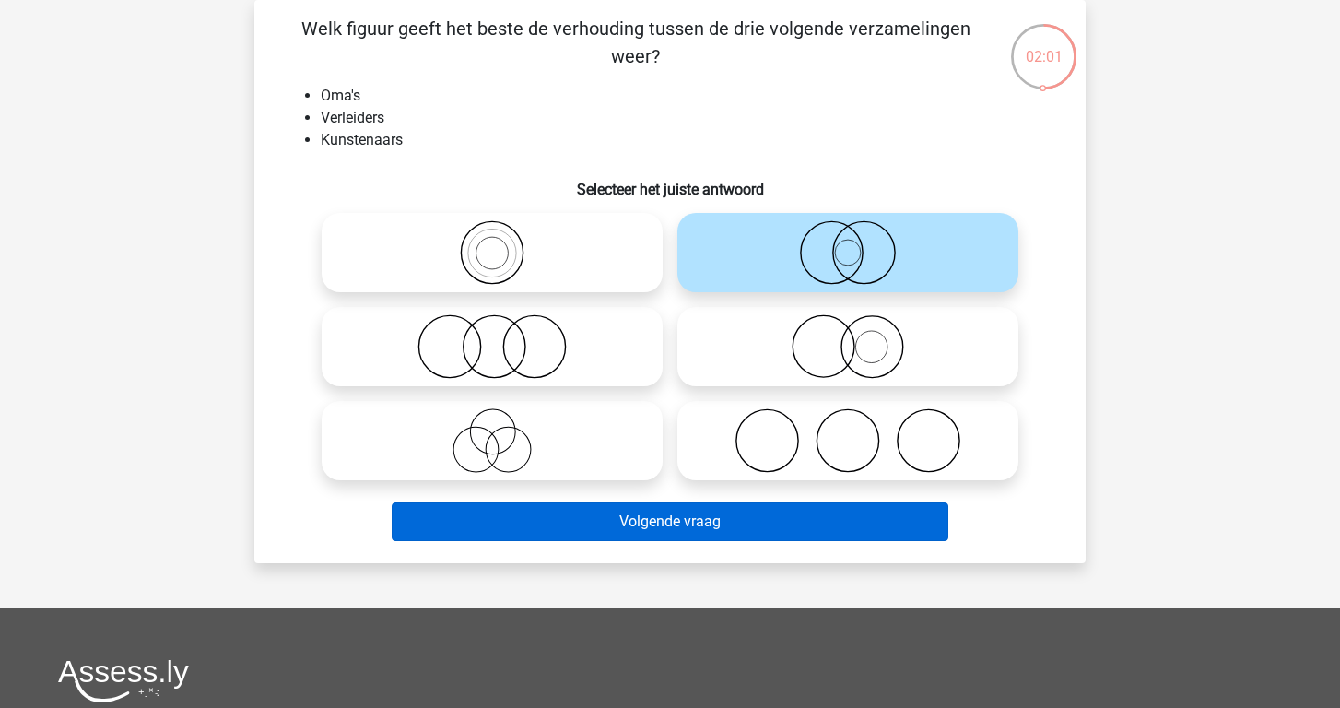
click at [786, 519] on button "Volgende vraag" at bounding box center [670, 521] width 557 height 39
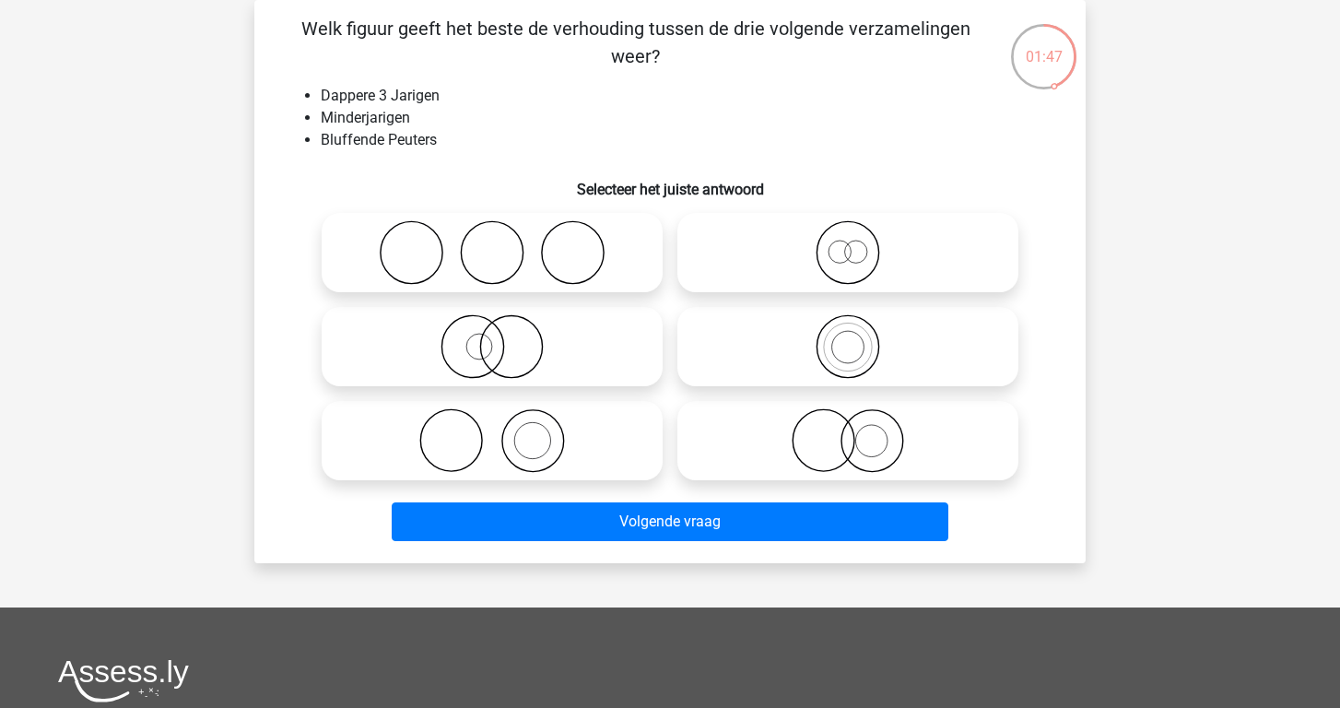
click at [858, 265] on icon at bounding box center [848, 252] width 326 height 64
click at [858, 243] on input "radio" at bounding box center [854, 237] width 12 height 12
radio input "true"
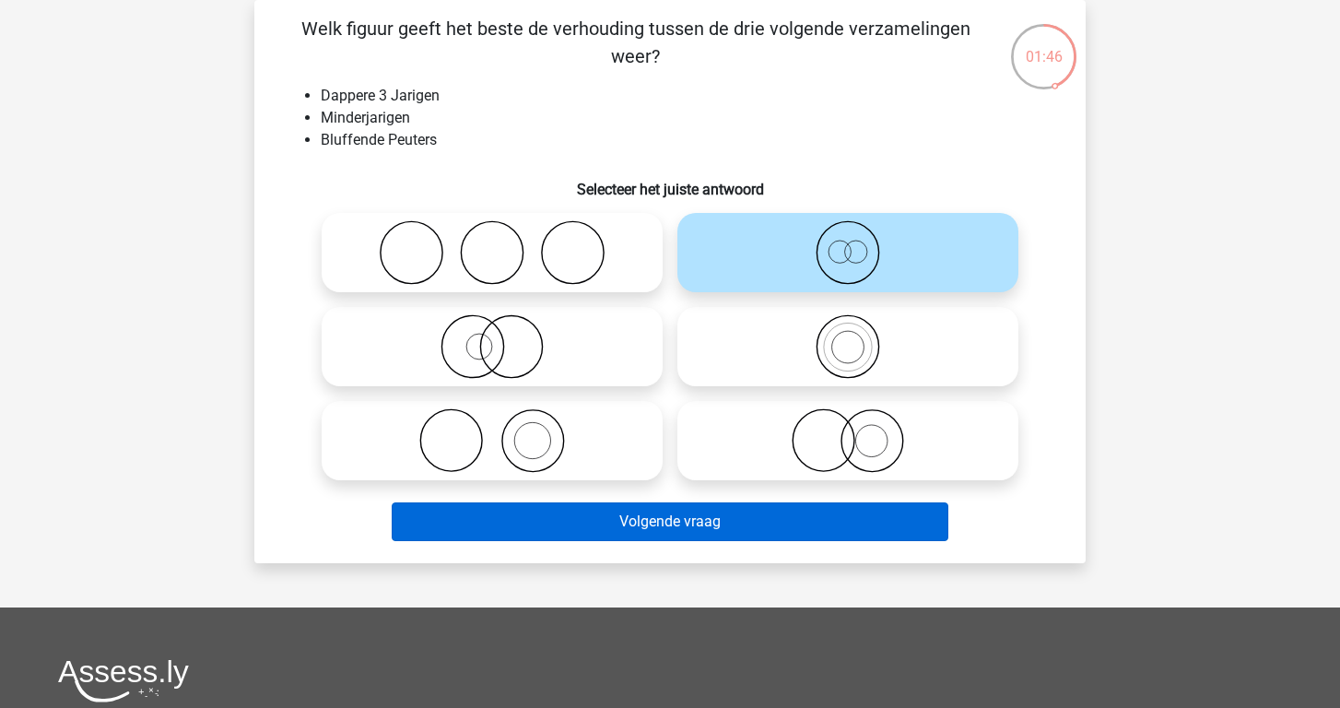
click at [823, 527] on button "Volgende vraag" at bounding box center [670, 521] width 557 height 39
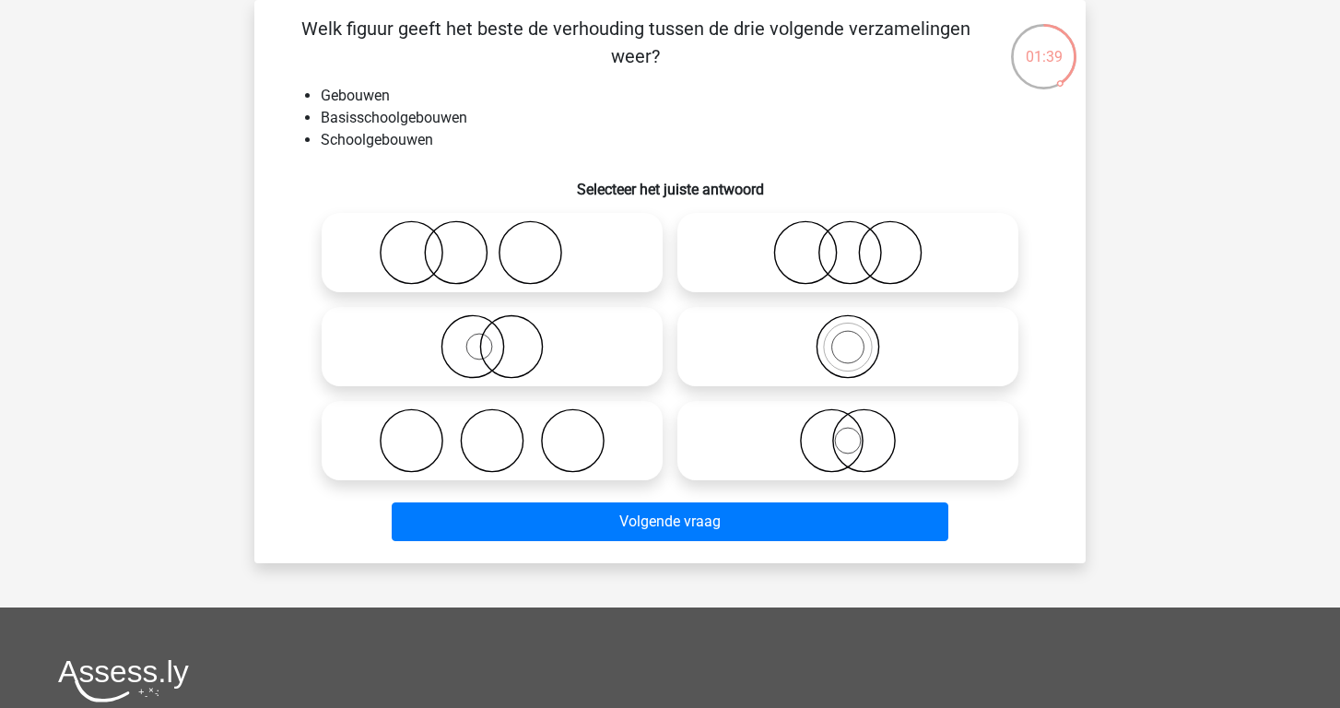
click at [833, 355] on icon at bounding box center [848, 346] width 326 height 64
click at [848, 337] on input "radio" at bounding box center [854, 331] width 12 height 12
radio input "true"
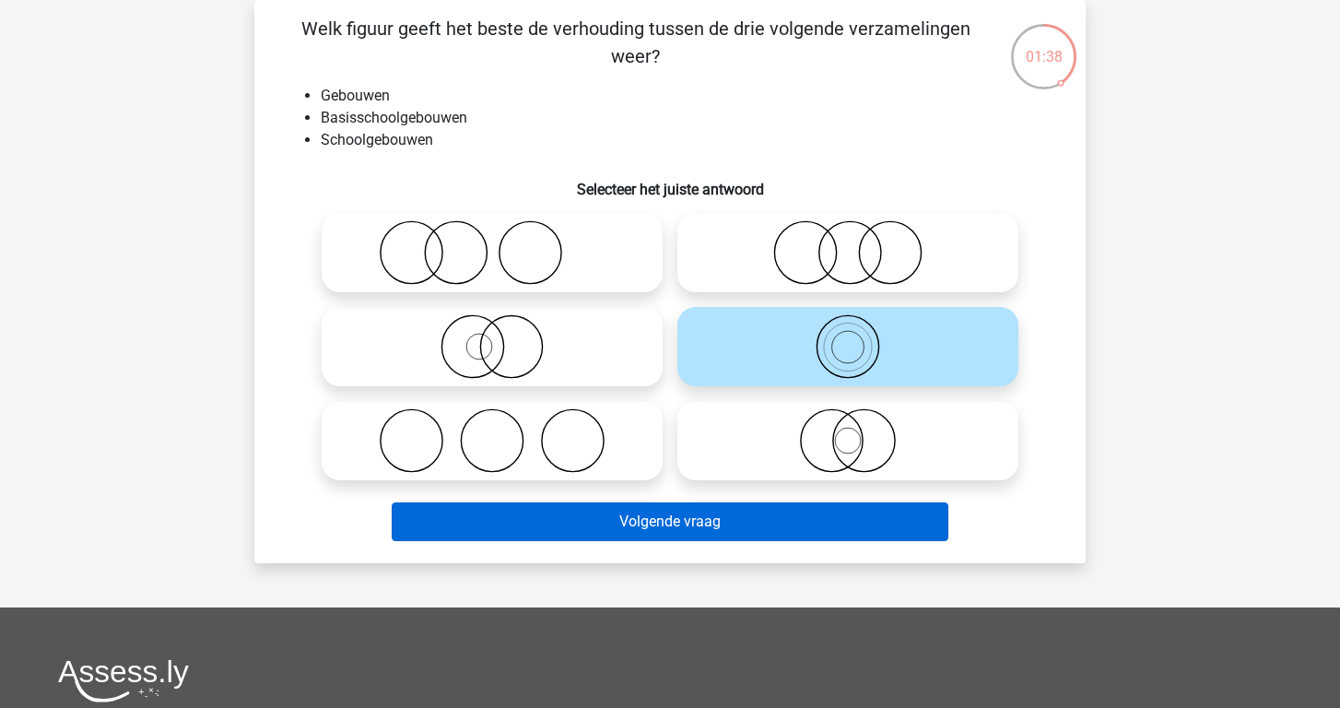
click at [757, 535] on button "Volgende vraag" at bounding box center [670, 521] width 557 height 39
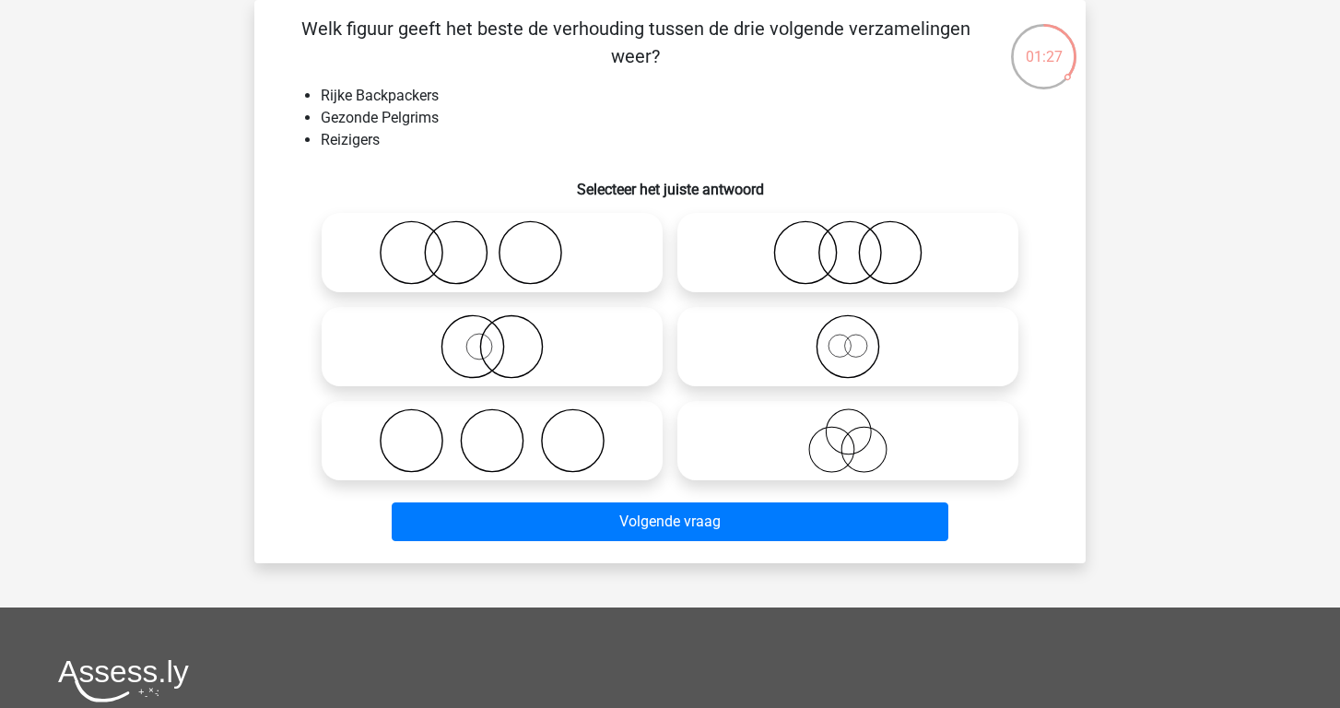
click at [853, 331] on input "radio" at bounding box center [854, 331] width 12 height 12
radio input "true"
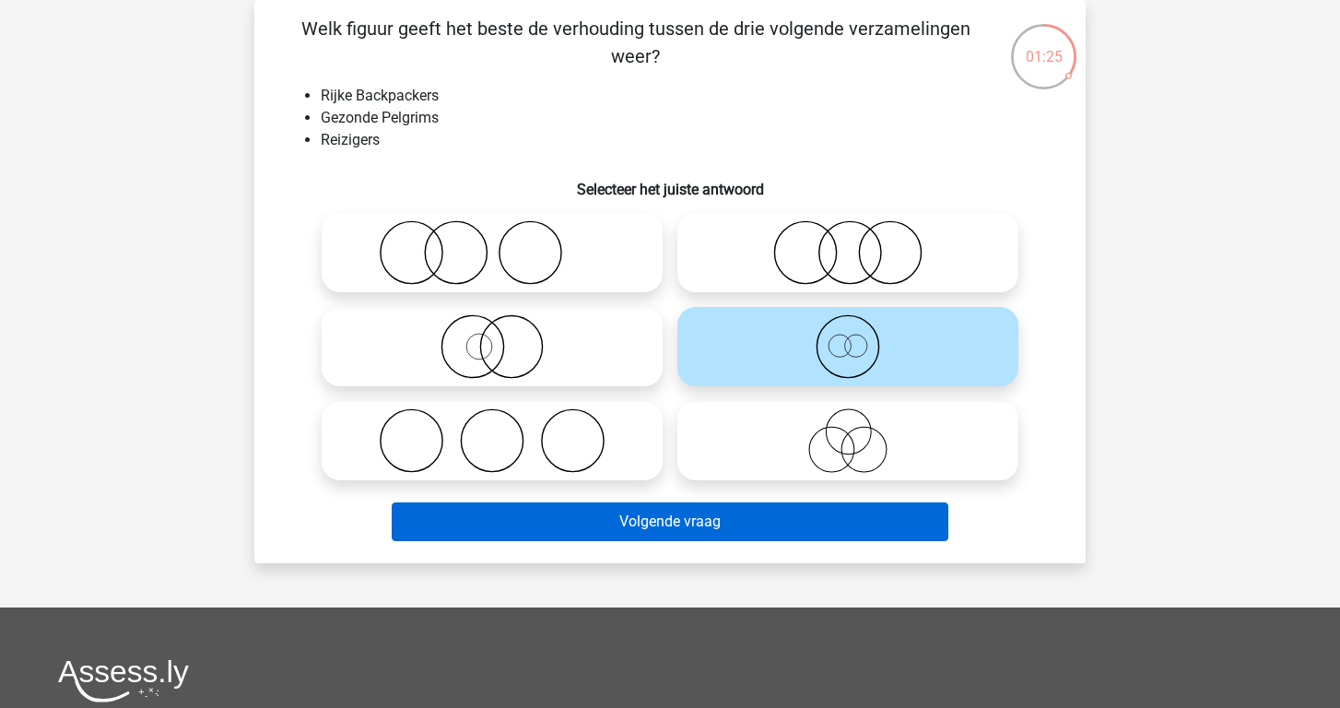
click at [782, 534] on button "Volgende vraag" at bounding box center [670, 521] width 557 height 39
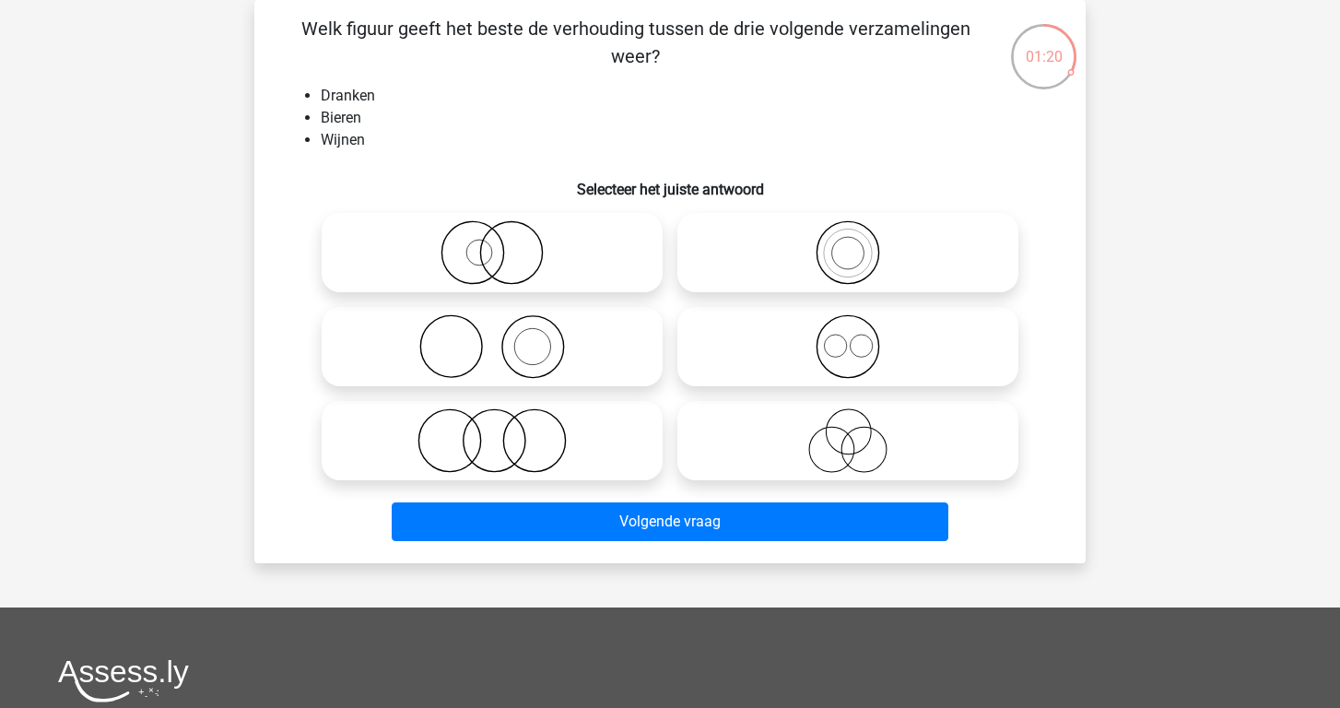
click at [846, 358] on icon at bounding box center [848, 346] width 326 height 64
click at [848, 337] on input "radio" at bounding box center [854, 331] width 12 height 12
radio input "true"
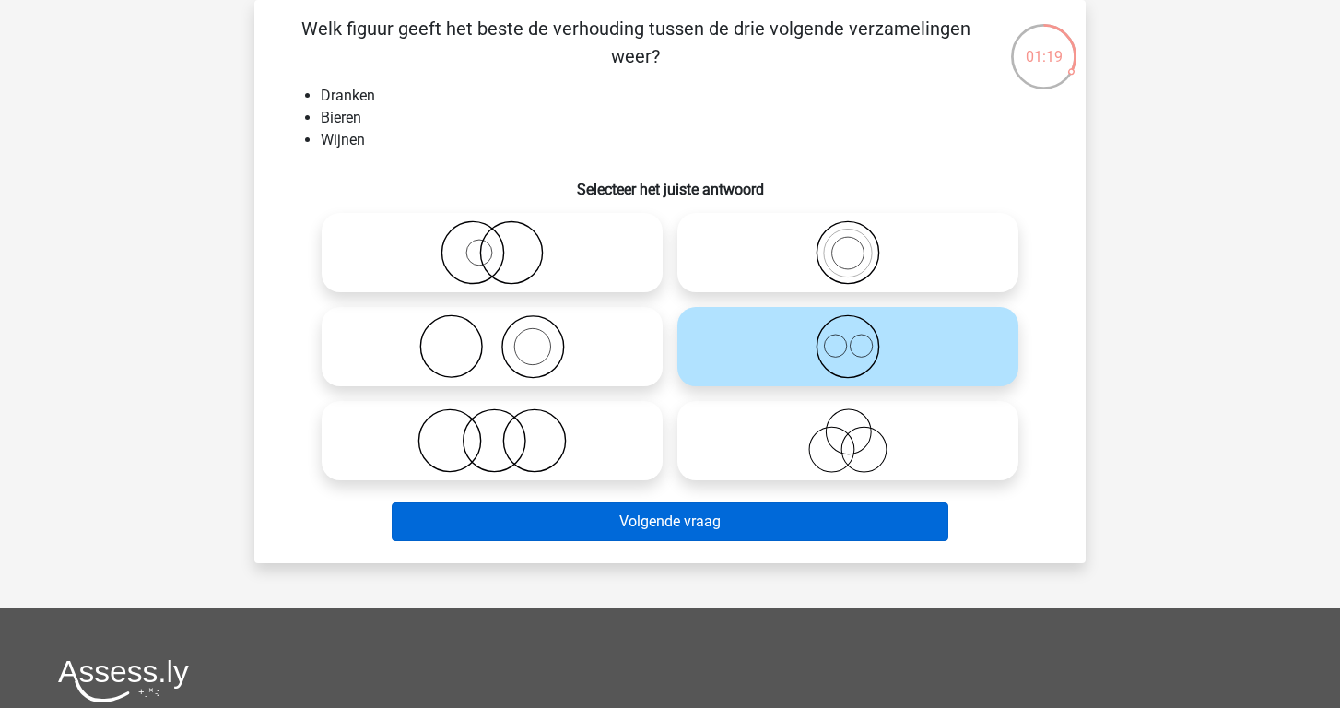
click at [808, 506] on button "Volgende vraag" at bounding box center [670, 521] width 557 height 39
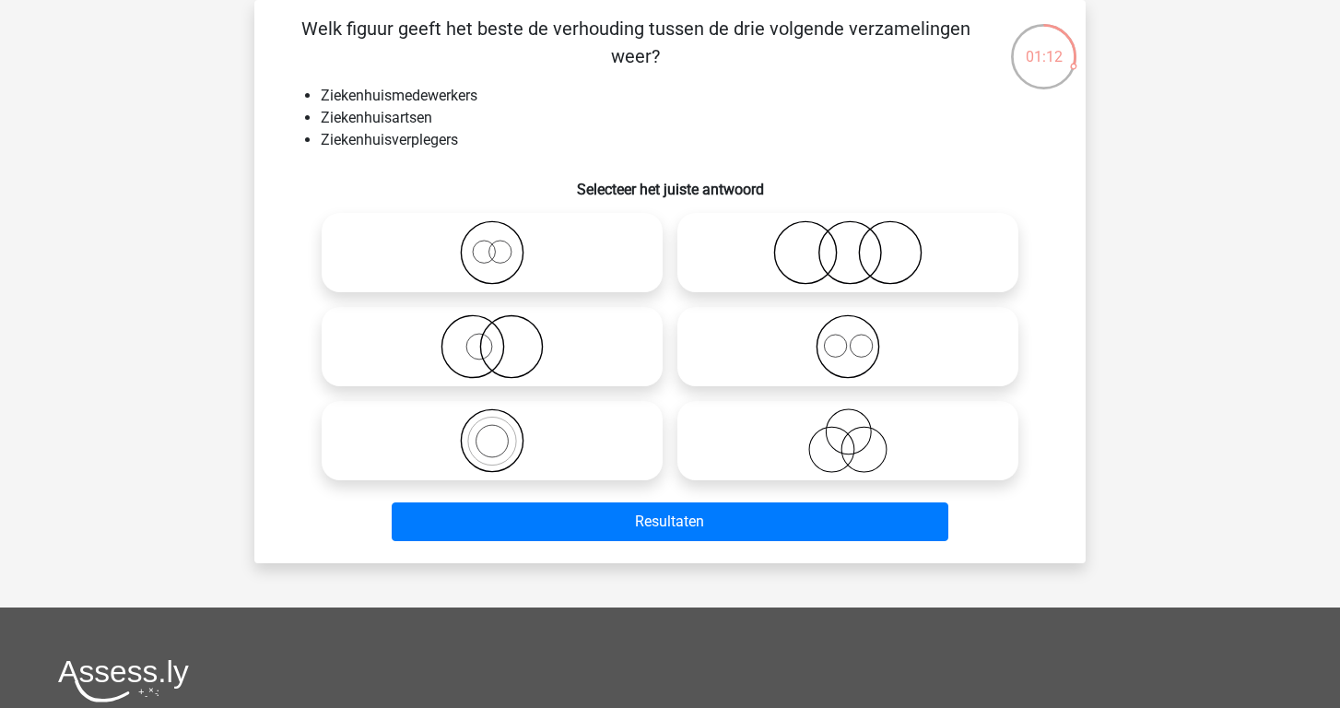
click at [795, 341] on icon at bounding box center [848, 346] width 326 height 64
click at [848, 337] on input "radio" at bounding box center [854, 331] width 12 height 12
radio input "true"
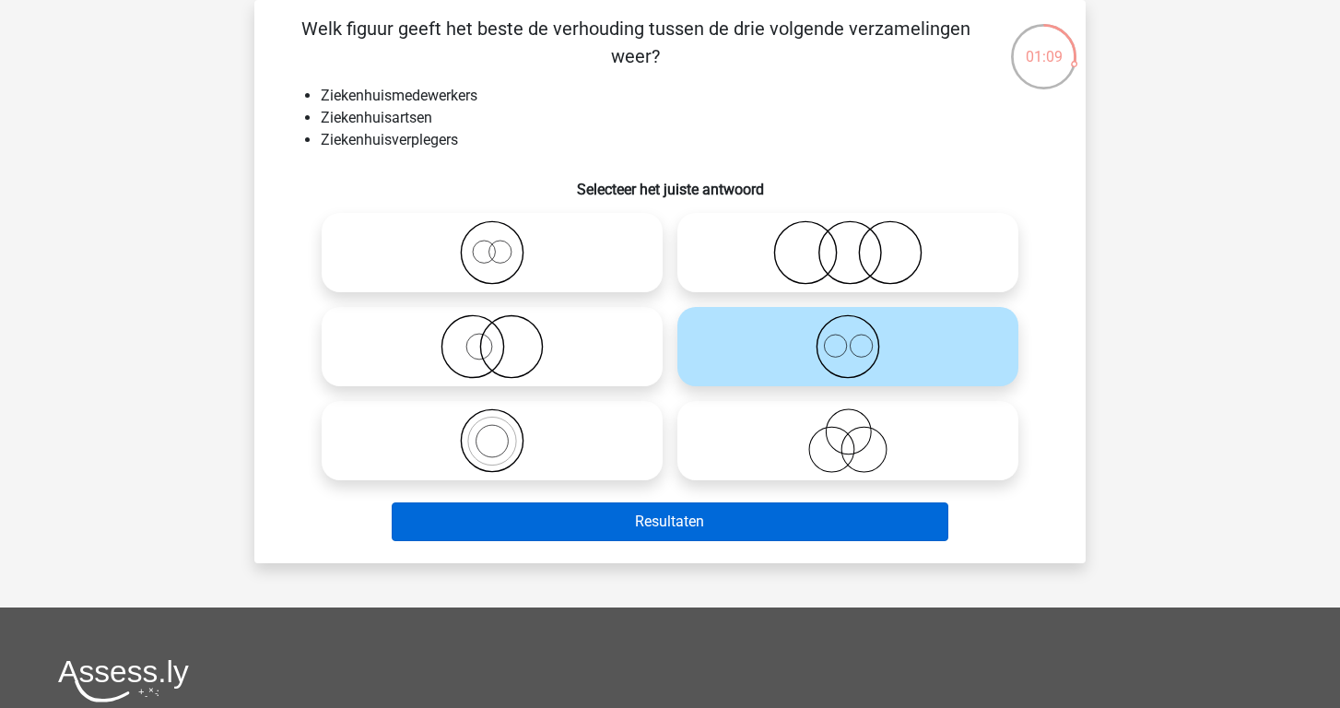
click at [769, 518] on button "Resultaten" at bounding box center [670, 521] width 557 height 39
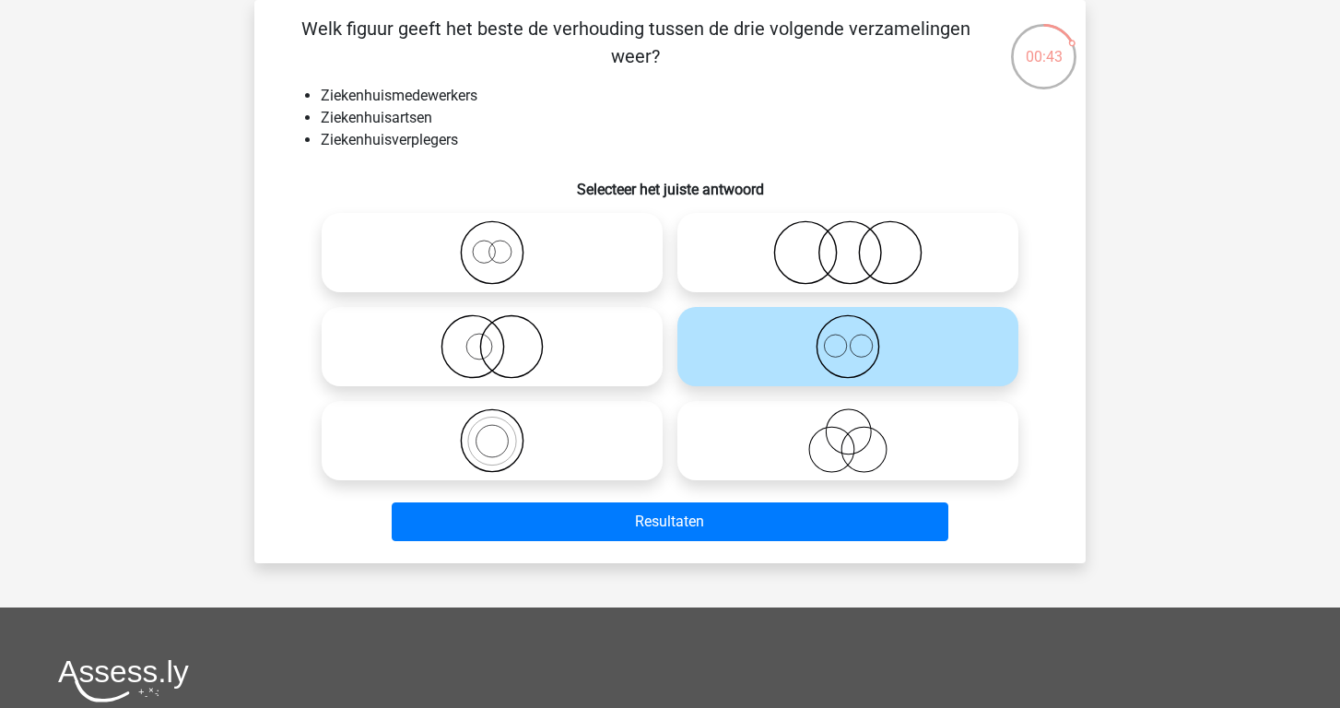
scroll to position [155, 0]
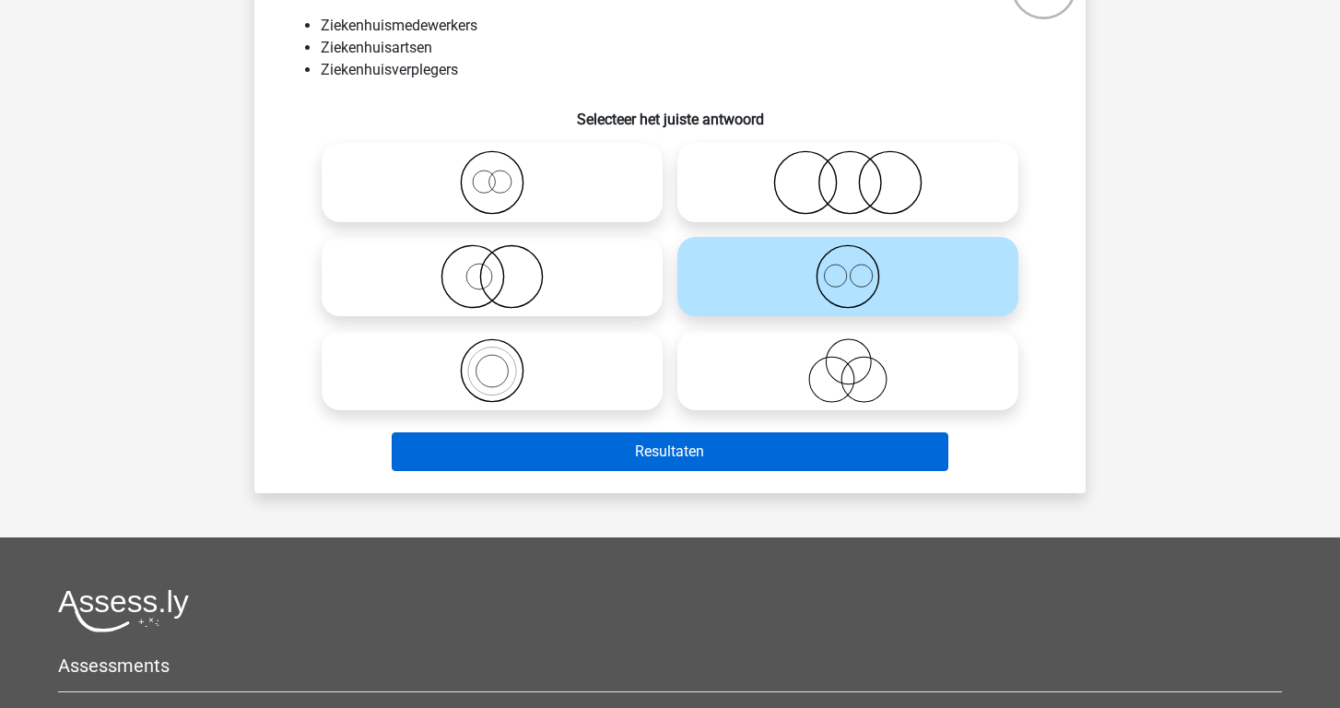
click at [776, 451] on button "Resultaten" at bounding box center [670, 451] width 557 height 39
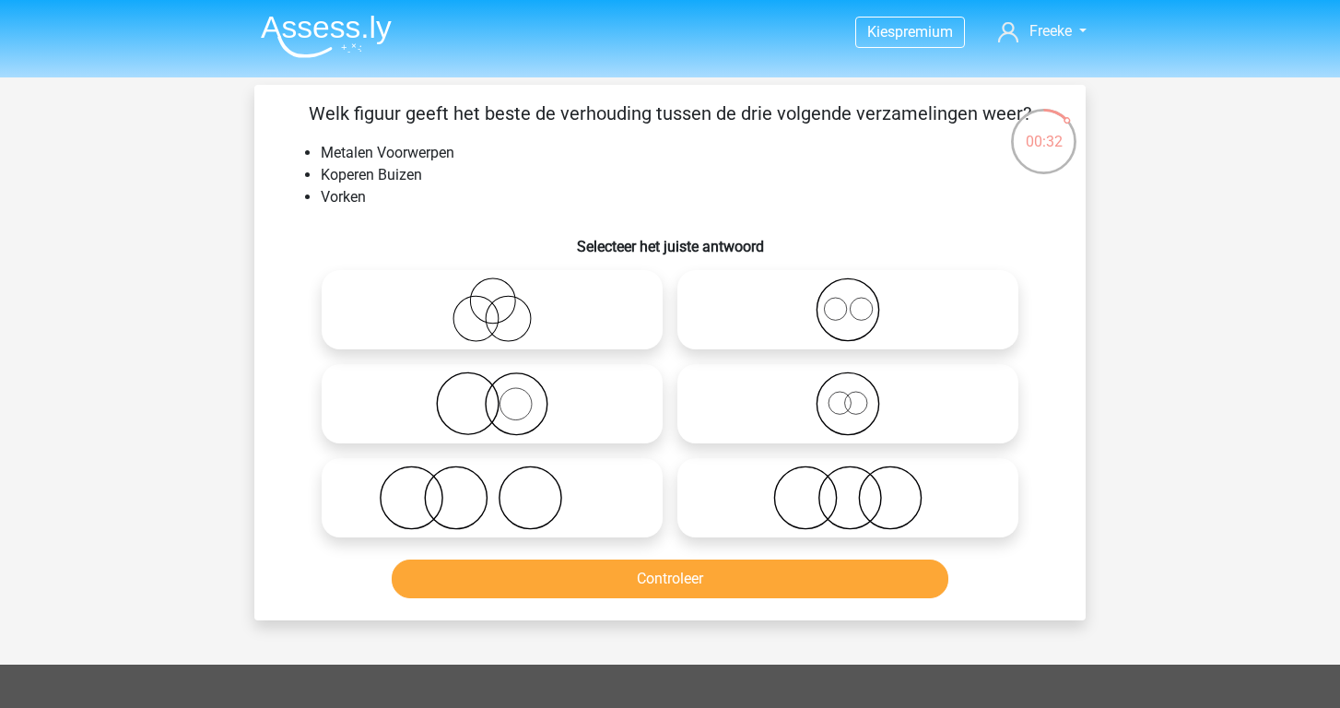
scroll to position [0, 0]
click at [944, 30] on span "premium" at bounding box center [924, 32] width 58 height 18
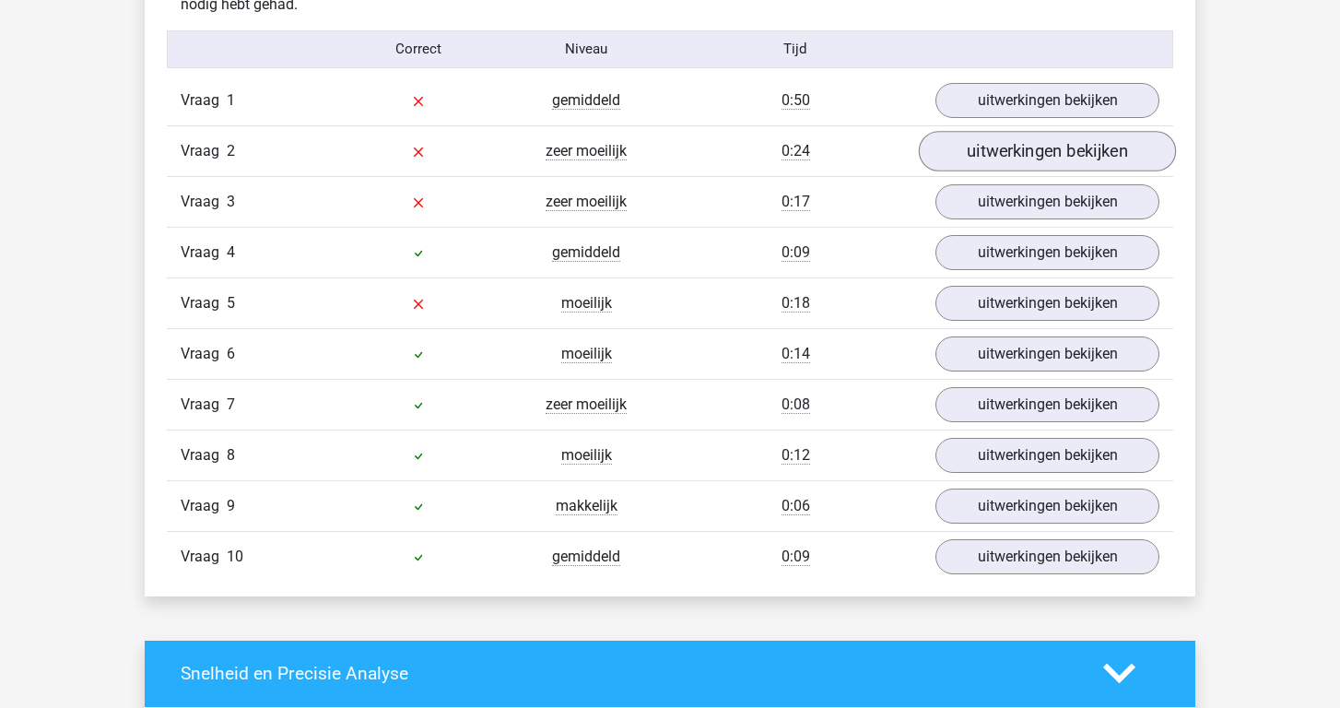
scroll to position [1523, 0]
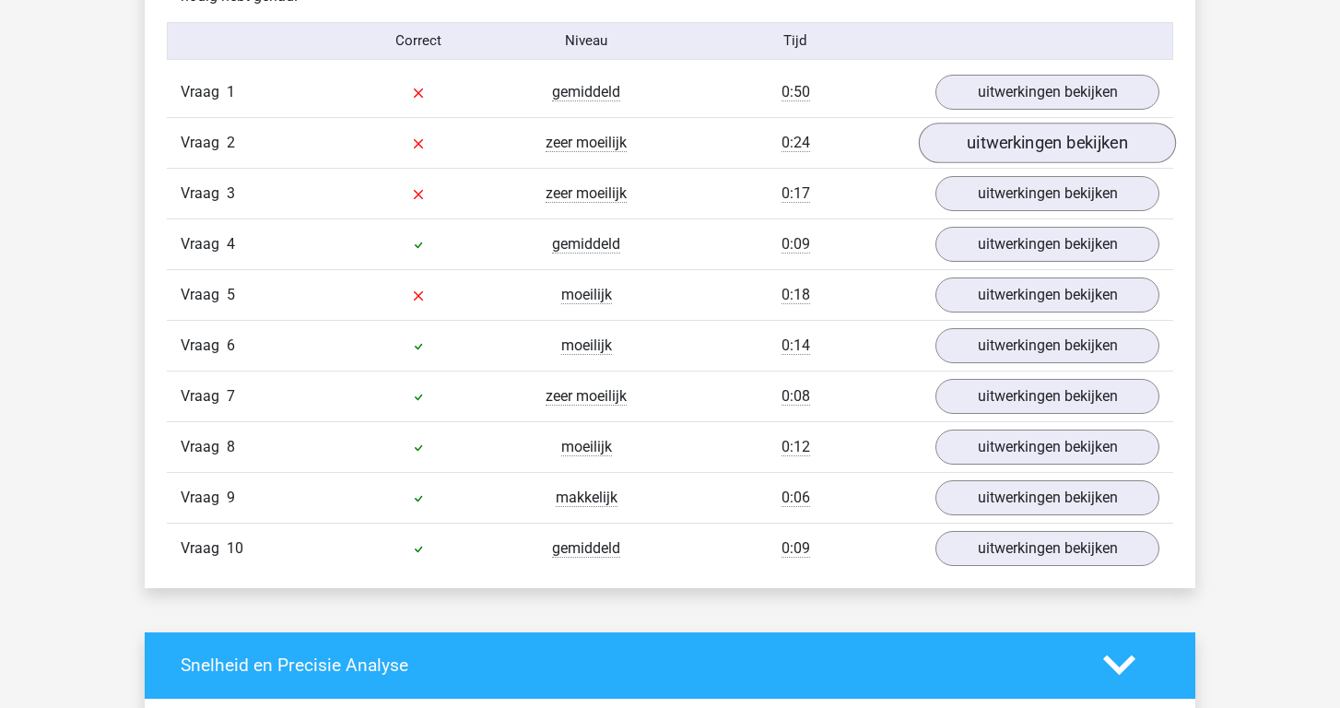
click at [1043, 152] on link "uitwerkingen bekijken" at bounding box center [1047, 143] width 257 height 41
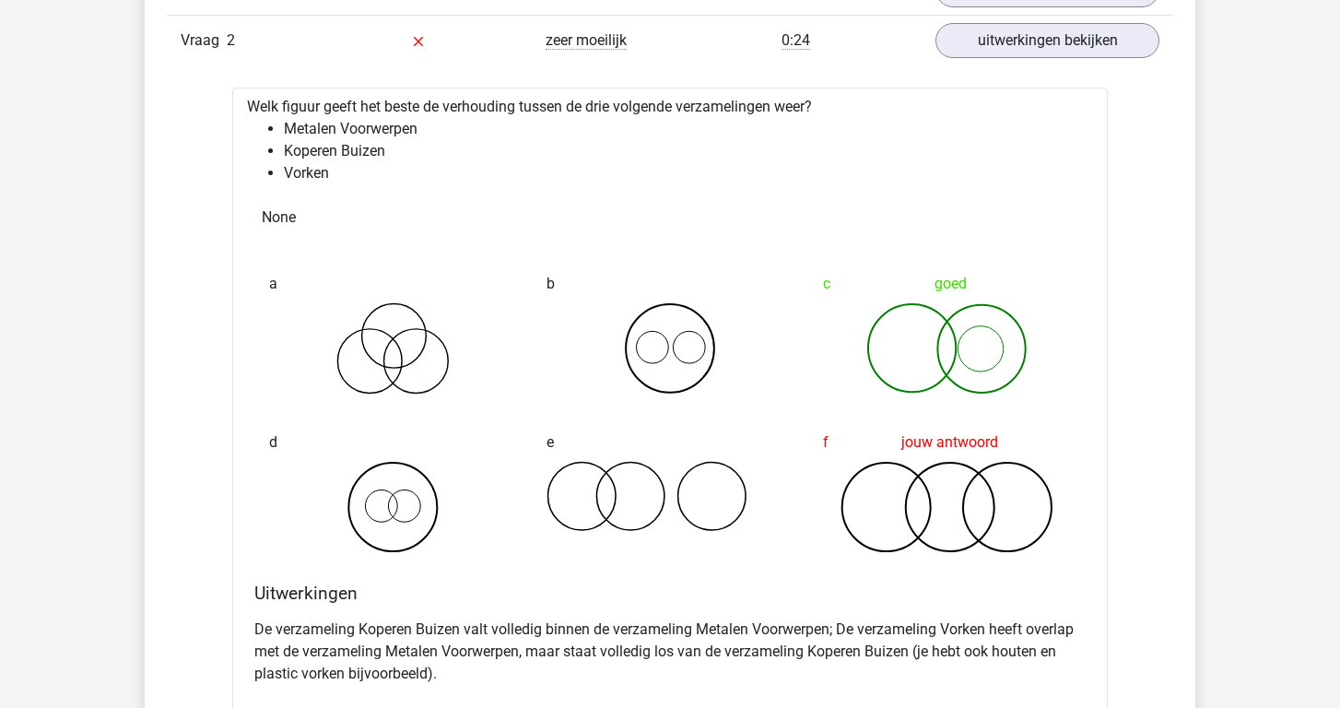
scroll to position [1626, 0]
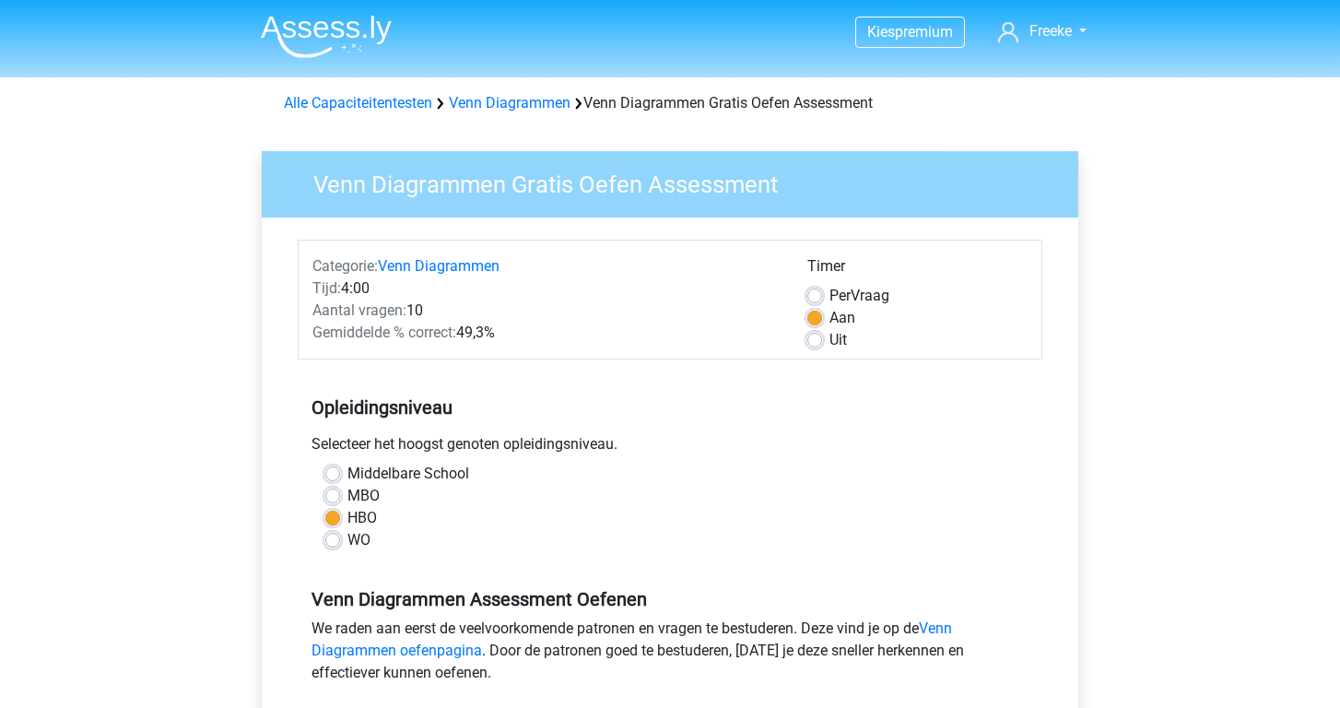
scroll to position [597, 0]
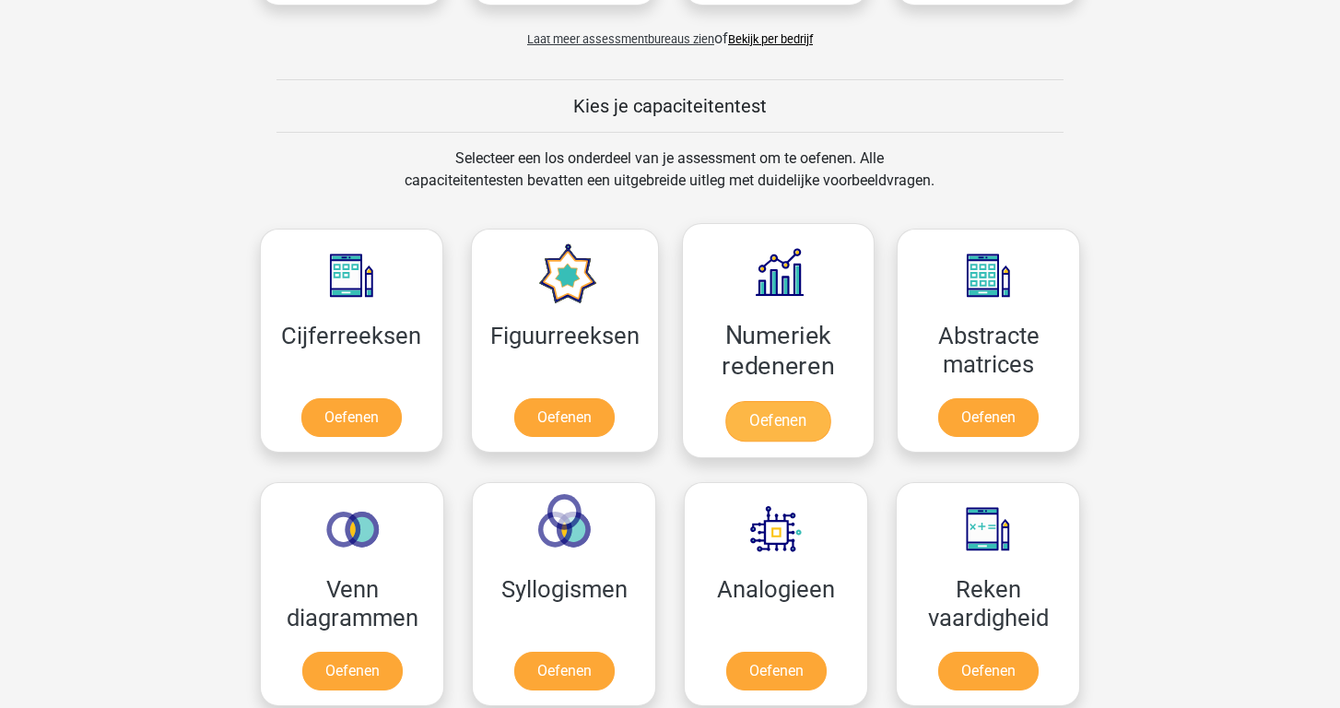
scroll to position [1121, 0]
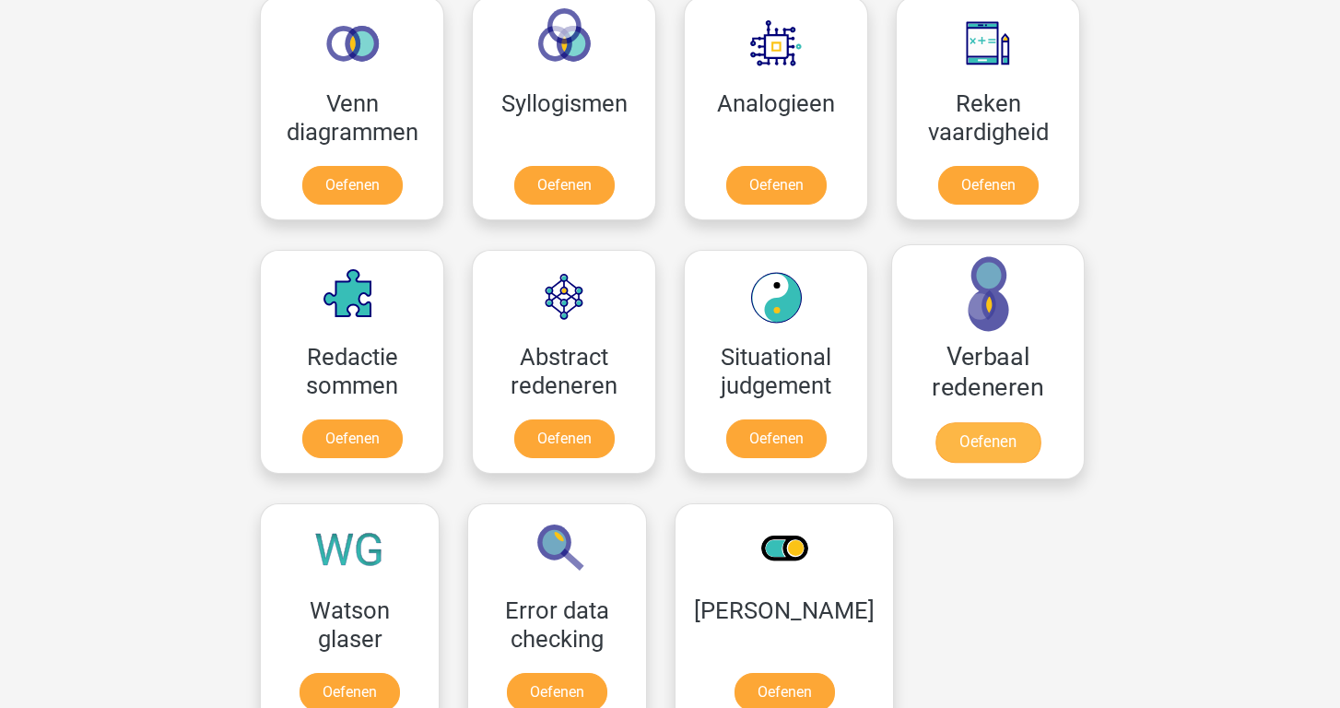
click at [976, 422] on link "Oefenen" at bounding box center [987, 442] width 105 height 41
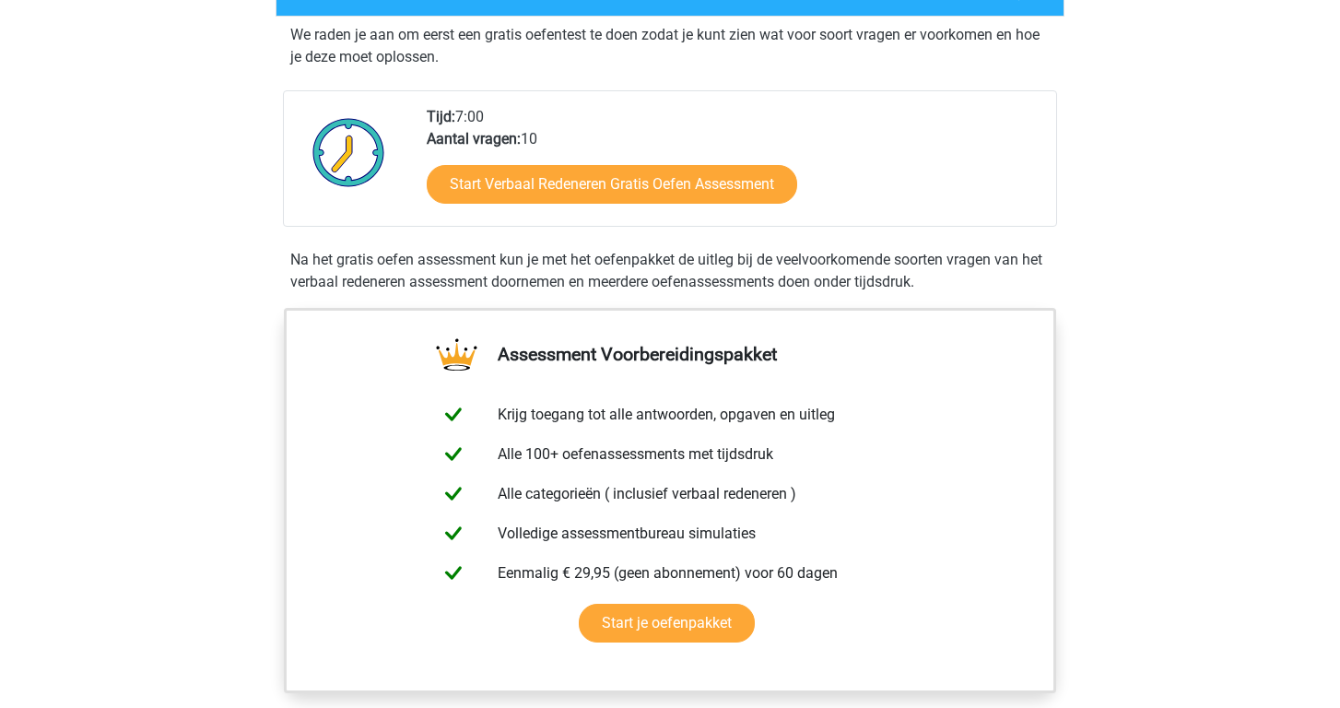
scroll to position [338, 0]
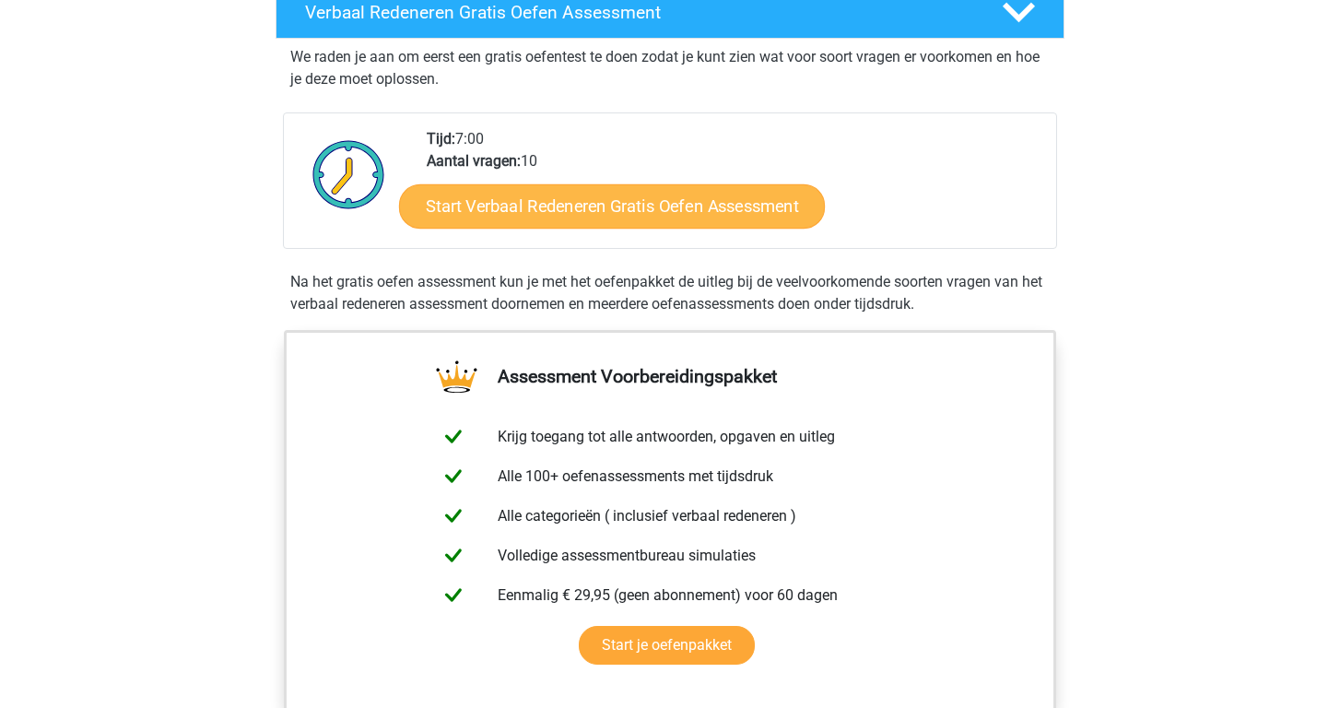
click at [603, 212] on link "Start Verbaal Redeneren Gratis Oefen Assessment" at bounding box center [612, 206] width 426 height 44
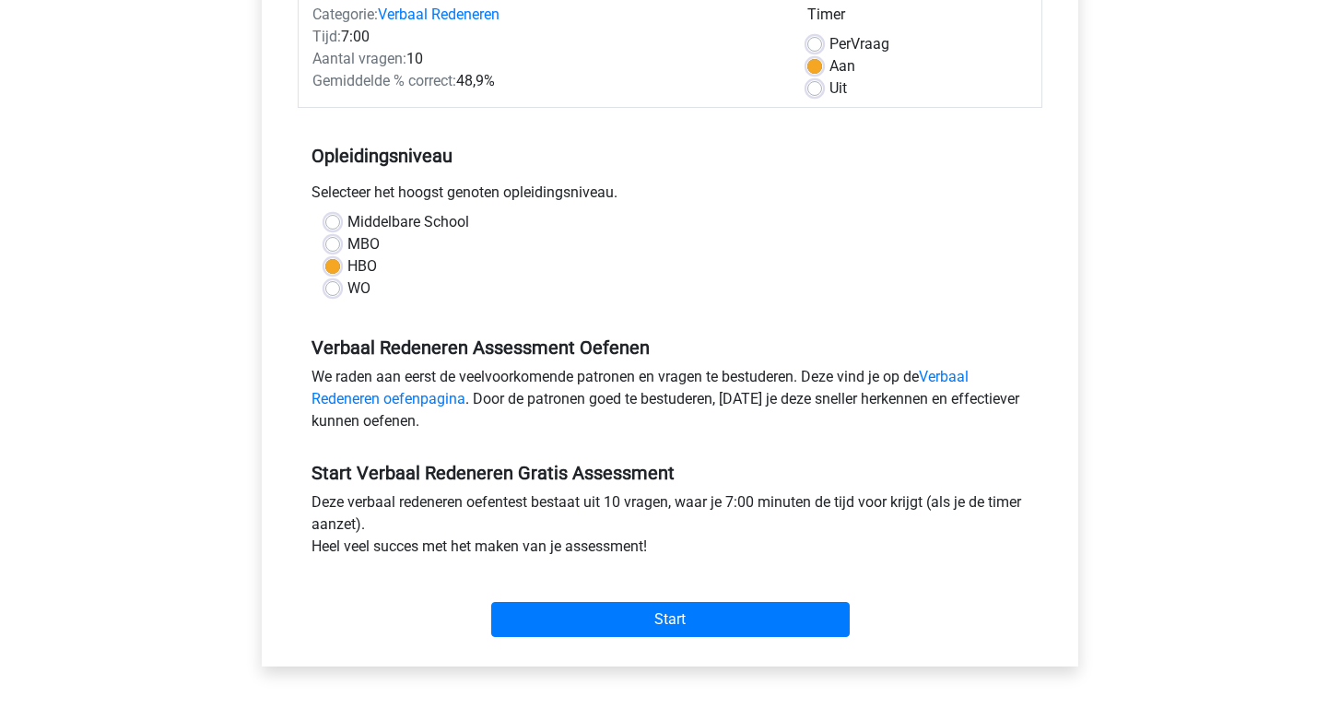
scroll to position [338, 0]
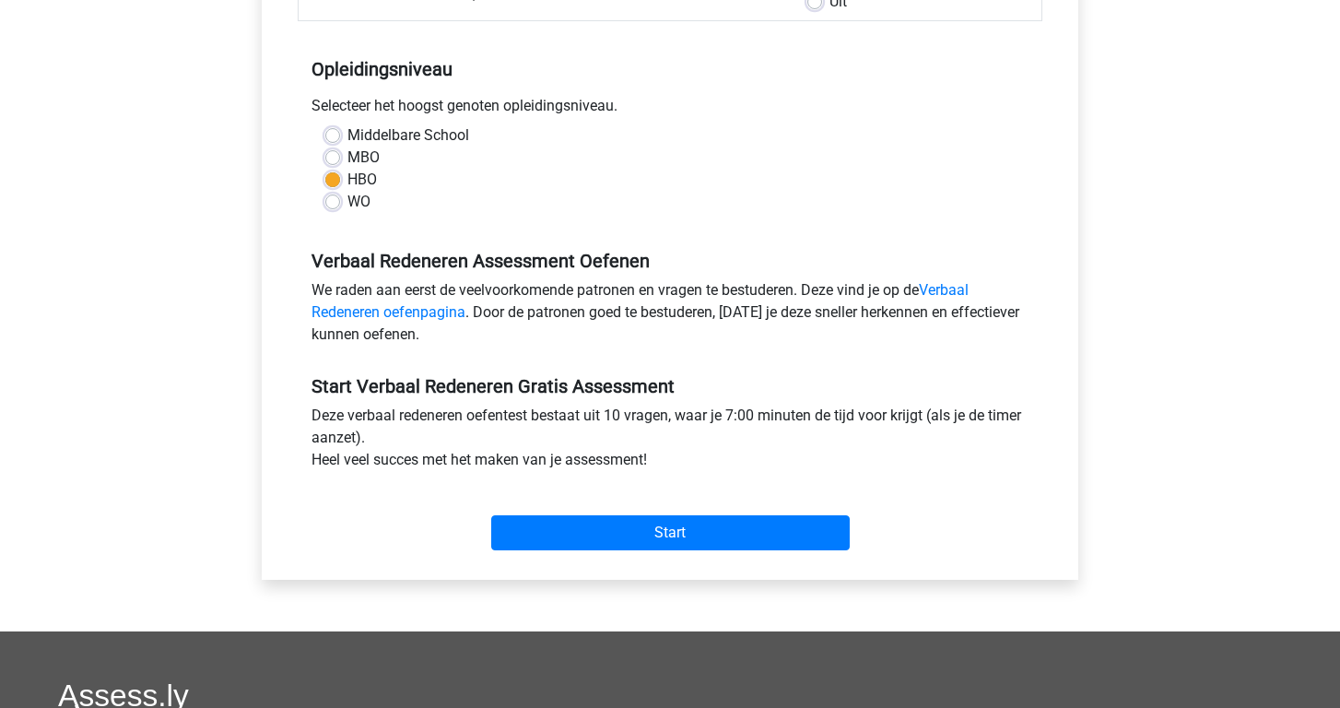
click at [352, 203] on label "WO" at bounding box center [358, 202] width 23 height 22
click at [340, 203] on input "WO" at bounding box center [332, 200] width 15 height 18
radio input "true"
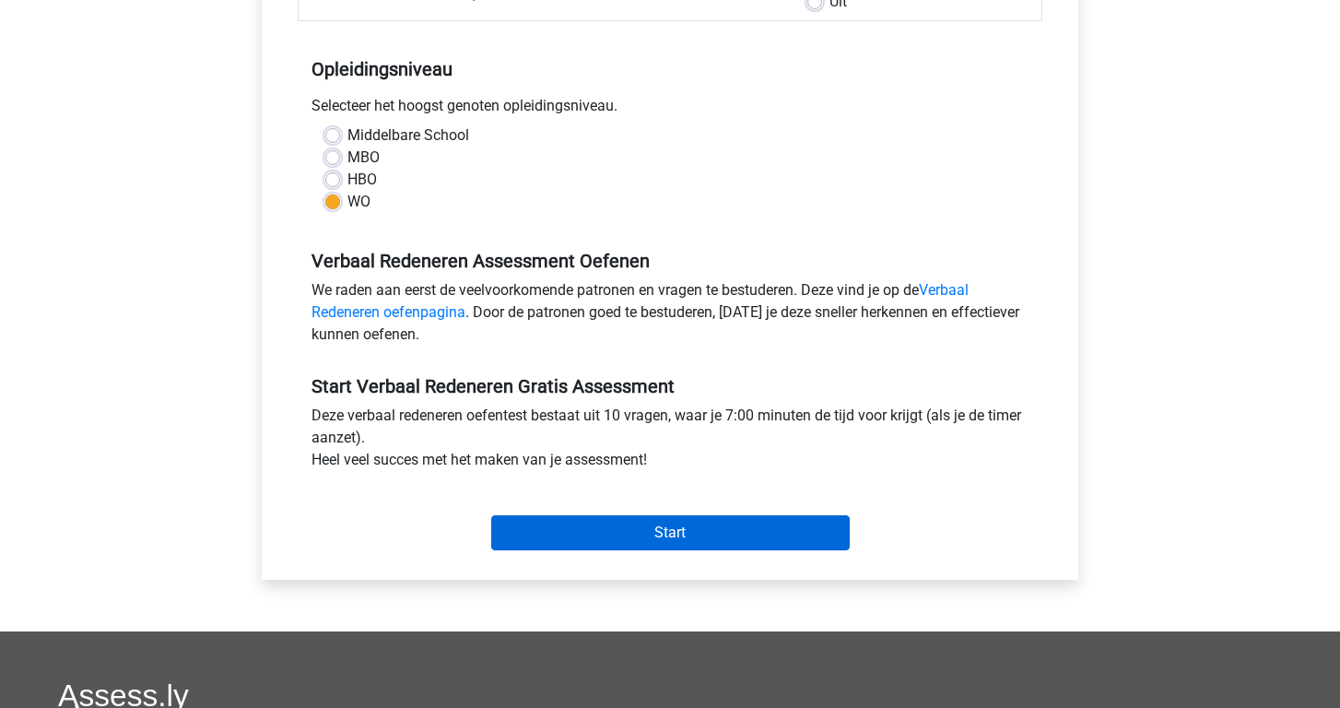
click at [536, 526] on input "Start" at bounding box center [670, 532] width 358 height 35
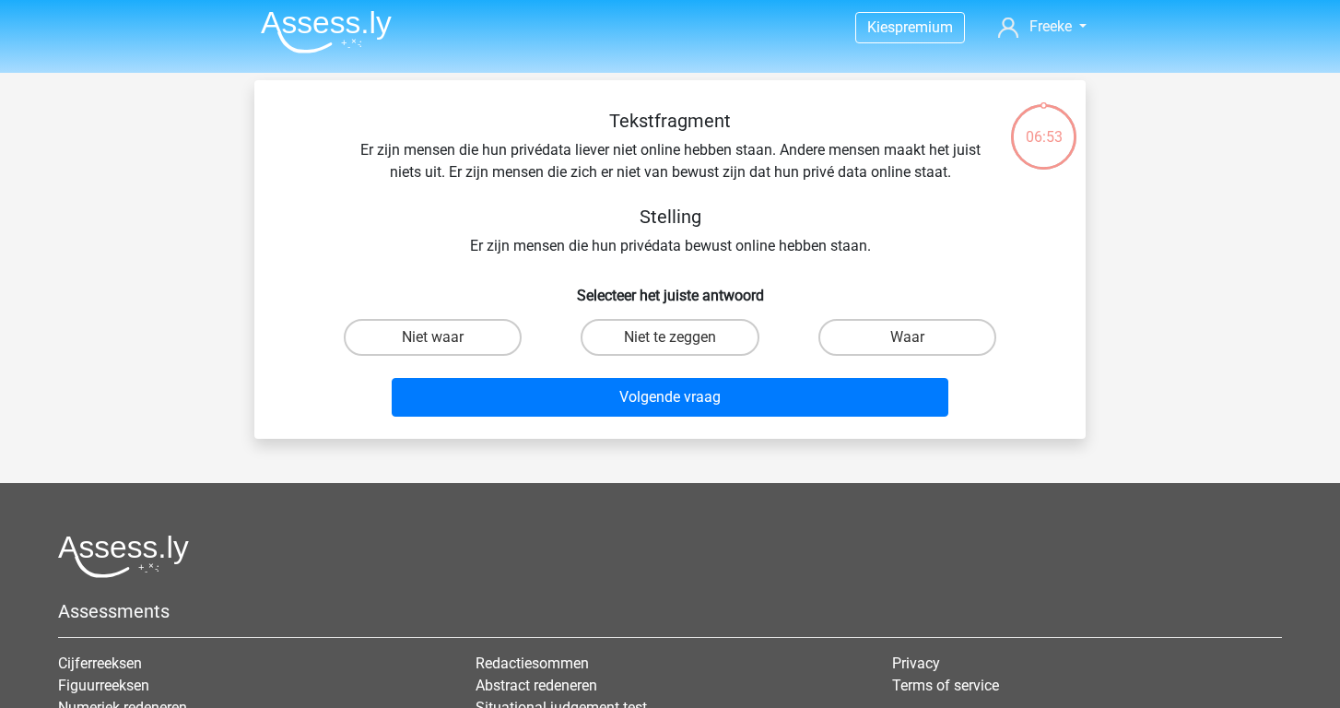
scroll to position [6, 0]
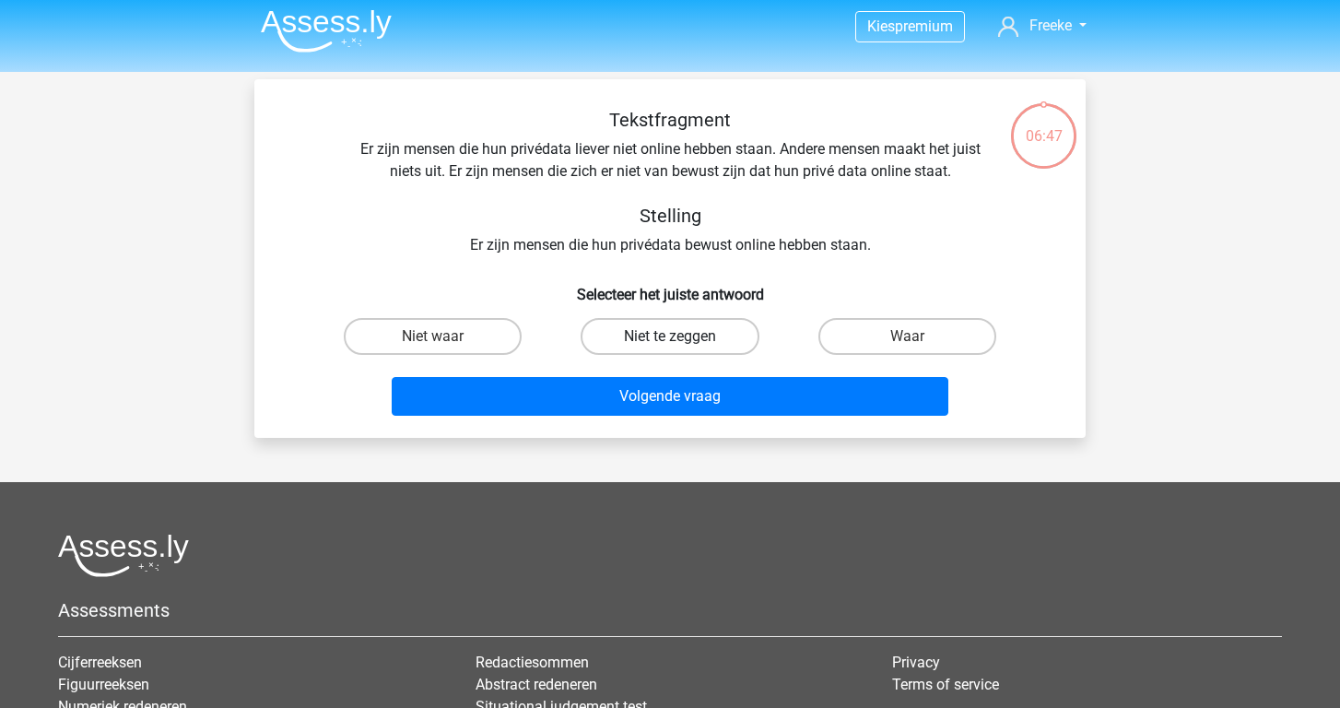
click at [588, 329] on label "Niet te zeggen" at bounding box center [669, 336] width 178 height 37
click at [670, 336] on input "Niet te zeggen" at bounding box center [676, 342] width 12 height 12
radio input "true"
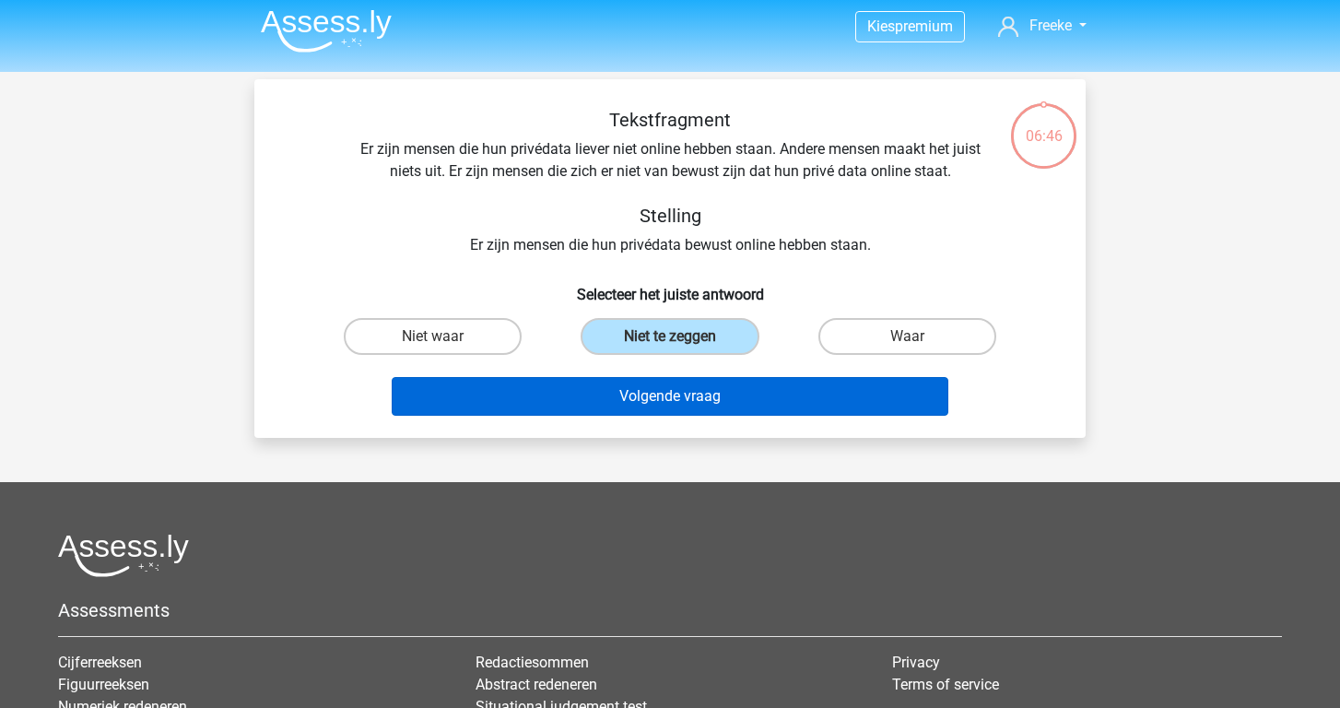
click at [598, 401] on button "Volgende vraag" at bounding box center [670, 396] width 557 height 39
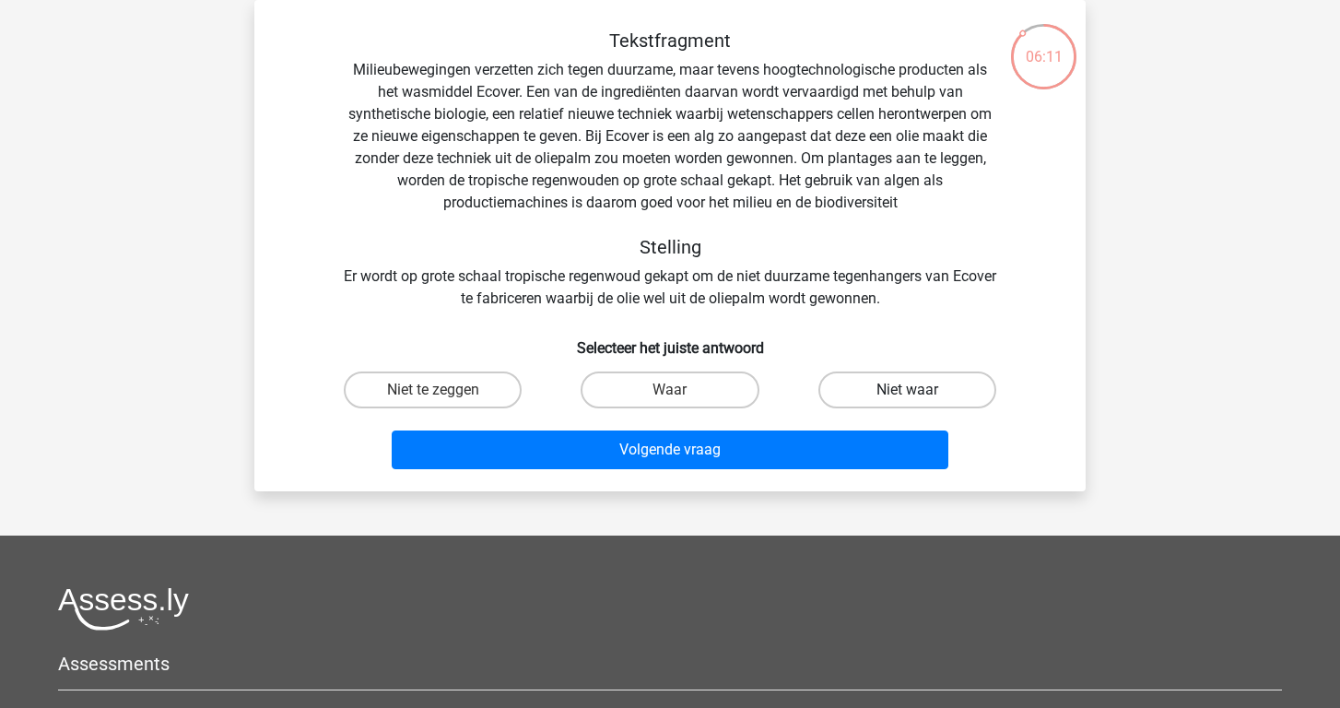
click at [941, 387] on label "Niet waar" at bounding box center [907, 389] width 178 height 37
click at [919, 390] on input "Niet waar" at bounding box center [913, 396] width 12 height 12
radio input "true"
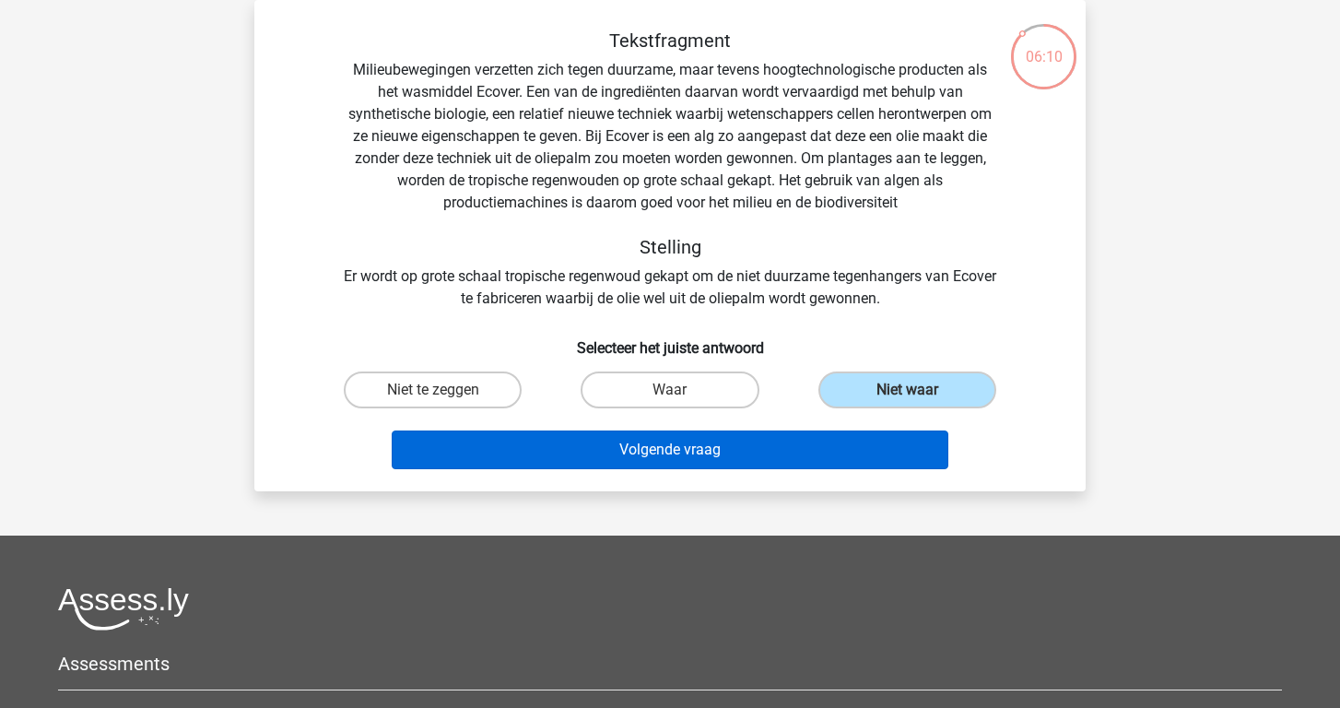
click at [860, 458] on button "Volgende vraag" at bounding box center [670, 449] width 557 height 39
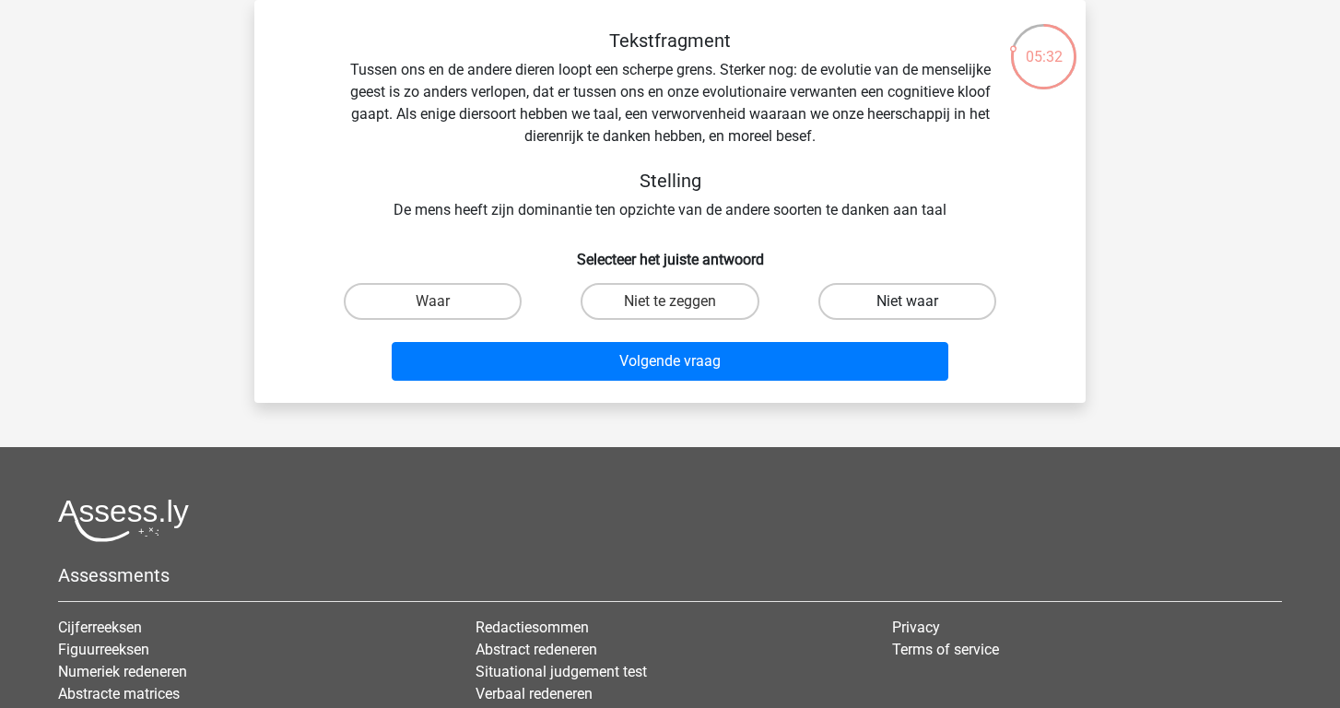
click at [862, 301] on label "Niet waar" at bounding box center [907, 301] width 178 height 37
click at [907, 301] on input "Niet waar" at bounding box center [913, 307] width 12 height 12
radio input "true"
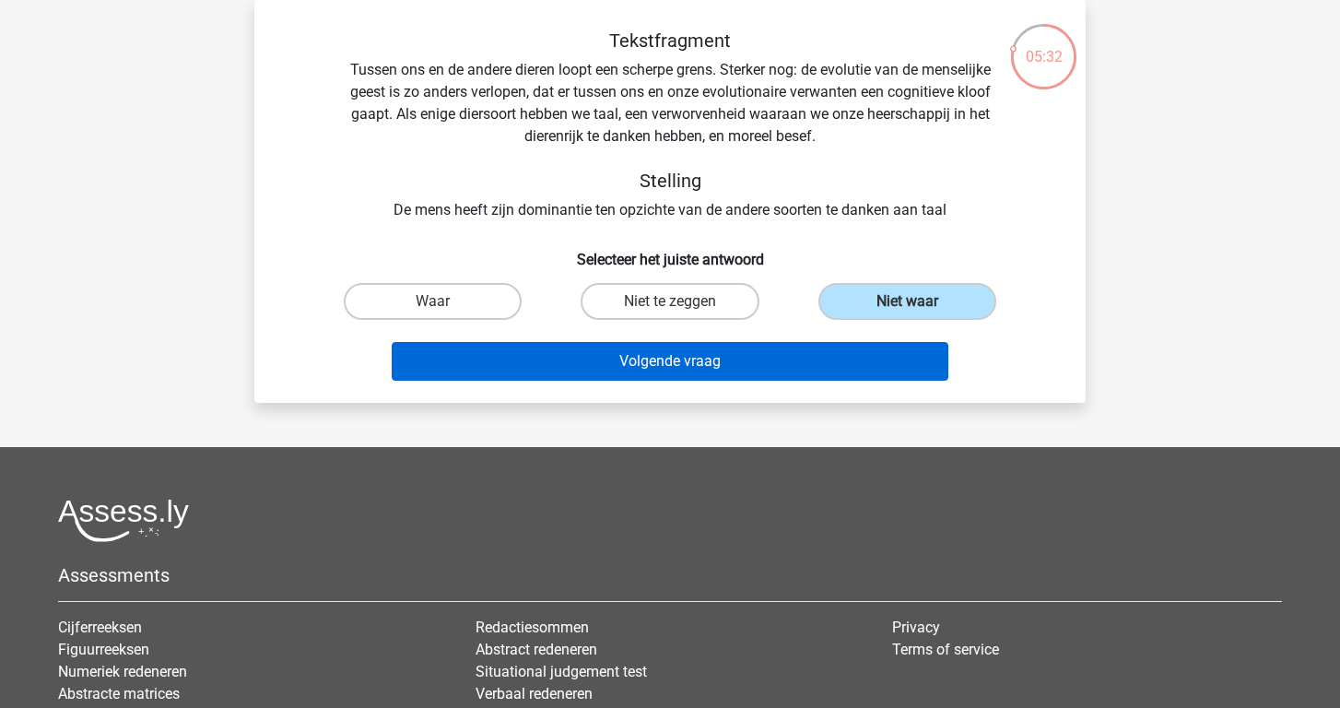
click at [837, 368] on button "Volgende vraag" at bounding box center [670, 361] width 557 height 39
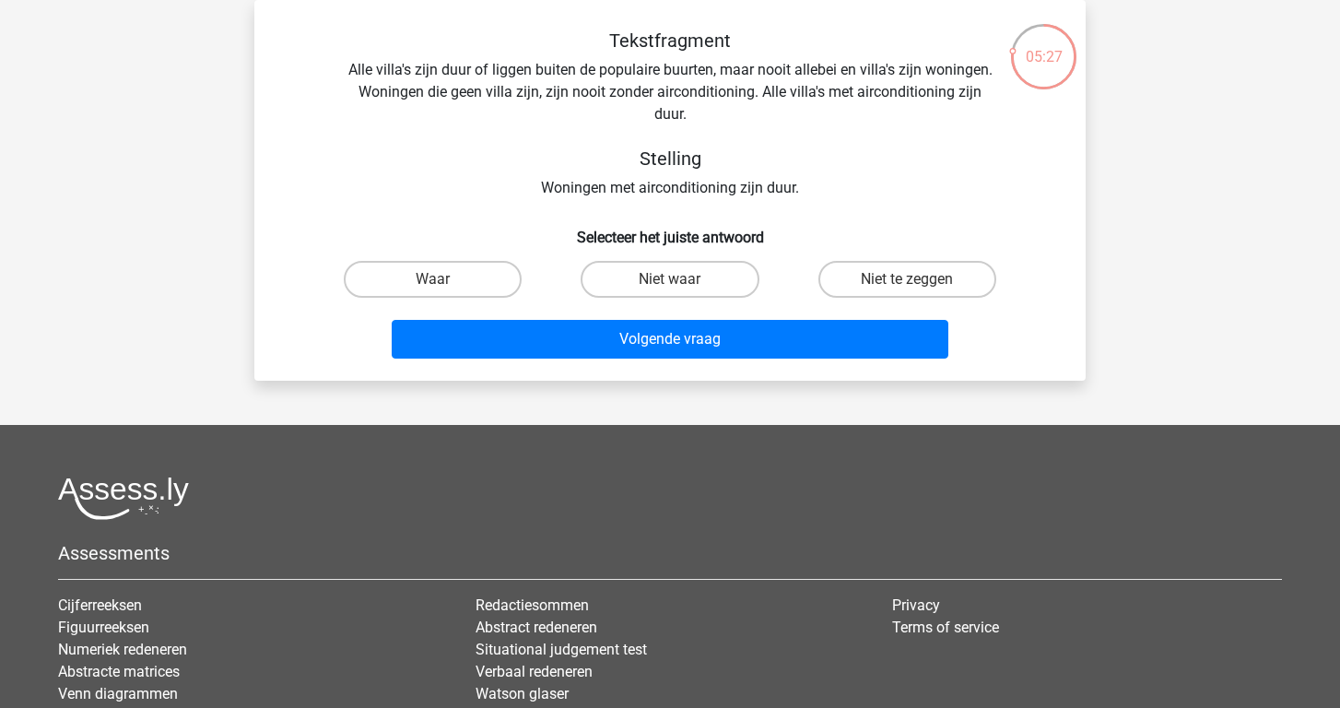
scroll to position [92, 0]
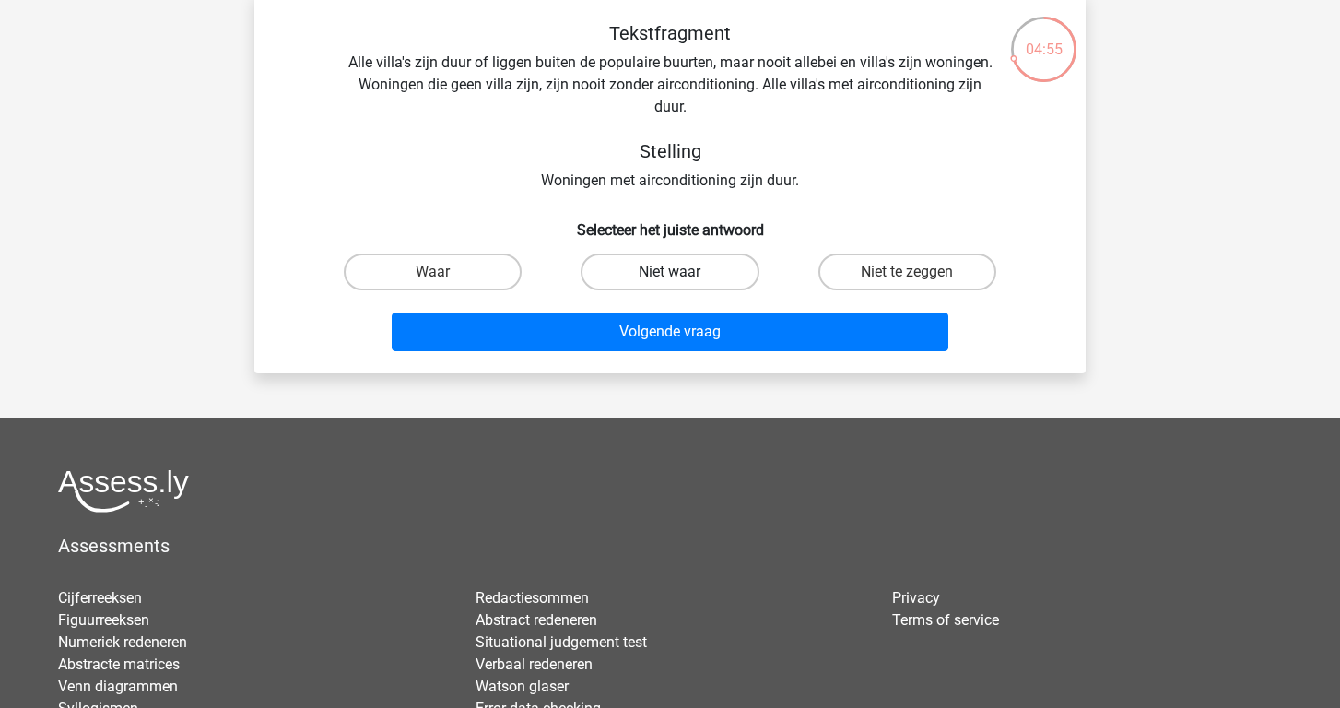
click at [632, 277] on label "Niet waar" at bounding box center [669, 271] width 178 height 37
click at [670, 277] on input "Niet waar" at bounding box center [676, 278] width 12 height 12
radio input "true"
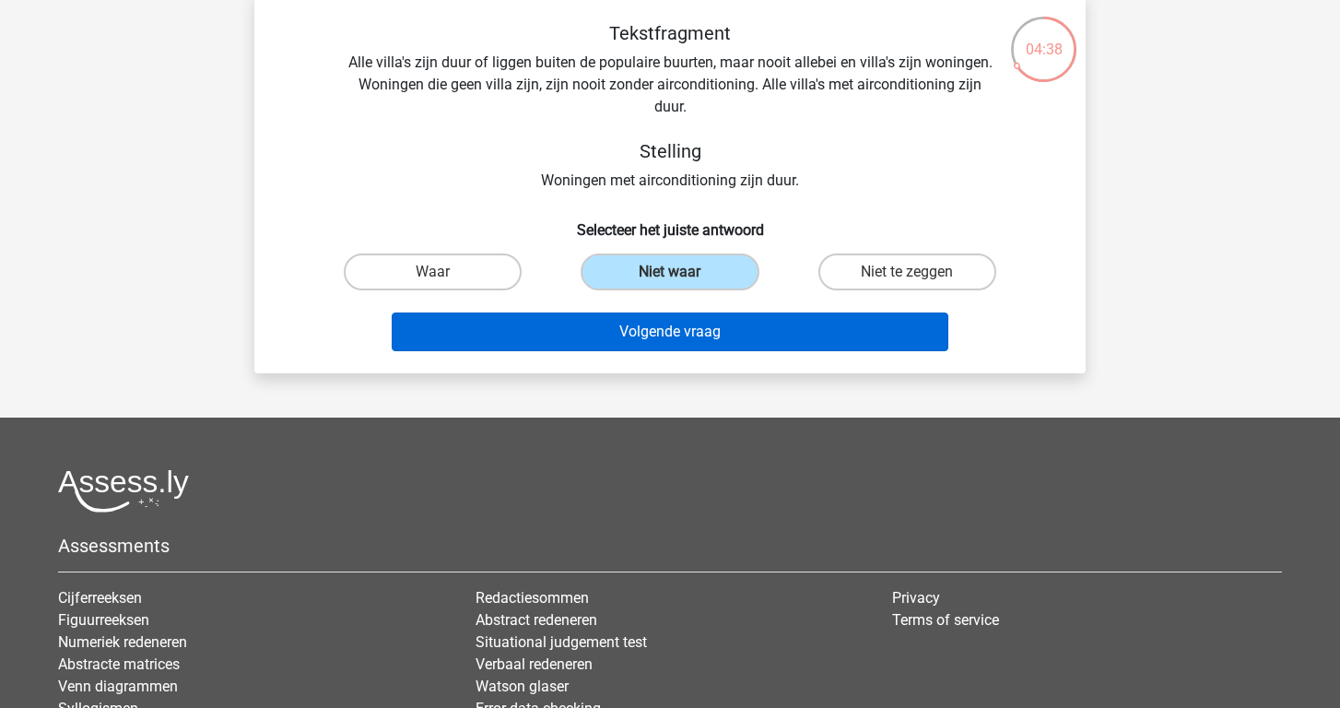
click at [628, 340] on button "Volgende vraag" at bounding box center [670, 331] width 557 height 39
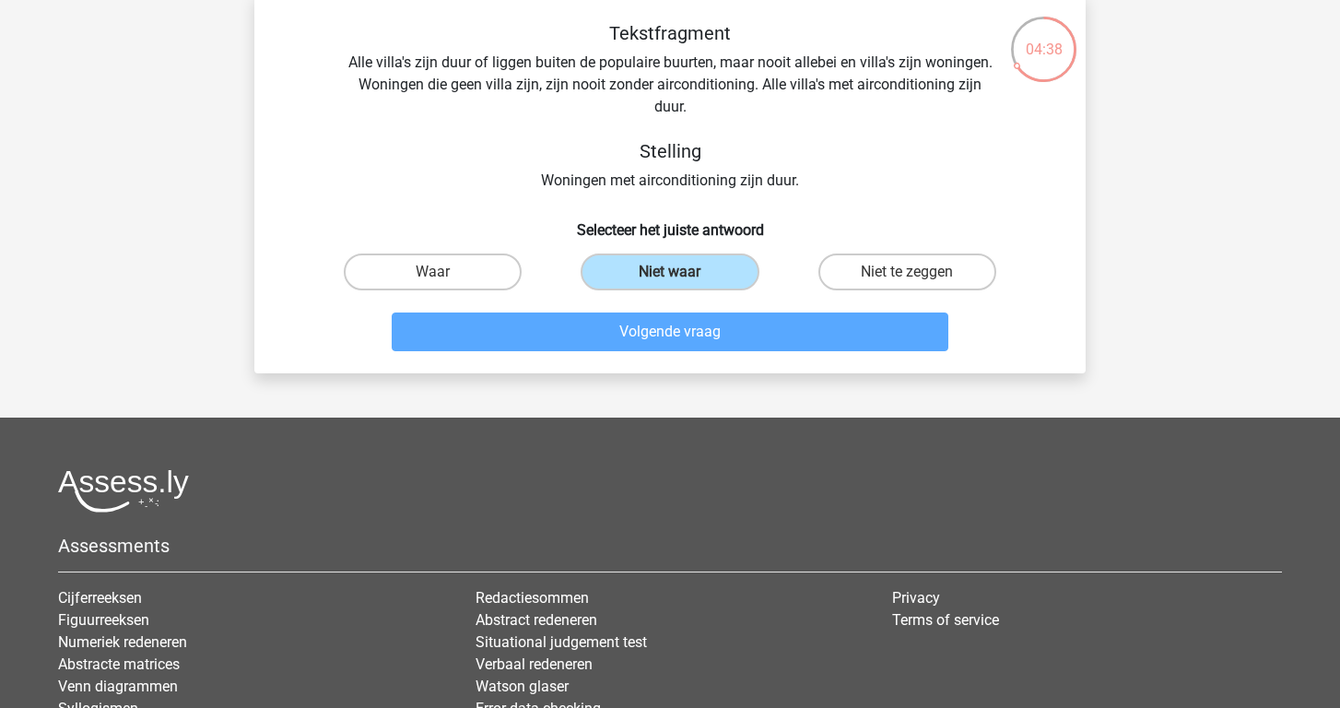
scroll to position [85, 0]
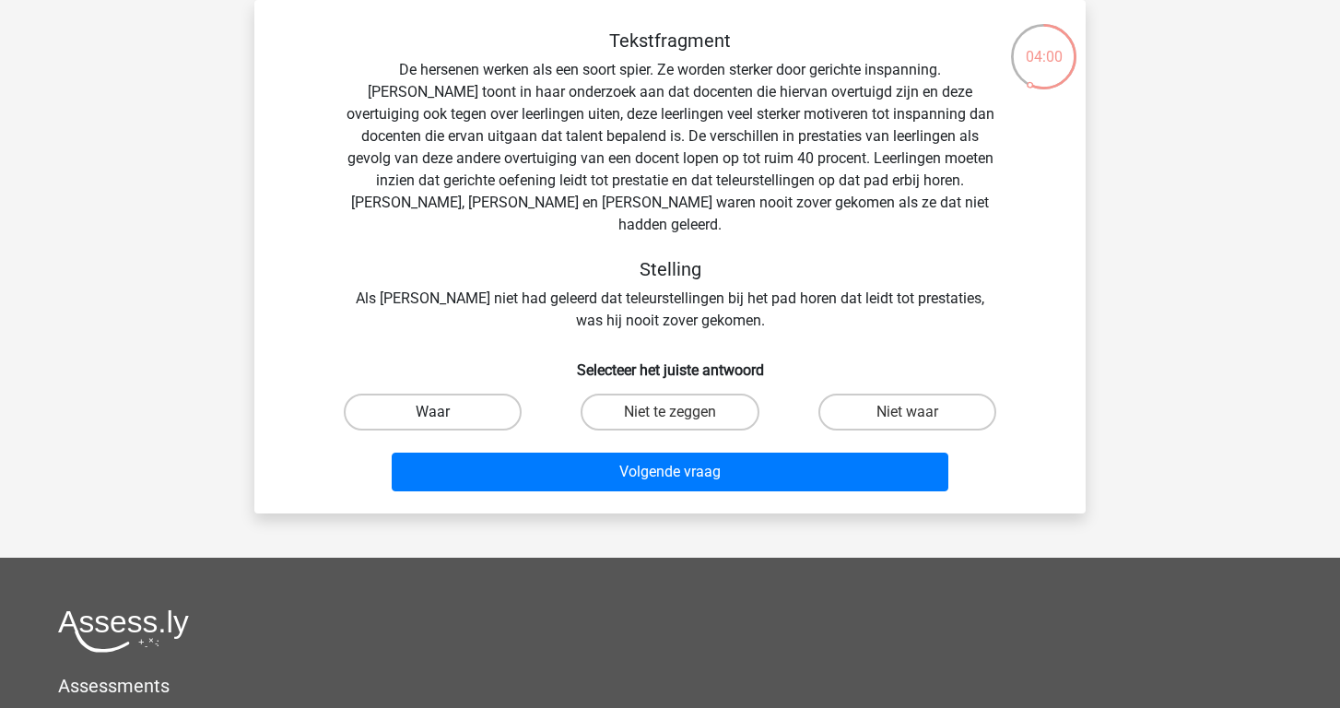
click at [404, 402] on label "Waar" at bounding box center [433, 411] width 178 height 37
click at [433, 412] on input "Waar" at bounding box center [439, 418] width 12 height 12
radio input "true"
click at [546, 476] on div "Volgende vraag" at bounding box center [669, 475] width 711 height 46
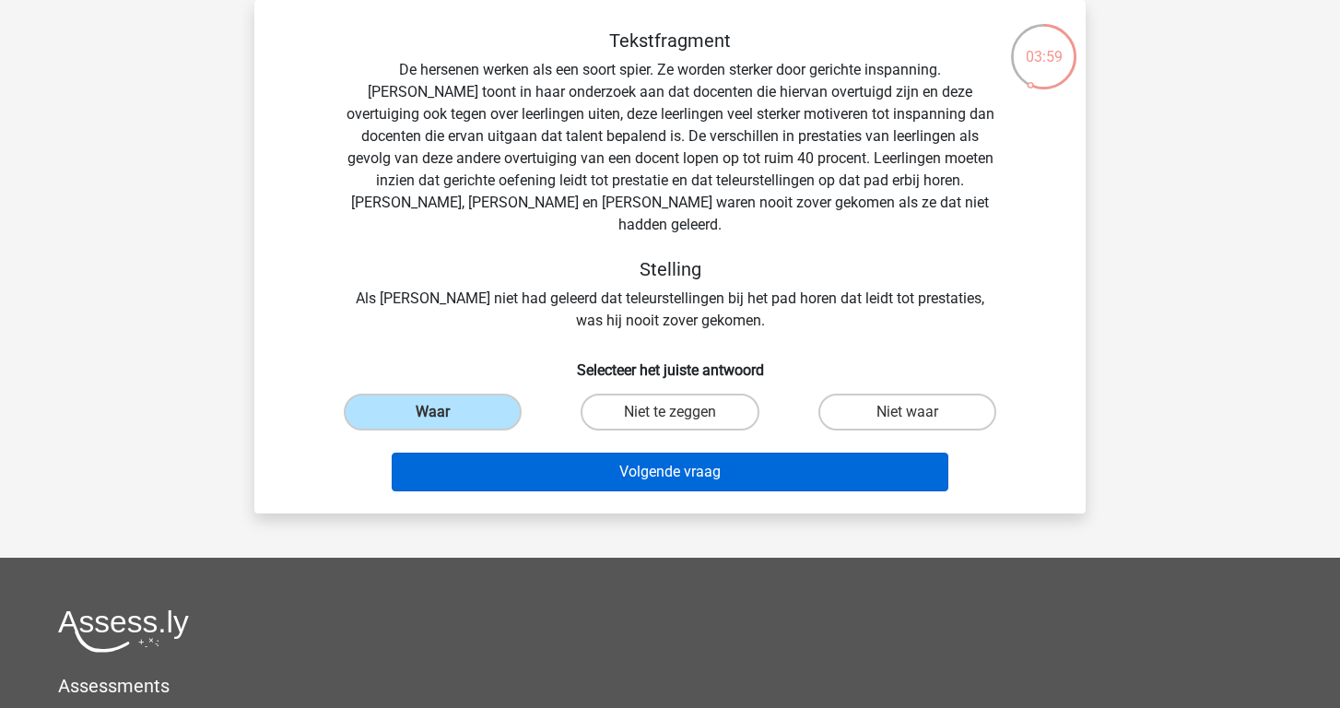
click at [544, 453] on button "Volgende vraag" at bounding box center [670, 471] width 557 height 39
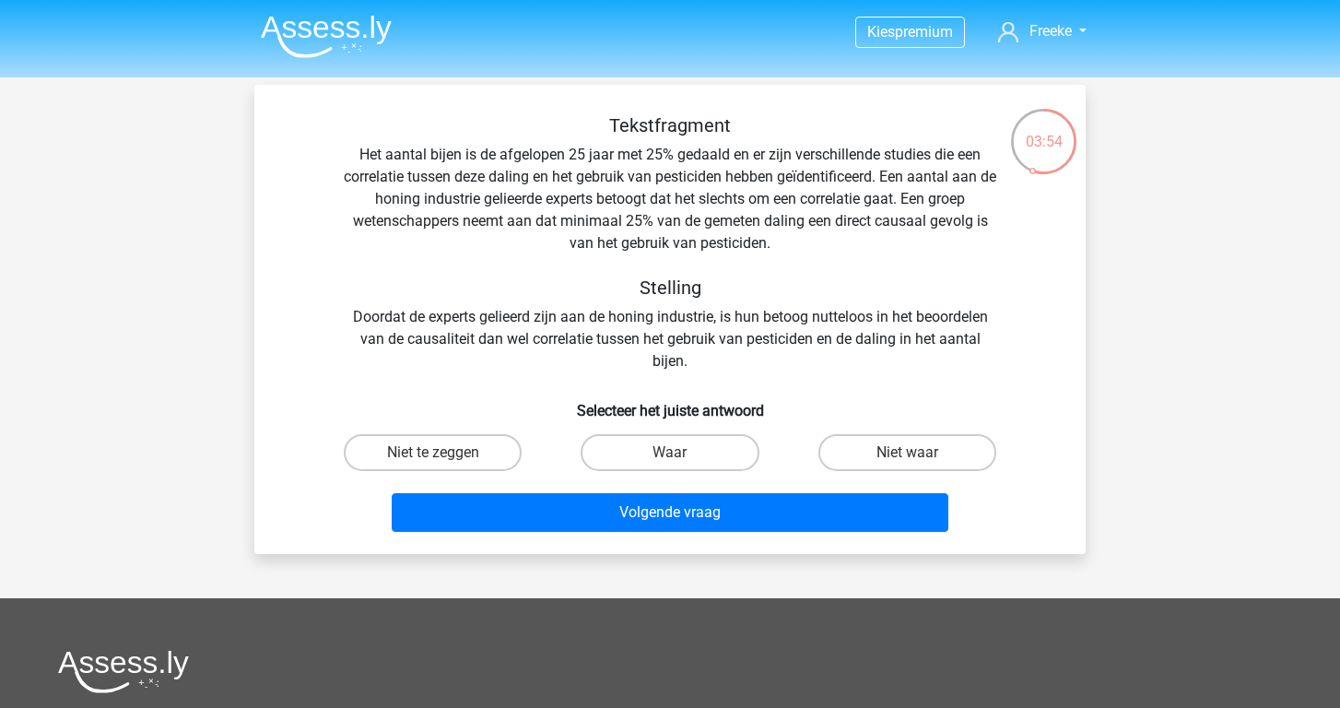
scroll to position [0, 0]
click at [444, 443] on label "Niet te zeggen" at bounding box center [433, 452] width 178 height 37
click at [444, 452] on input "Niet te zeggen" at bounding box center [439, 458] width 12 height 12
radio input "true"
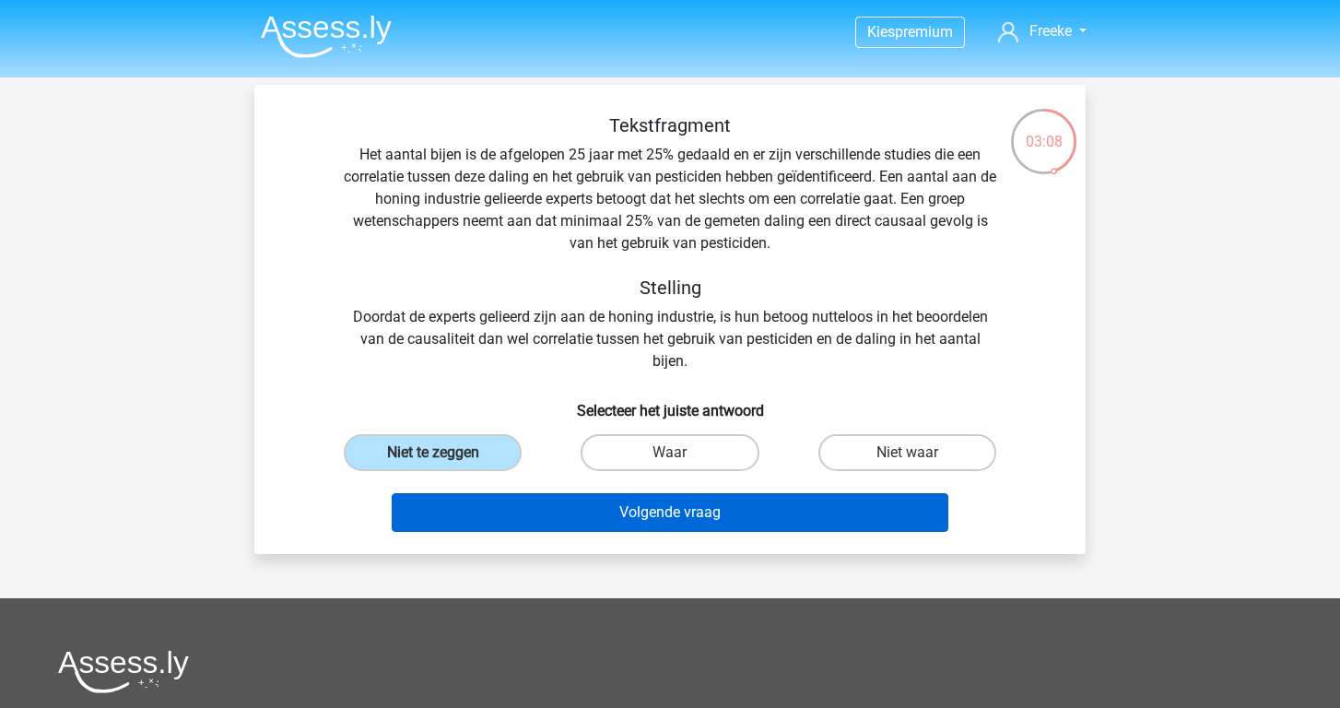
click at [521, 508] on button "Volgende vraag" at bounding box center [670, 512] width 557 height 39
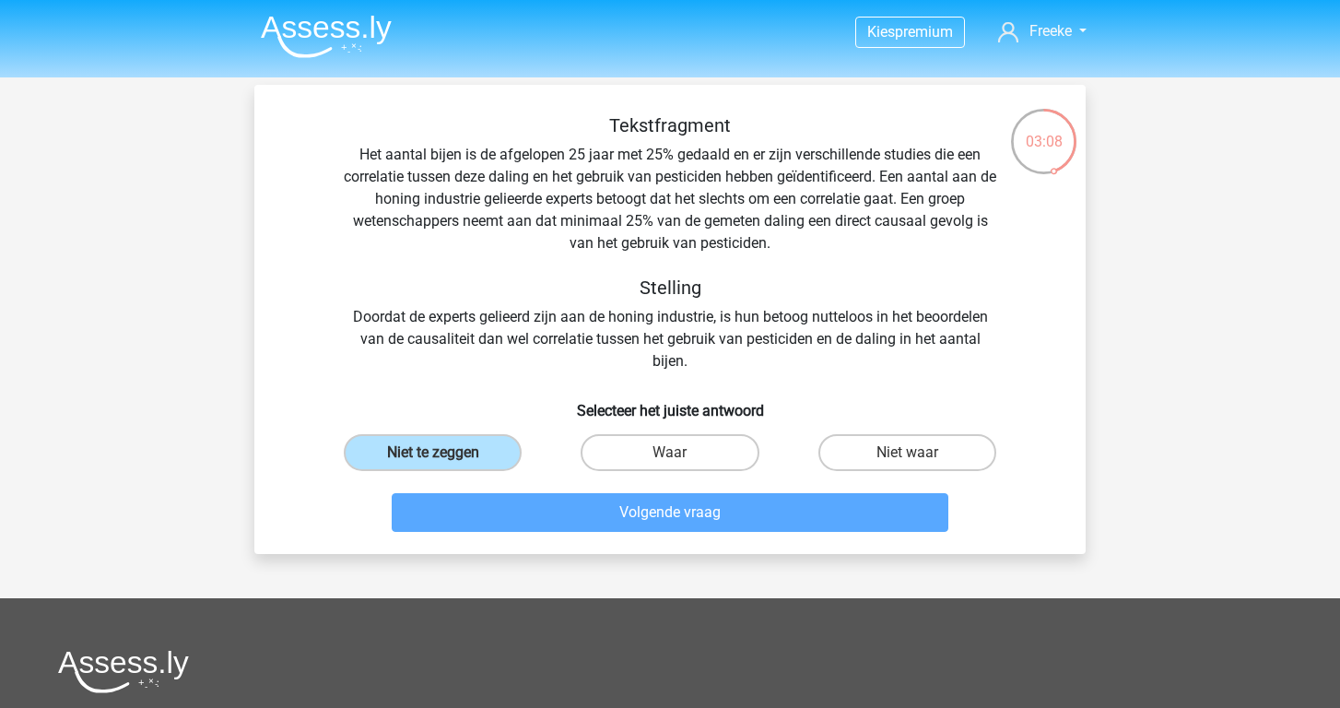
scroll to position [85, 0]
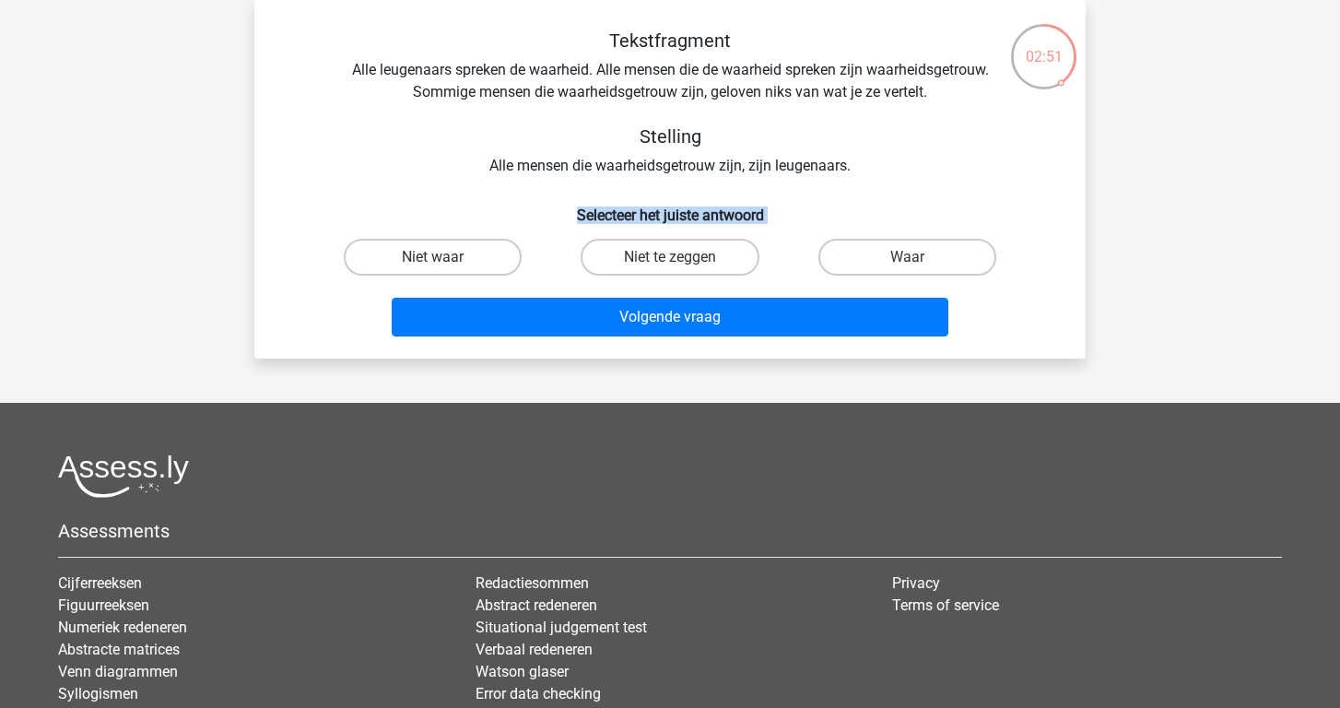
drag, startPoint x: 467, startPoint y: 253, endPoint x: 483, endPoint y: 191, distance: 64.6
click at [483, 190] on div "Tekstfragment Alle leugenaars spreken de waarheid. Alle mensen die de waarheid …" at bounding box center [670, 186] width 816 height 314
click at [483, 191] on div "Tekstfragment Alle leugenaars spreken de waarheid. Alle mensen die de waarheid …" at bounding box center [670, 186] width 816 height 314
click at [652, 259] on label "Niet te zeggen" at bounding box center [669, 257] width 178 height 37
click at [670, 259] on input "Niet te zeggen" at bounding box center [676, 263] width 12 height 12
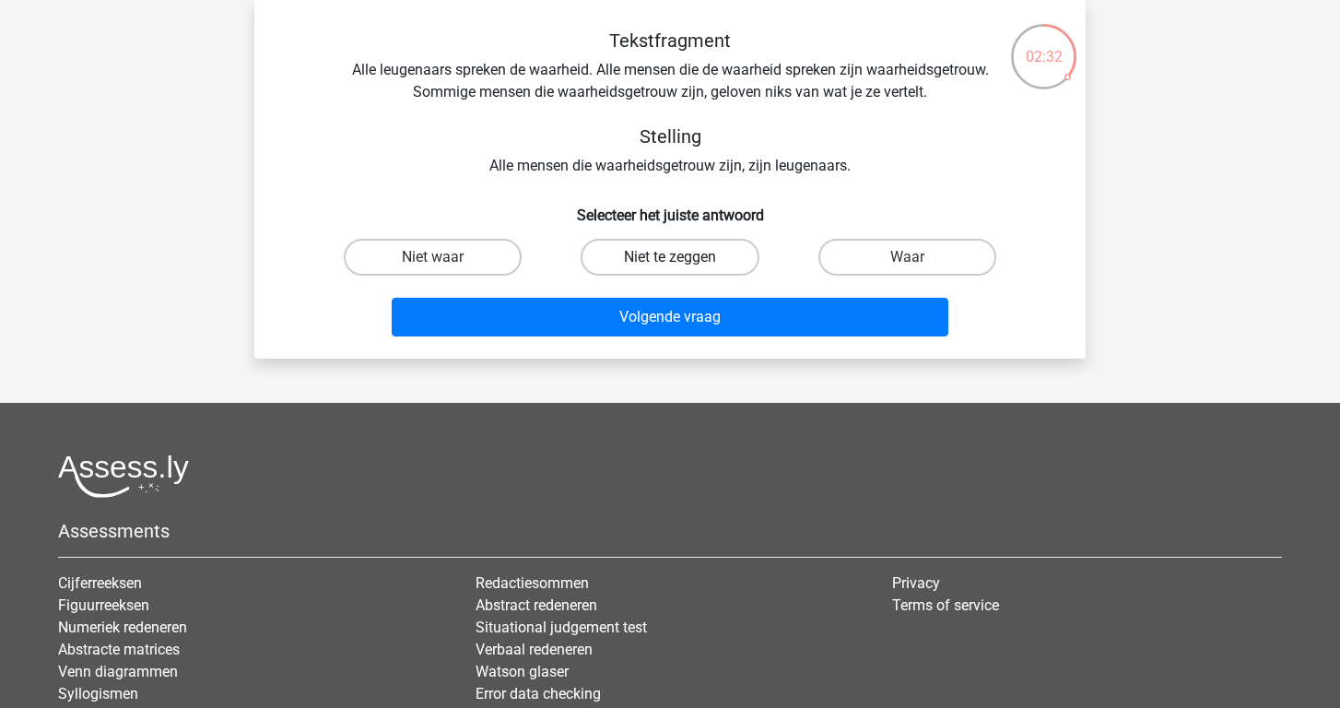
radio input "true"
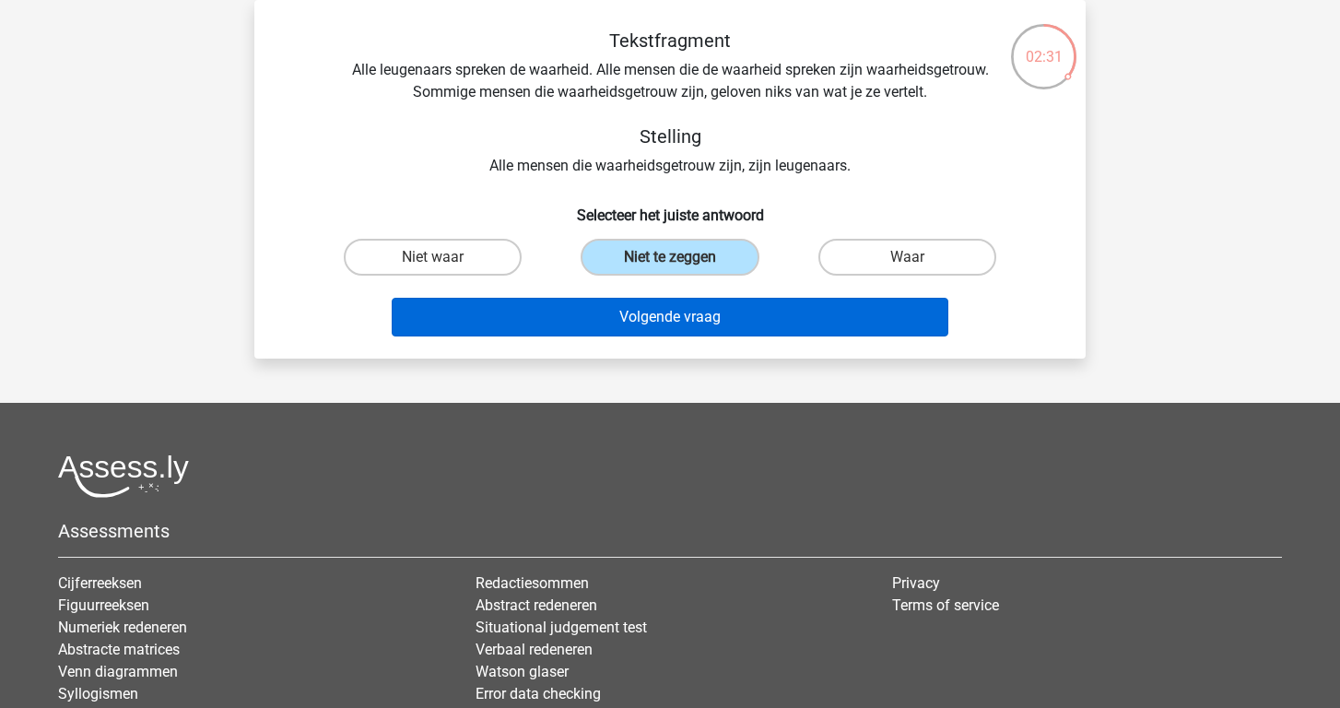
click at [649, 317] on button "Volgende vraag" at bounding box center [670, 317] width 557 height 39
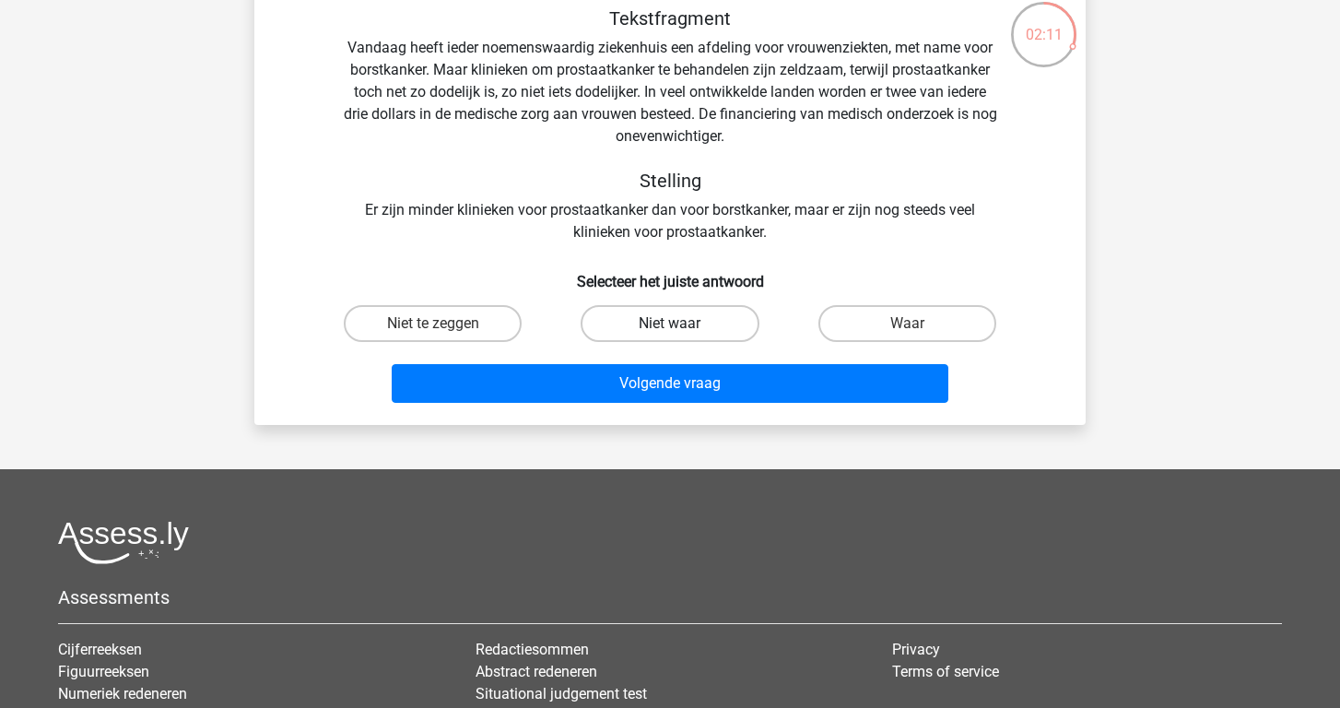
scroll to position [107, 0]
click at [641, 323] on label "Niet waar" at bounding box center [669, 323] width 178 height 37
click at [670, 323] on input "Niet waar" at bounding box center [676, 329] width 12 height 12
radio input "true"
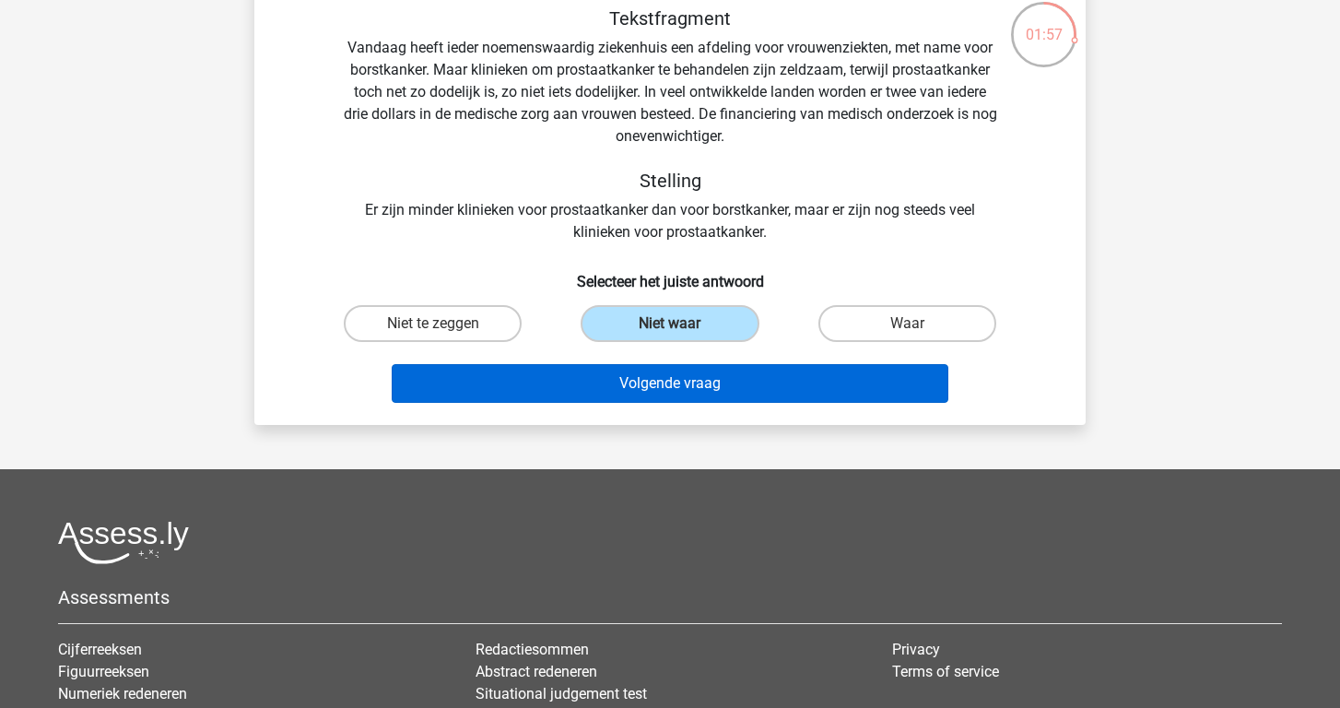
click at [635, 375] on button "Volgende vraag" at bounding box center [670, 383] width 557 height 39
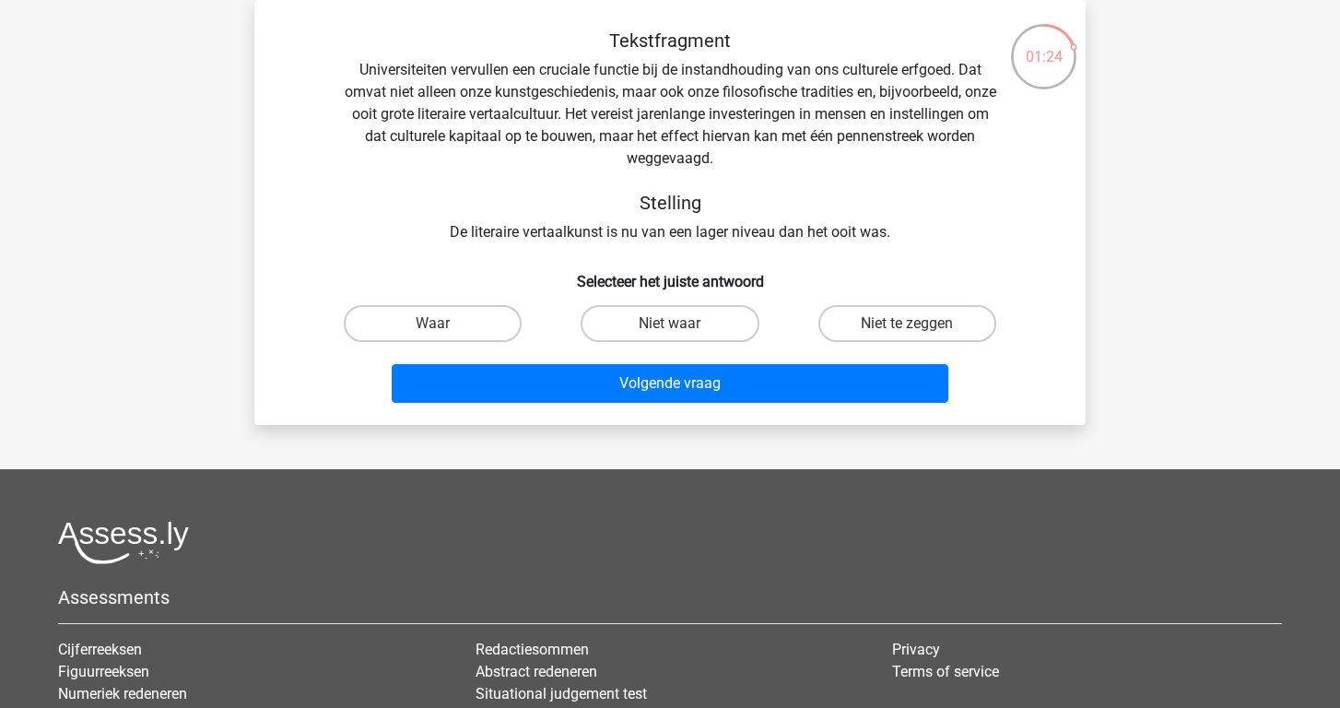
scroll to position [86, 0]
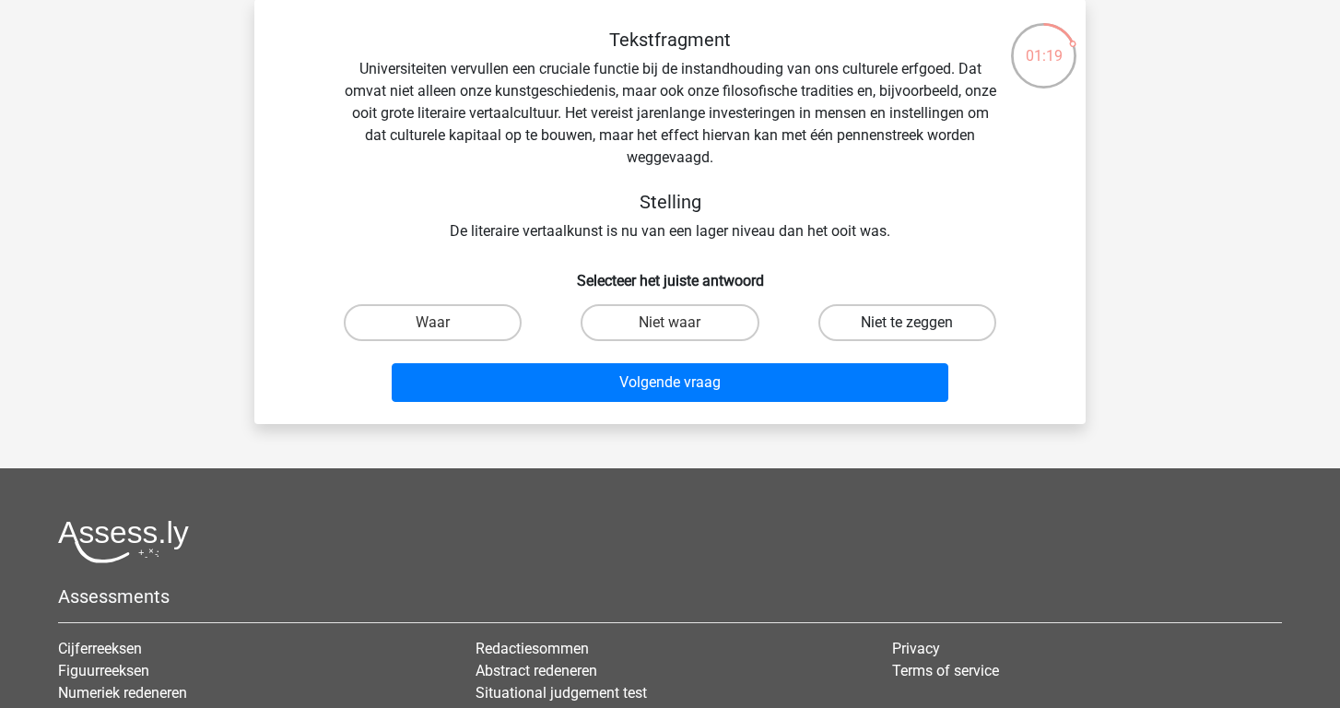
click at [863, 314] on label "Niet te zeggen" at bounding box center [907, 322] width 178 height 37
click at [907, 322] on input "Niet te zeggen" at bounding box center [913, 328] width 12 height 12
radio input "true"
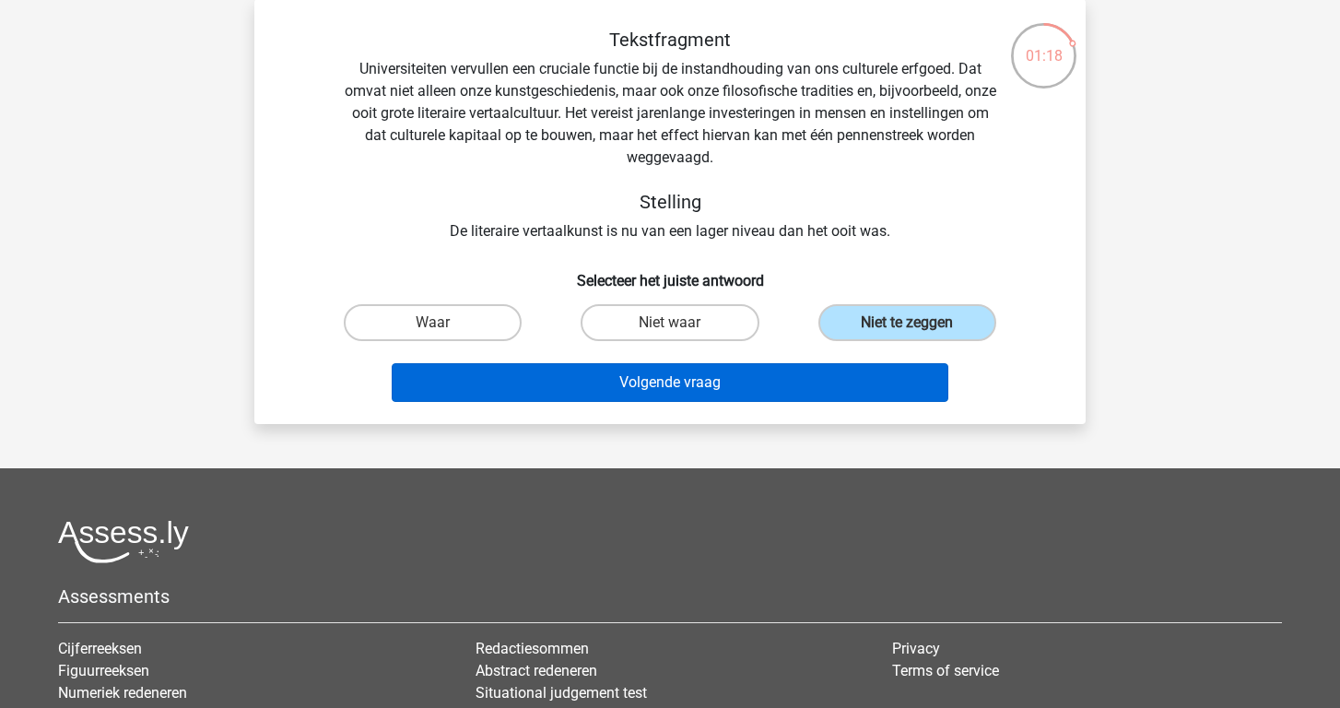
click at [828, 372] on button "Volgende vraag" at bounding box center [670, 382] width 557 height 39
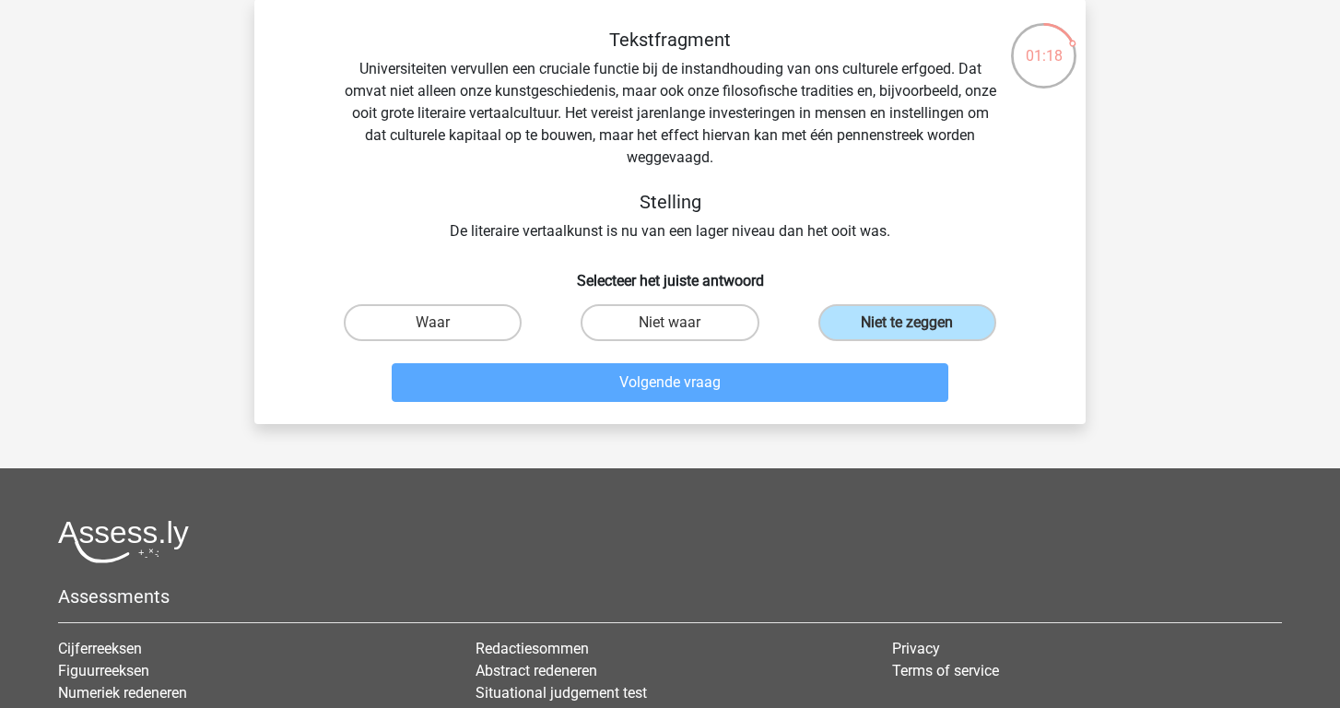
scroll to position [85, 0]
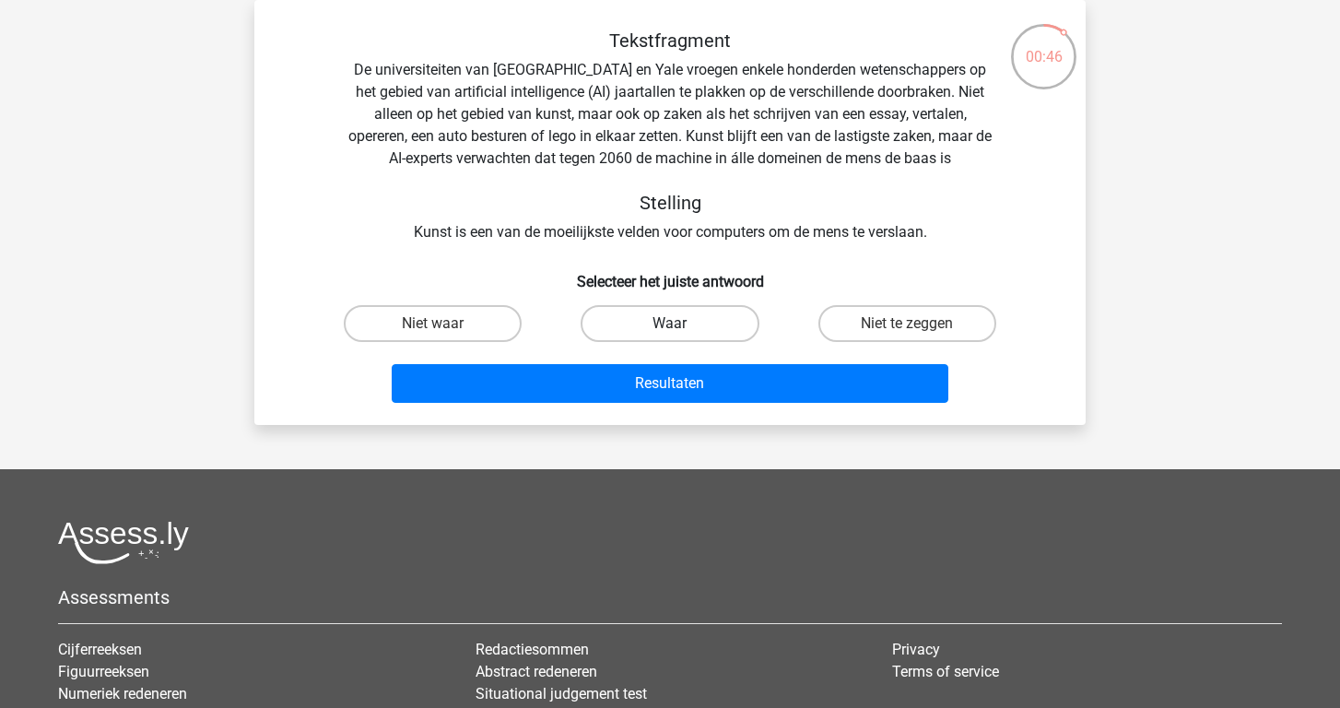
click at [637, 325] on label "Waar" at bounding box center [669, 323] width 178 height 37
click at [670, 325] on input "Waar" at bounding box center [676, 329] width 12 height 12
radio input "true"
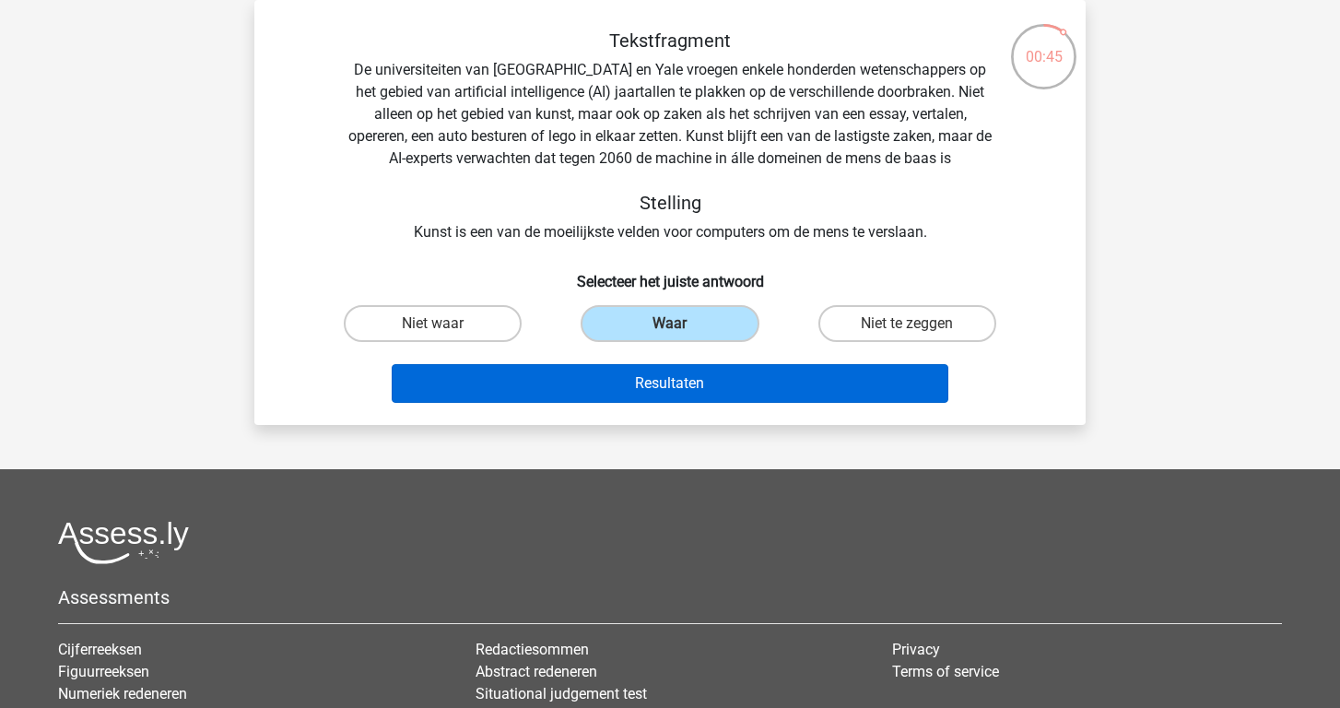
click at [636, 390] on button "Resultaten" at bounding box center [670, 383] width 557 height 39
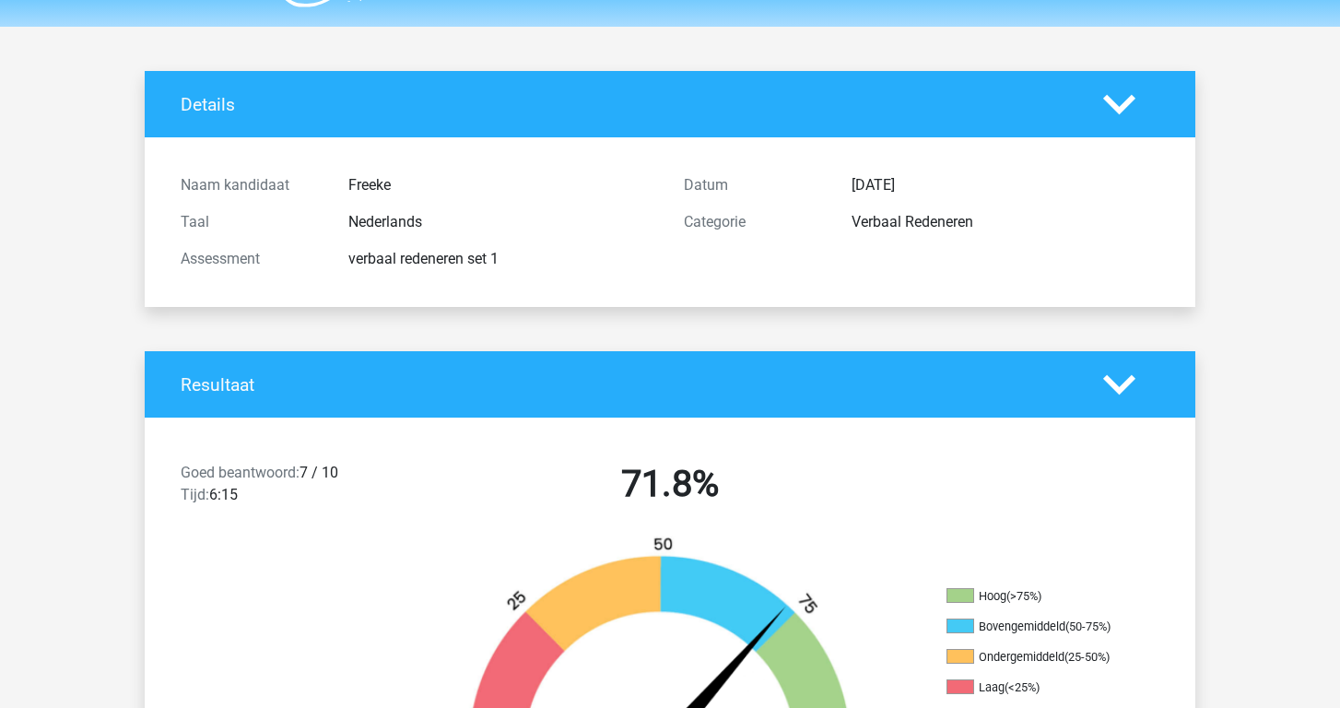
scroll to position [20, 0]
